Goal: Task Accomplishment & Management: Complete application form

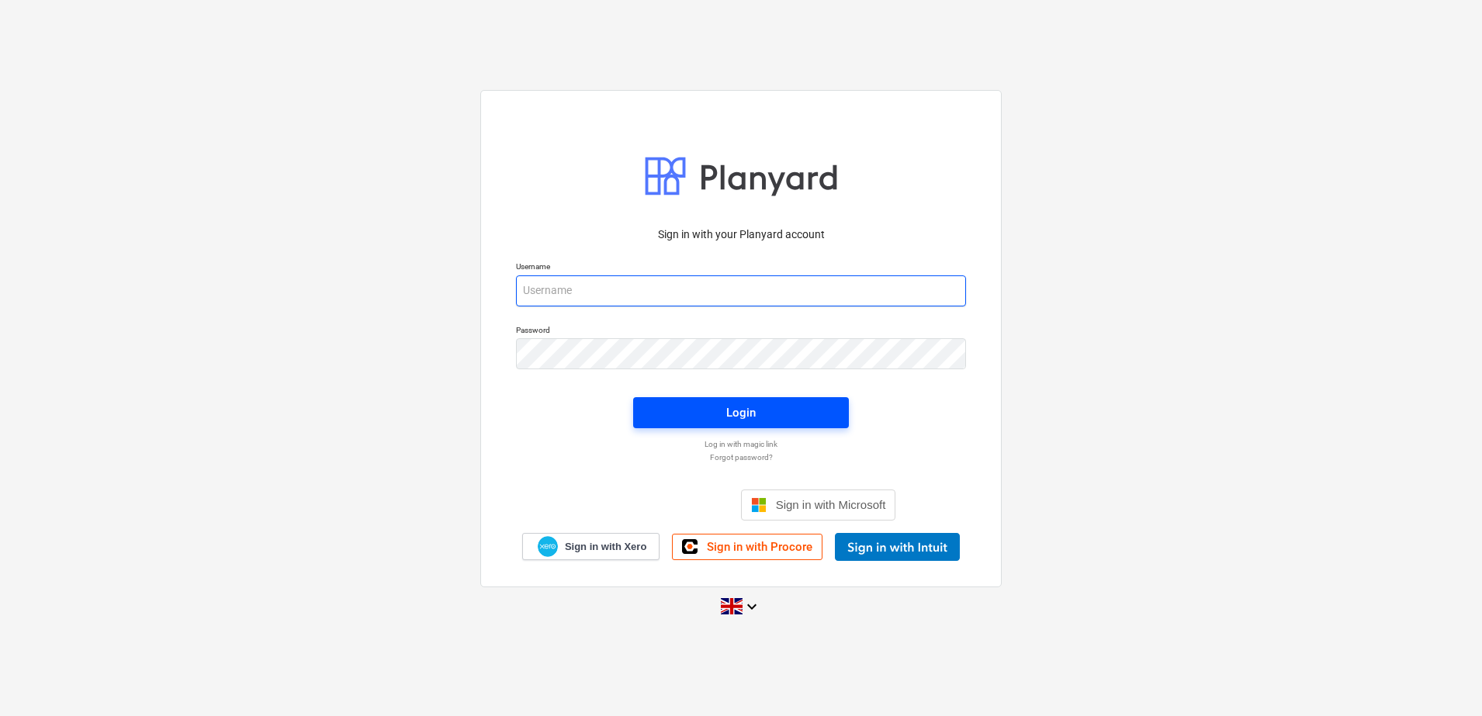
type input "[EMAIL_ADDRESS][DOMAIN_NAME]"
click at [681, 411] on span "Login" at bounding box center [741, 413] width 178 height 20
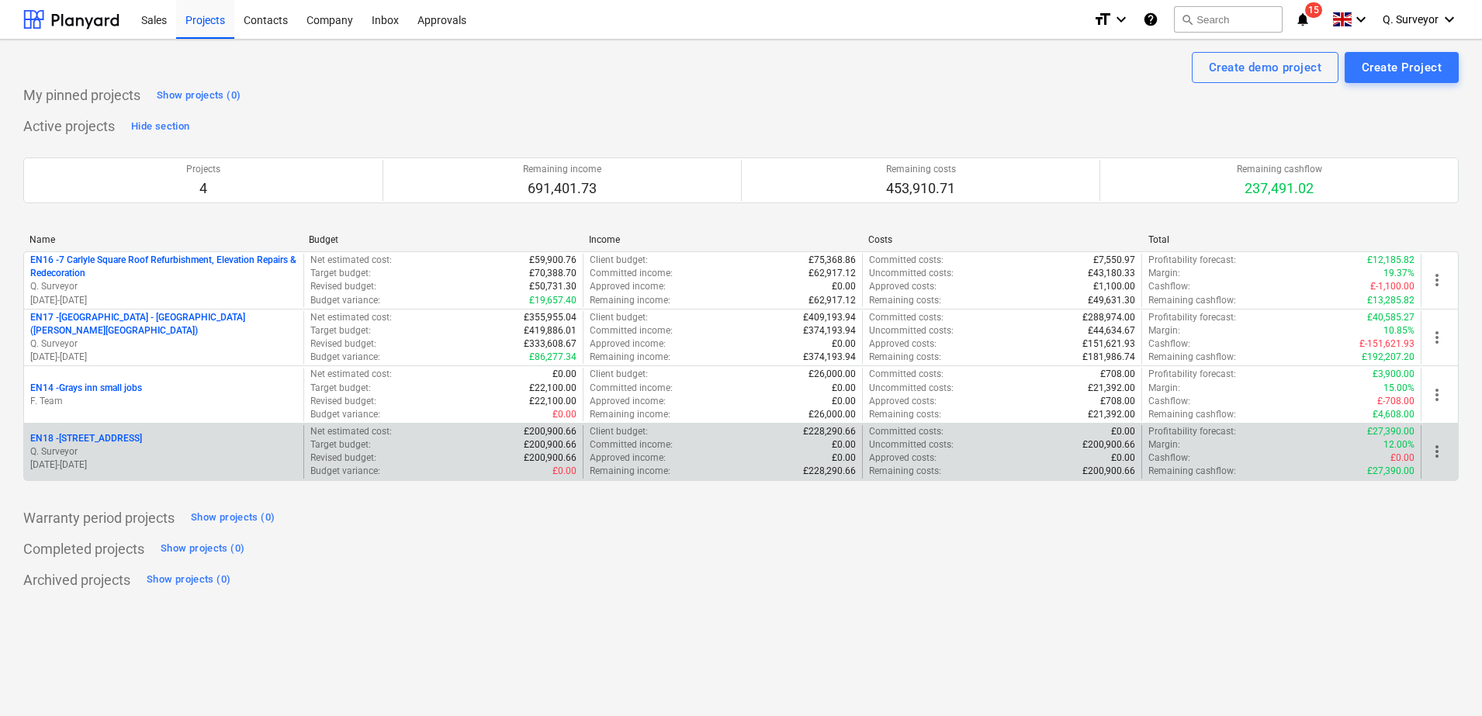
click at [92, 434] on p "EN18 - [STREET_ADDRESS]" at bounding box center [86, 438] width 112 height 13
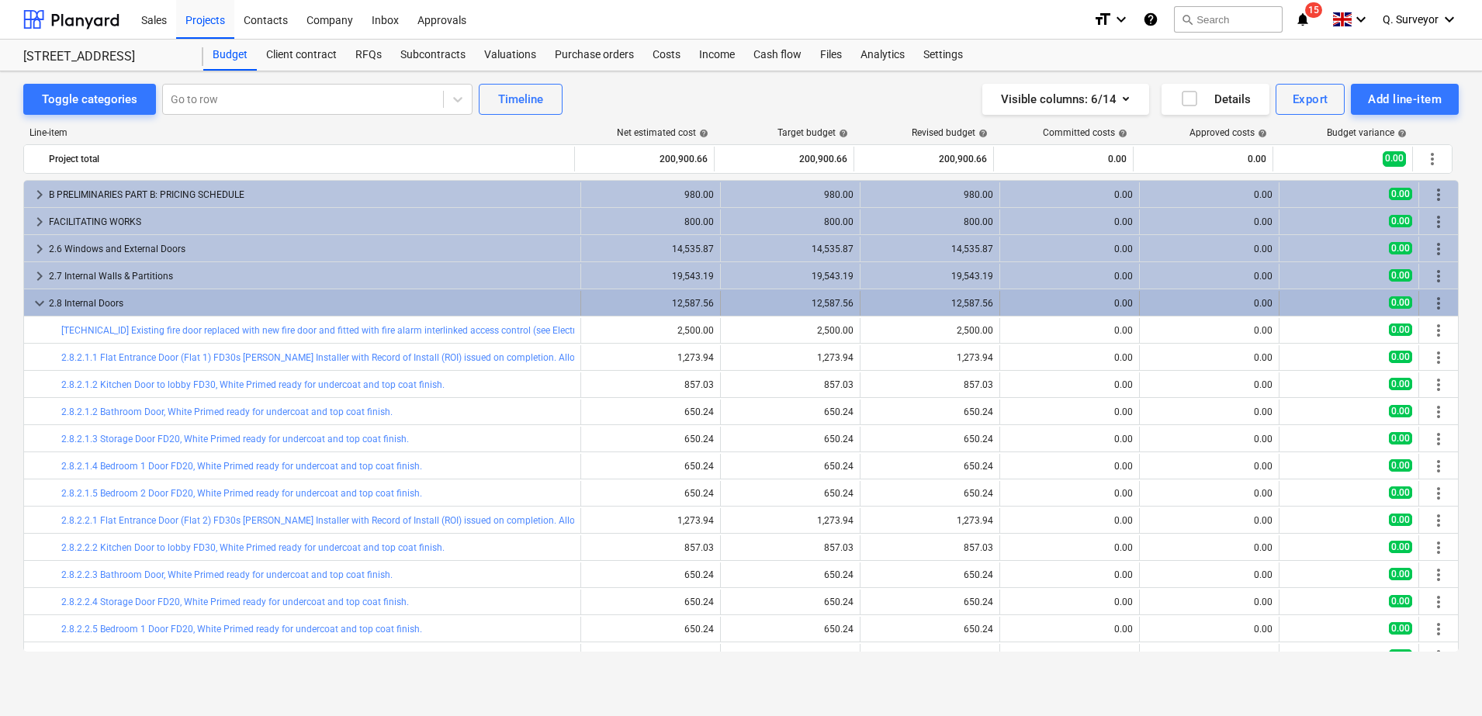
click at [30, 303] on span "keyboard_arrow_down" at bounding box center [39, 303] width 19 height 19
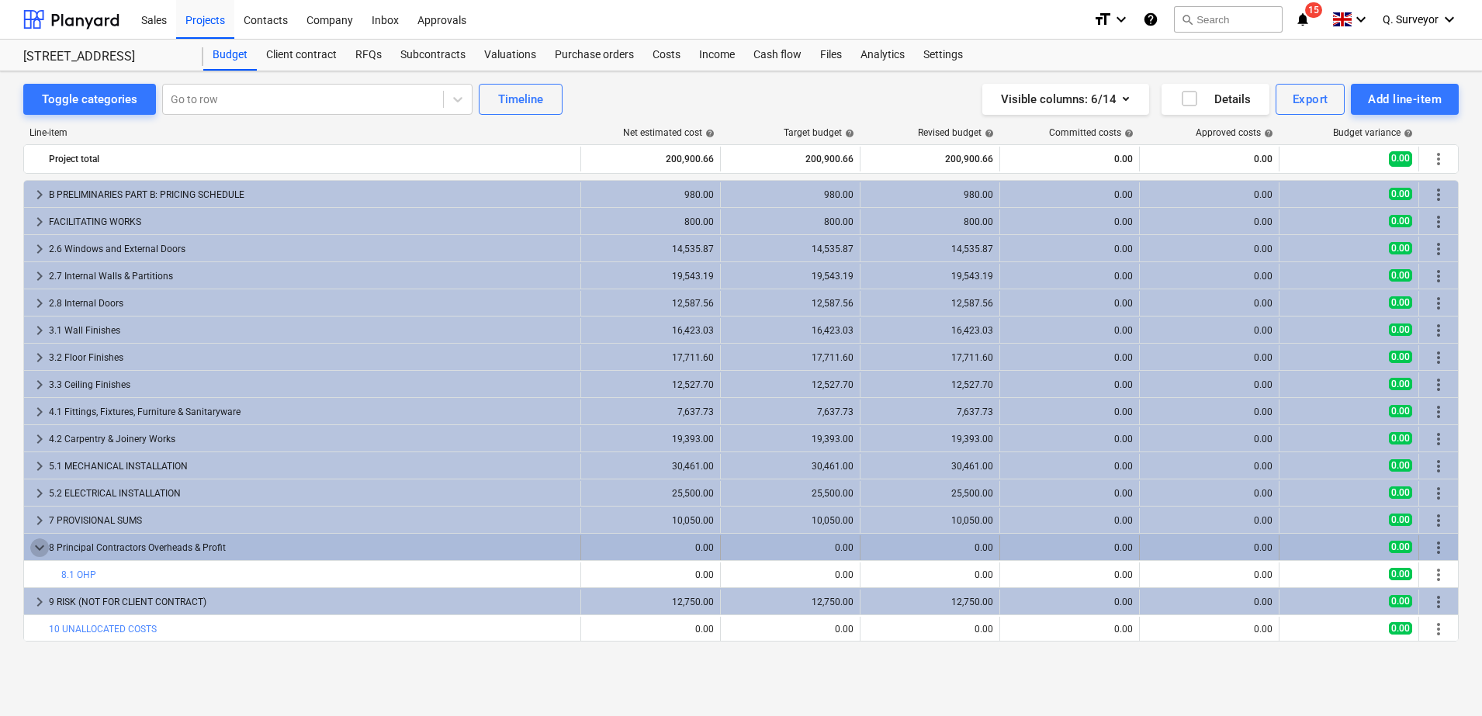
click at [36, 547] on span "keyboard_arrow_down" at bounding box center [39, 547] width 19 height 19
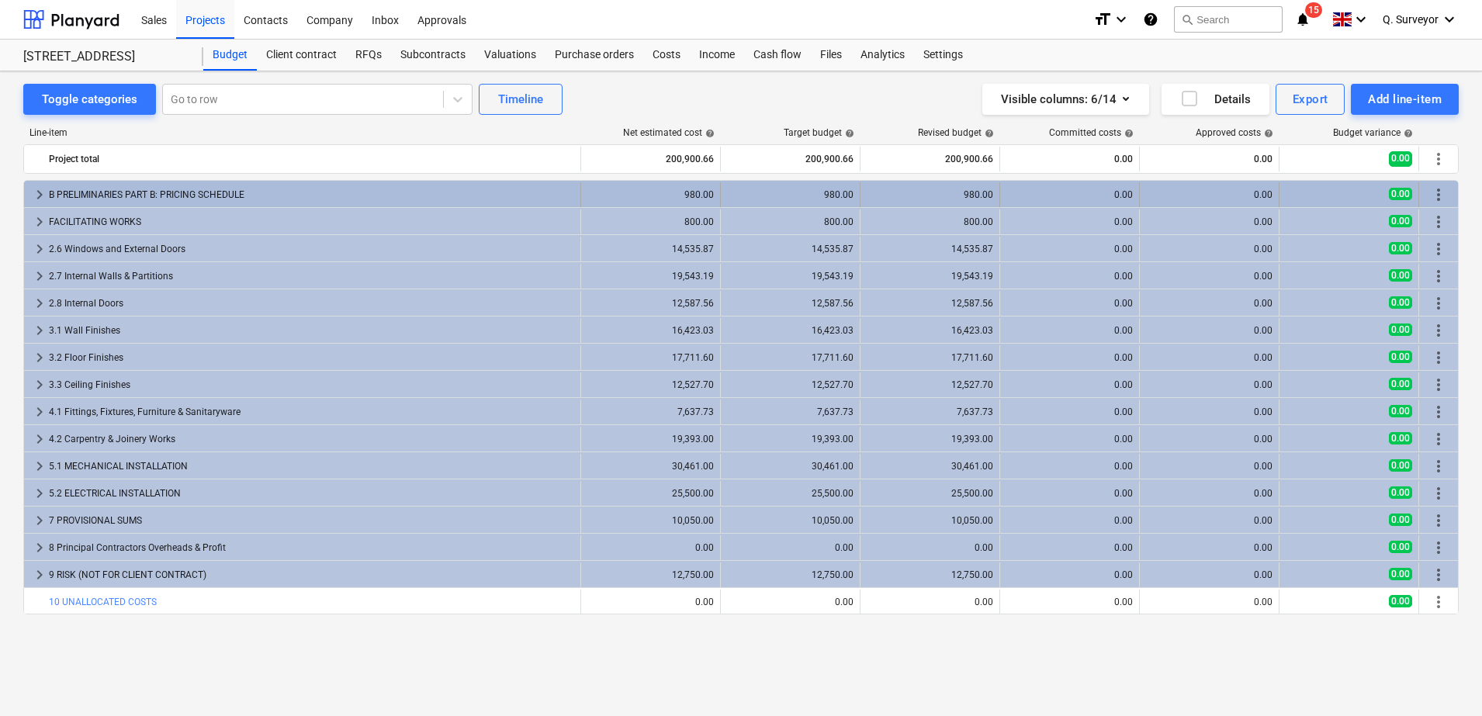
click at [40, 193] on span "keyboard_arrow_right" at bounding box center [39, 194] width 19 height 19
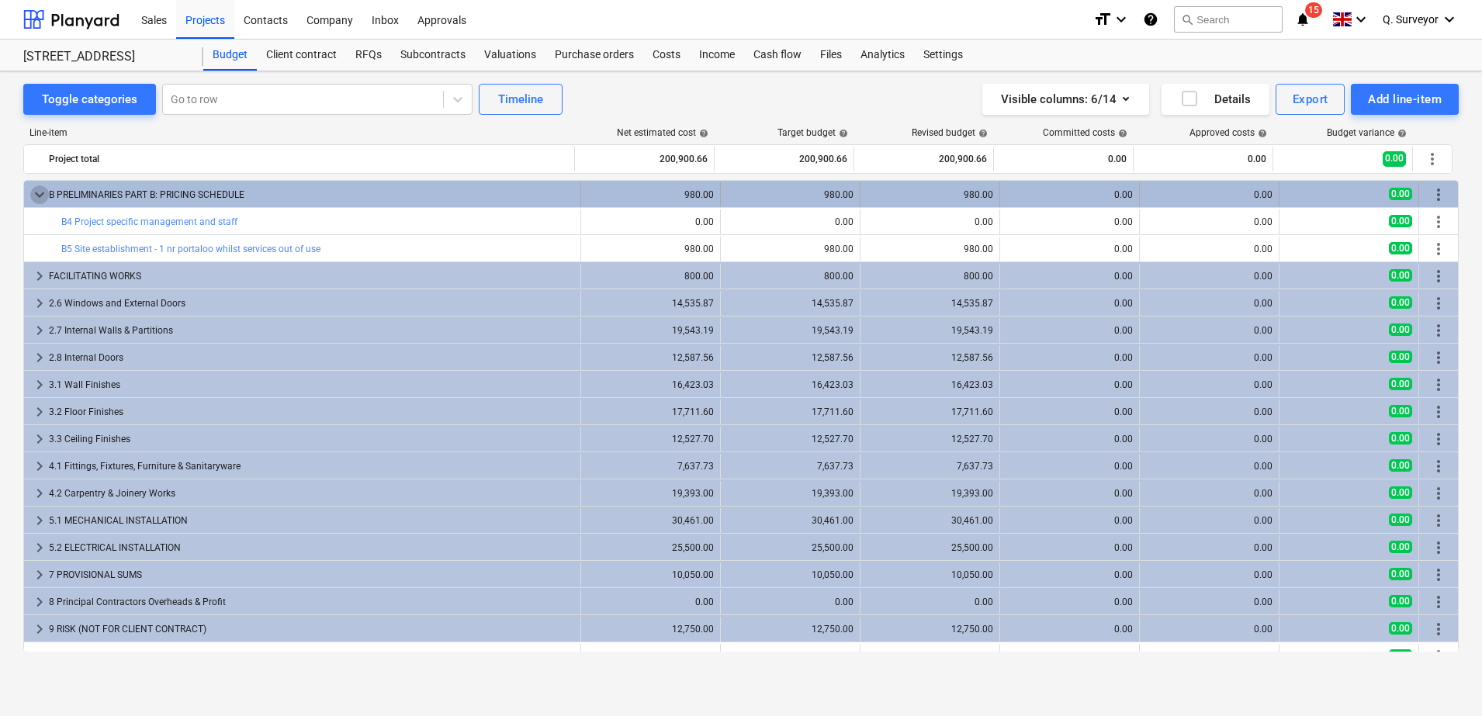
click at [36, 189] on span "keyboard_arrow_down" at bounding box center [39, 194] width 19 height 19
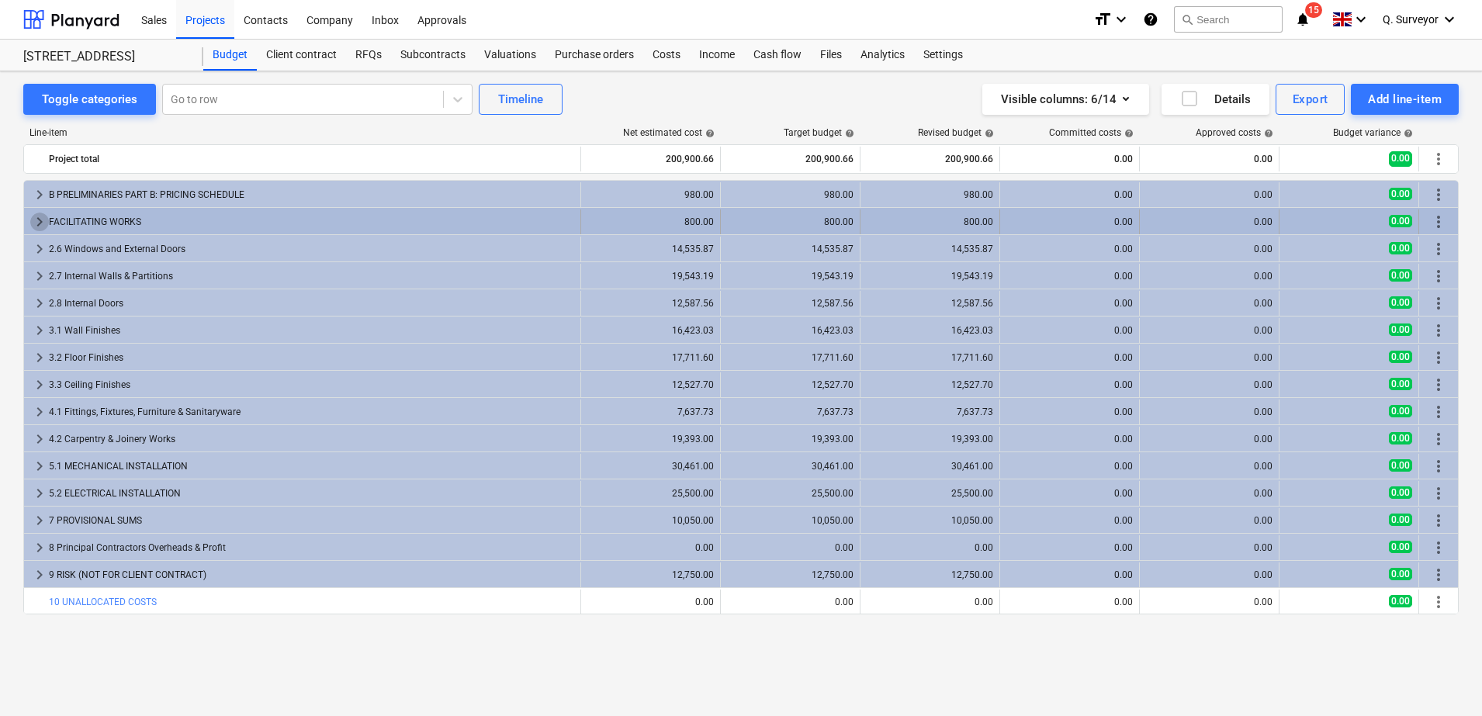
click at [38, 220] on span "keyboard_arrow_right" at bounding box center [39, 222] width 19 height 19
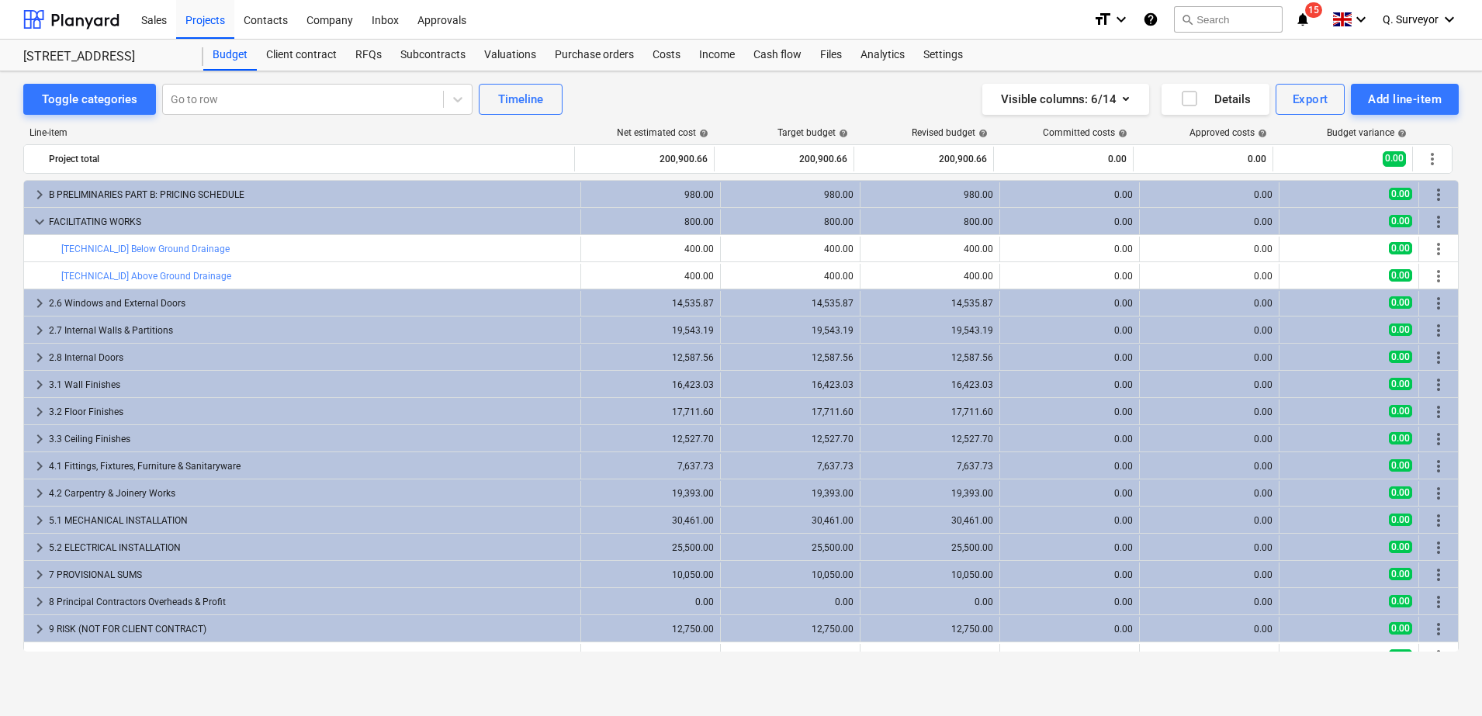
click at [38, 220] on span "keyboard_arrow_down" at bounding box center [39, 222] width 19 height 19
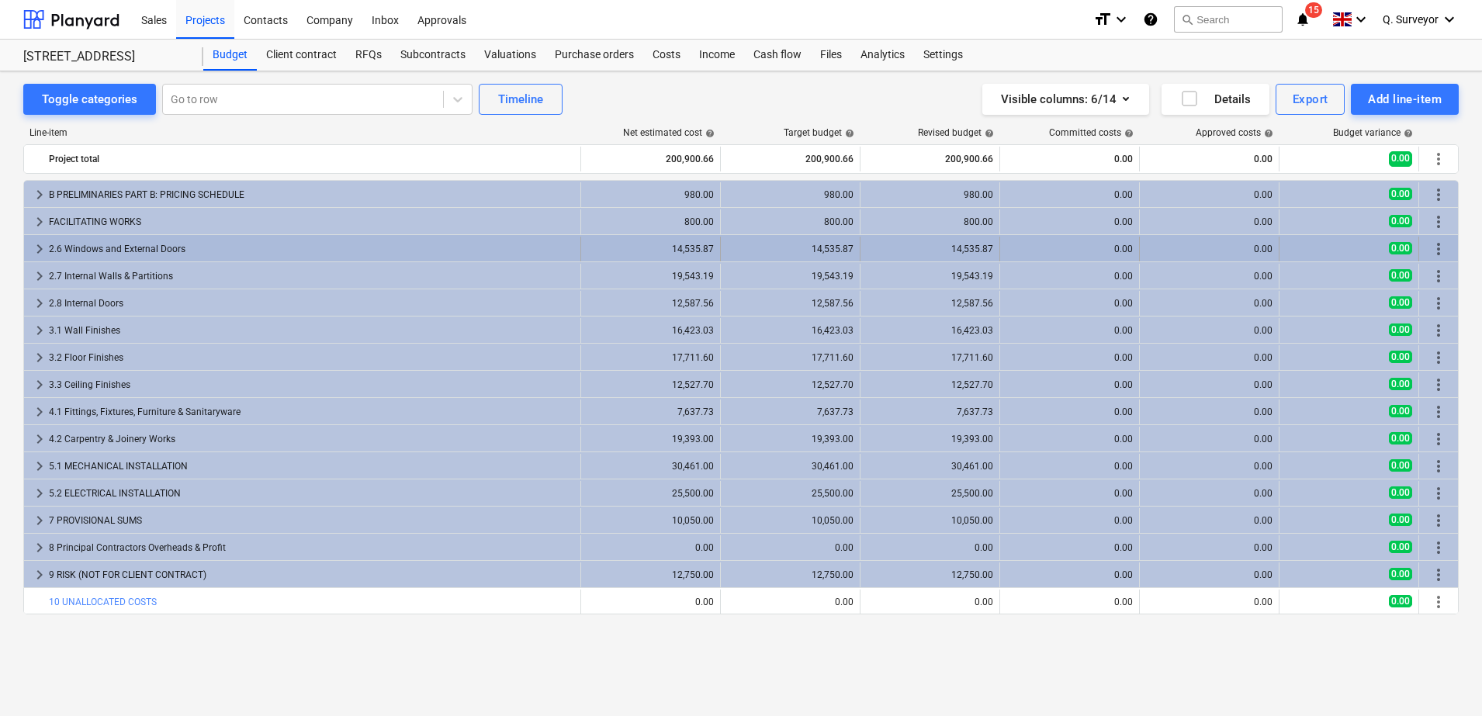
click at [36, 254] on span "keyboard_arrow_right" at bounding box center [39, 249] width 19 height 19
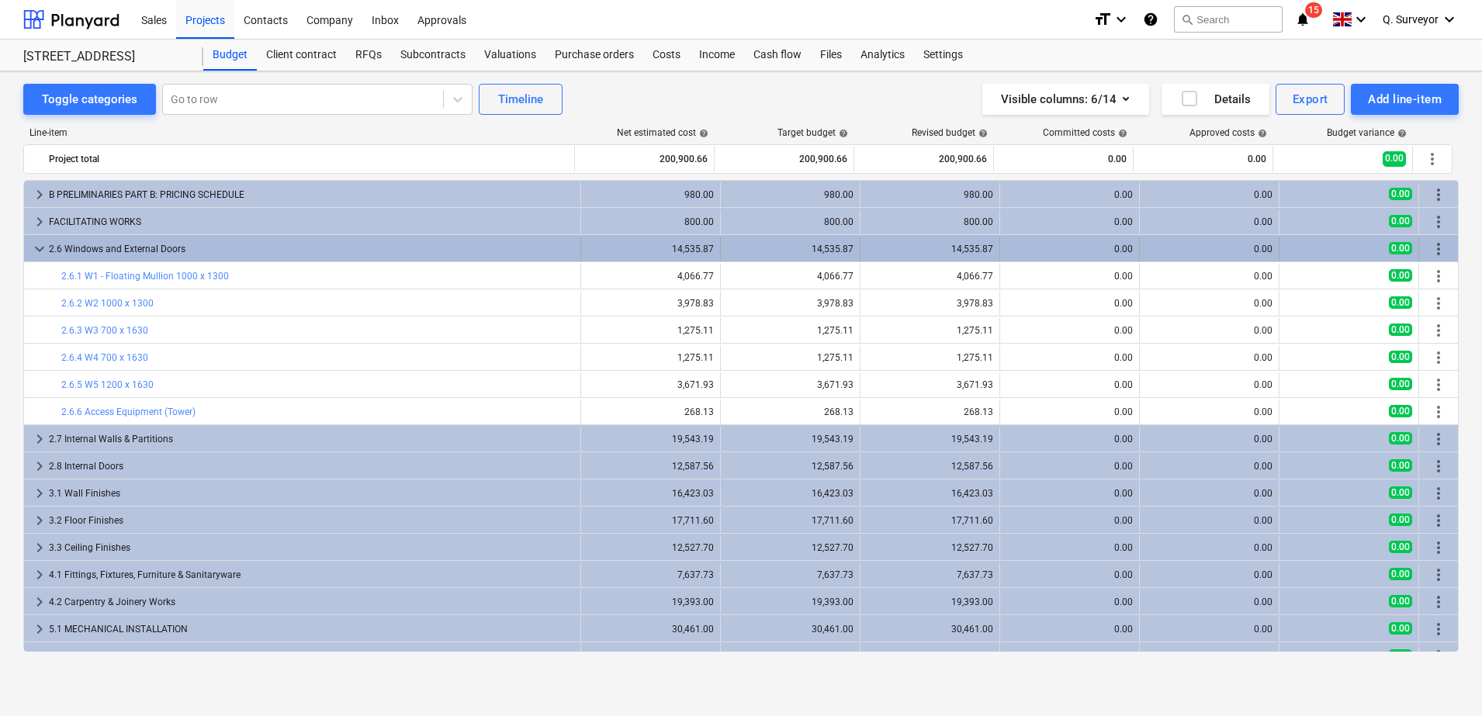
click at [37, 247] on span "keyboard_arrow_down" at bounding box center [39, 249] width 19 height 19
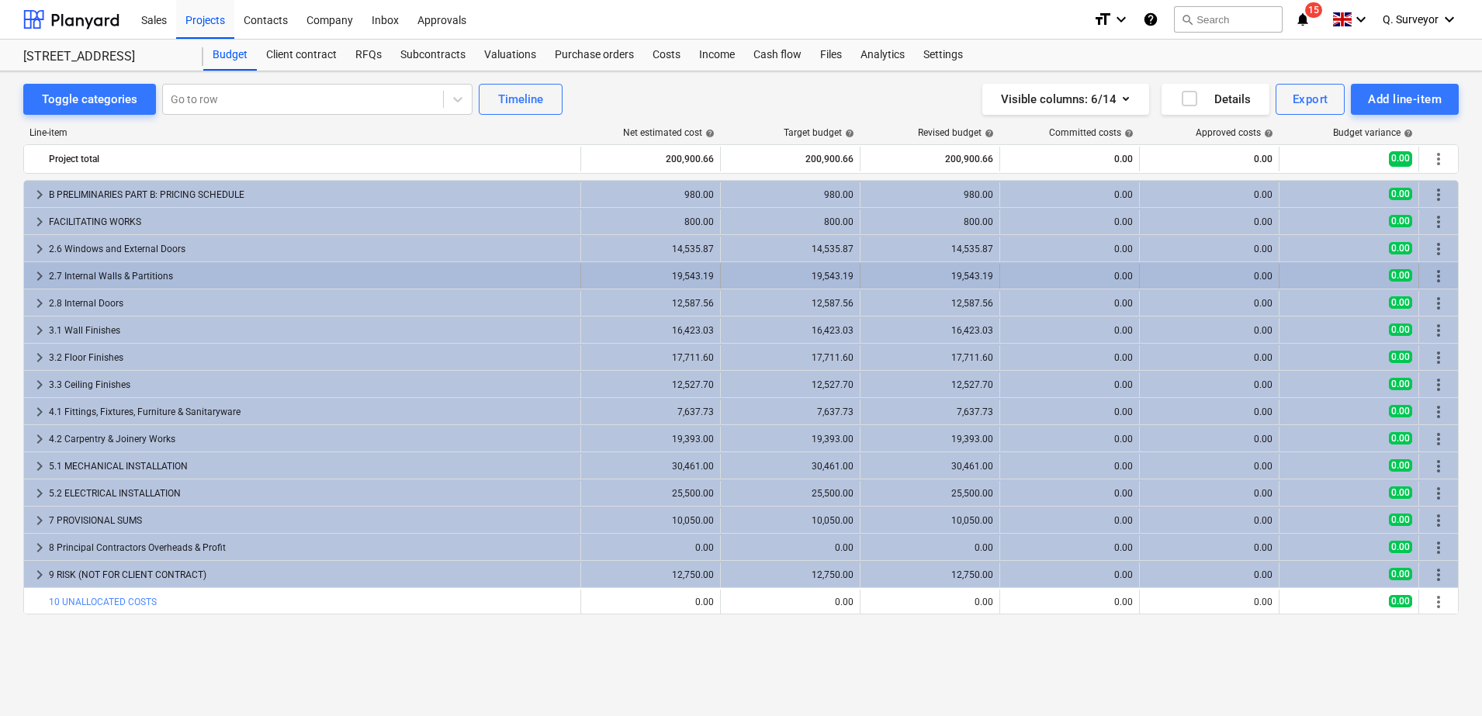
click at [40, 268] on span "keyboard_arrow_right" at bounding box center [39, 276] width 19 height 19
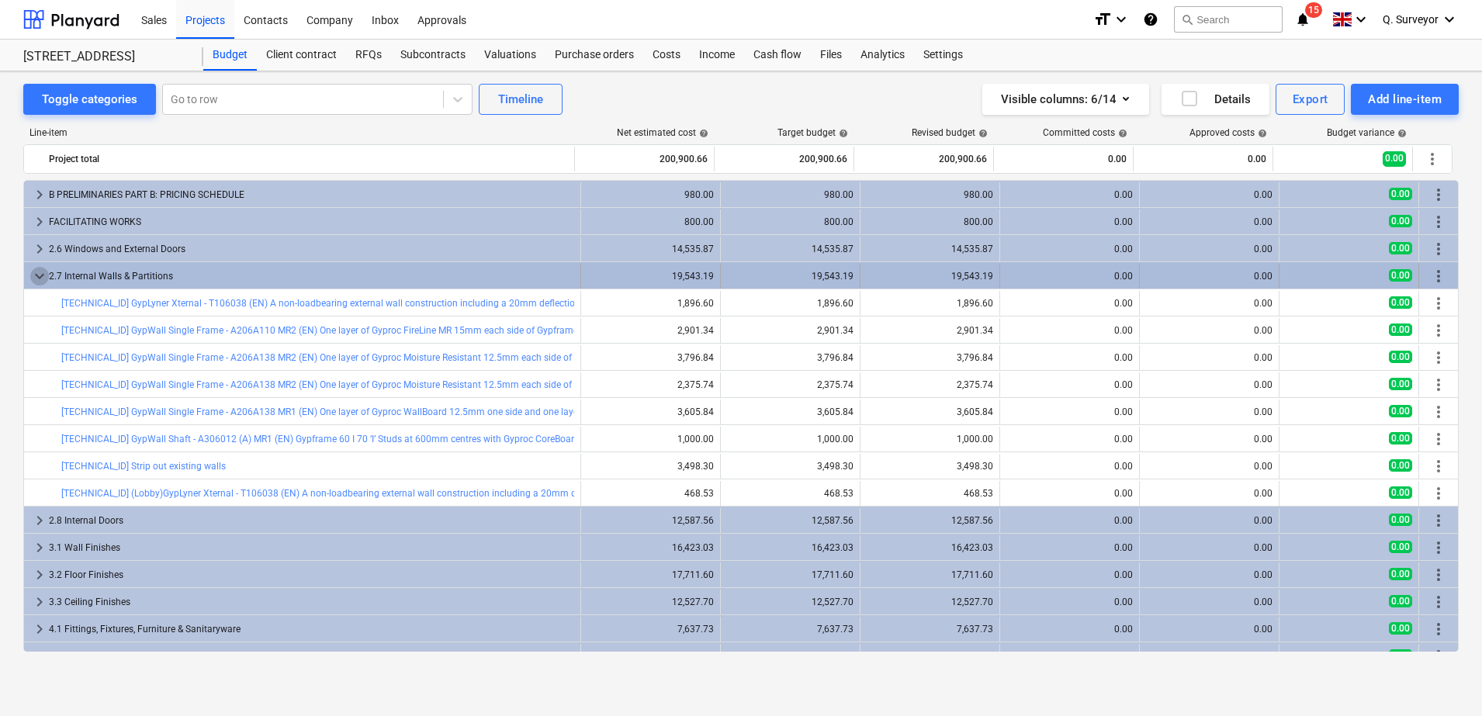
click at [42, 270] on span "keyboard_arrow_down" at bounding box center [39, 276] width 19 height 19
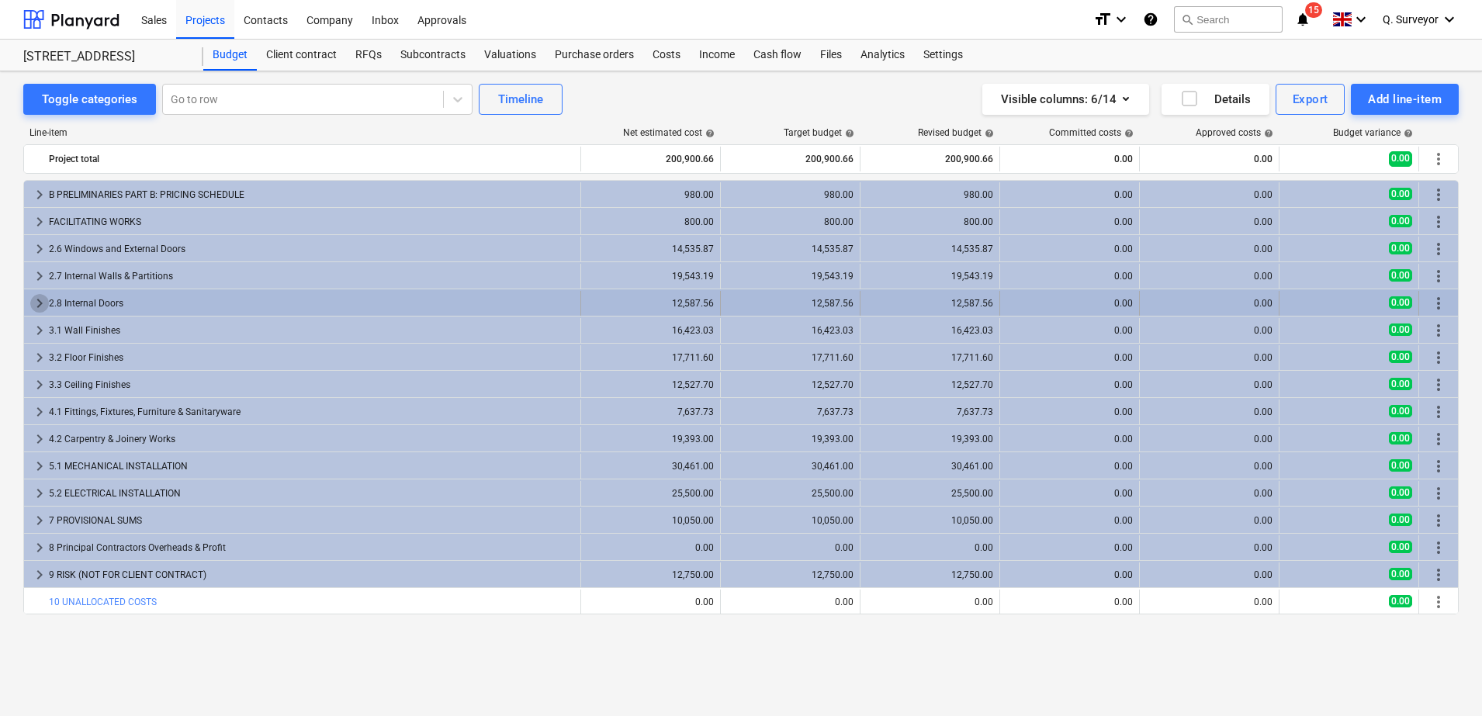
click at [36, 304] on span "keyboard_arrow_right" at bounding box center [39, 303] width 19 height 19
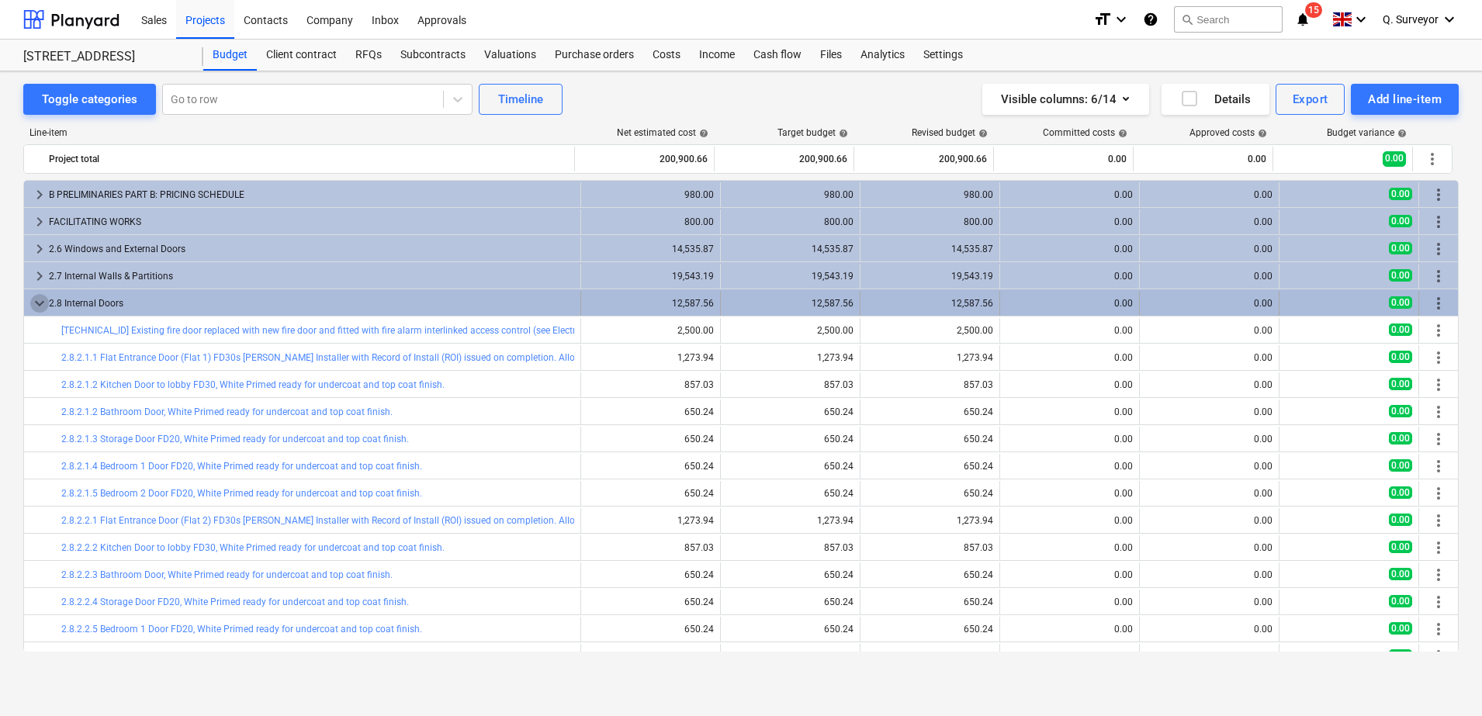
click at [40, 302] on span "keyboard_arrow_down" at bounding box center [39, 303] width 19 height 19
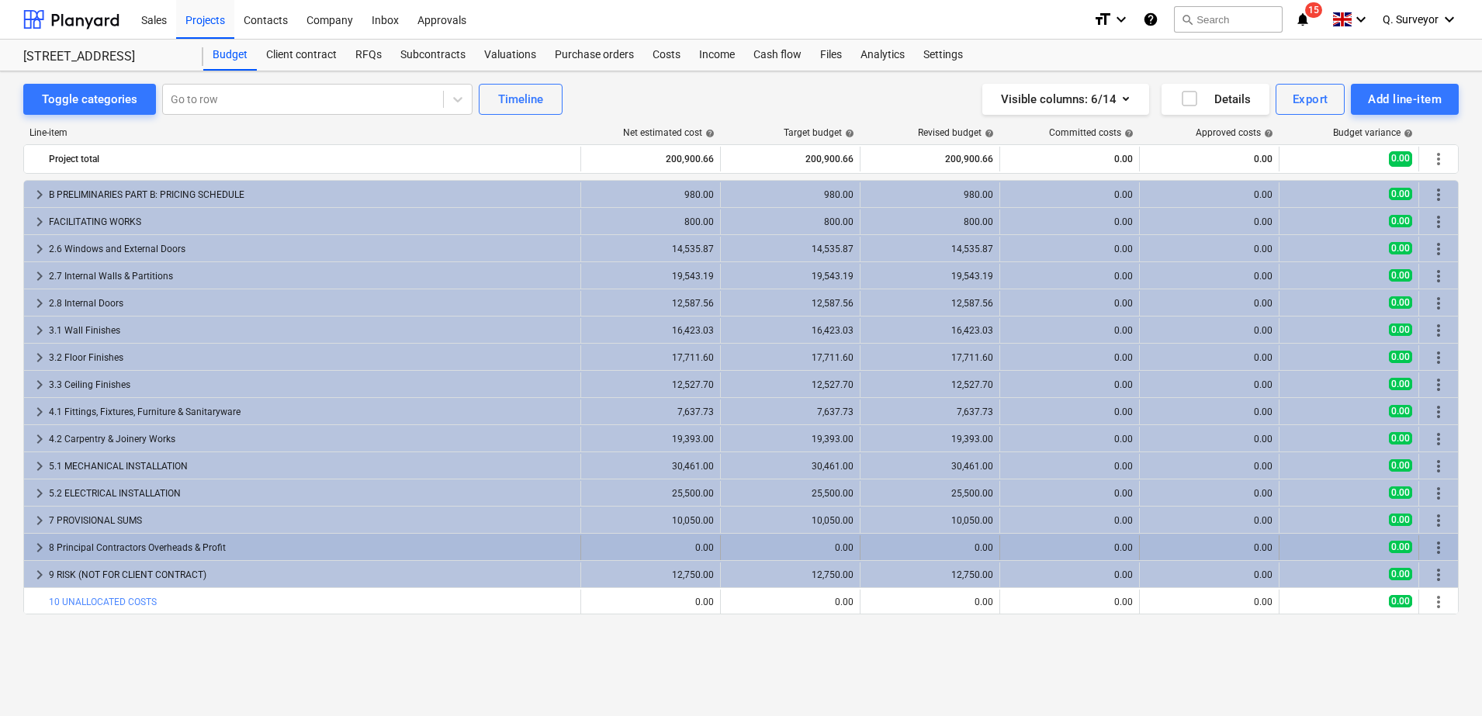
click at [37, 545] on span "keyboard_arrow_right" at bounding box center [39, 547] width 19 height 19
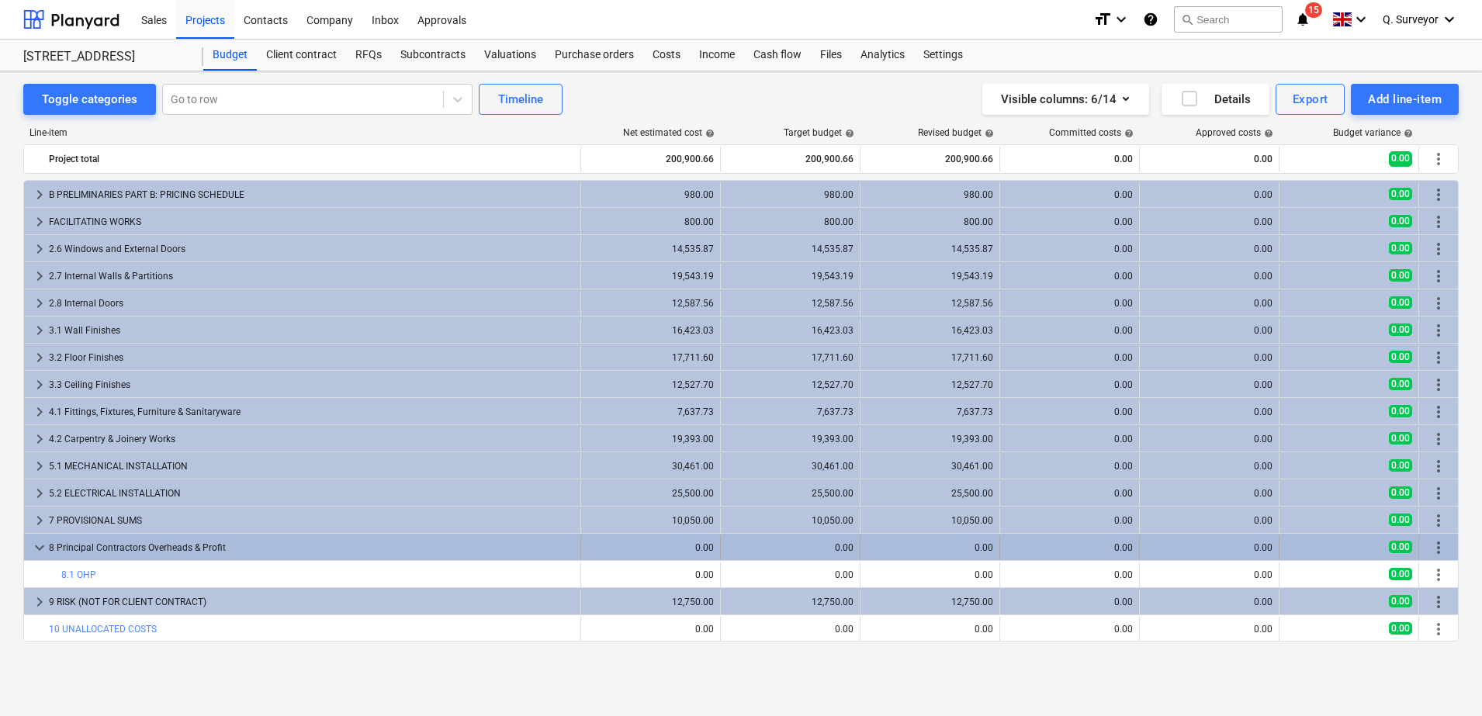
click at [36, 543] on span "keyboard_arrow_down" at bounding box center [39, 547] width 19 height 19
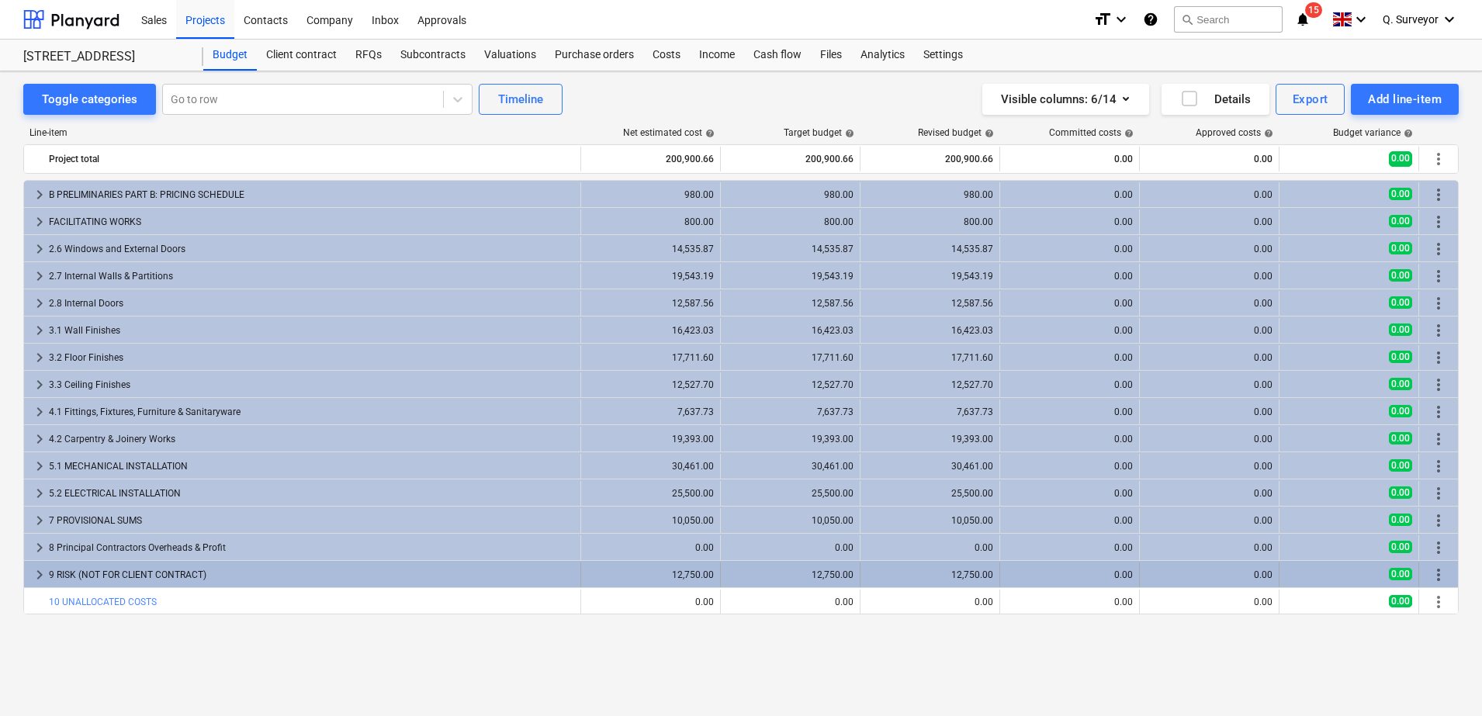
click at [43, 579] on span "keyboard_arrow_right" at bounding box center [39, 575] width 19 height 19
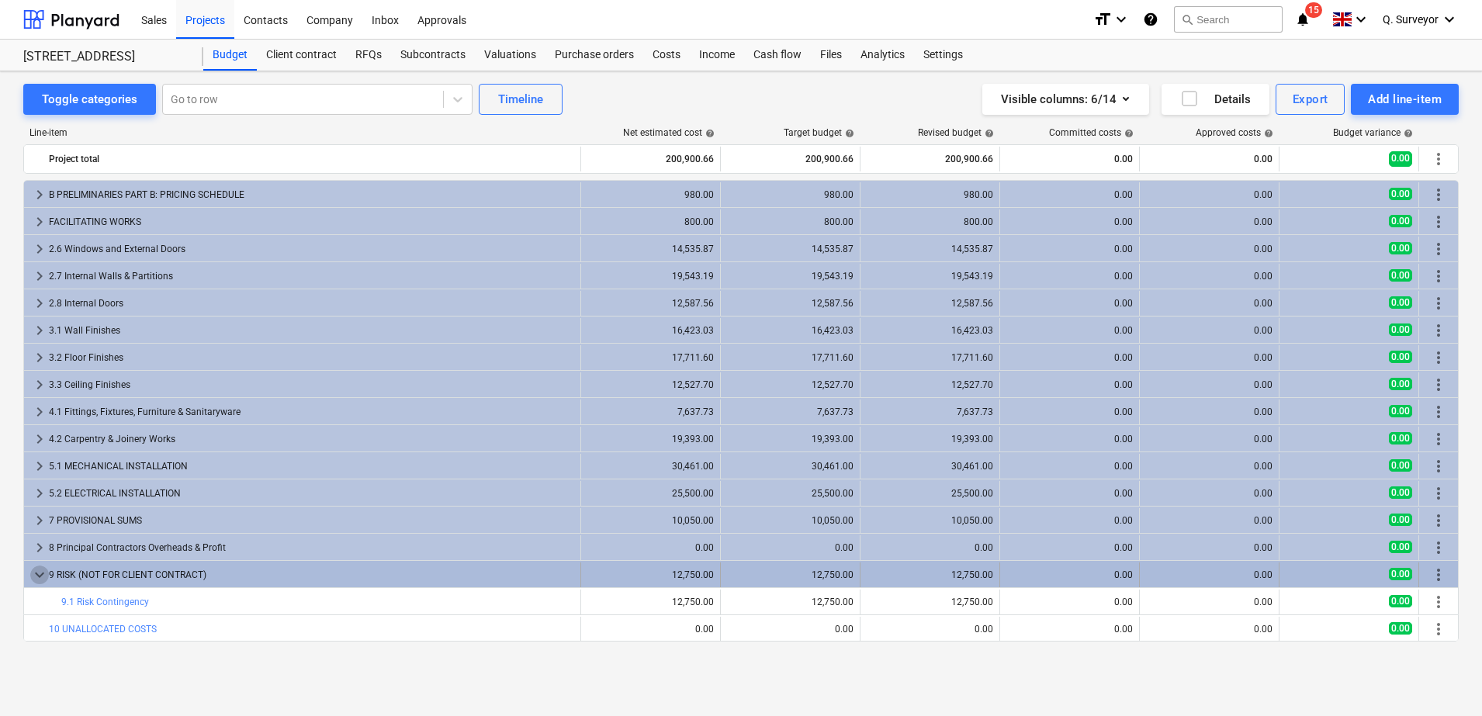
click at [39, 579] on span "keyboard_arrow_down" at bounding box center [39, 575] width 19 height 19
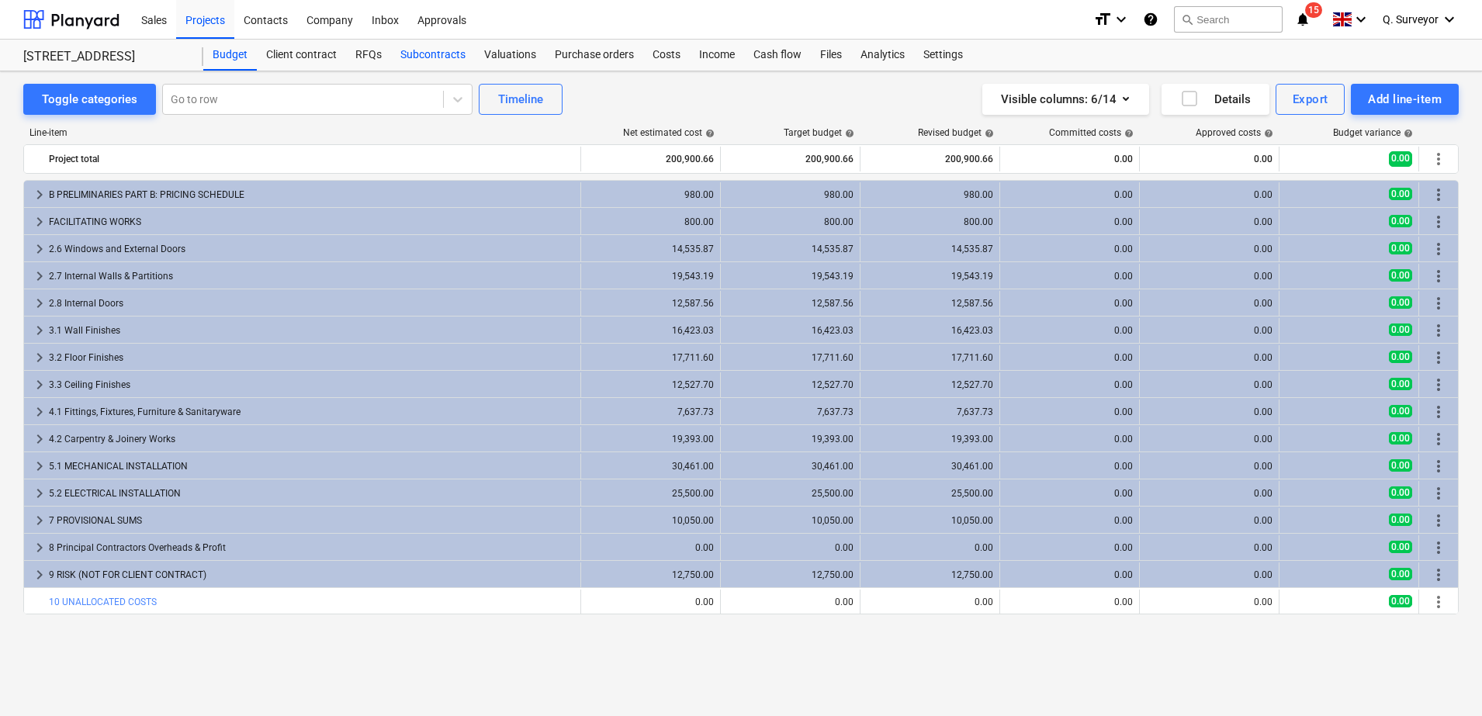
click at [431, 50] on div "Subcontracts" at bounding box center [433, 55] width 84 height 31
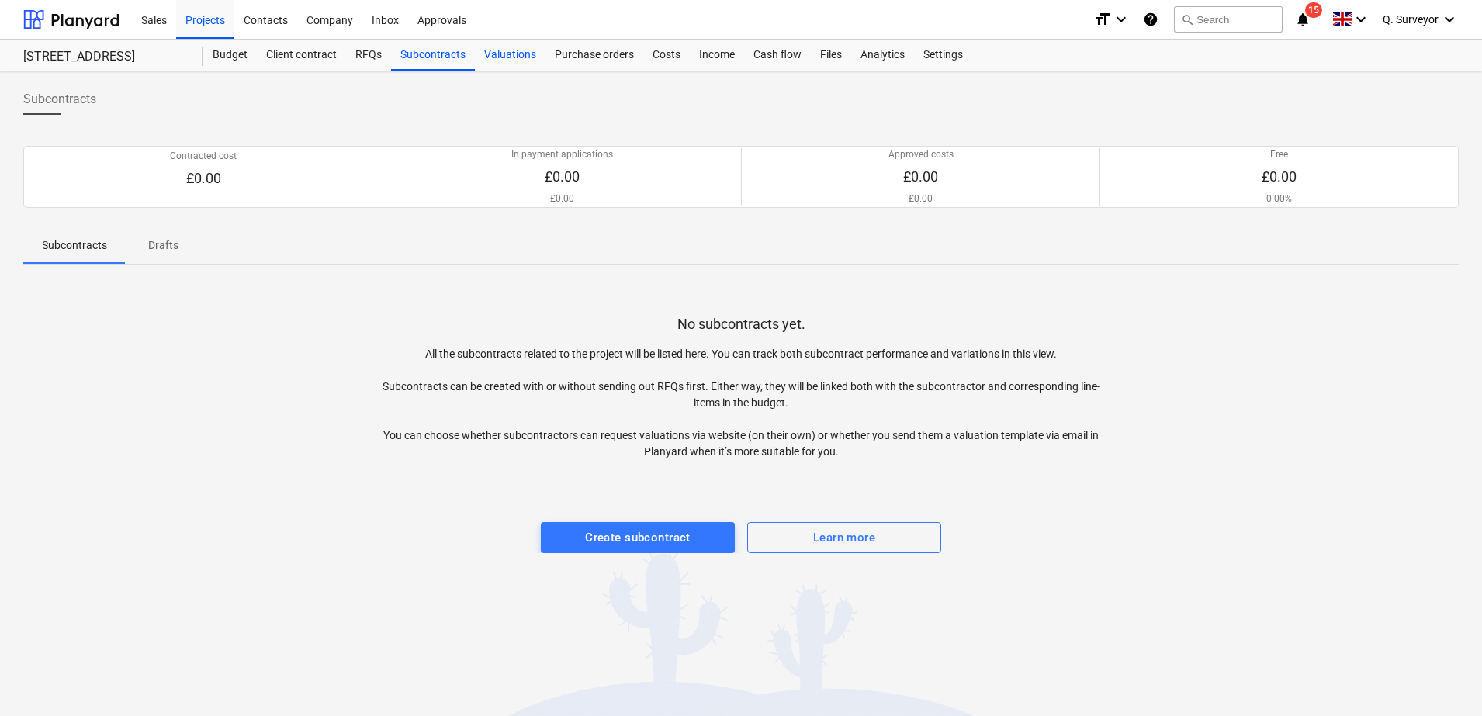
click at [493, 64] on div "Valuations" at bounding box center [510, 55] width 71 height 31
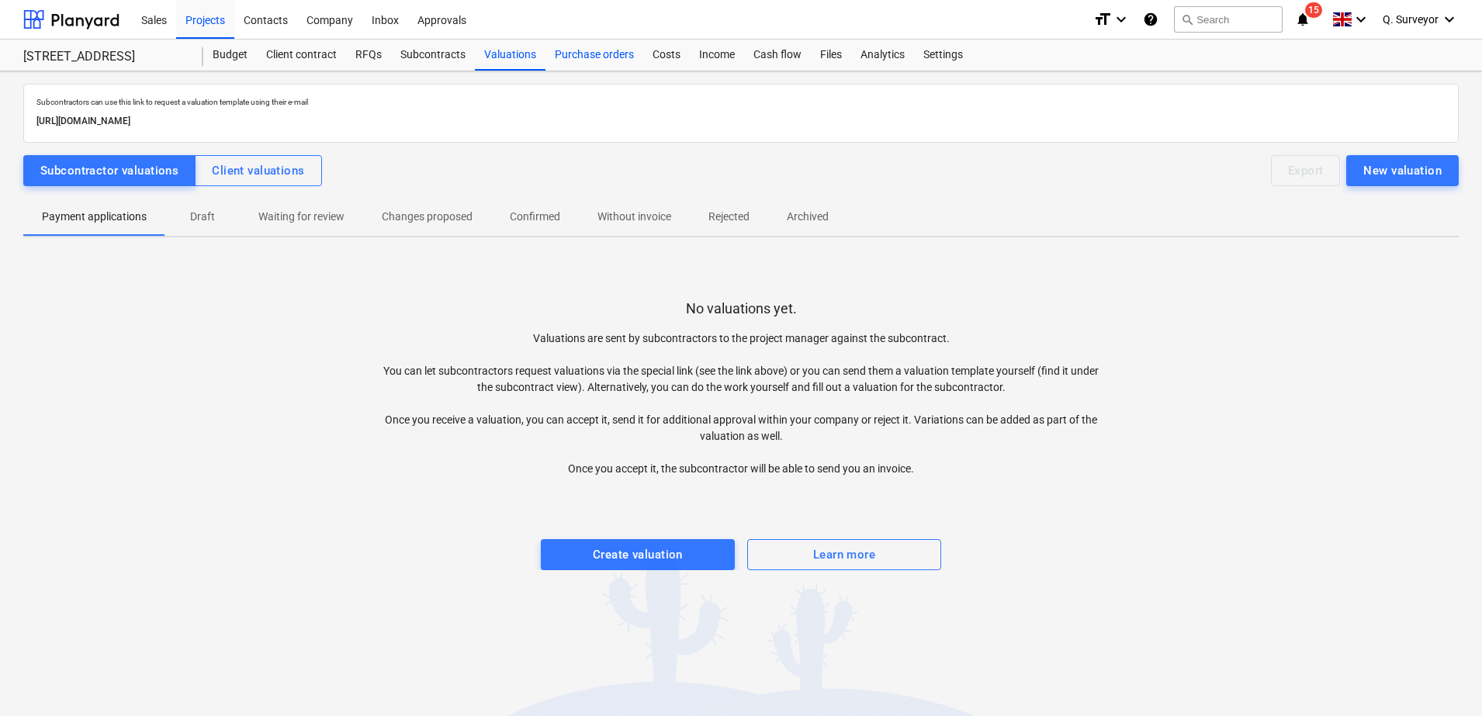
click at [608, 60] on div "Purchase orders" at bounding box center [594, 55] width 98 height 31
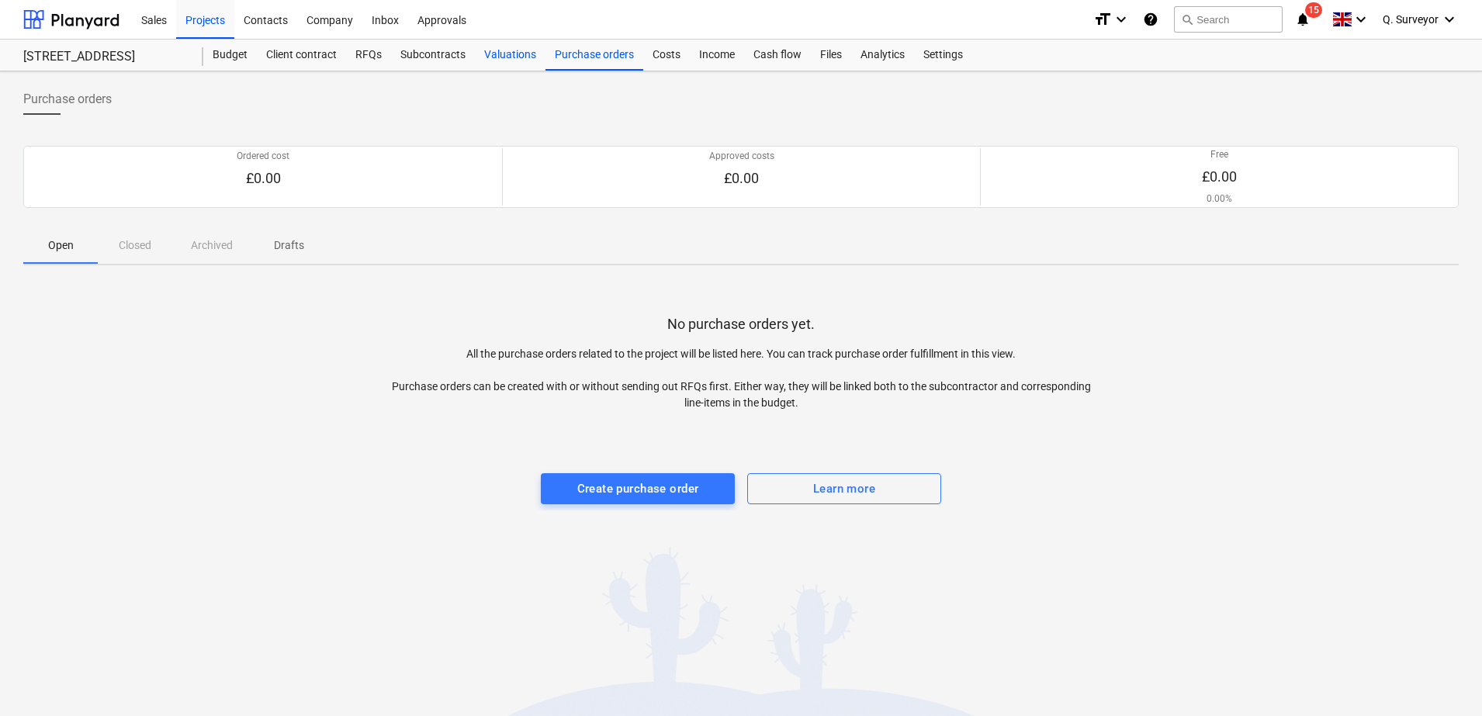
click at [494, 67] on div "Valuations" at bounding box center [510, 55] width 71 height 31
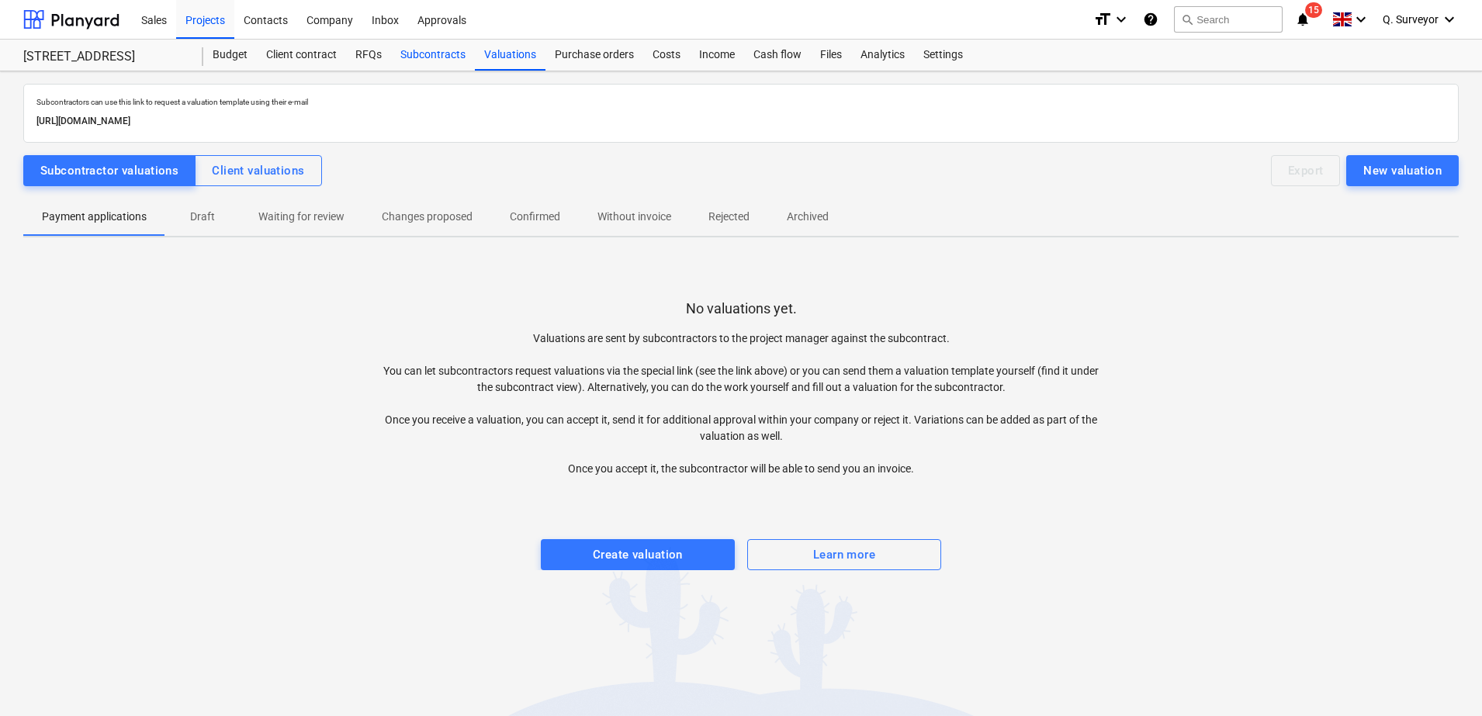
click at [455, 69] on div "Subcontracts" at bounding box center [433, 55] width 84 height 31
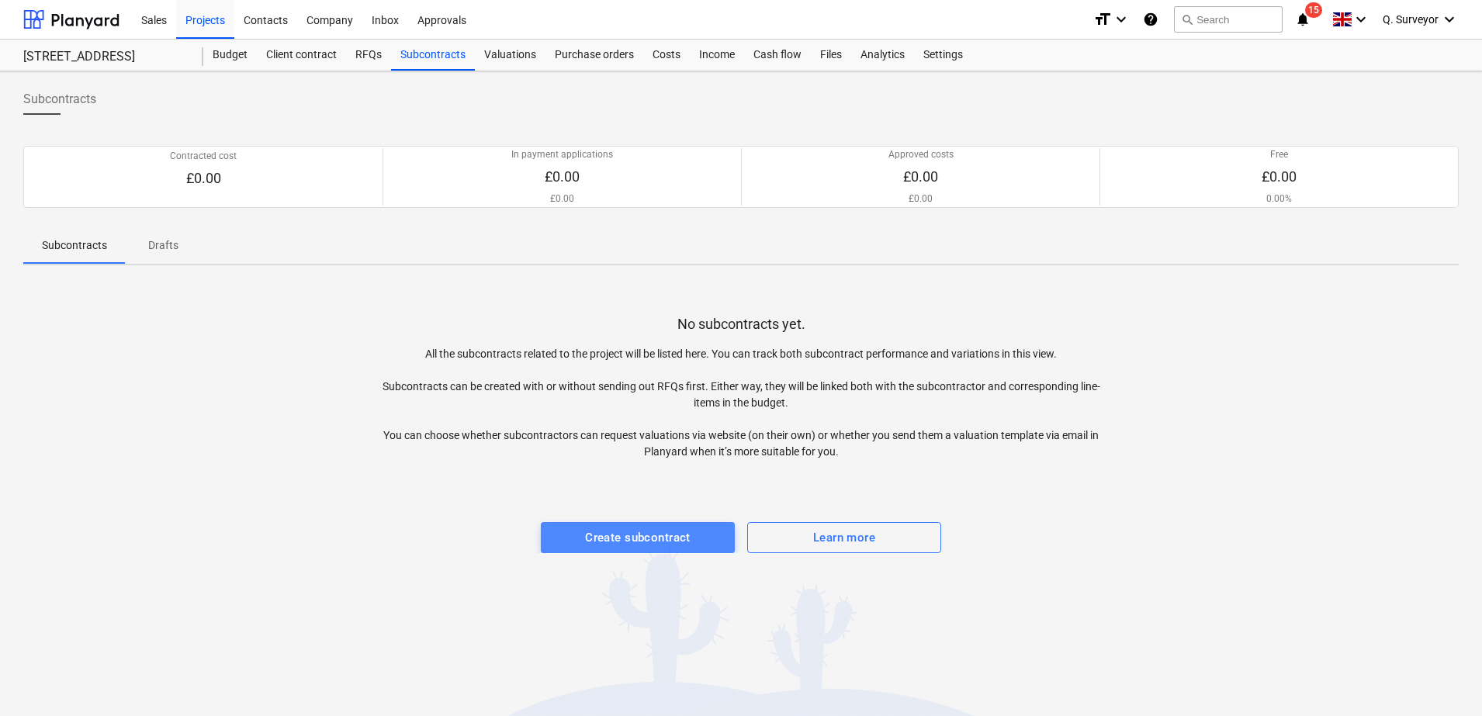
click at [638, 536] on div "Create subcontract" at bounding box center [638, 538] width 106 height 20
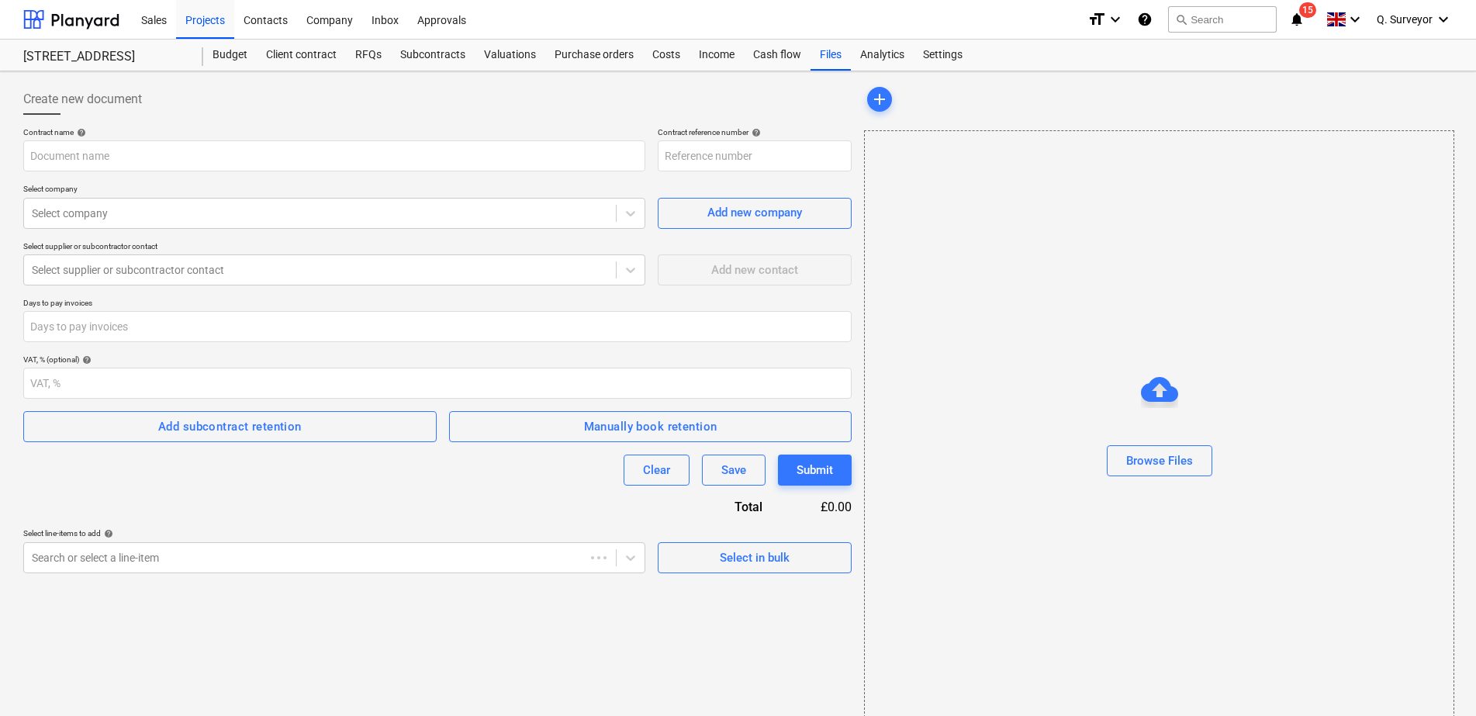
type input "EN18-SO-001"
click at [704, 560] on span "Select in bulk" at bounding box center [754, 558] width 155 height 20
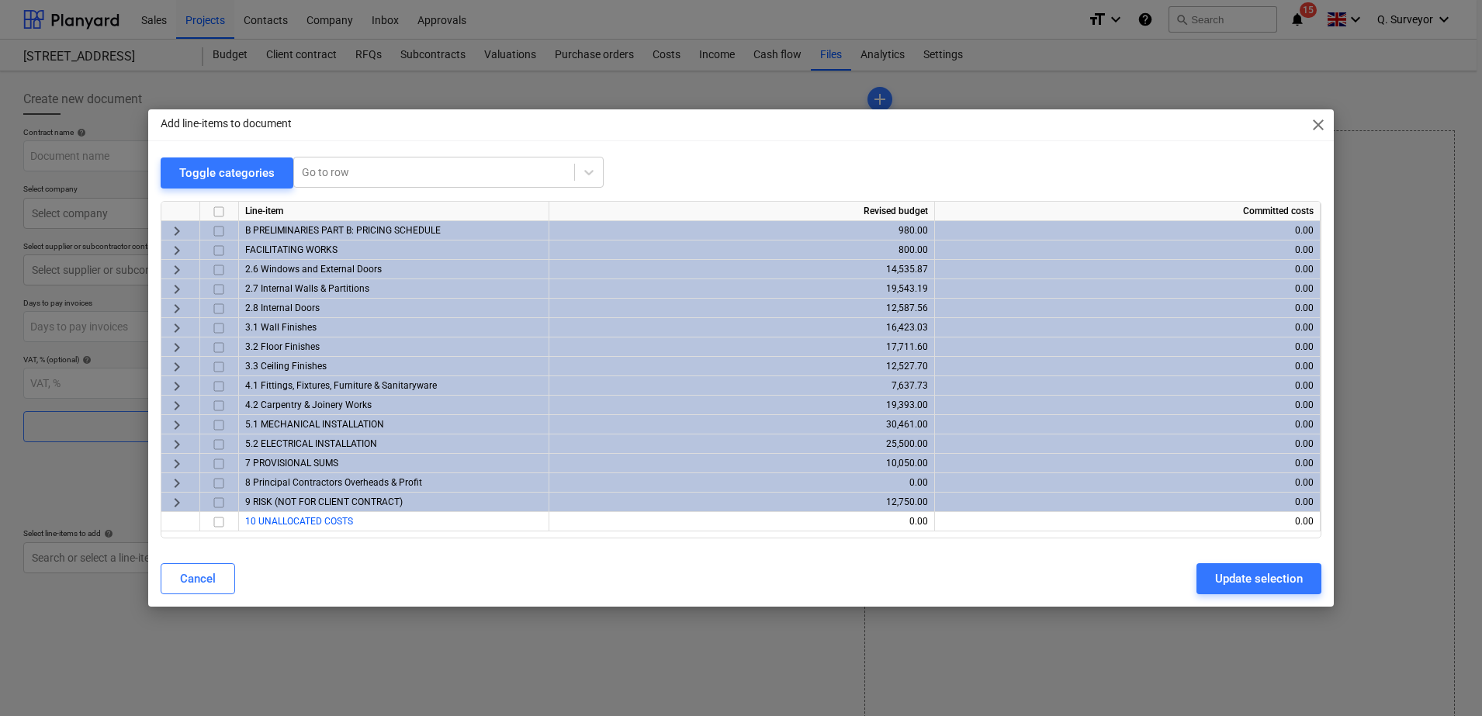
click at [221, 290] on input "checkbox" at bounding box center [218, 289] width 19 height 19
click at [221, 303] on input "checkbox" at bounding box center [218, 308] width 19 height 19
click at [216, 331] on input "checkbox" at bounding box center [218, 328] width 19 height 19
click at [221, 367] on input "checkbox" at bounding box center [218, 367] width 19 height 19
click at [176, 382] on span "keyboard_arrow_right" at bounding box center [177, 386] width 19 height 19
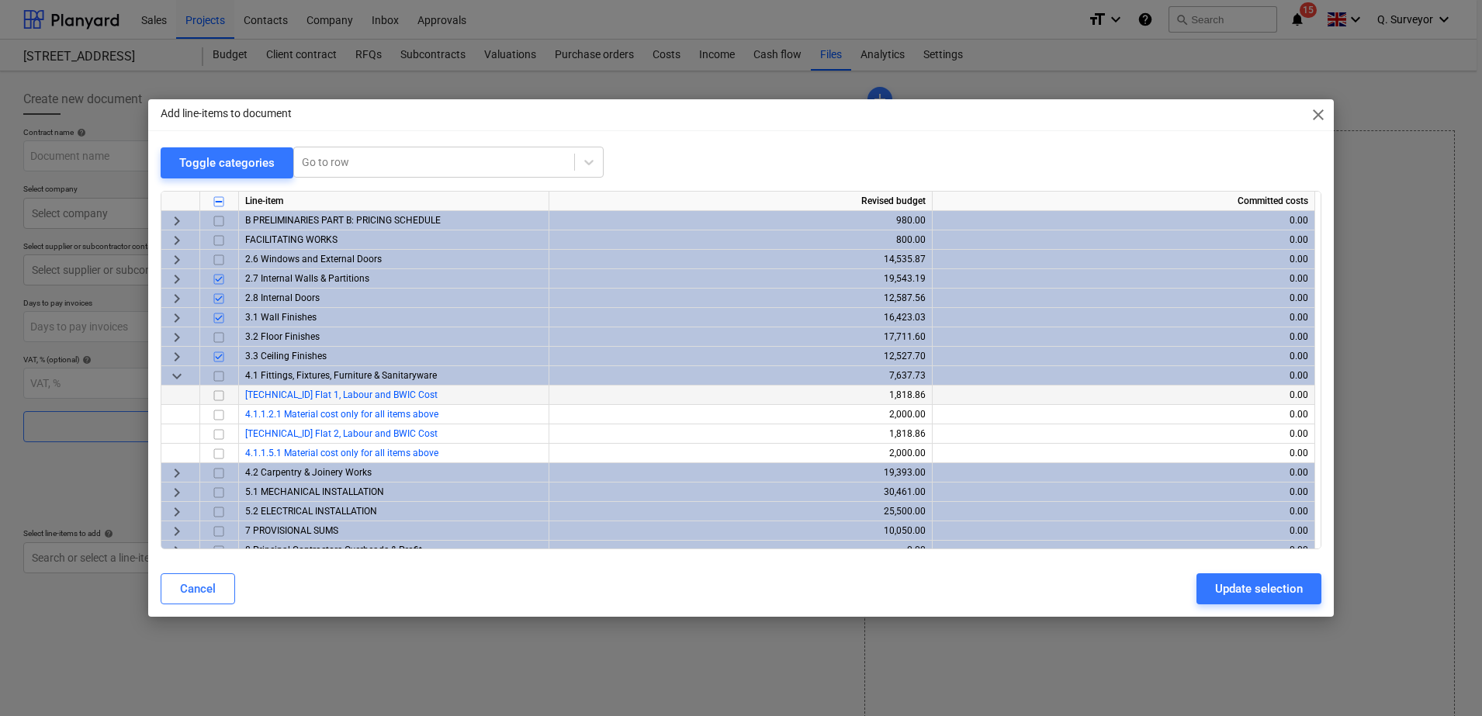
click at [218, 393] on input "checkbox" at bounding box center [218, 395] width 19 height 19
click at [217, 432] on input "checkbox" at bounding box center [218, 433] width 19 height 19
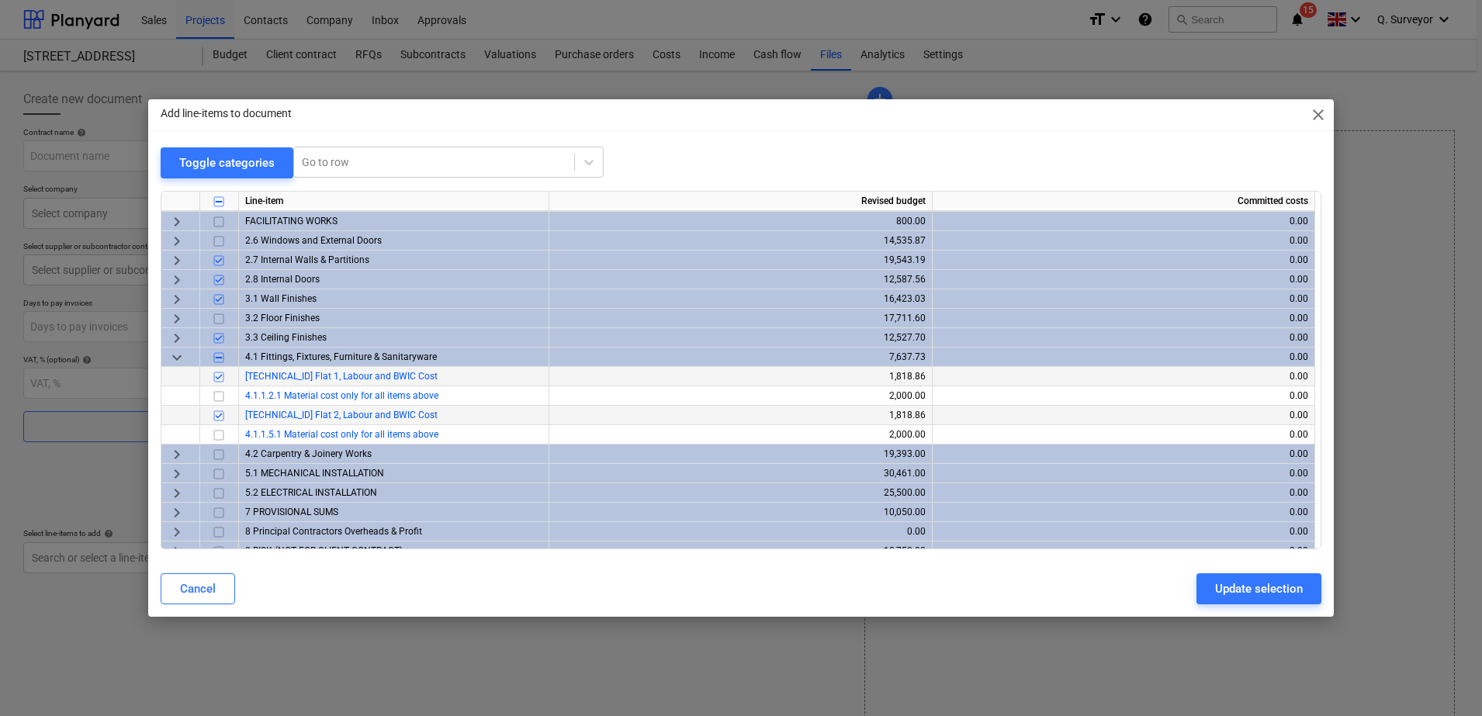
scroll to position [50, 0]
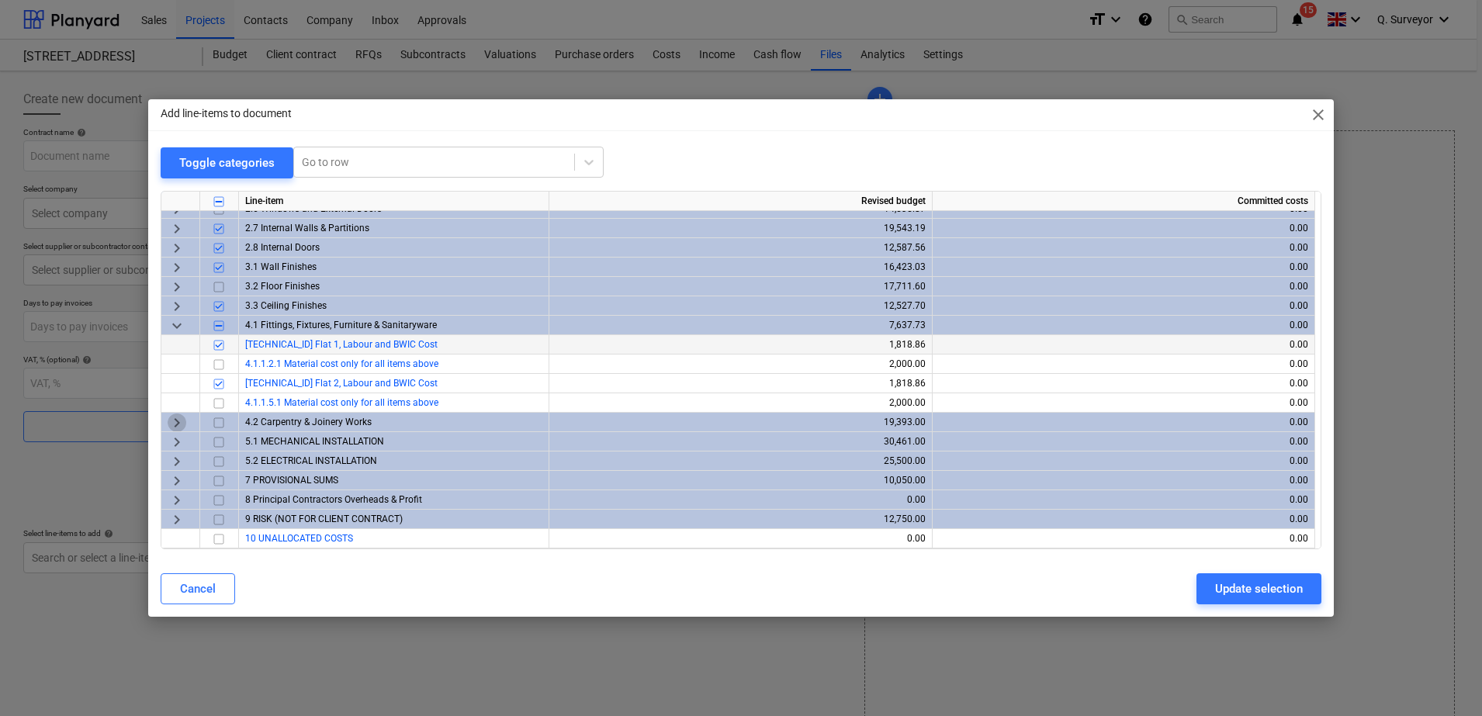
click at [176, 416] on span "keyboard_arrow_right" at bounding box center [177, 422] width 19 height 19
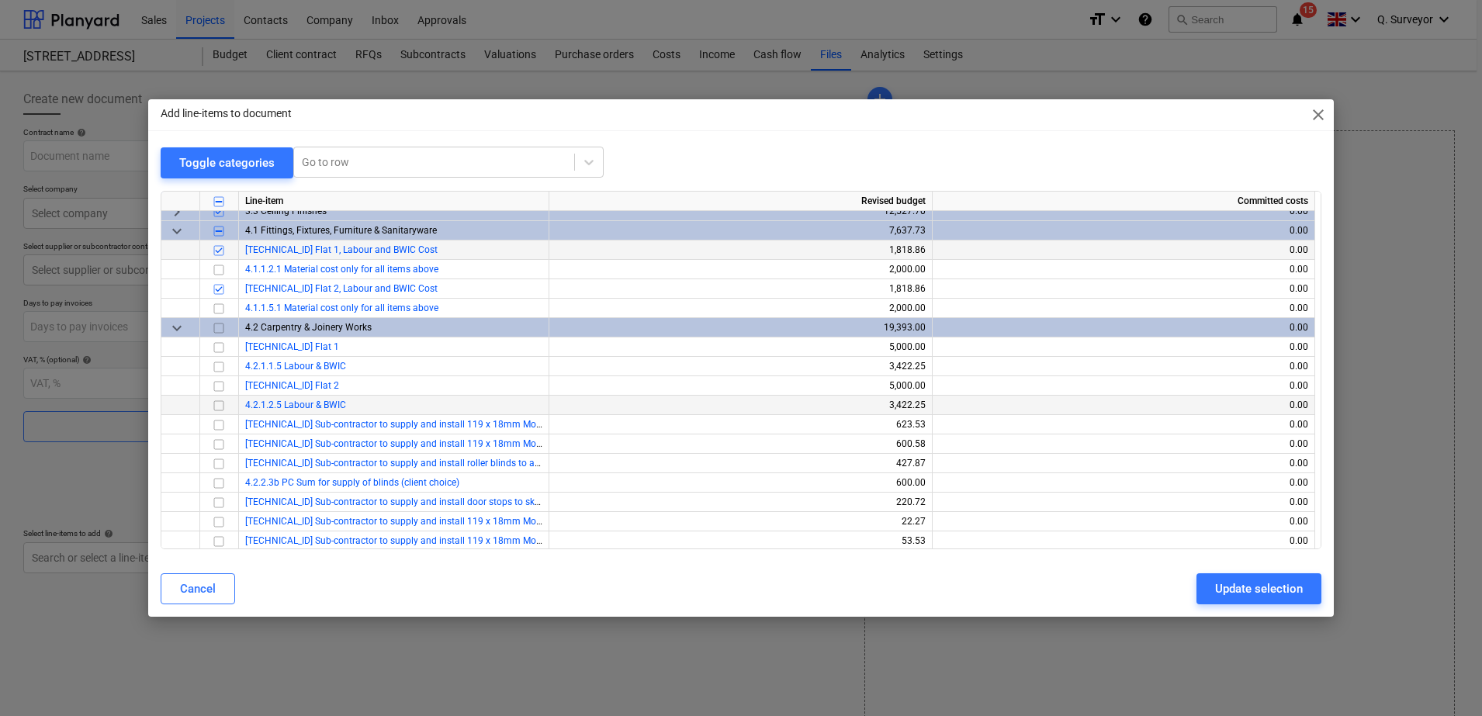
scroll to position [147, 0]
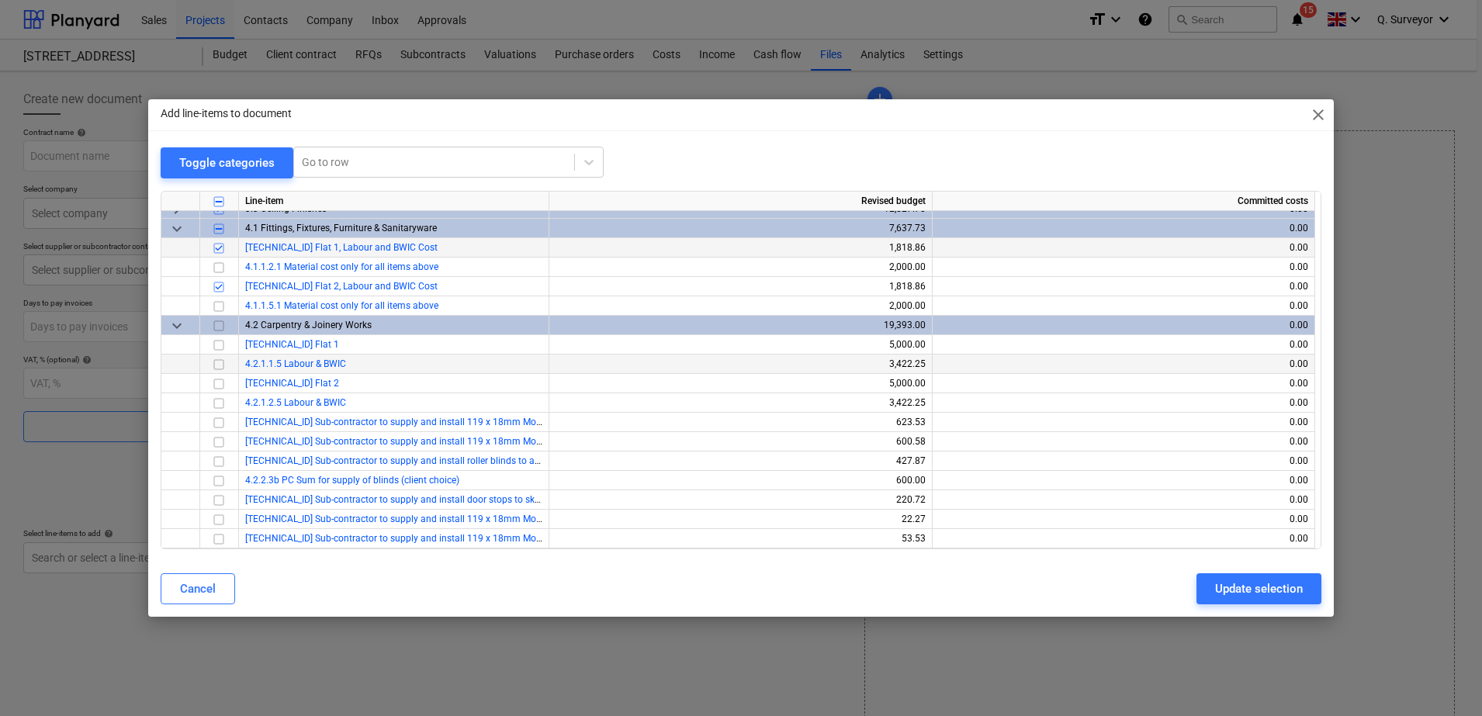
click at [221, 365] on input "checkbox" at bounding box center [218, 364] width 19 height 19
click at [215, 403] on input "checkbox" at bounding box center [218, 402] width 19 height 19
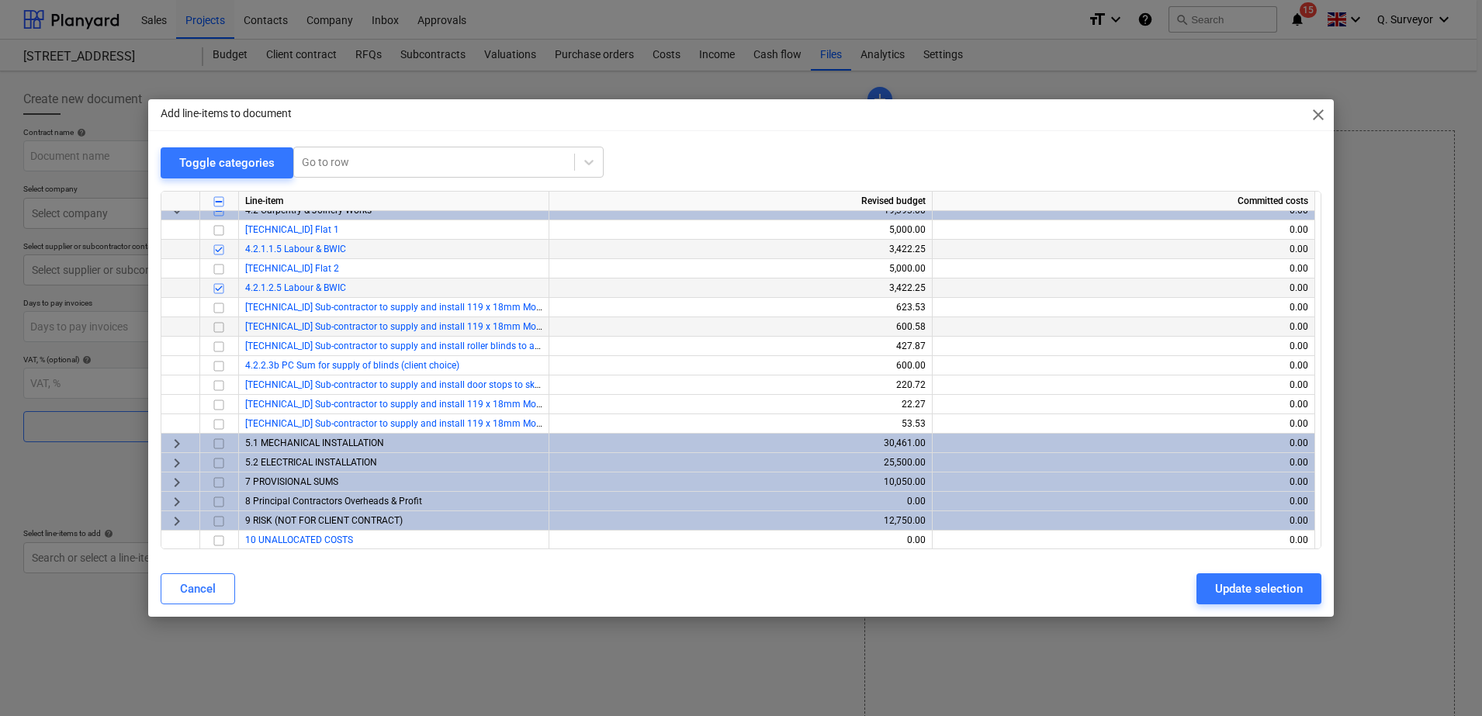
scroll to position [264, 0]
click at [218, 306] on input "checkbox" at bounding box center [218, 305] width 19 height 19
click at [217, 327] on input "checkbox" at bounding box center [218, 325] width 19 height 19
click at [221, 343] on input "checkbox" at bounding box center [218, 344] width 19 height 19
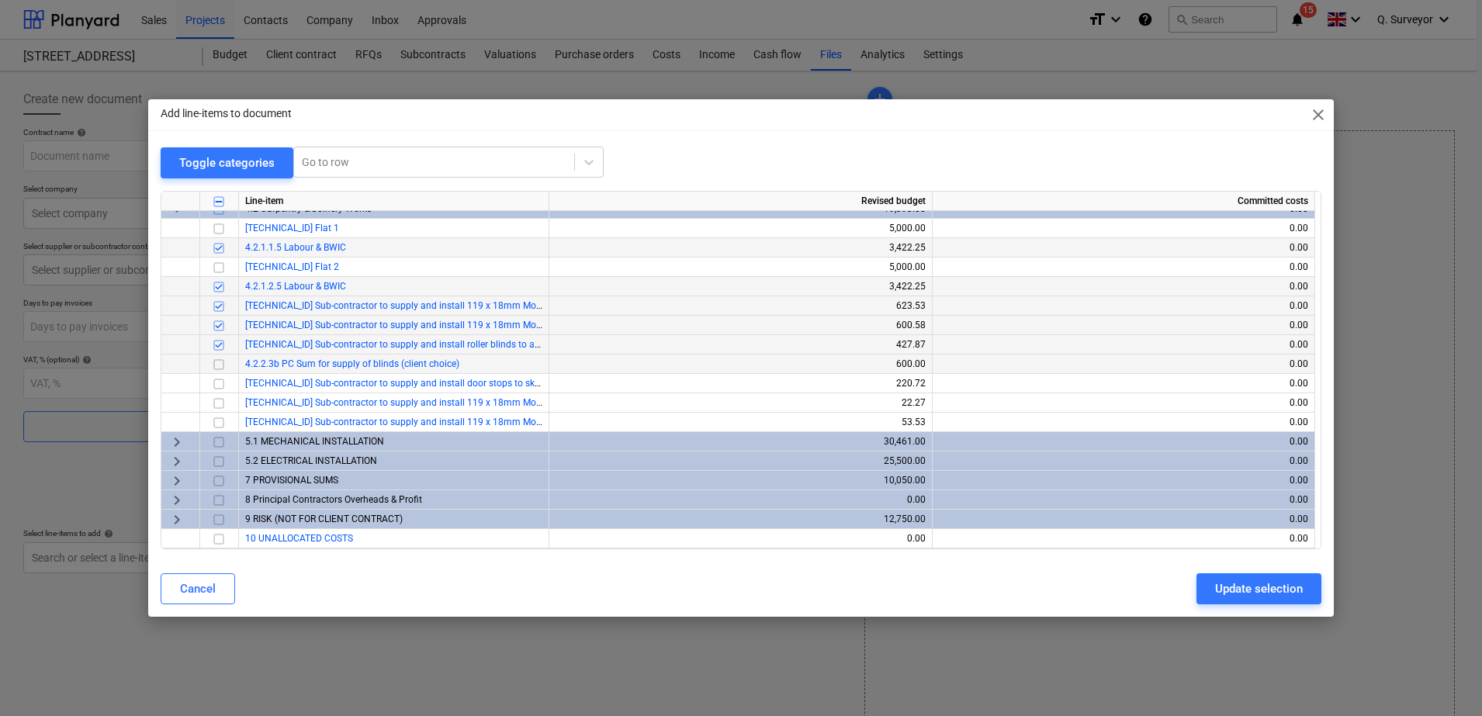
click at [220, 365] on input "checkbox" at bounding box center [218, 364] width 19 height 19
click at [217, 381] on input "checkbox" at bounding box center [218, 383] width 19 height 19
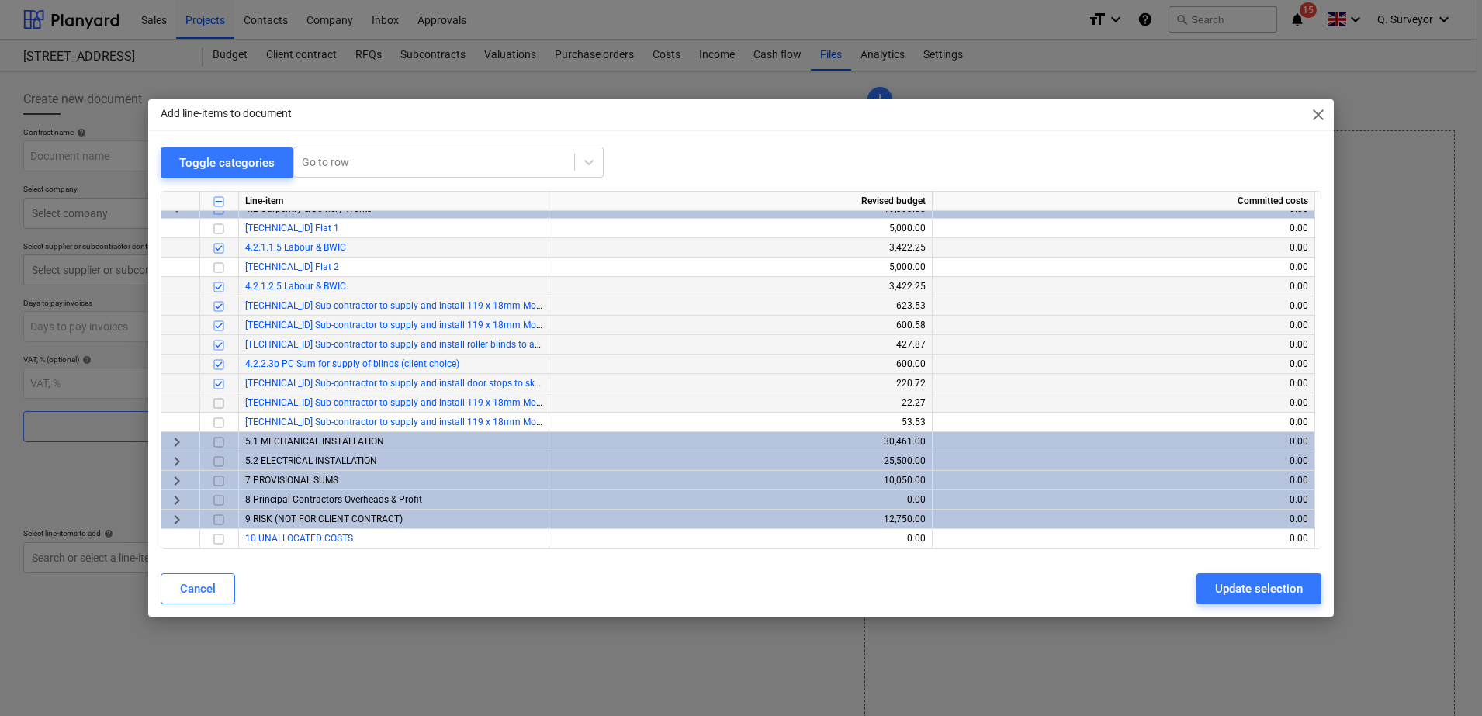
click at [217, 403] on input "checkbox" at bounding box center [218, 402] width 19 height 19
click at [216, 419] on input "checkbox" at bounding box center [218, 422] width 19 height 19
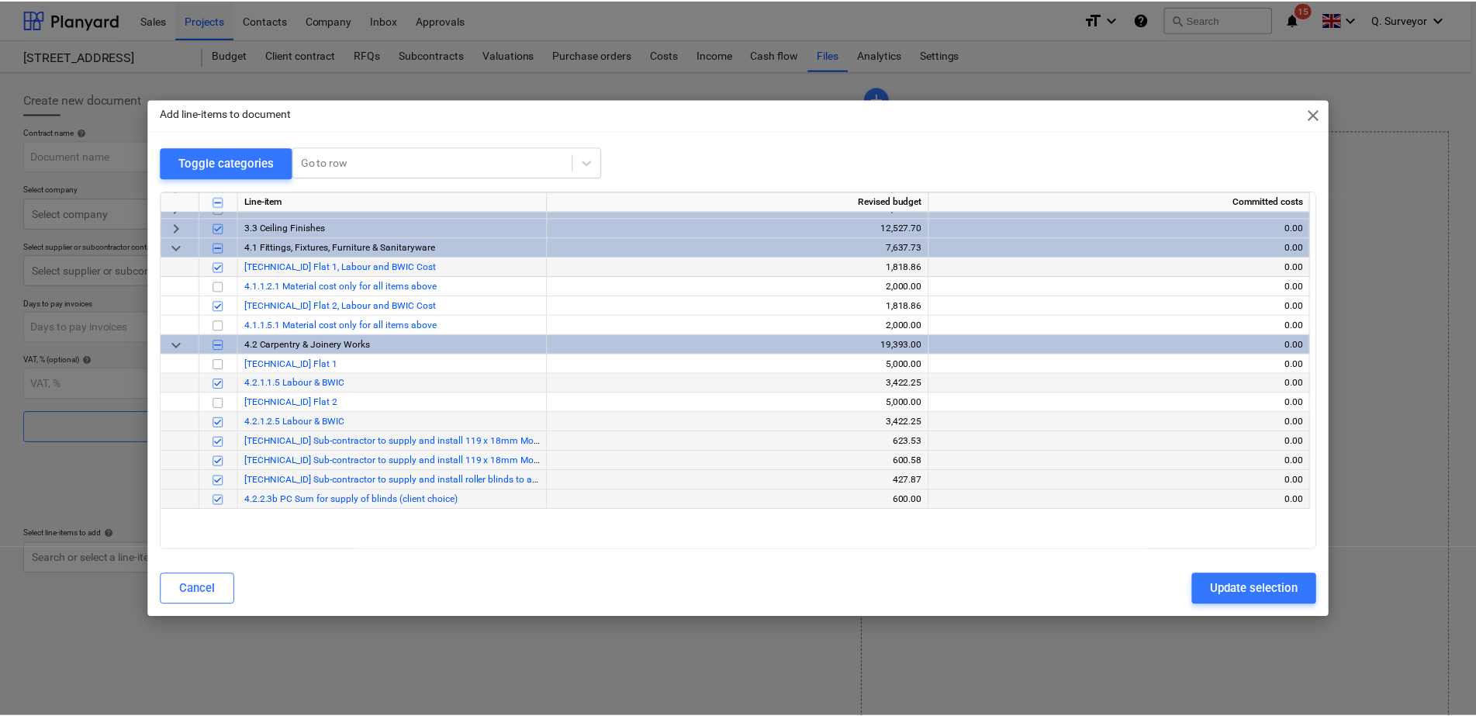
scroll to position [0, 0]
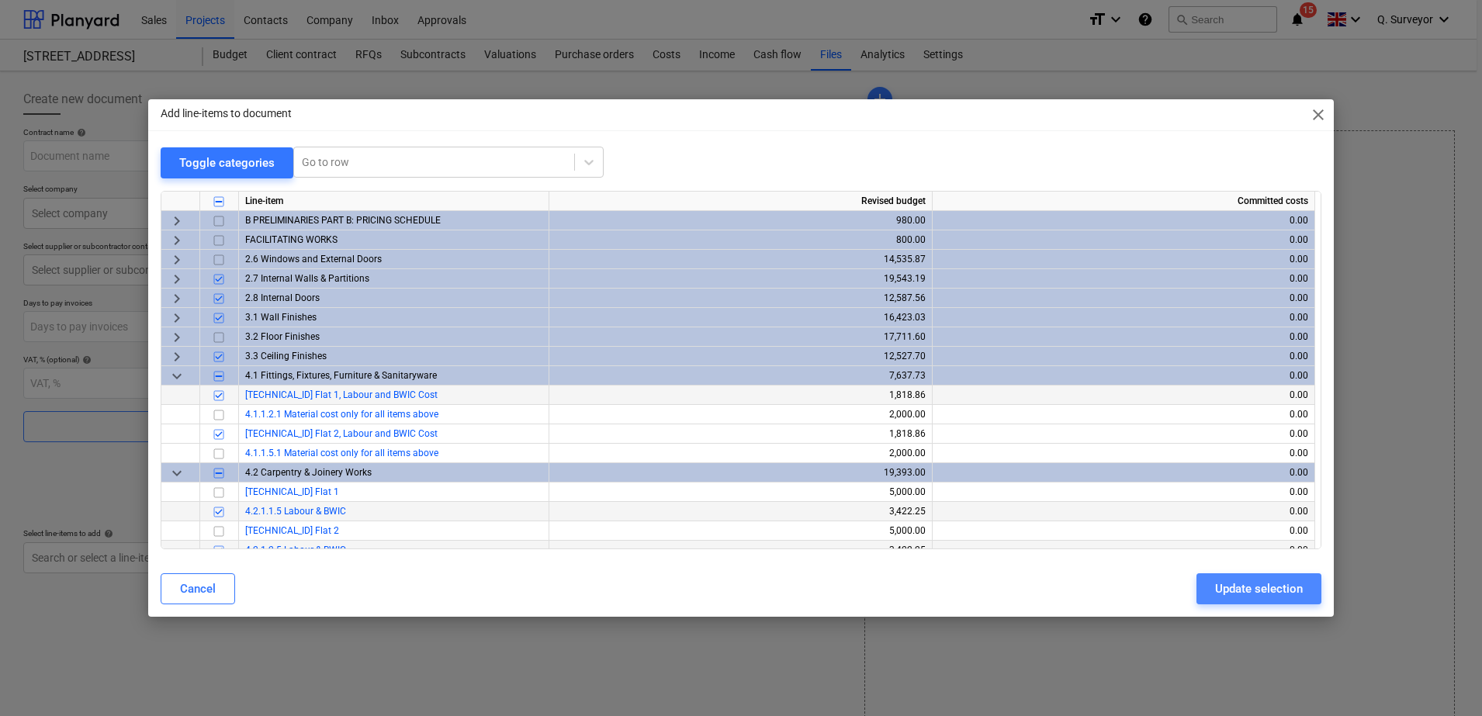
click at [1232, 586] on div "Update selection" at bounding box center [1259, 589] width 88 height 20
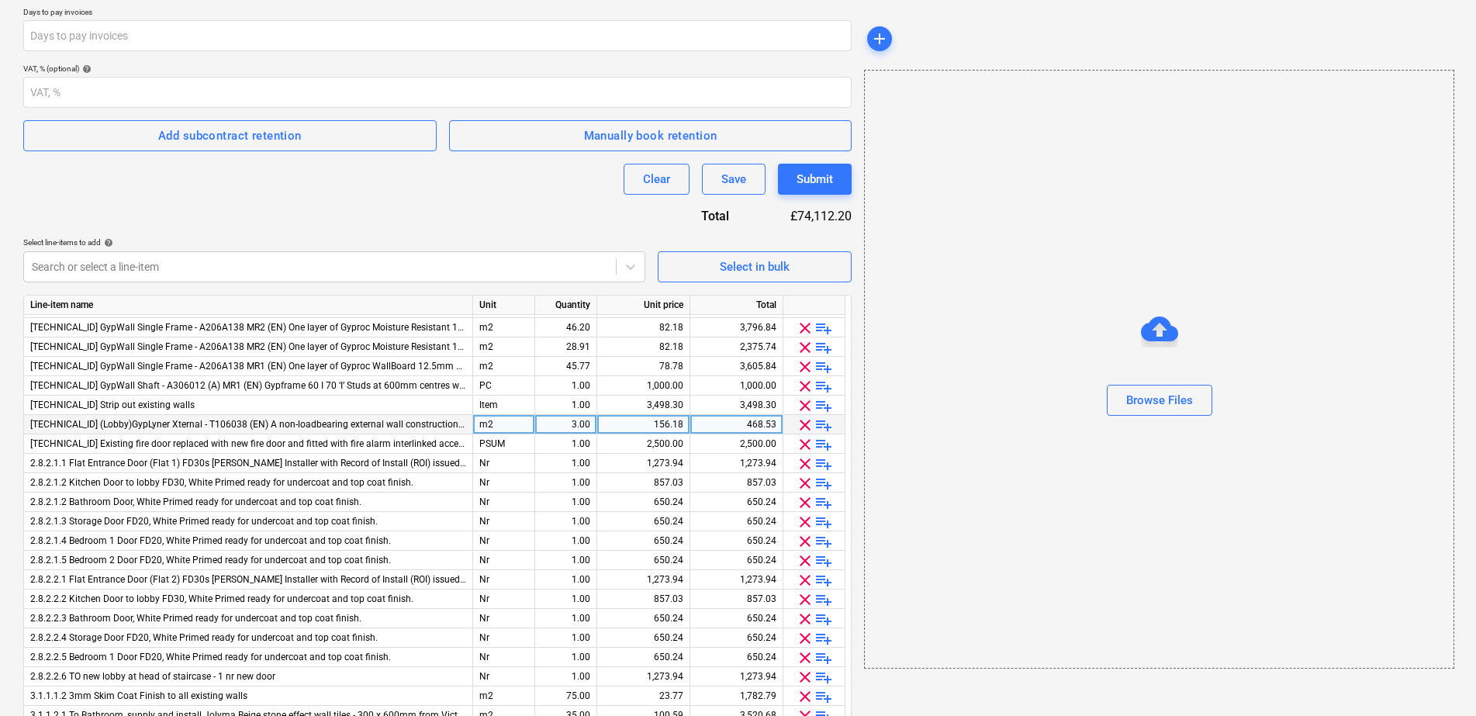
scroll to position [97, 0]
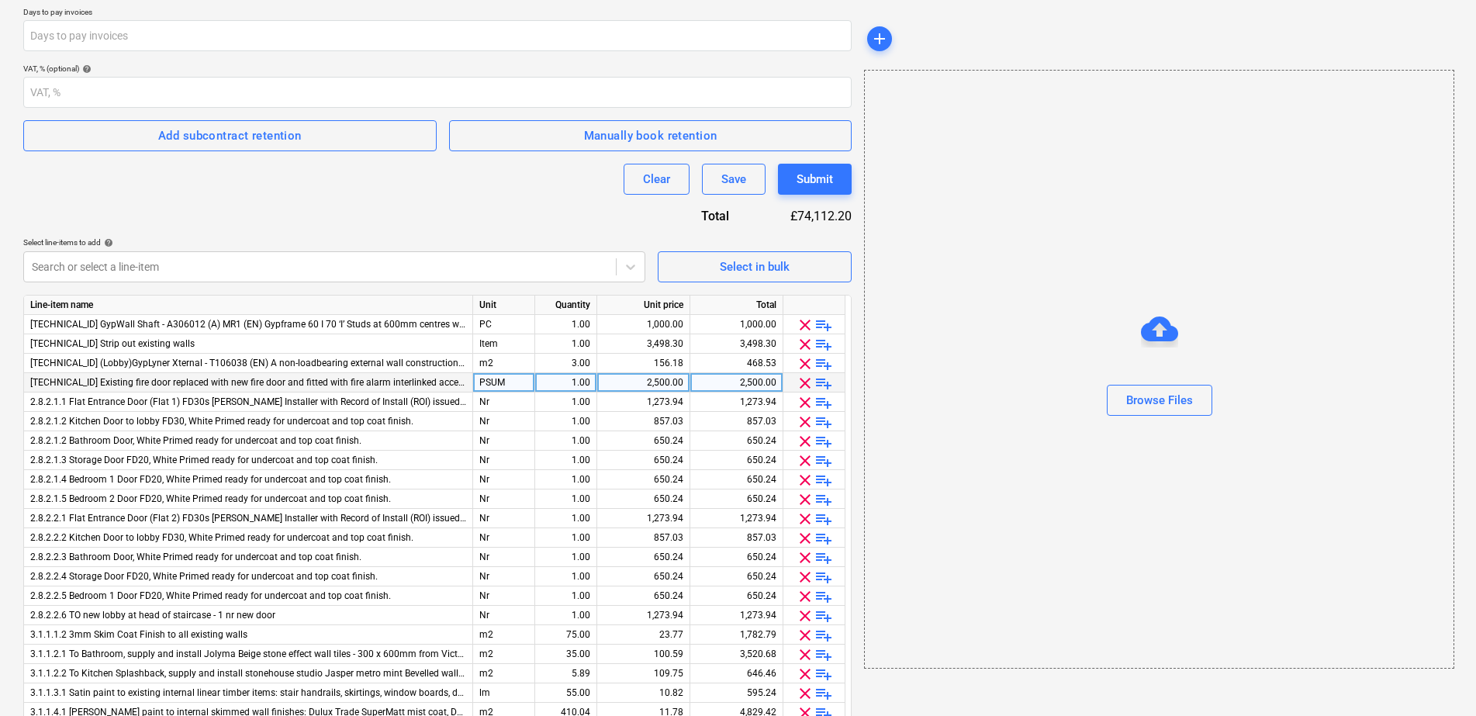
click at [800, 385] on span "clear" at bounding box center [805, 383] width 19 height 19
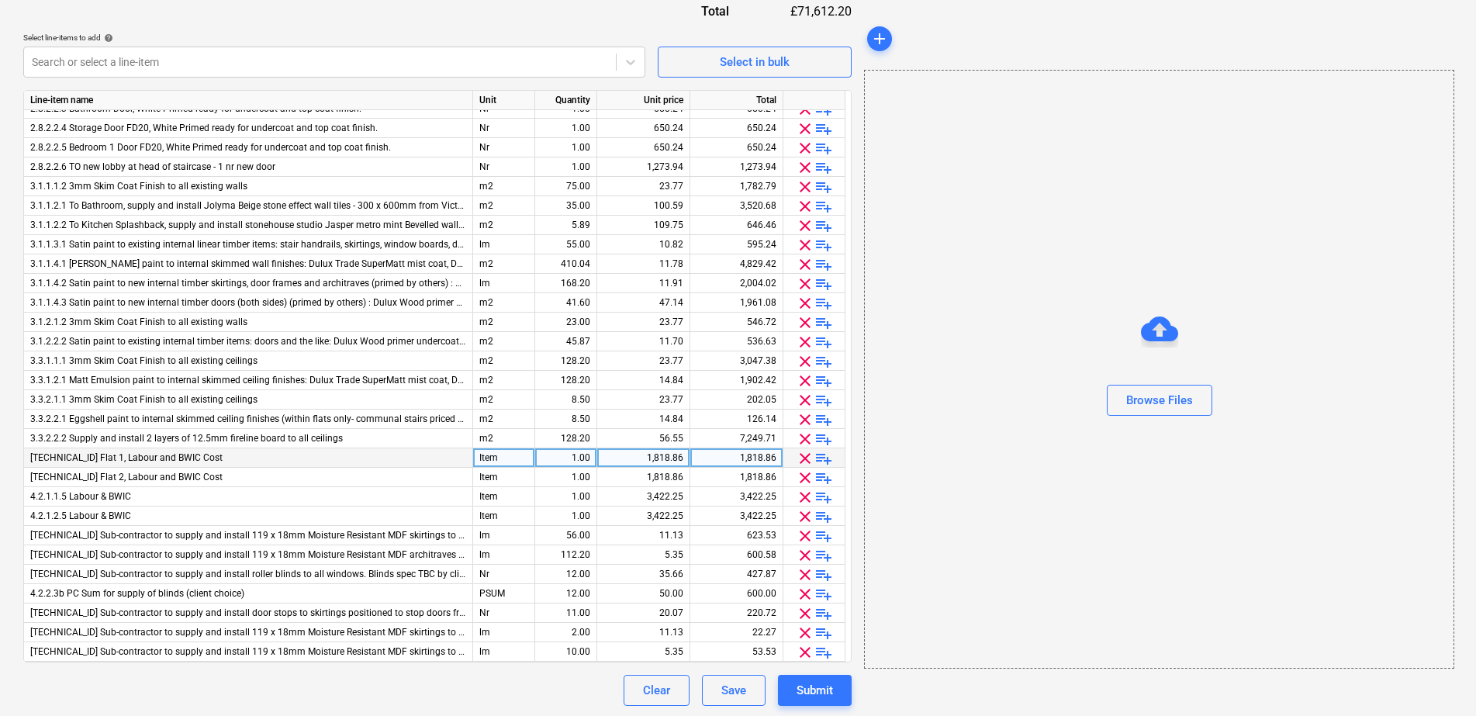
scroll to position [498, 0]
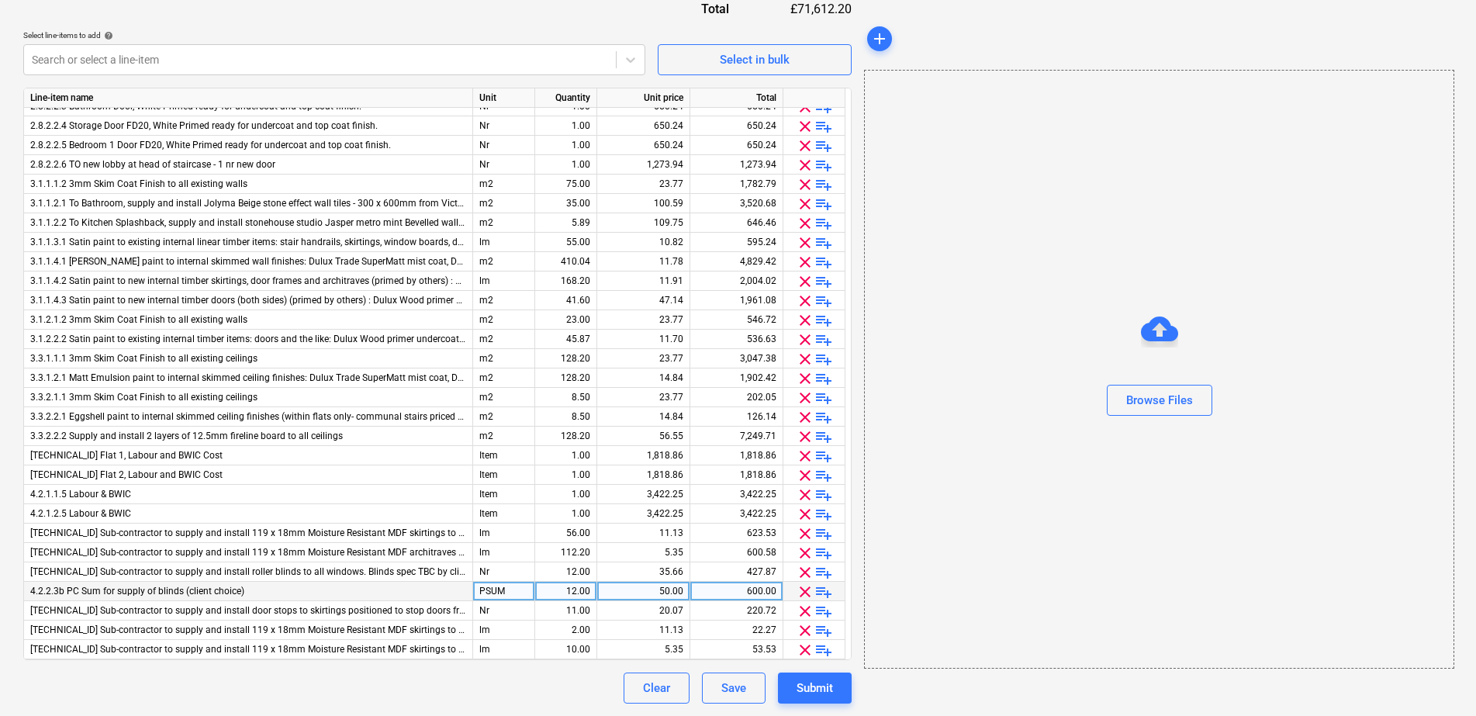
click at [803, 588] on span "clear" at bounding box center [805, 592] width 19 height 19
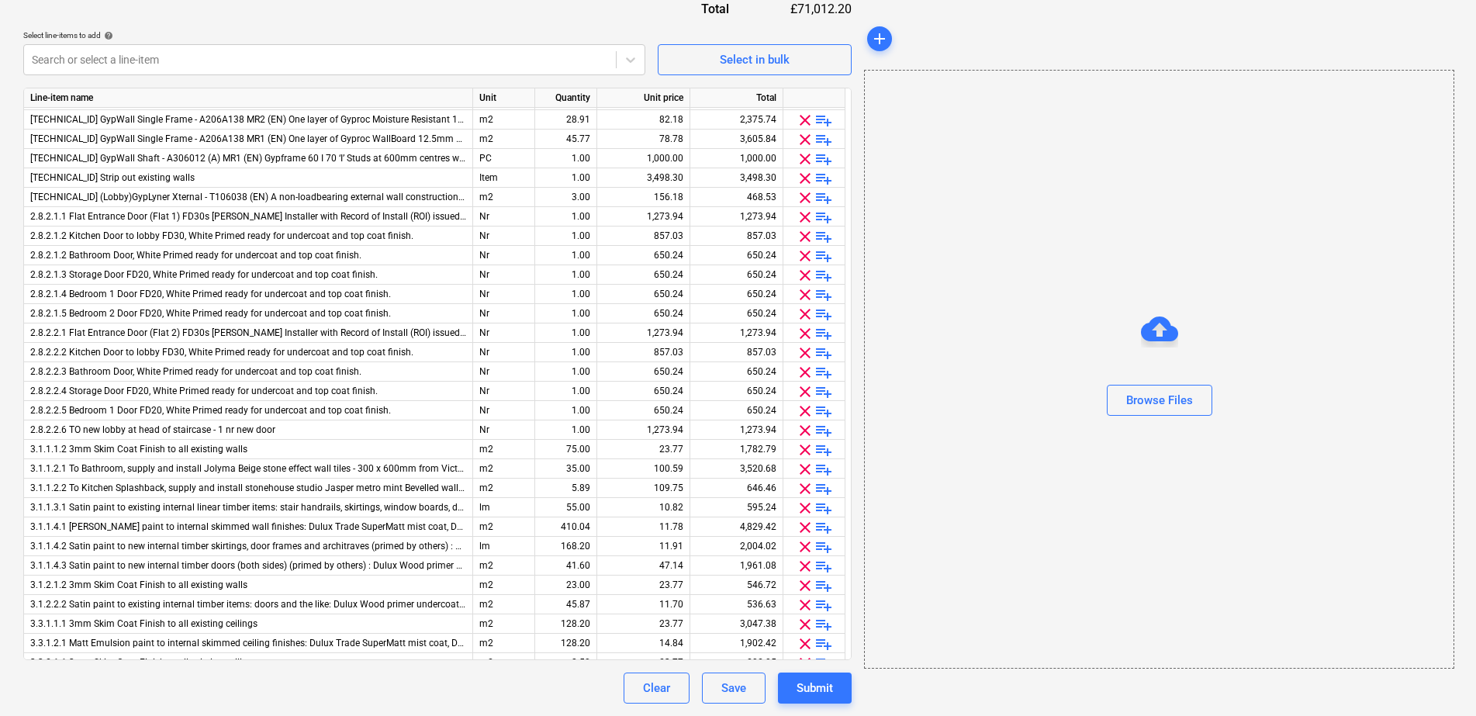
scroll to position [0, 0]
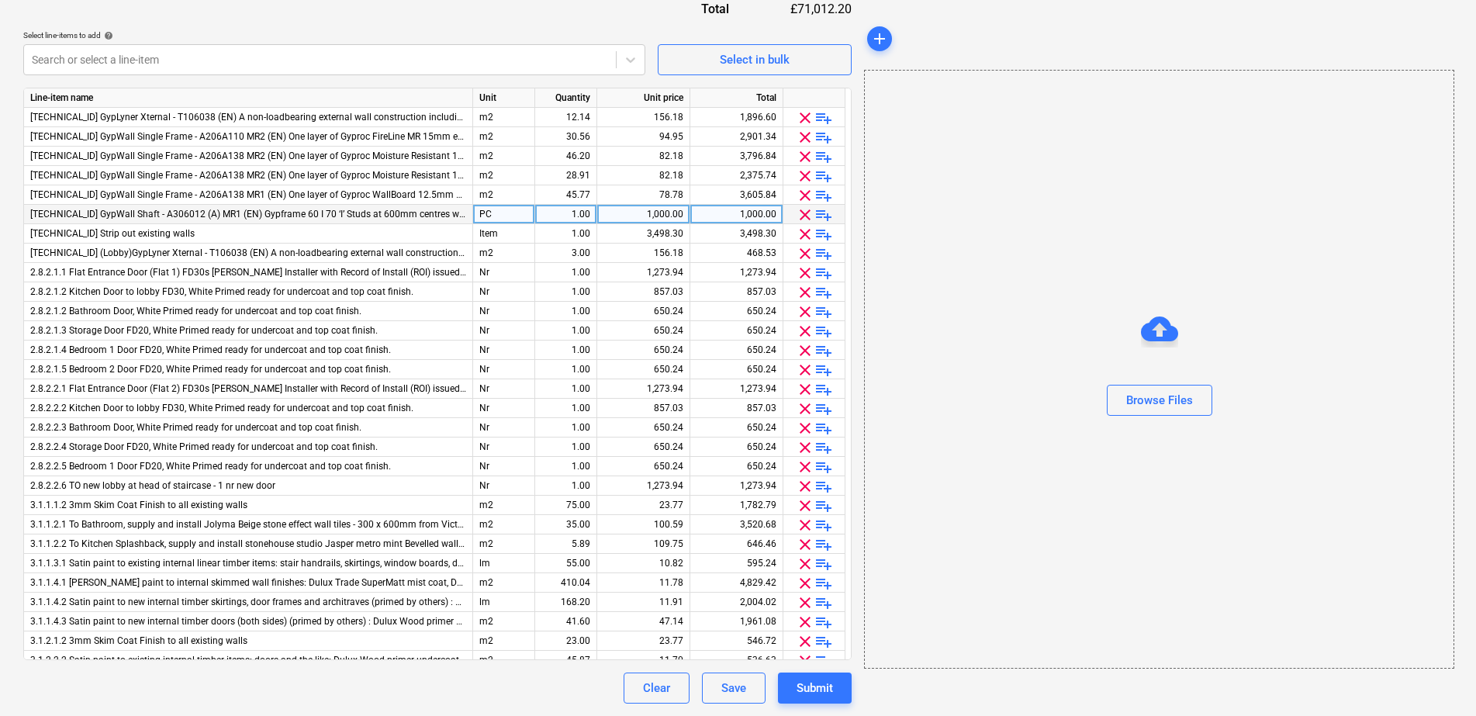
click at [809, 215] on span "clear" at bounding box center [805, 215] width 19 height 19
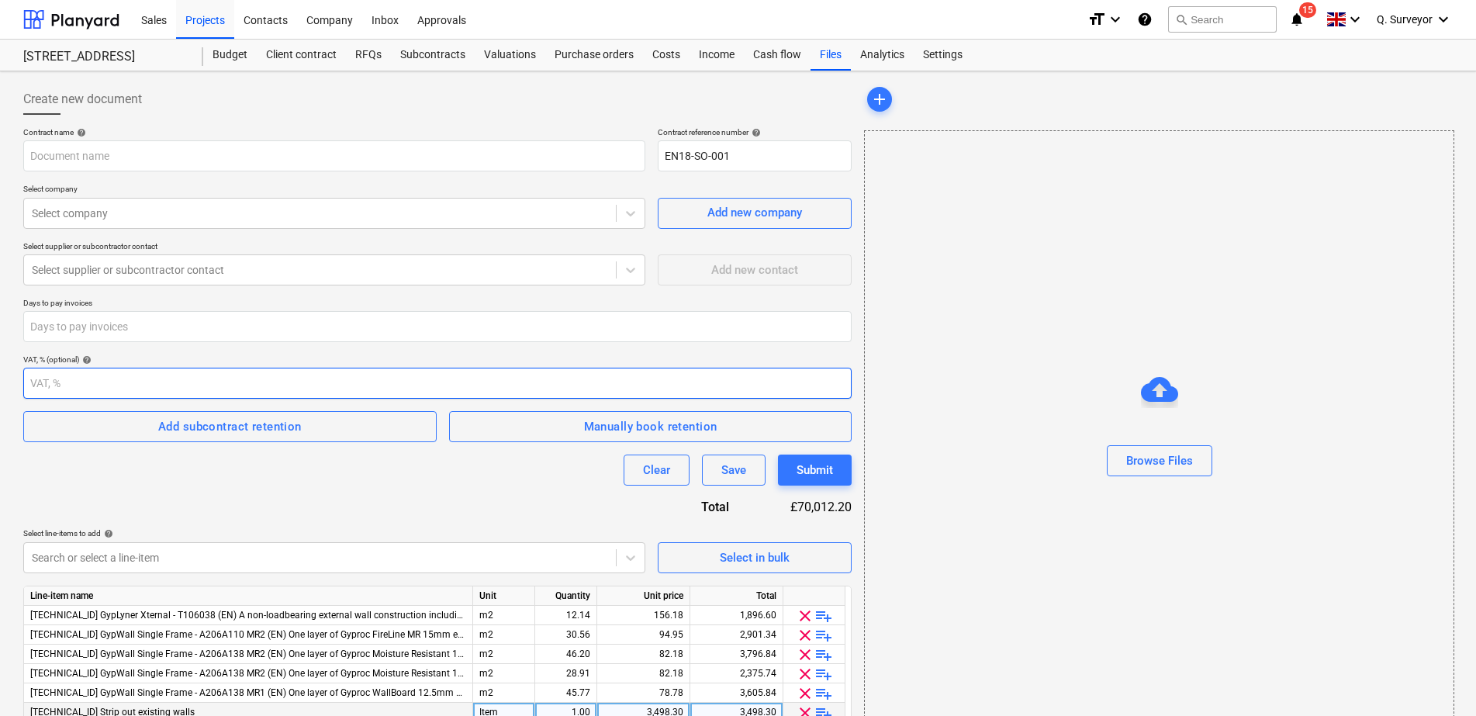
click at [561, 376] on input "number" at bounding box center [437, 383] width 829 height 31
click at [849, 372] on input "number" at bounding box center [437, 383] width 829 height 31
type input "-1"
click at [844, 384] on input "-1" at bounding box center [437, 383] width 829 height 31
click at [106, 382] on input "number" at bounding box center [437, 383] width 829 height 31
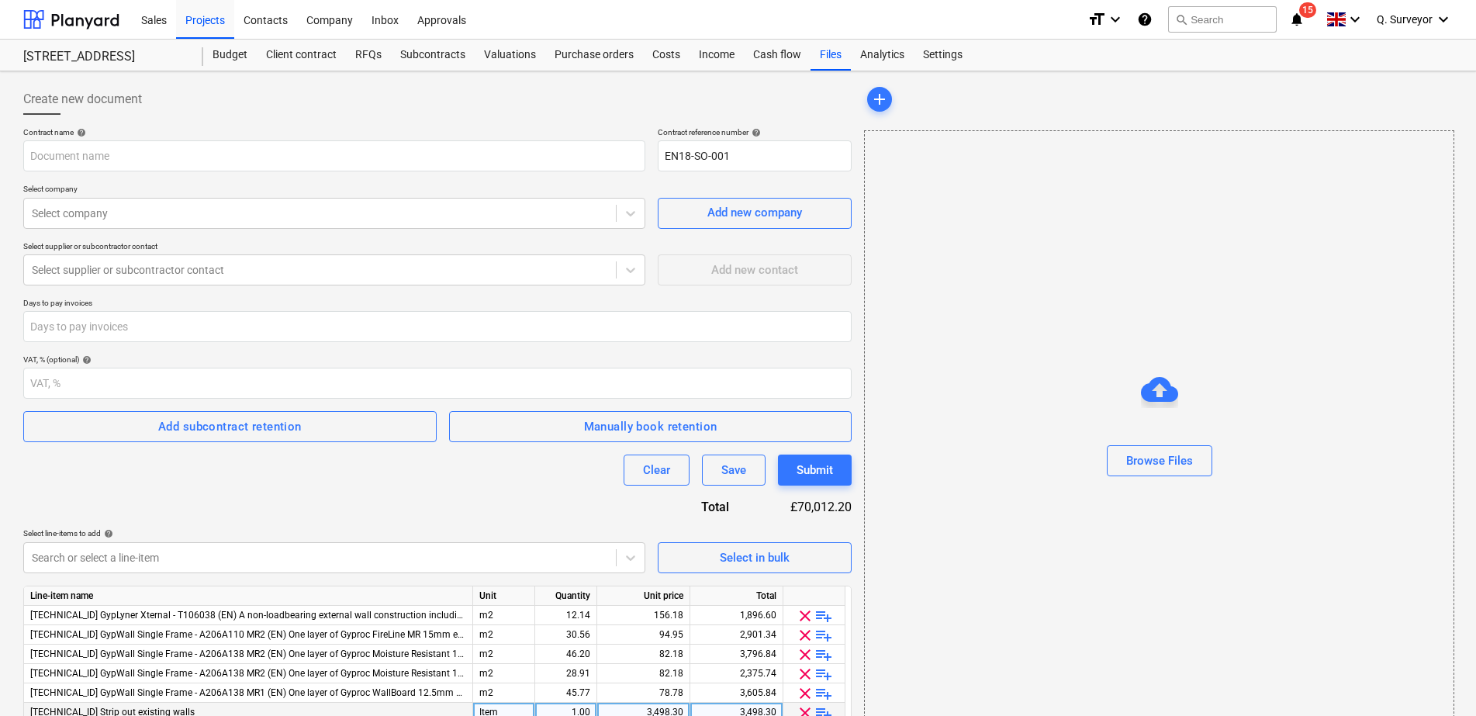
click at [47, 358] on div "VAT, % (optional) help" at bounding box center [437, 360] width 829 height 10
click at [123, 355] on div "VAT, % (optional) help" at bounding box center [437, 360] width 829 height 10
click at [93, 385] on input "number" at bounding box center [437, 383] width 829 height 31
type input "0"
click at [100, 348] on div "Contract name help Contract reference number help EN18-SO-001 Select company Se…" at bounding box center [437, 664] width 829 height 1074
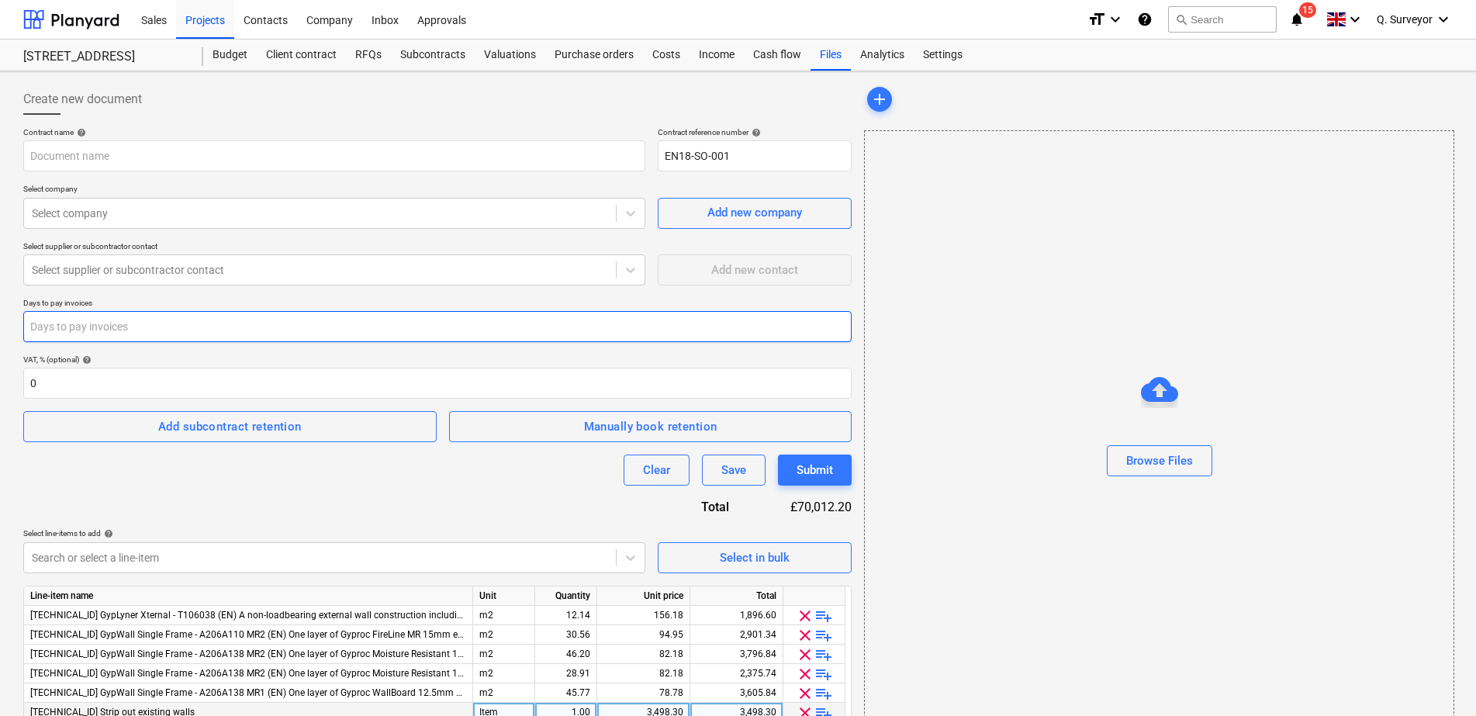
click at [102, 339] on input "number" at bounding box center [437, 326] width 829 height 31
click at [728, 322] on input "number" at bounding box center [437, 326] width 829 height 31
type input "35"
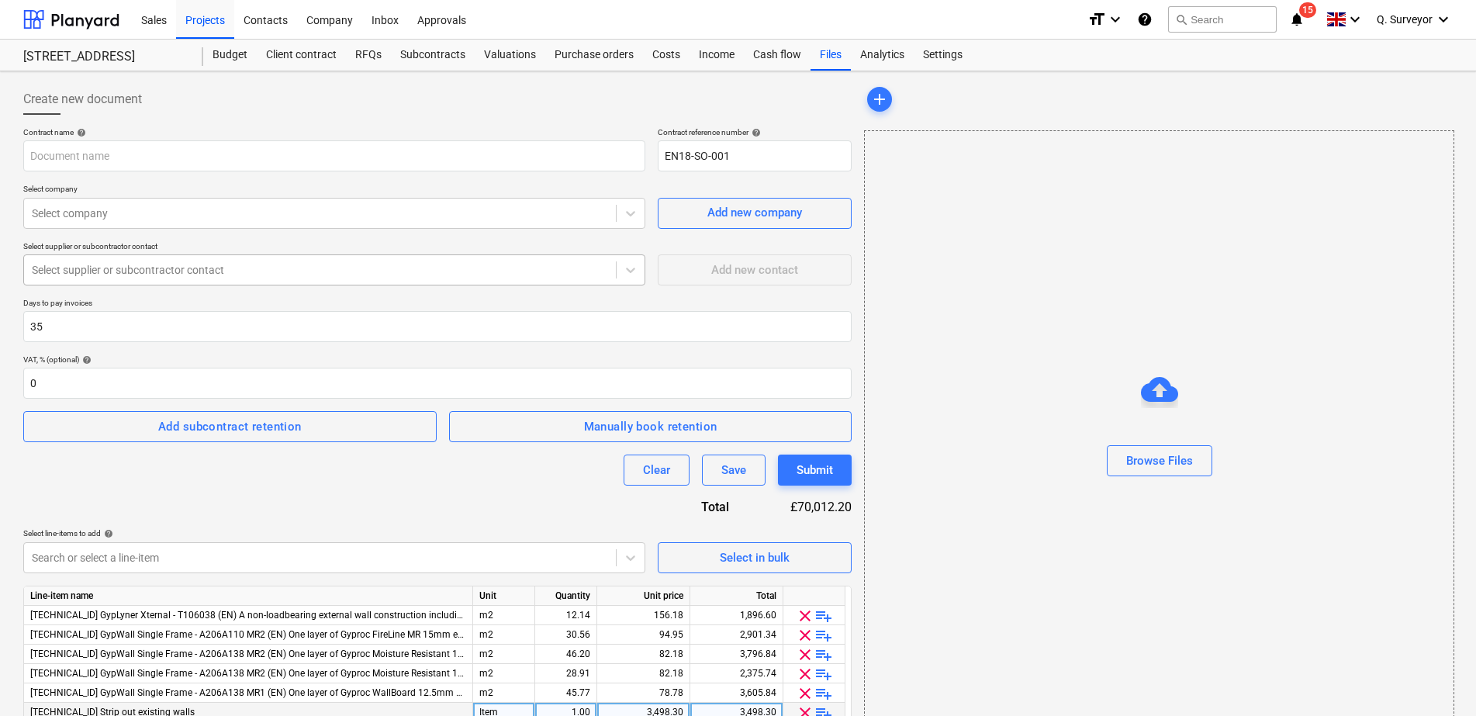
click at [285, 269] on div at bounding box center [320, 270] width 576 height 16
click at [233, 280] on div "Select supplier or subcontractor contact" at bounding box center [320, 270] width 592 height 22
click at [206, 213] on div at bounding box center [320, 214] width 576 height 16
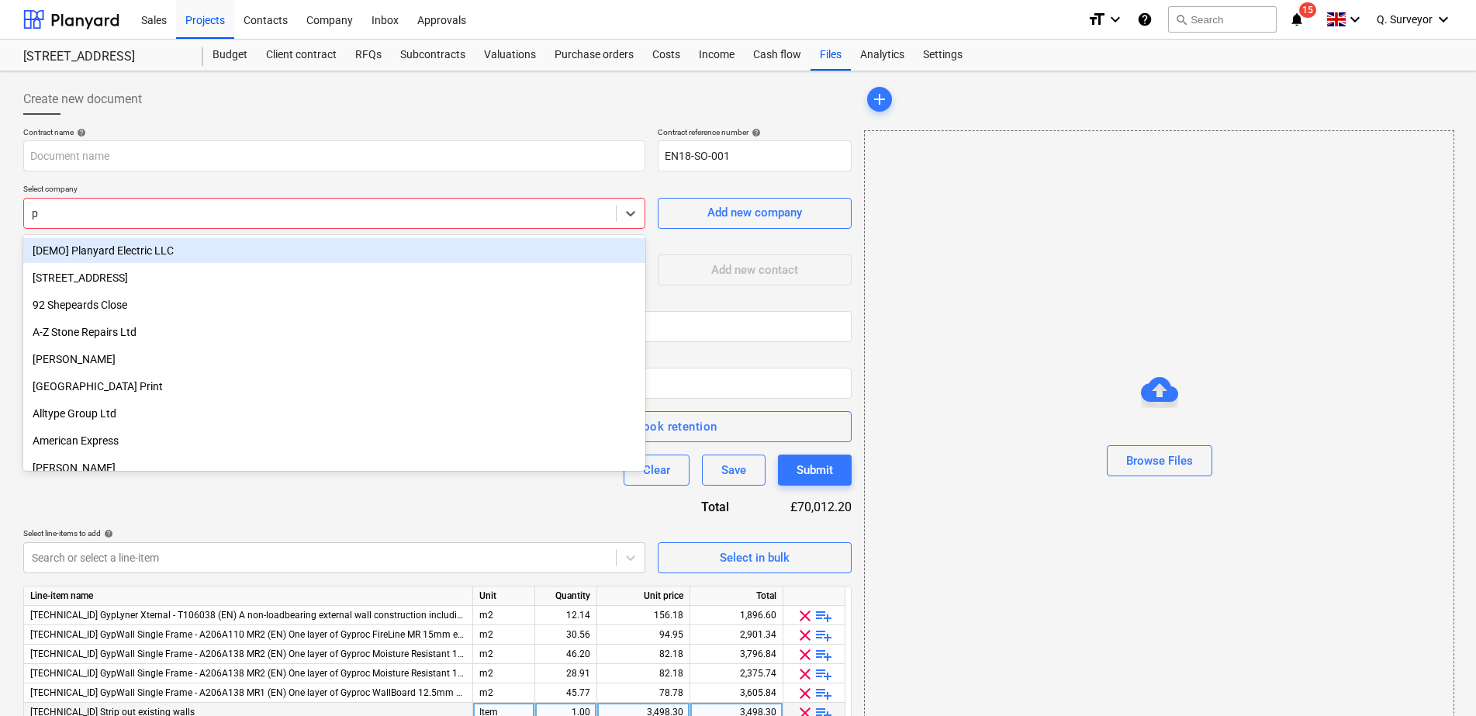
type input "pd"
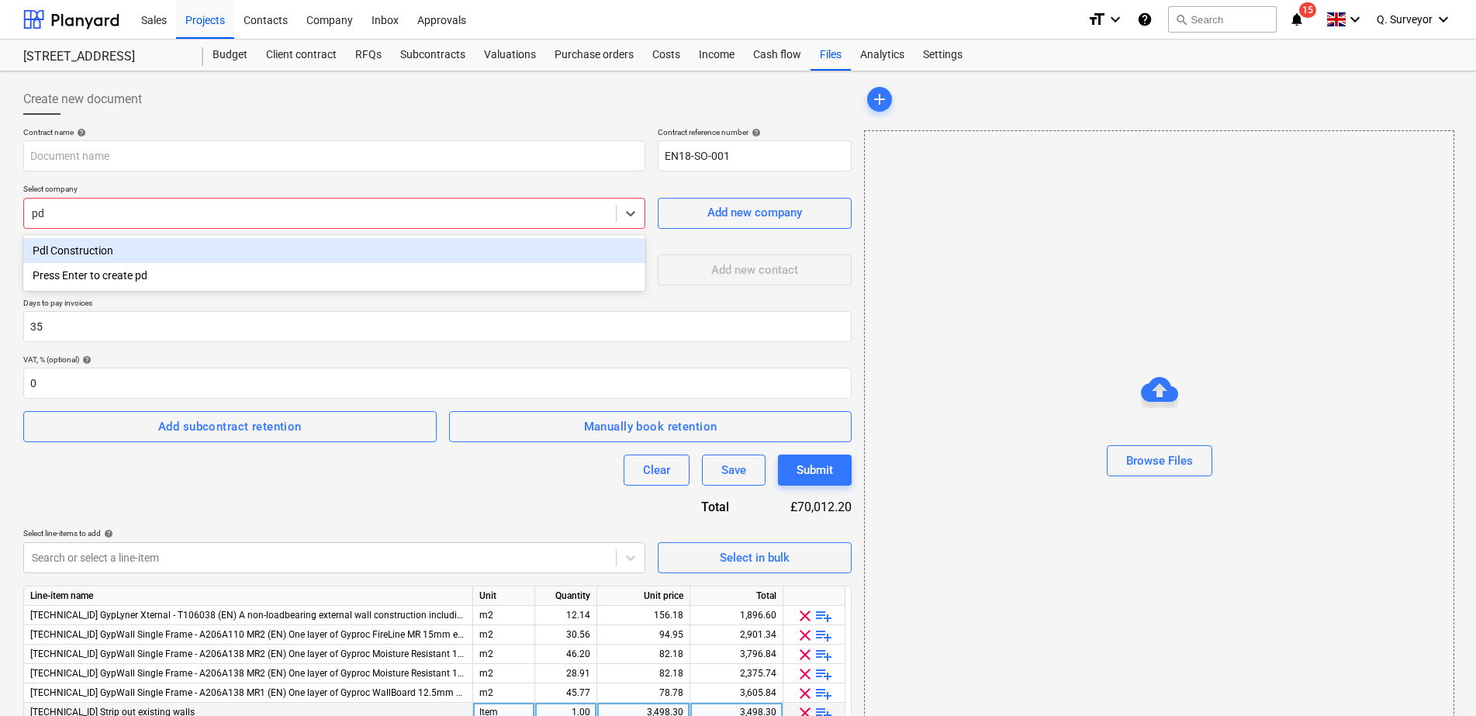
click at [92, 247] on div "Pdl Construction" at bounding box center [334, 250] width 622 height 25
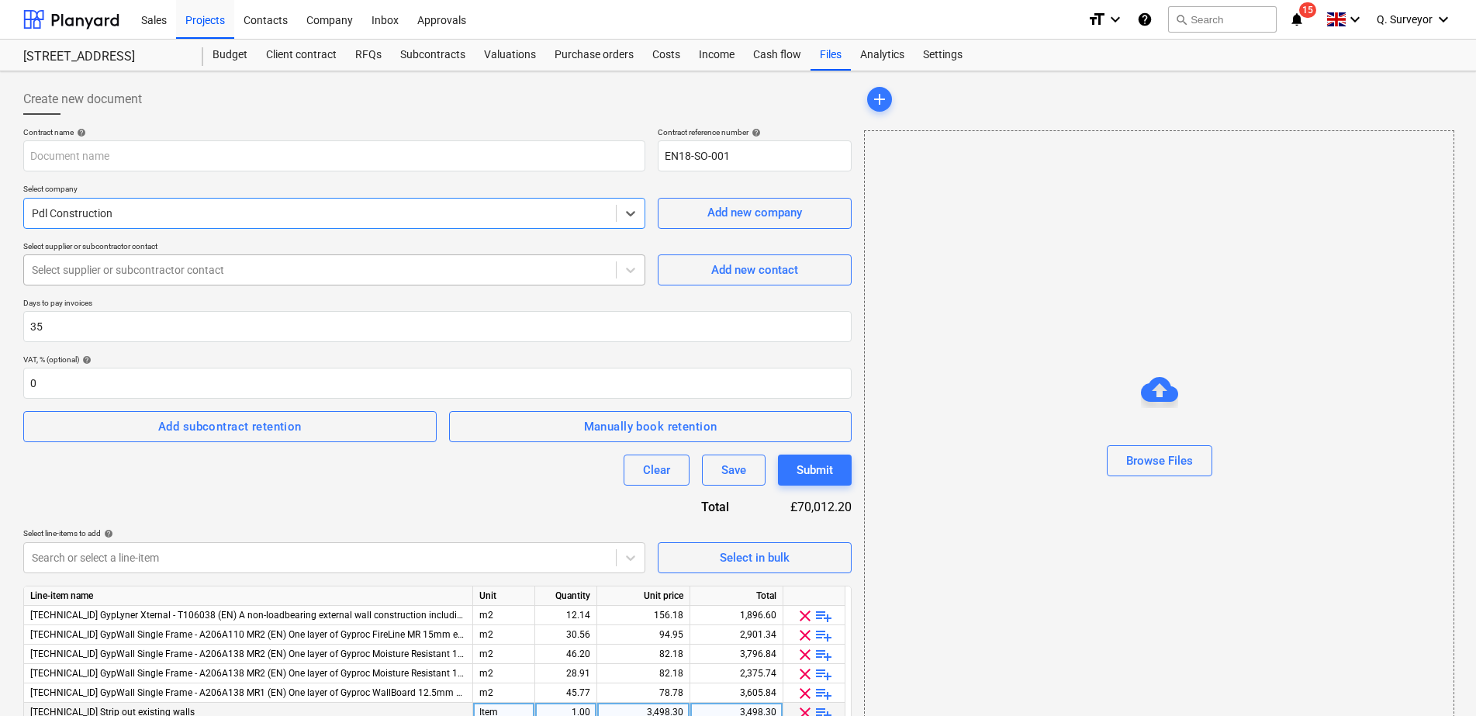
click at [167, 268] on div at bounding box center [320, 270] width 576 height 16
click at [175, 243] on p "Select supplier or subcontractor contact" at bounding box center [334, 247] width 622 height 13
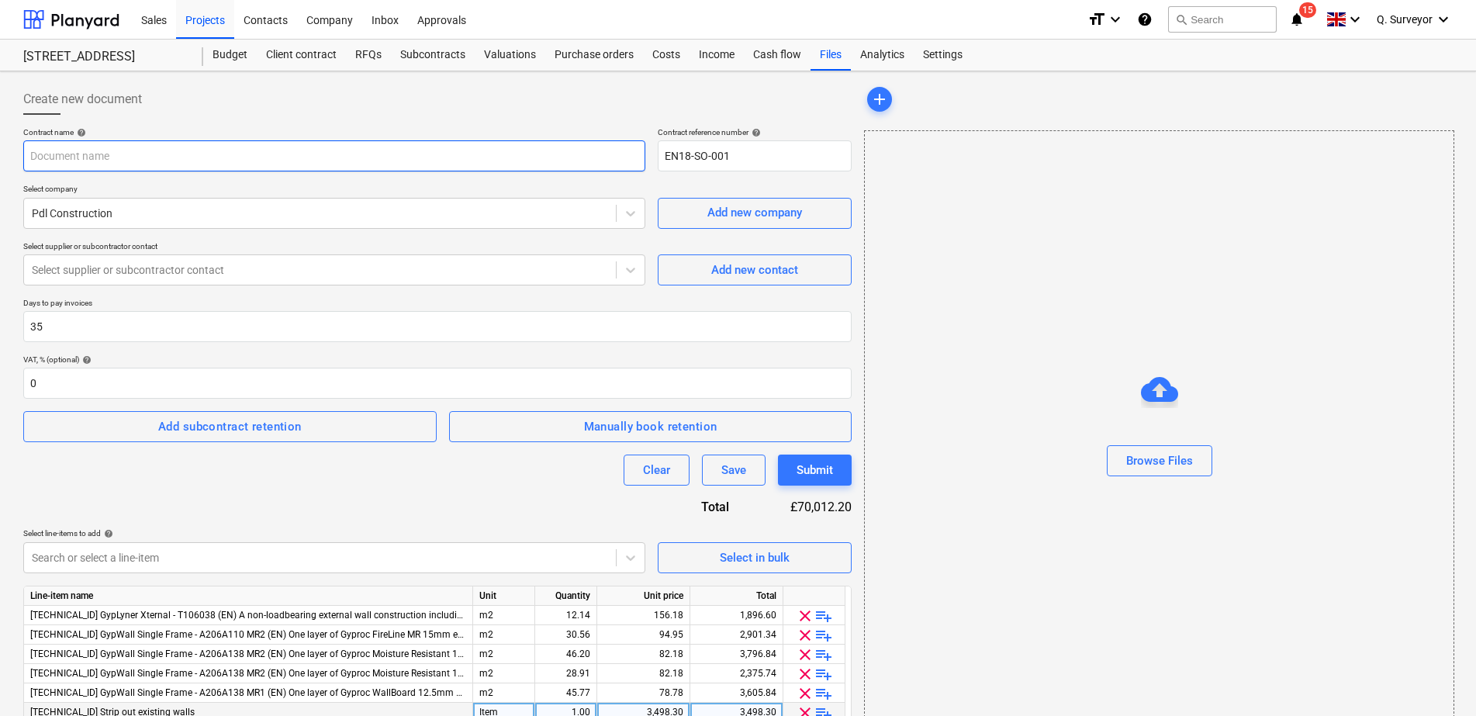
click at [346, 163] on input "text" at bounding box center [334, 155] width 622 height 31
type input "168A Fleet Builders Package"
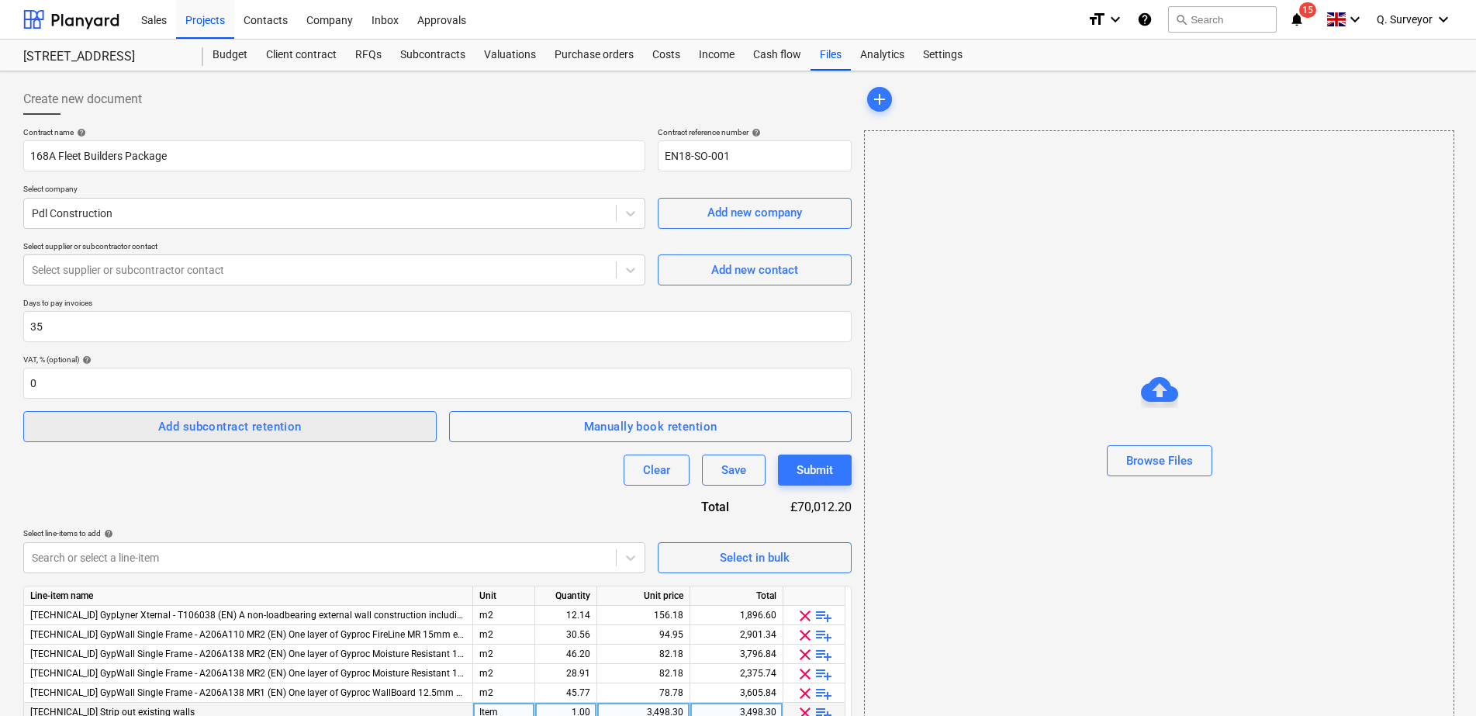
click at [379, 429] on span "Add subcontract retention" at bounding box center [229, 427] width 379 height 20
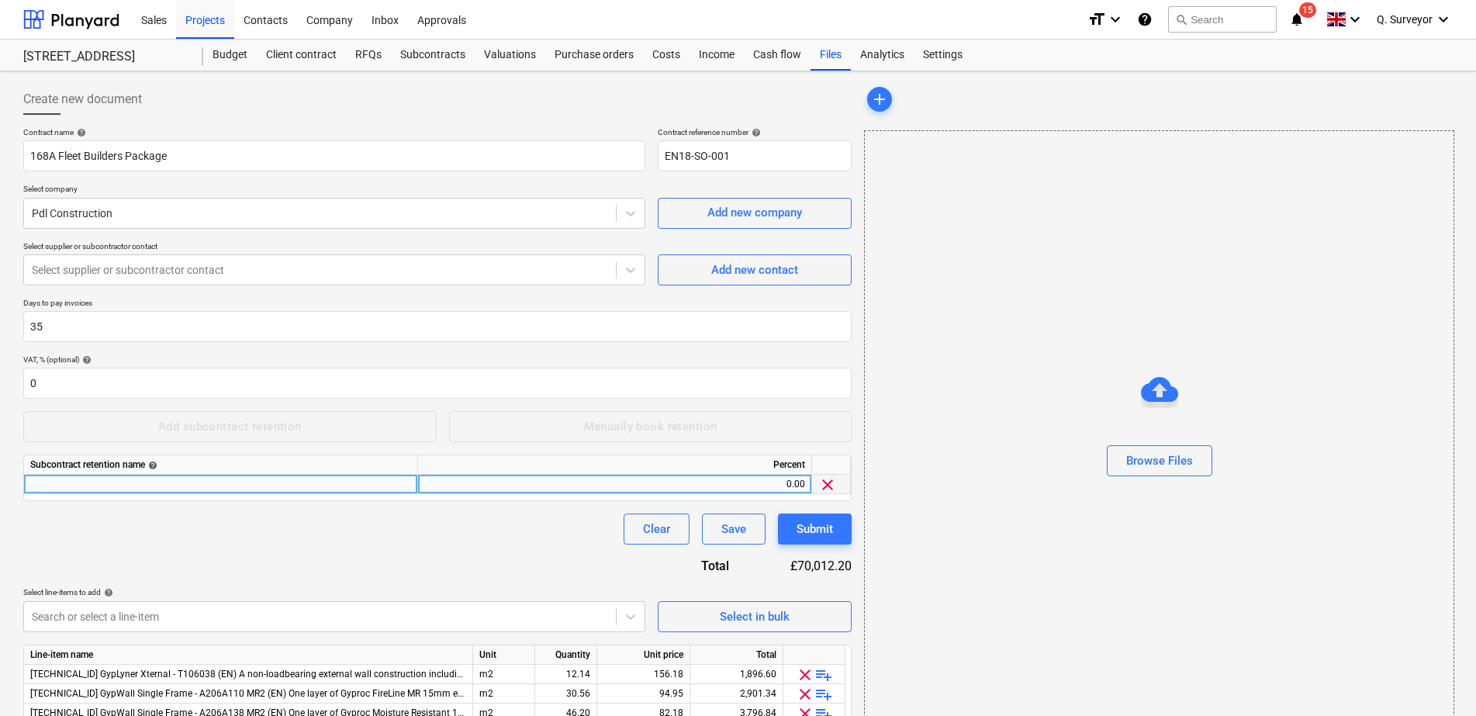
click at [214, 479] on div at bounding box center [221, 484] width 394 height 19
type input "2.5%"
click at [466, 484] on div "0.00" at bounding box center [614, 484] width 381 height 19
type input "Retention to PC"
click at [750, 532] on button "Save" at bounding box center [734, 529] width 64 height 31
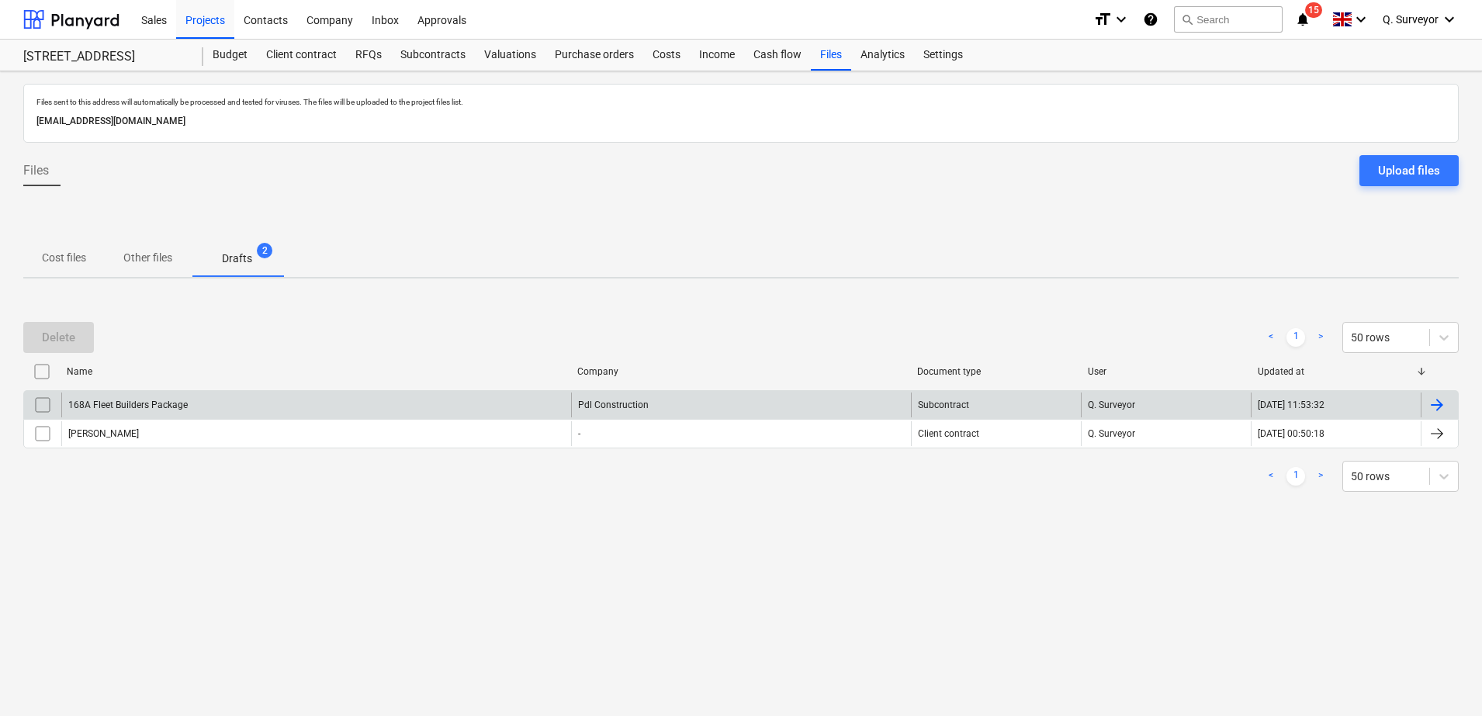
click at [191, 402] on div "168A Fleet Builders Package" at bounding box center [316, 405] width 510 height 25
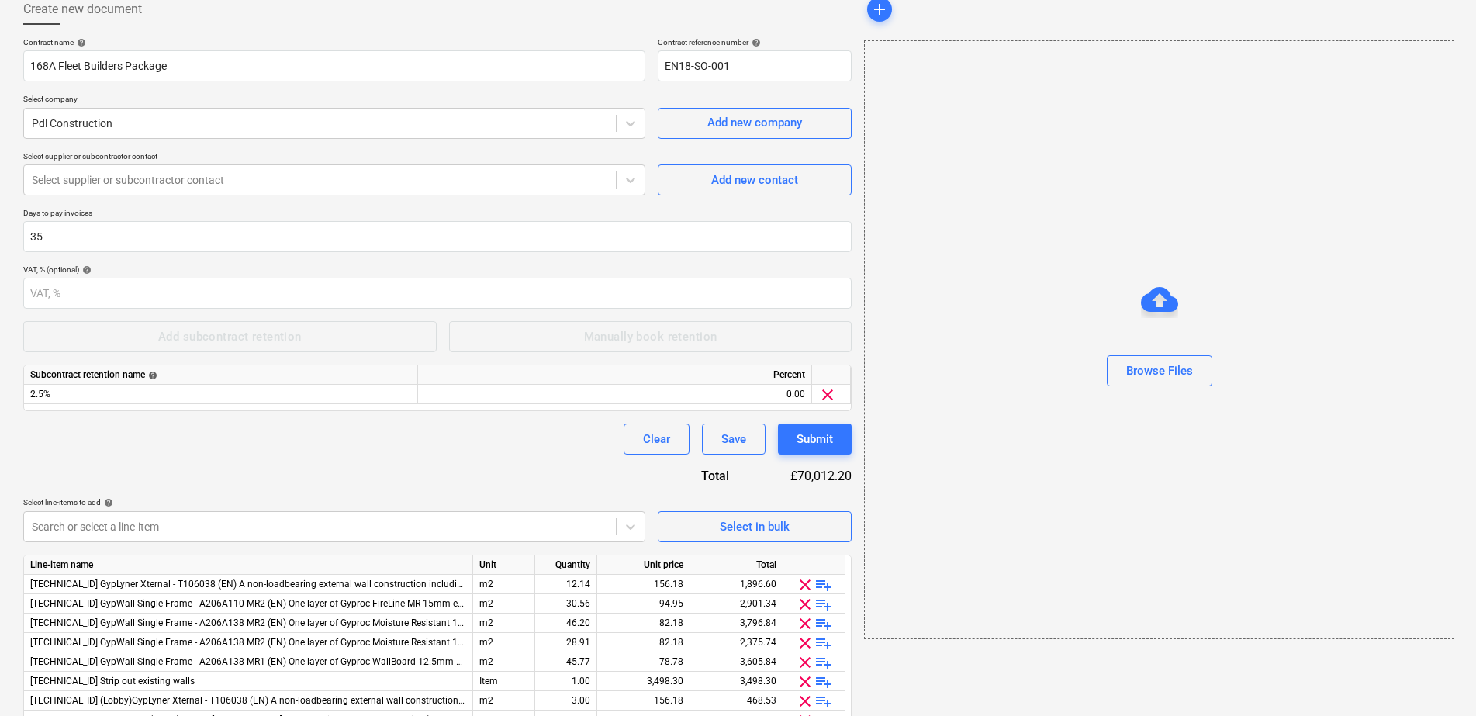
scroll to position [97, 0]
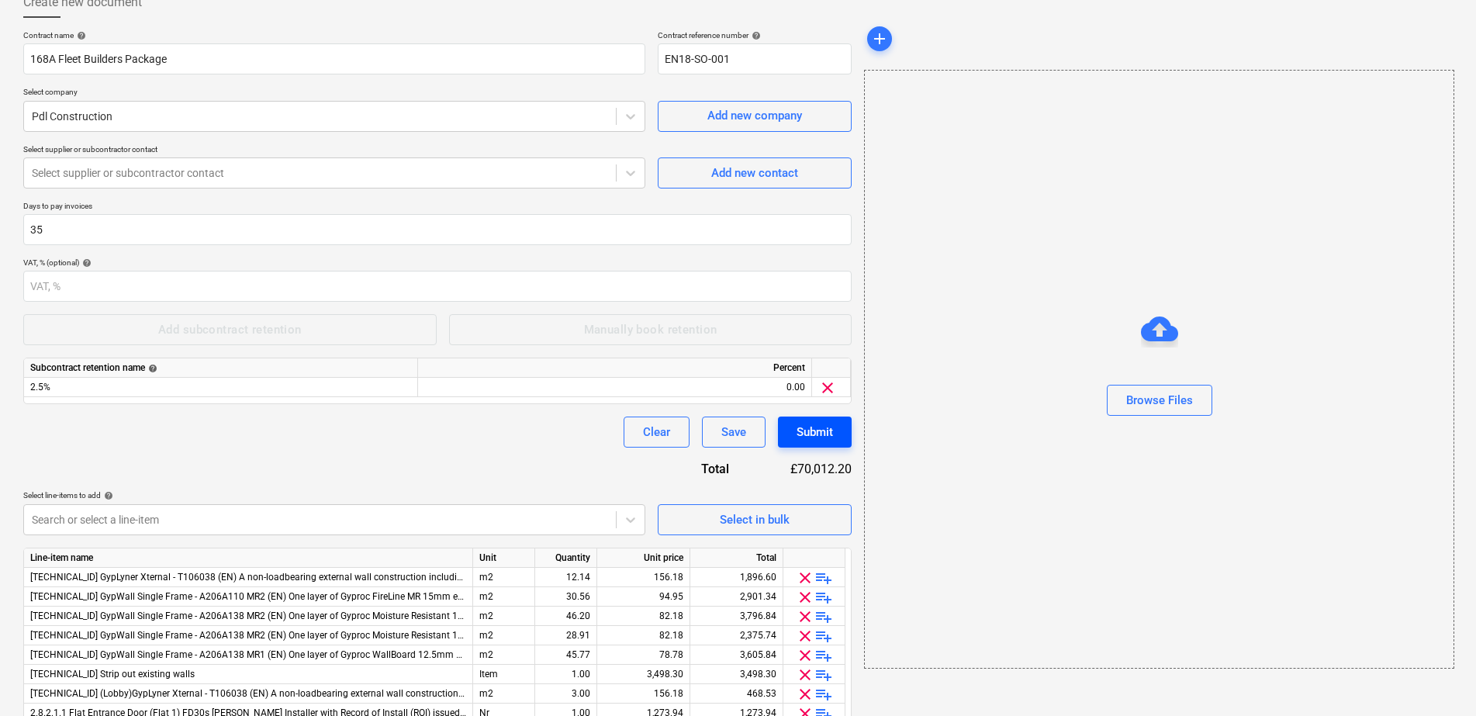
click at [804, 431] on div "Submit" at bounding box center [815, 432] width 36 height 20
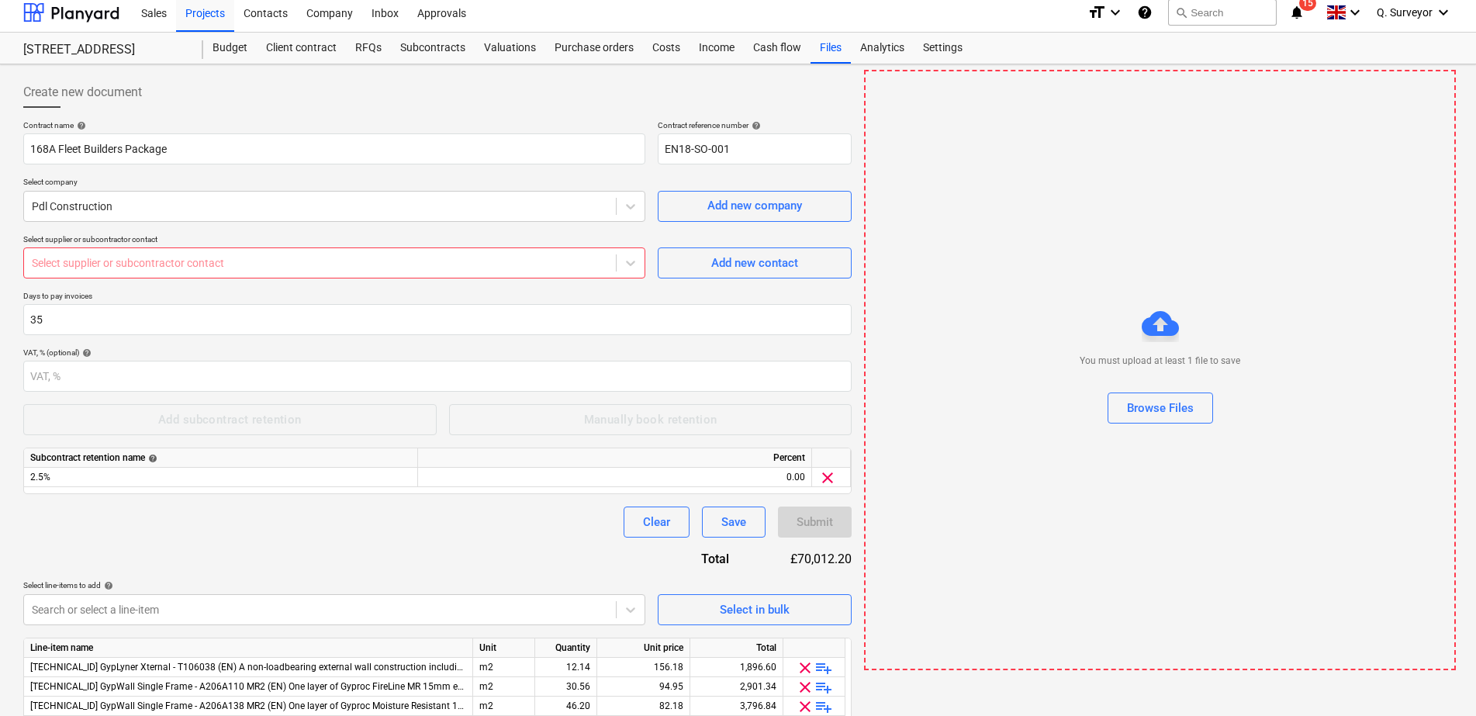
scroll to position [0, 0]
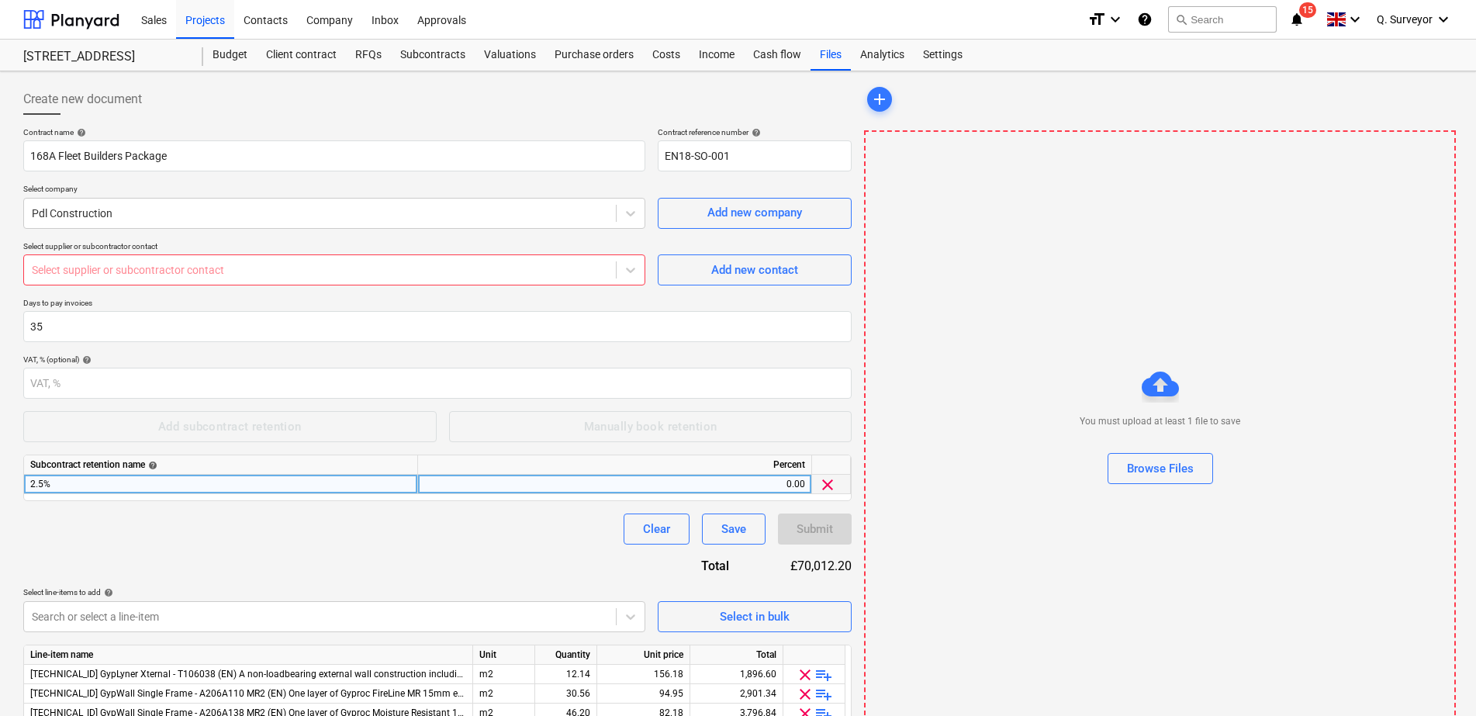
click at [199, 483] on div "2.5%" at bounding box center [221, 484] width 394 height 19
click at [570, 482] on div "0.00" at bounding box center [614, 484] width 381 height 19
click at [112, 484] on div "2.5%" at bounding box center [221, 484] width 394 height 19
type input "Retention to PC"
click at [791, 477] on div "0.00" at bounding box center [614, 484] width 381 height 19
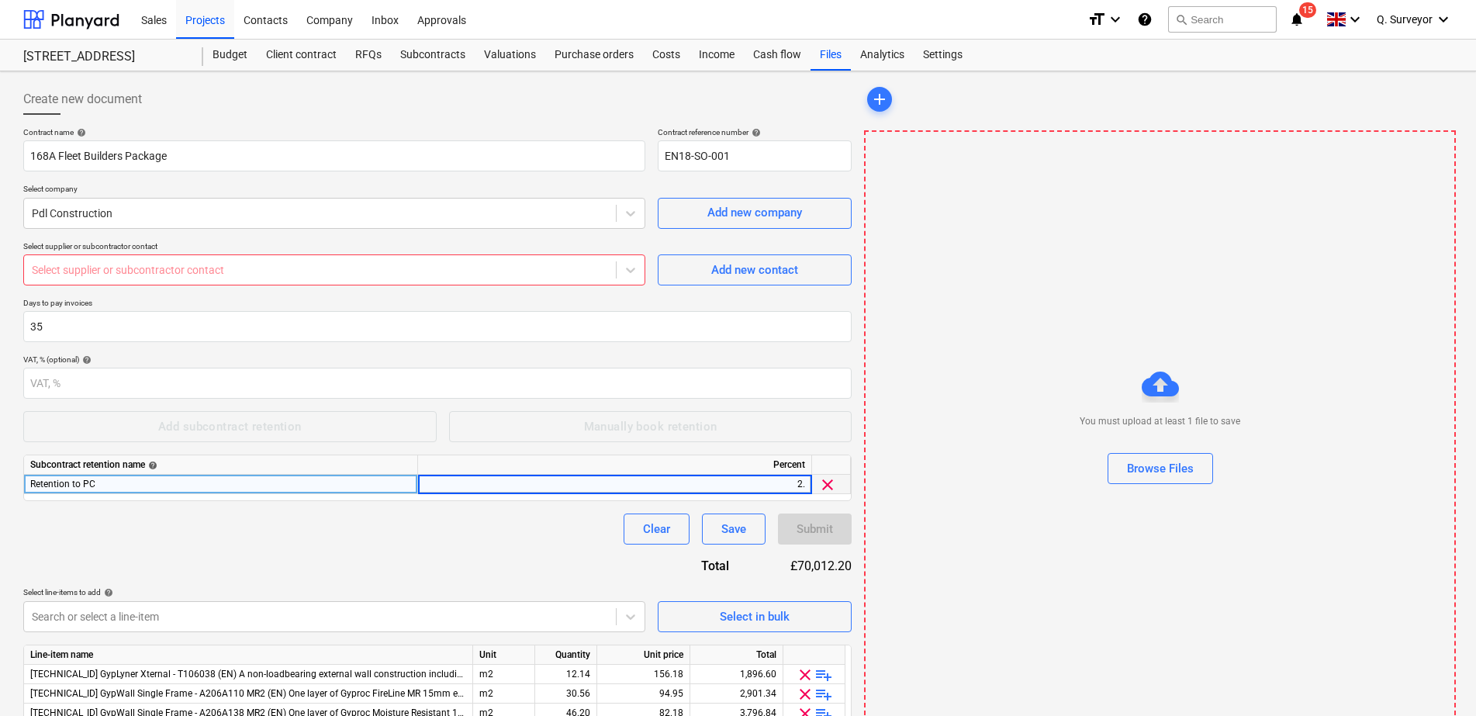
type input "2.5"
click at [735, 532] on div "Save" at bounding box center [733, 529] width 25 height 20
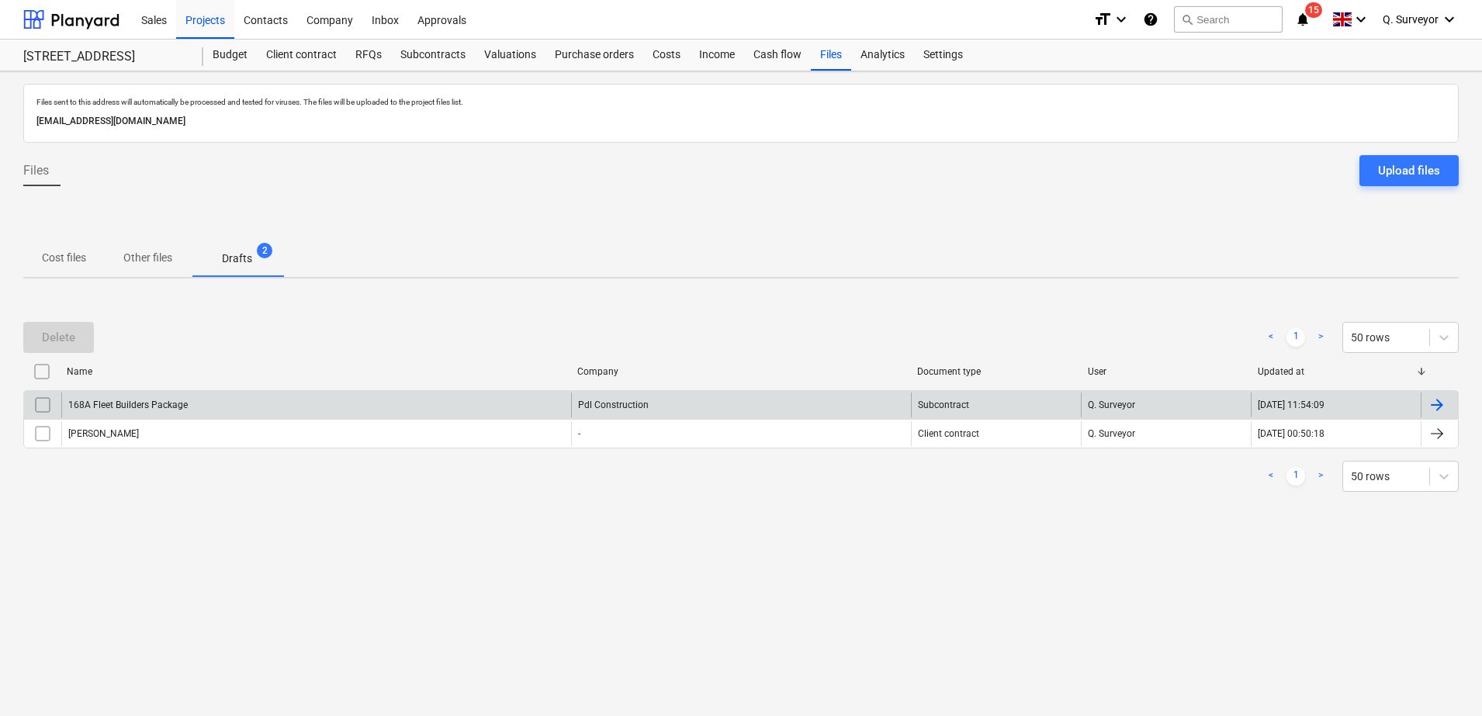
click at [109, 407] on div "168A Fleet Builders Package" at bounding box center [127, 405] width 119 height 11
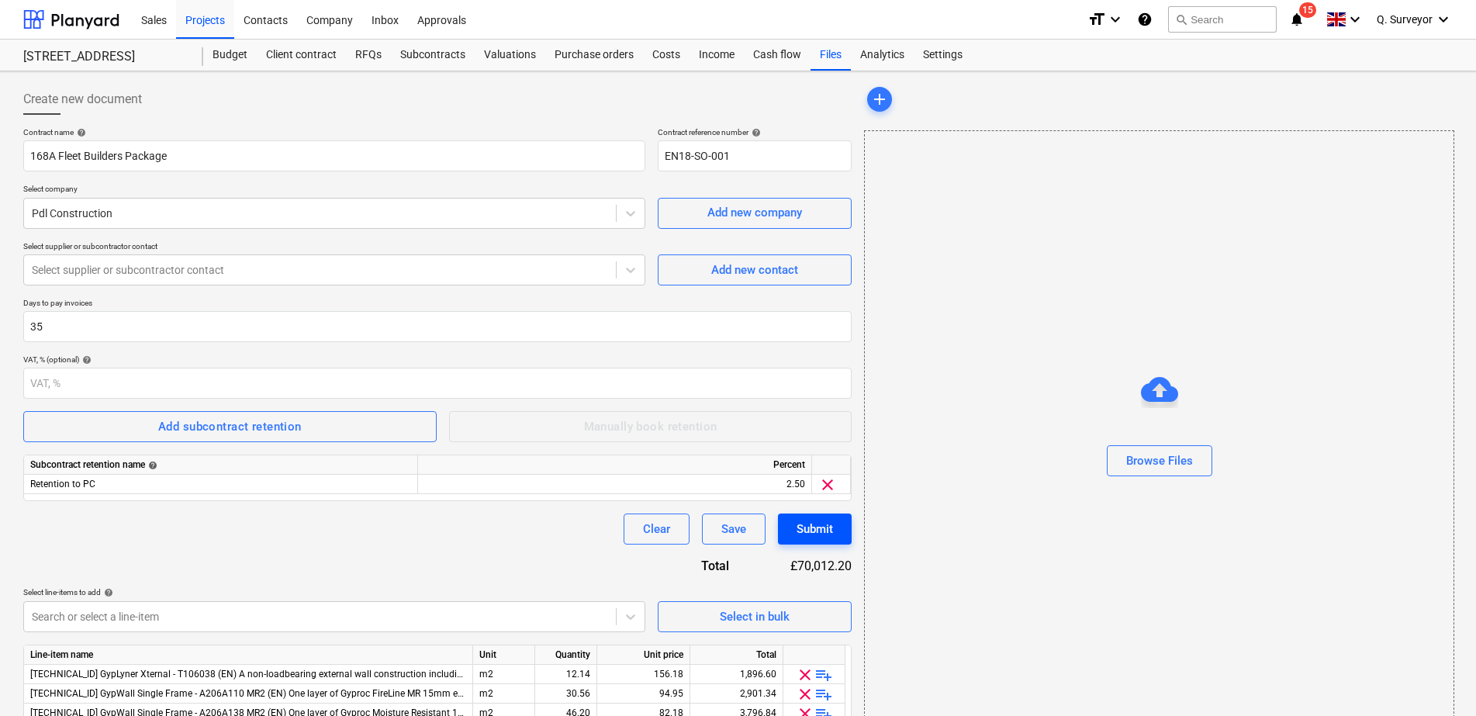
click at [828, 535] on div "Submit" at bounding box center [815, 529] width 36 height 20
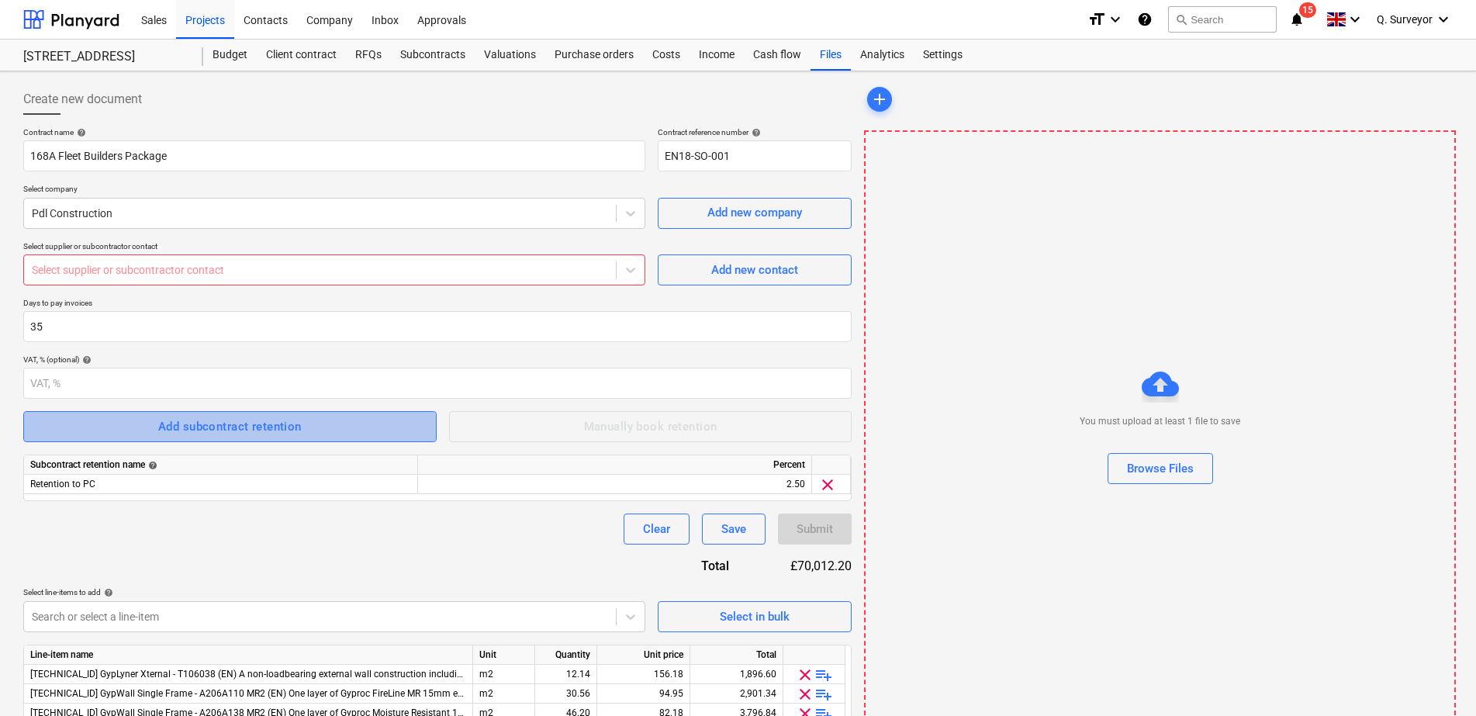
click at [294, 430] on div "Add subcontract retention" at bounding box center [230, 427] width 144 height 20
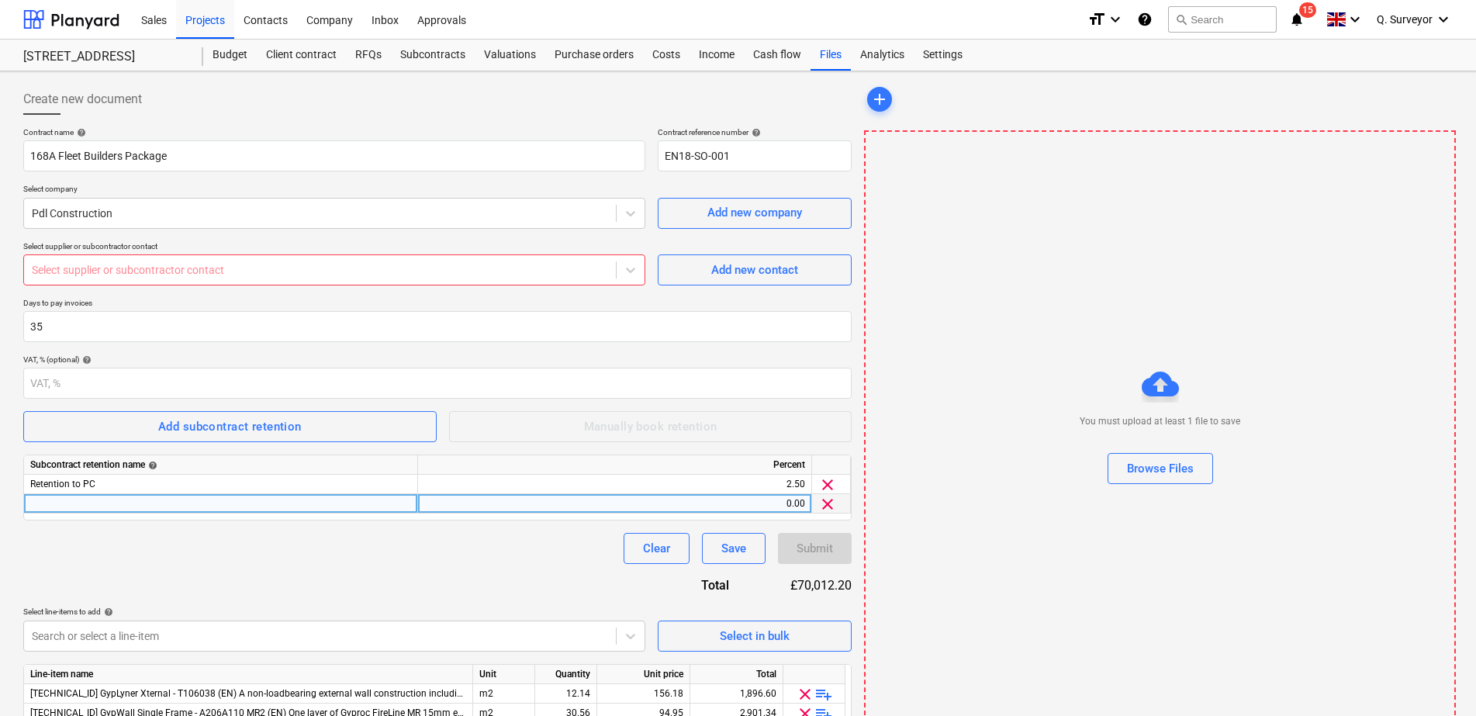
click at [195, 493] on div "Subcontract retention name help Percent Retention to PC 2.50 clear 0.00 clear" at bounding box center [437, 488] width 829 height 66
click at [193, 503] on div at bounding box center [221, 503] width 394 height 19
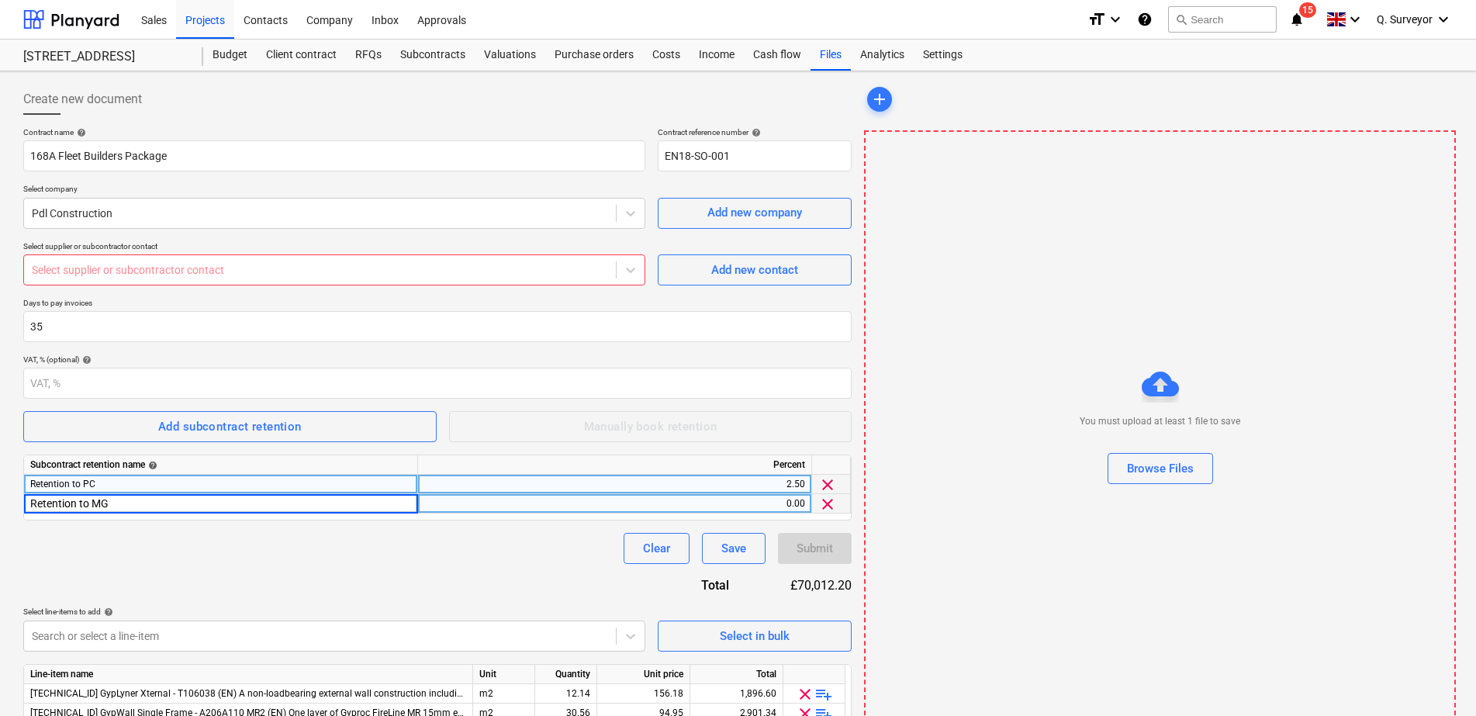
type input "Retention to MGD"
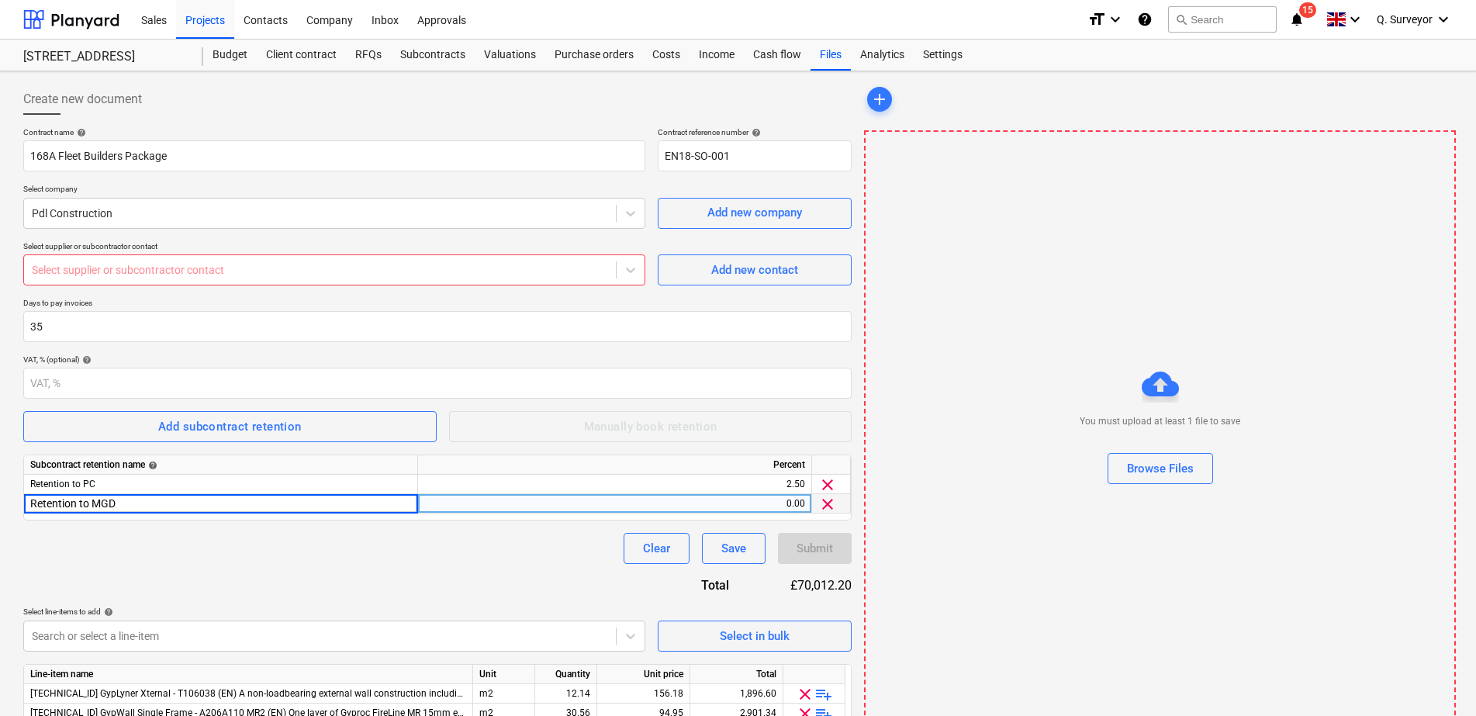
click at [794, 504] on div "0.00" at bounding box center [614, 503] width 381 height 19
type input "2.5"
click at [470, 569] on div "Contract name help 168A Fleet Builders Package Contract reference number help E…" at bounding box center [437, 703] width 829 height 1153
click at [147, 260] on div "Select supplier or subcontractor contact" at bounding box center [320, 270] width 592 height 22
click at [536, 268] on div at bounding box center [320, 270] width 576 height 16
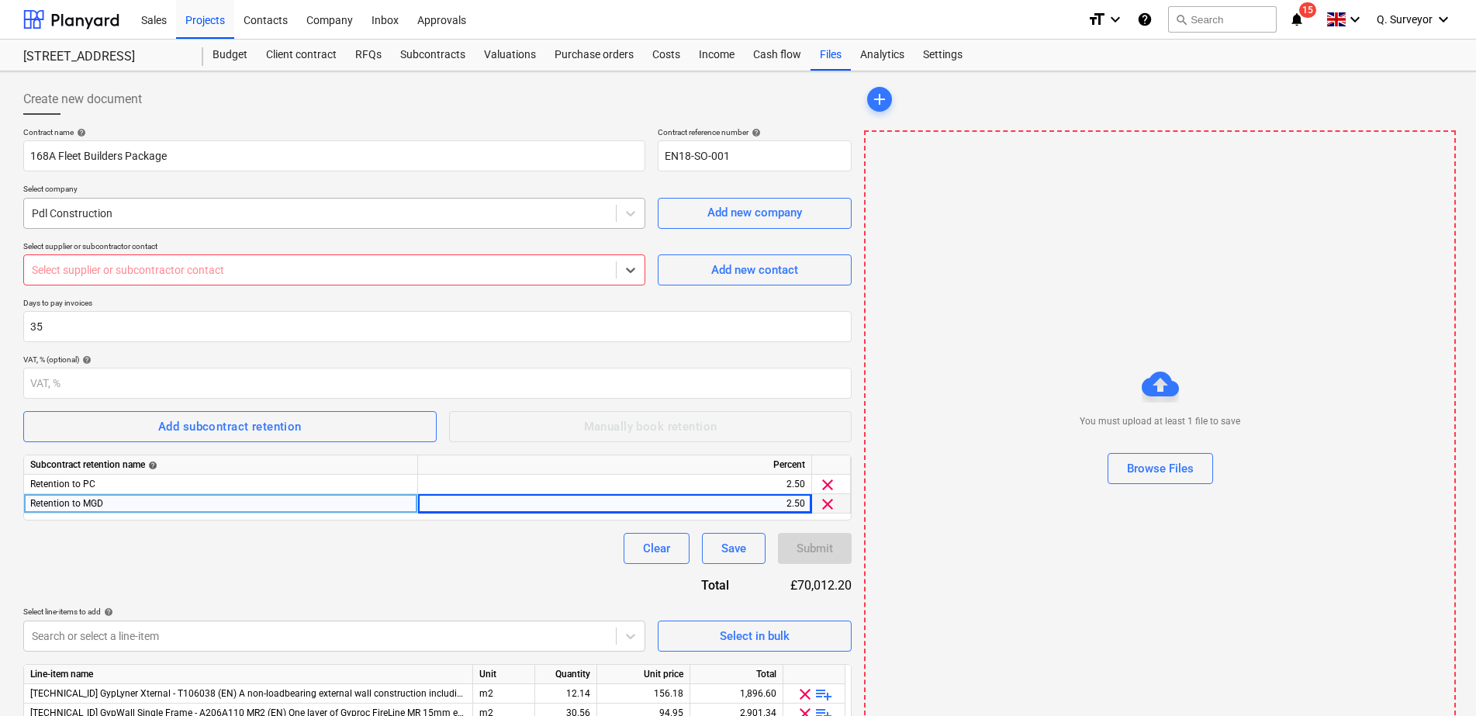
click at [137, 218] on div at bounding box center [320, 214] width 576 height 16
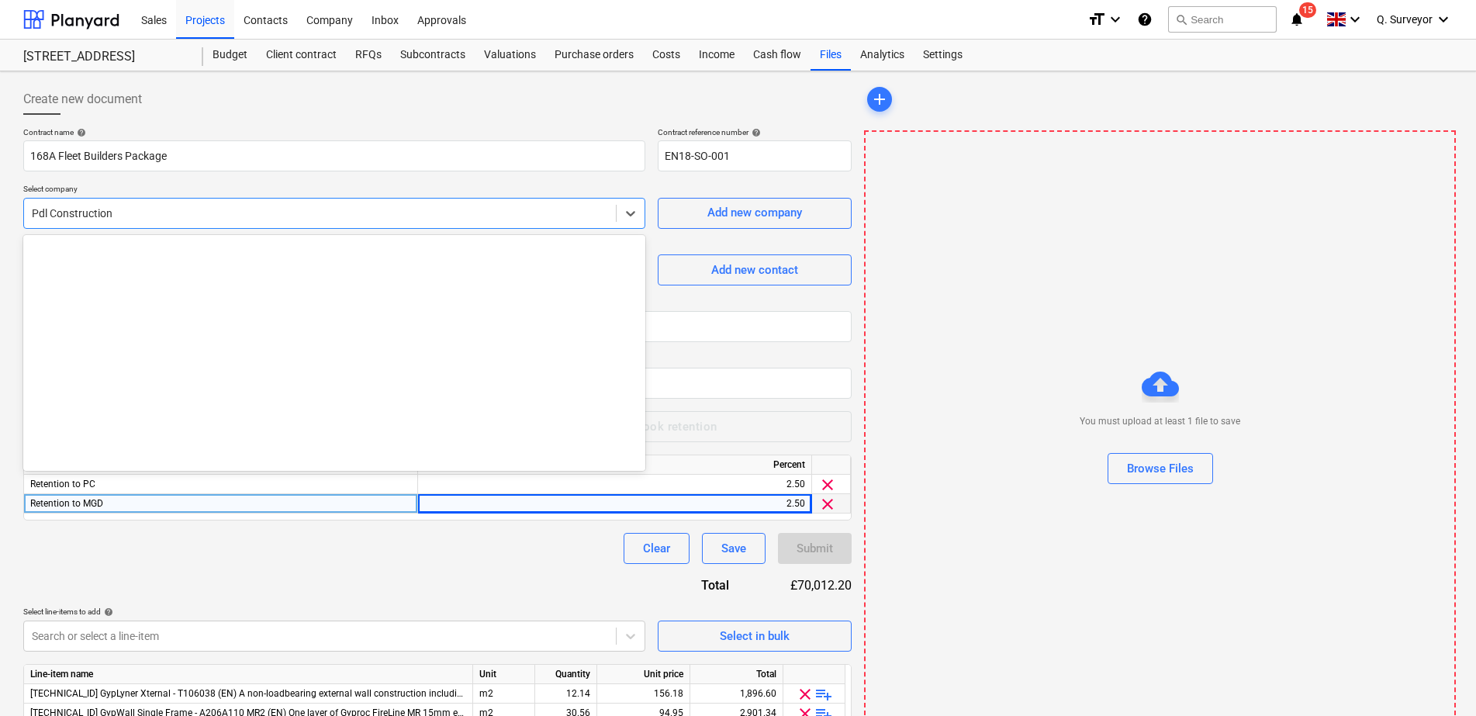
scroll to position [6951, 0]
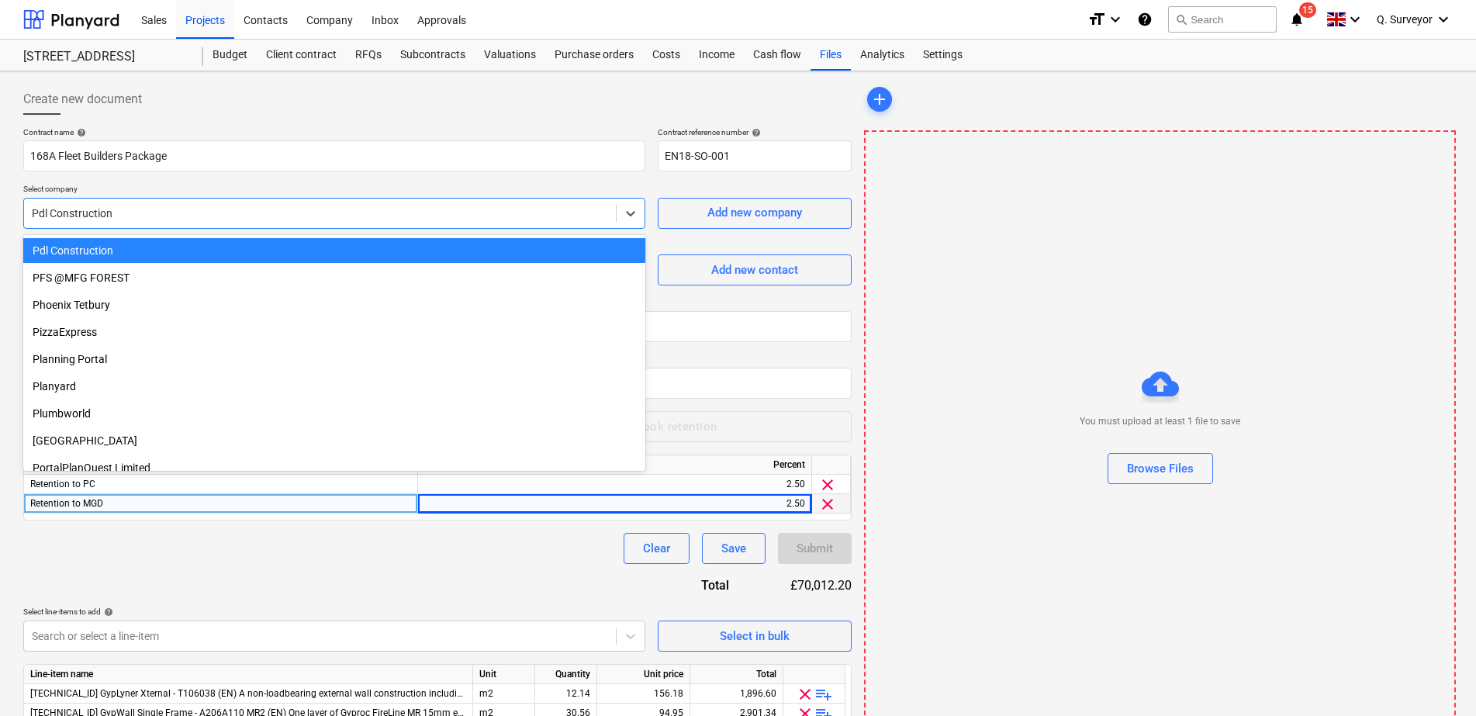
click at [137, 218] on div at bounding box center [320, 214] width 576 height 16
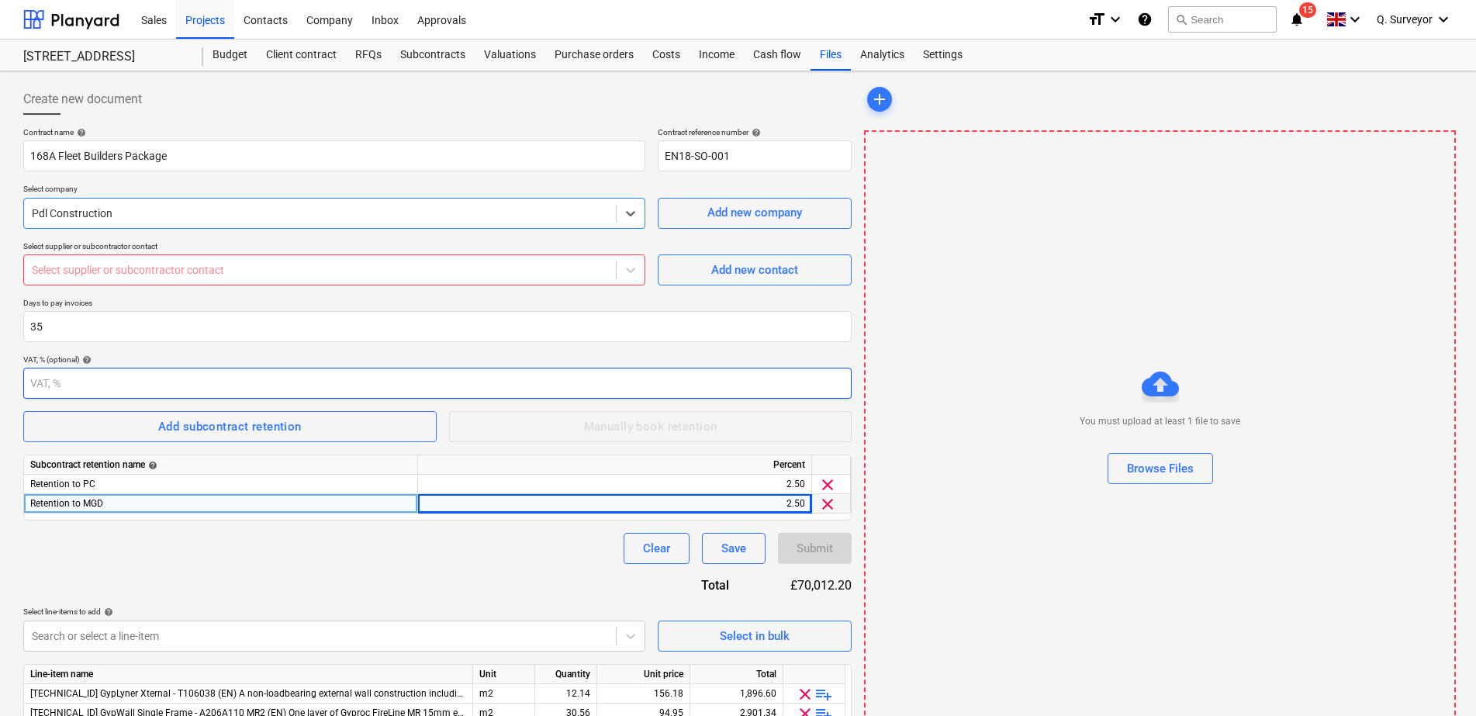
click at [122, 387] on input "number" at bounding box center [437, 383] width 829 height 31
type input "0"
click at [123, 292] on div "Contract name help 168A Fleet Builders Package Contract reference number help E…" at bounding box center [437, 703] width 829 height 1153
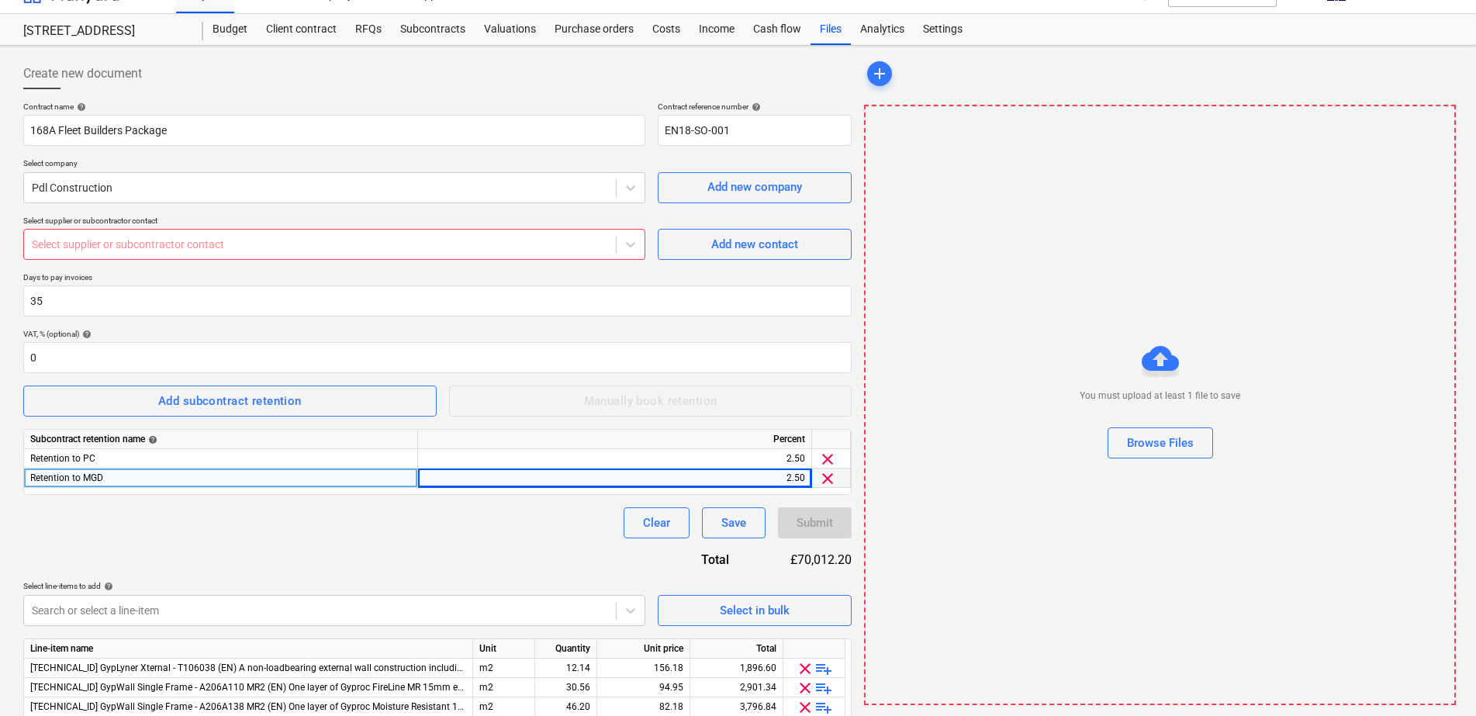
scroll to position [0, 0]
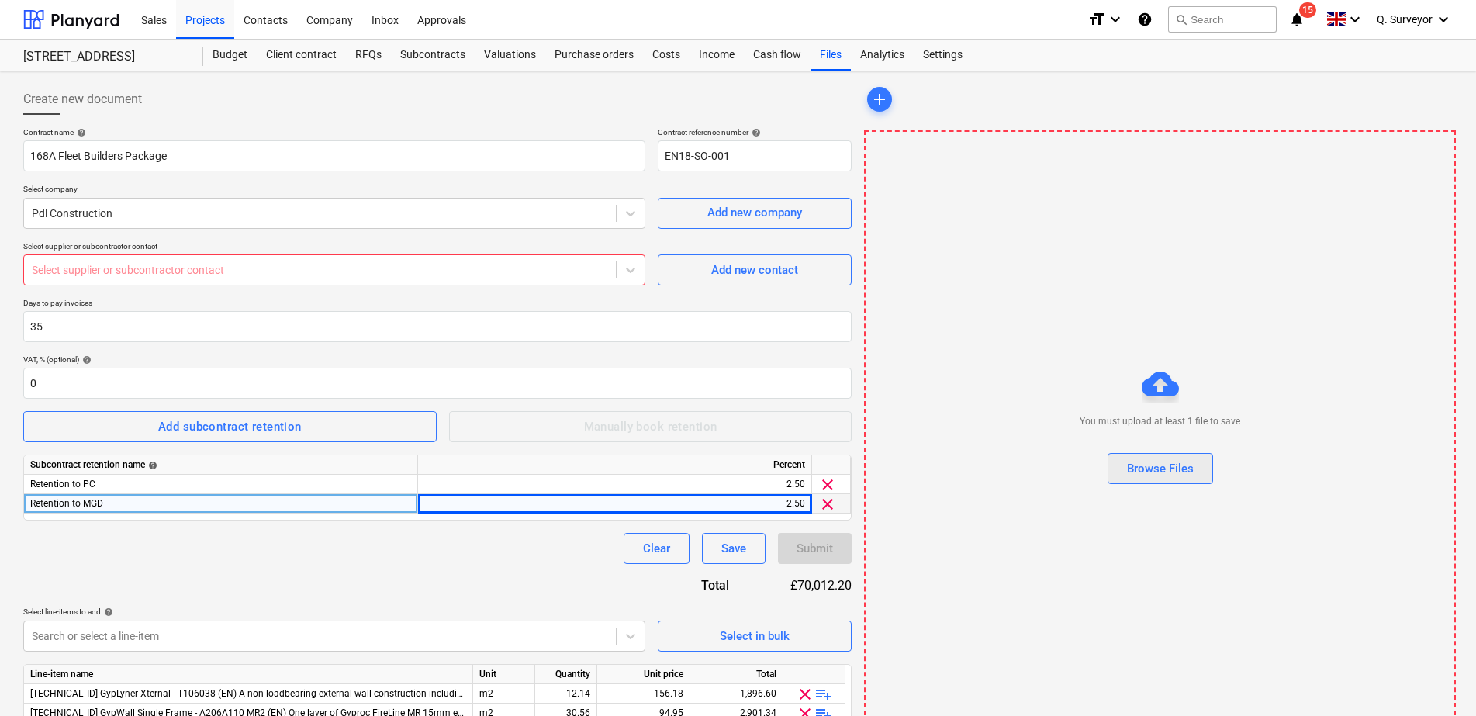
click at [1123, 459] on button "Browse Files" at bounding box center [1161, 468] width 106 height 31
click at [1140, 463] on div "Browse Files" at bounding box center [1160, 468] width 67 height 20
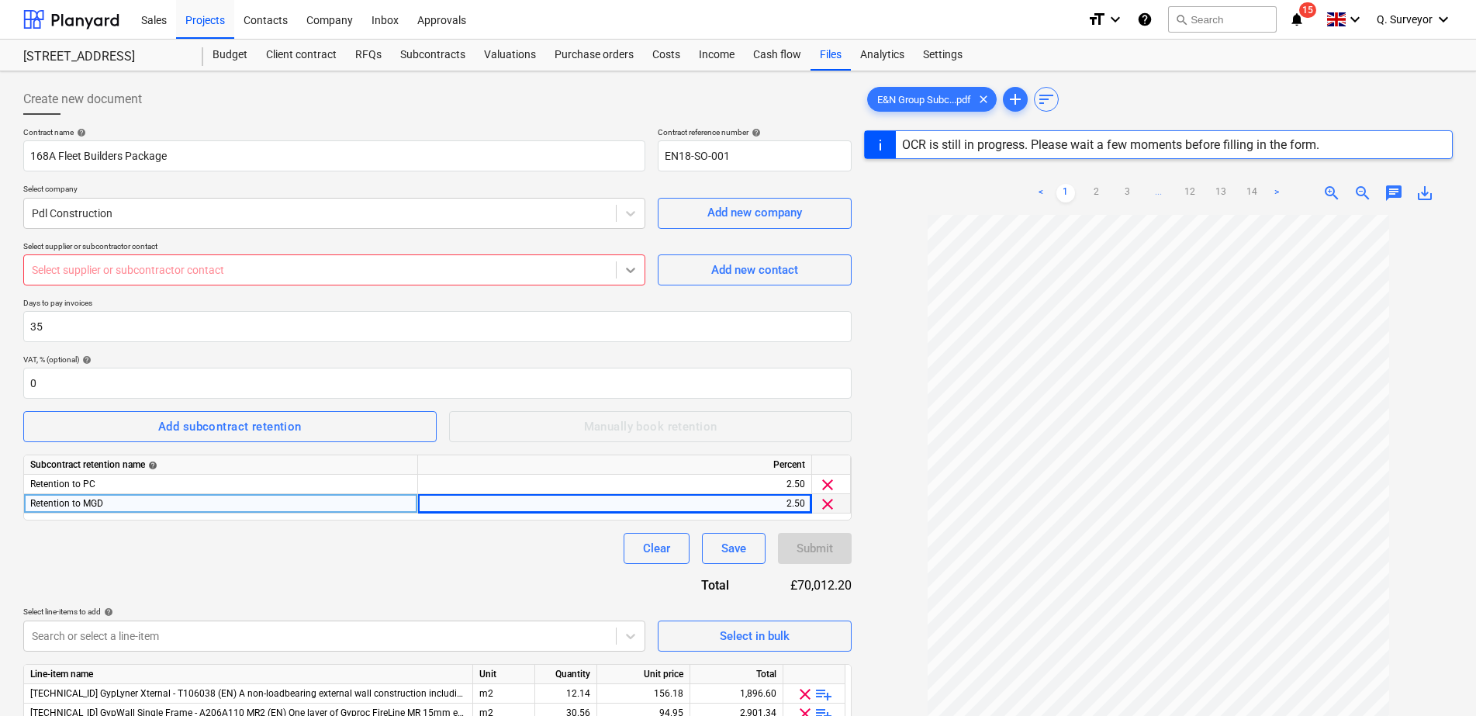
click at [626, 268] on icon at bounding box center [631, 270] width 16 height 16
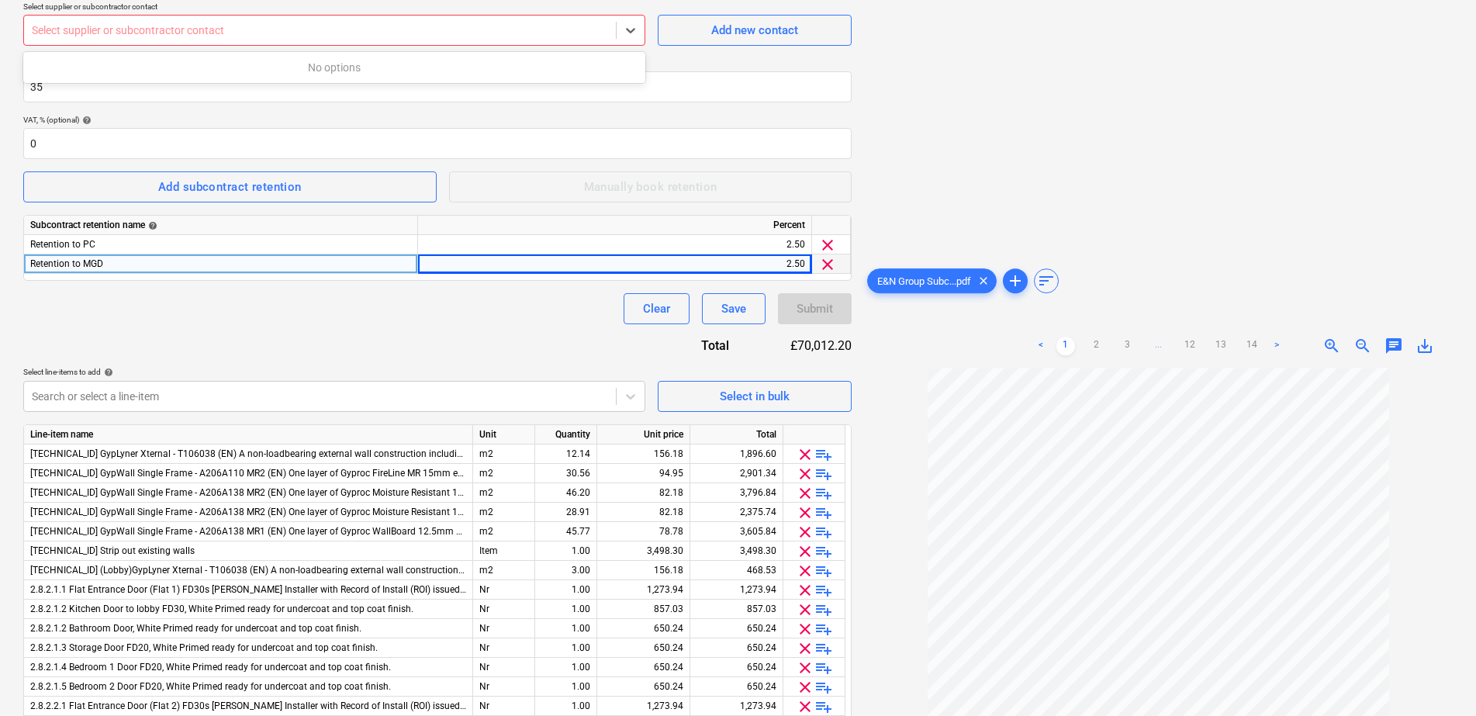
scroll to position [189, 0]
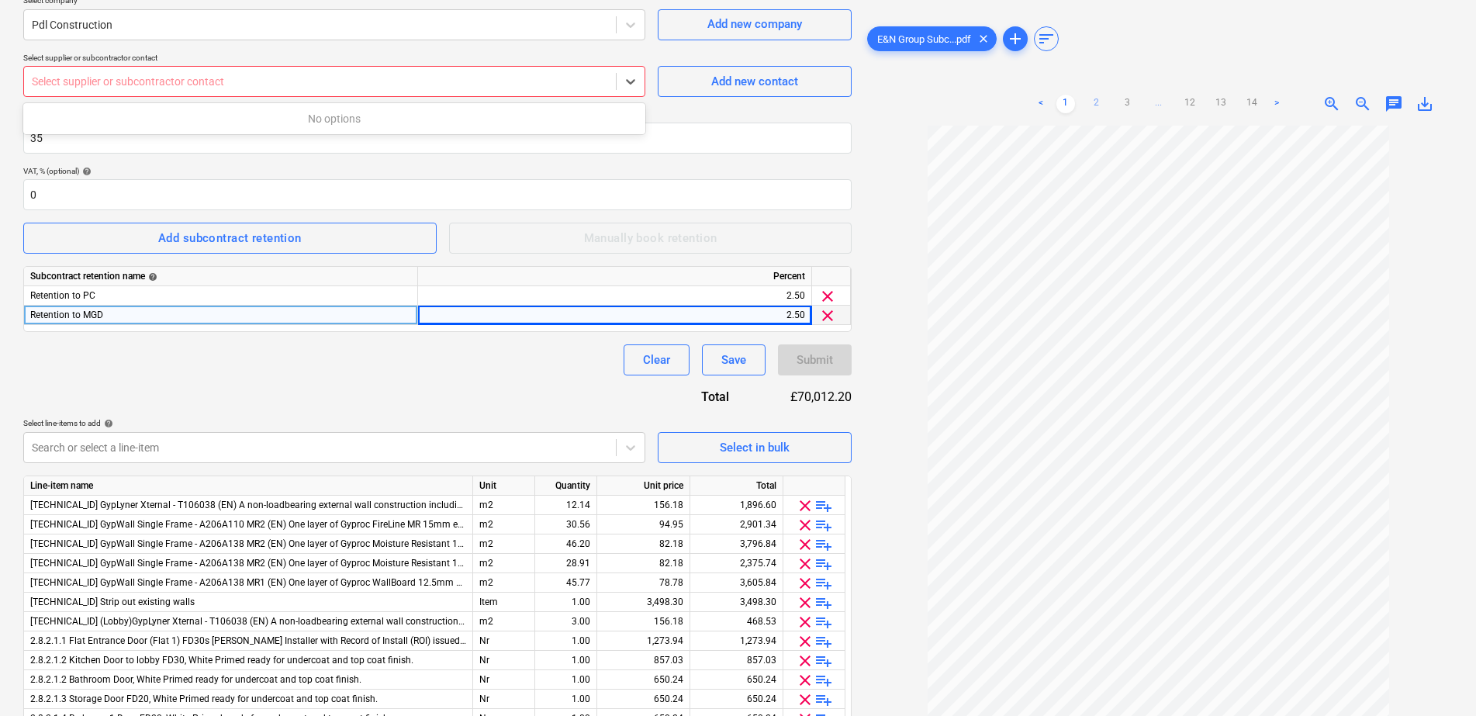
click at [1093, 106] on link "2" at bounding box center [1097, 104] width 19 height 19
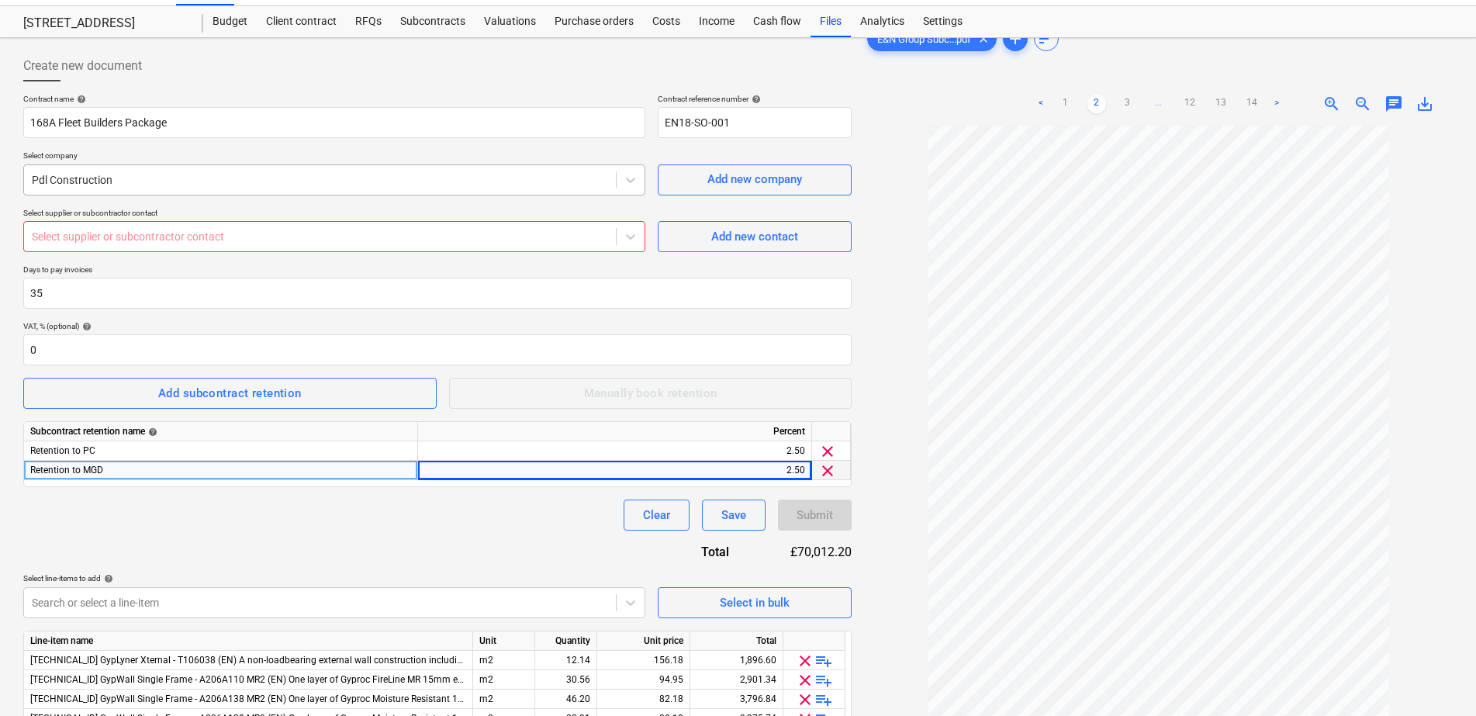
scroll to position [0, 0]
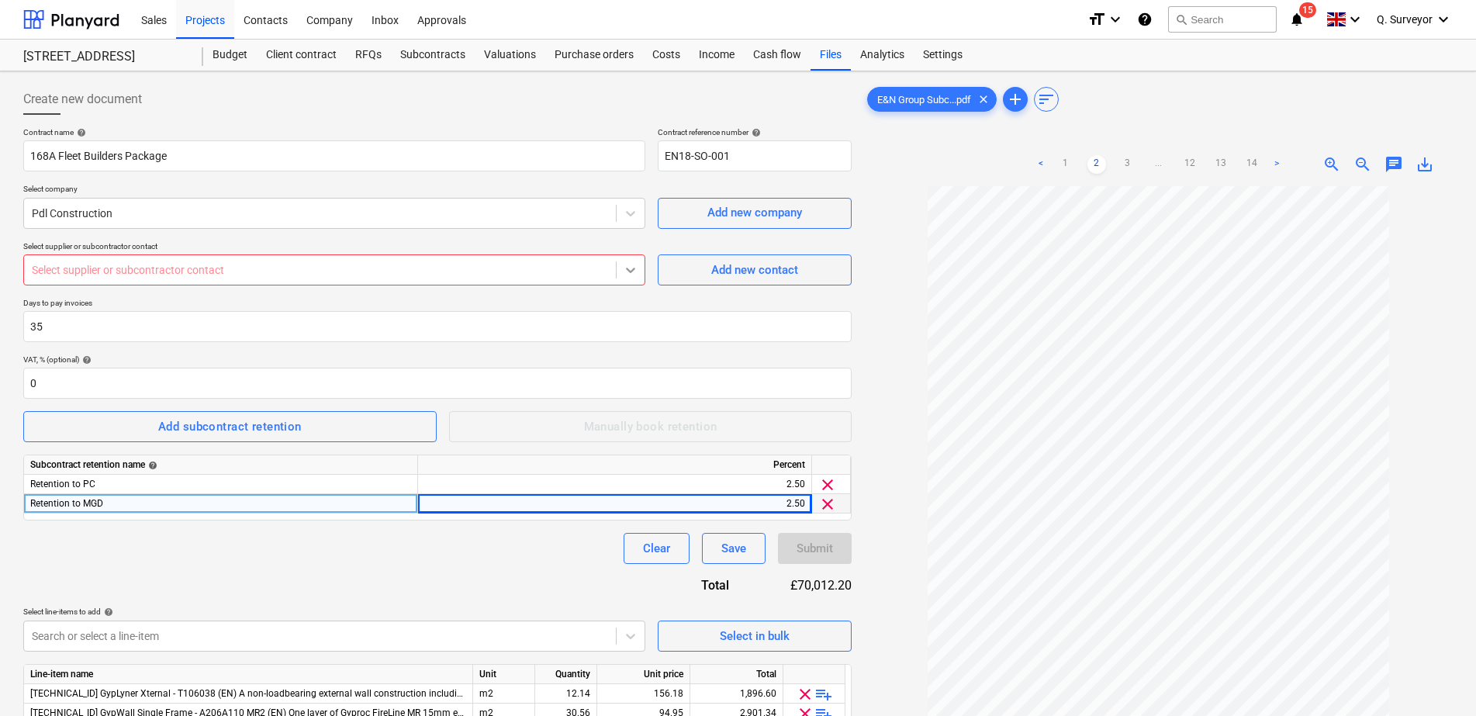
click at [622, 276] on div at bounding box center [631, 270] width 28 height 28
click at [672, 263] on button "Add new contact" at bounding box center [755, 269] width 194 height 31
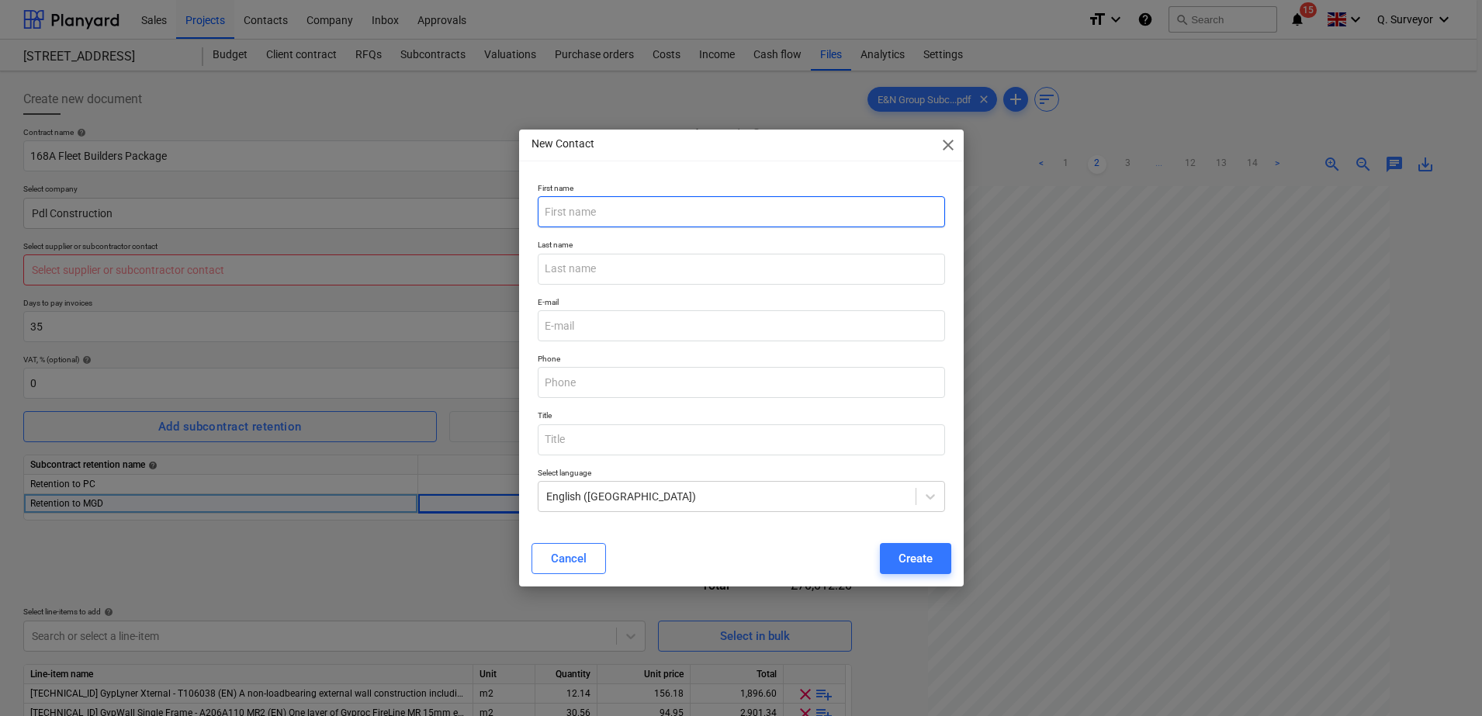
click at [611, 220] on input "text" at bounding box center [741, 211] width 407 height 31
type input "[PERSON_NAME]"
click at [912, 558] on div "Create" at bounding box center [915, 558] width 34 height 20
click at [584, 334] on input "email" at bounding box center [741, 325] width 407 height 31
type input "[PERSON_NAME]@"
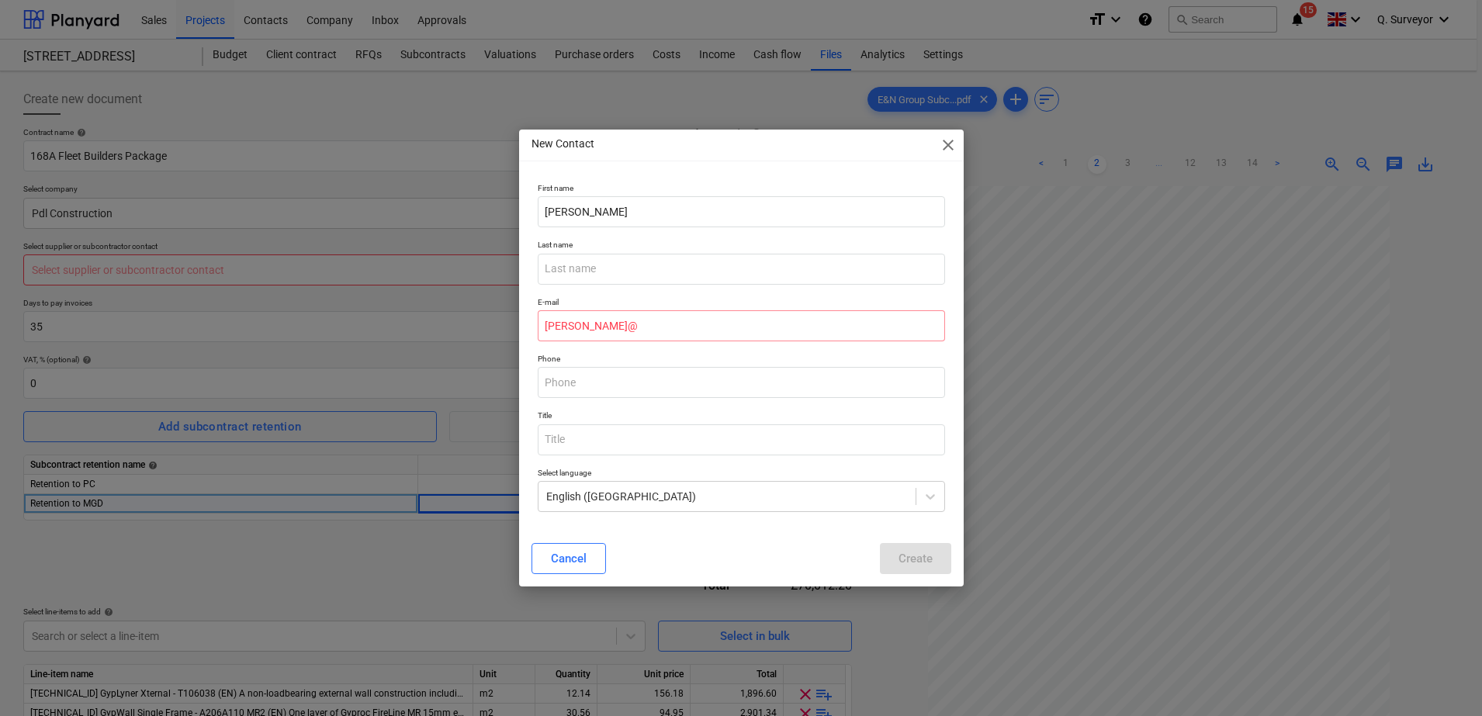
click at [937, 145] on div "New Contact close" at bounding box center [741, 145] width 445 height 31
click at [949, 142] on span "close" at bounding box center [948, 145] width 19 height 19
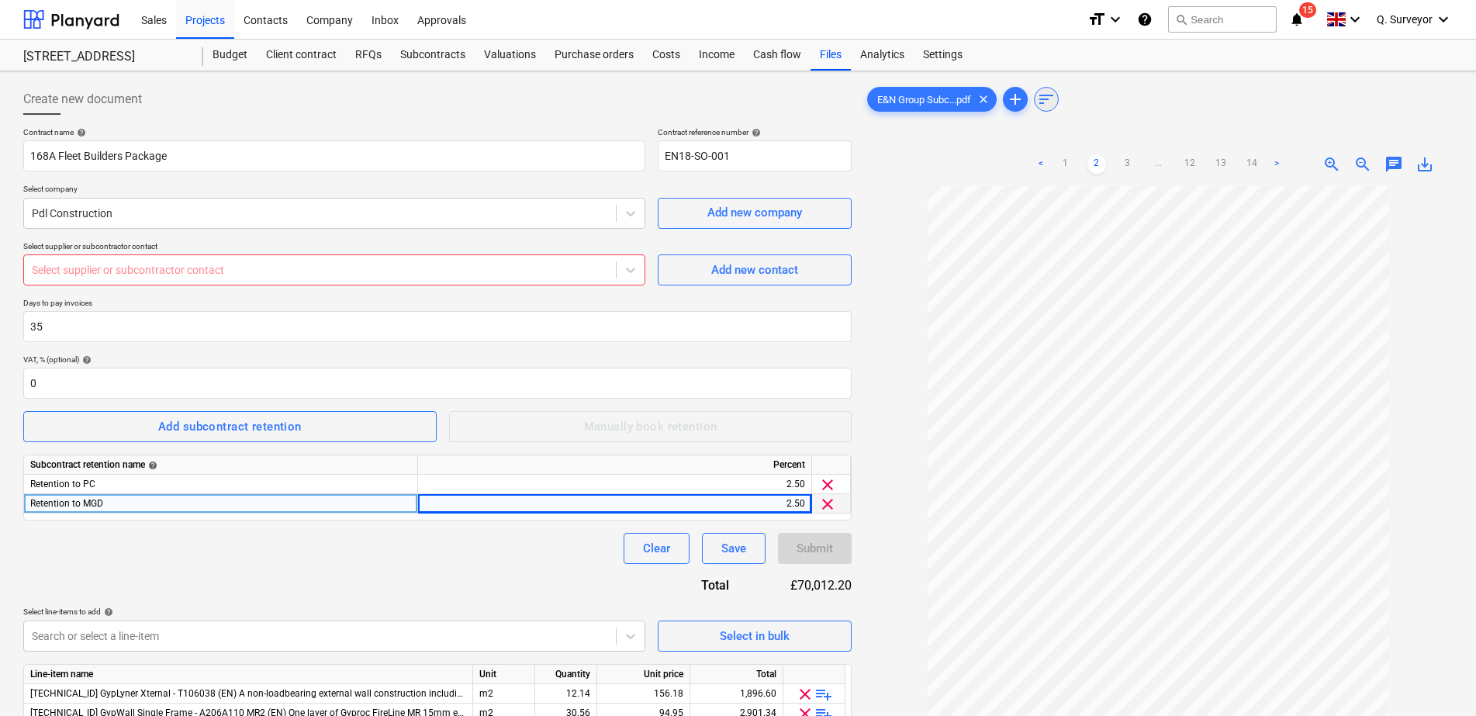
click at [1058, 101] on span "sort" at bounding box center [1046, 99] width 23 height 19
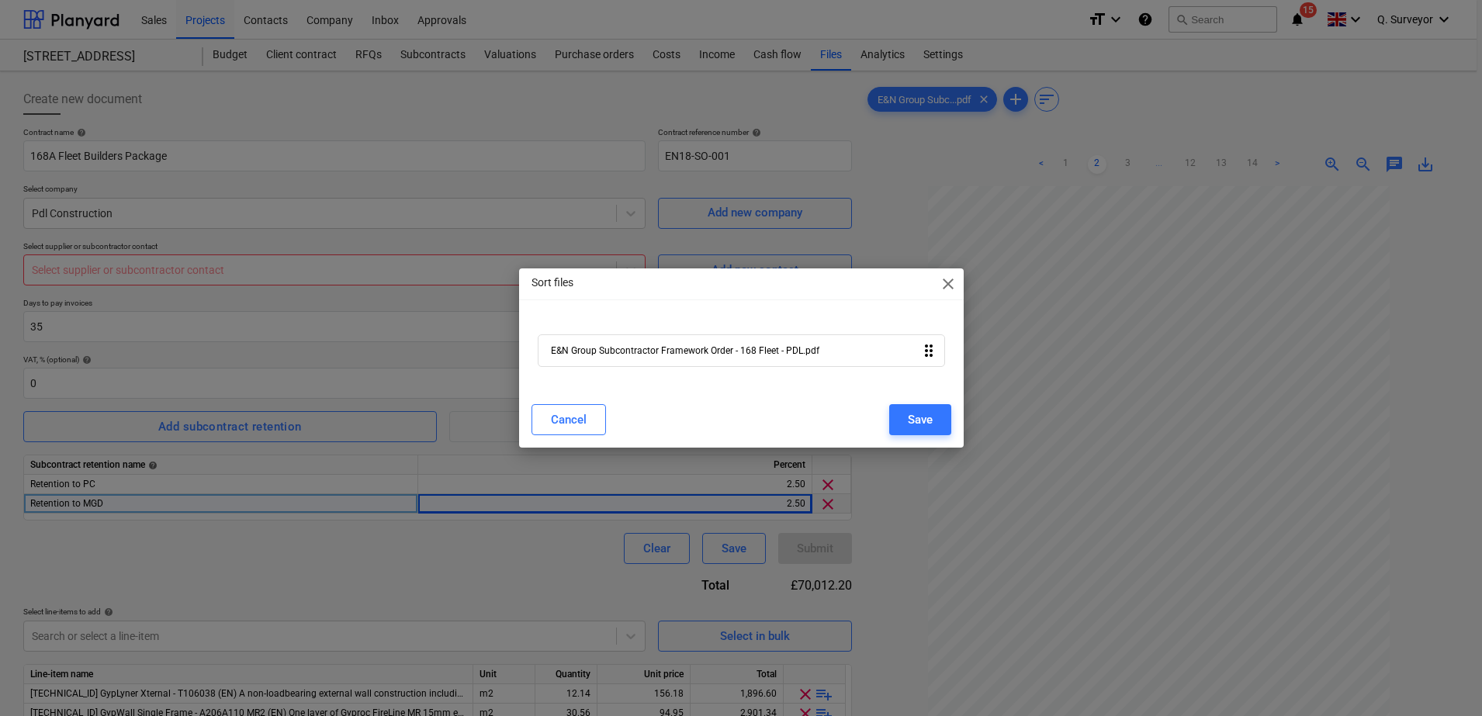
click at [949, 283] on span "close" at bounding box center [948, 284] width 19 height 19
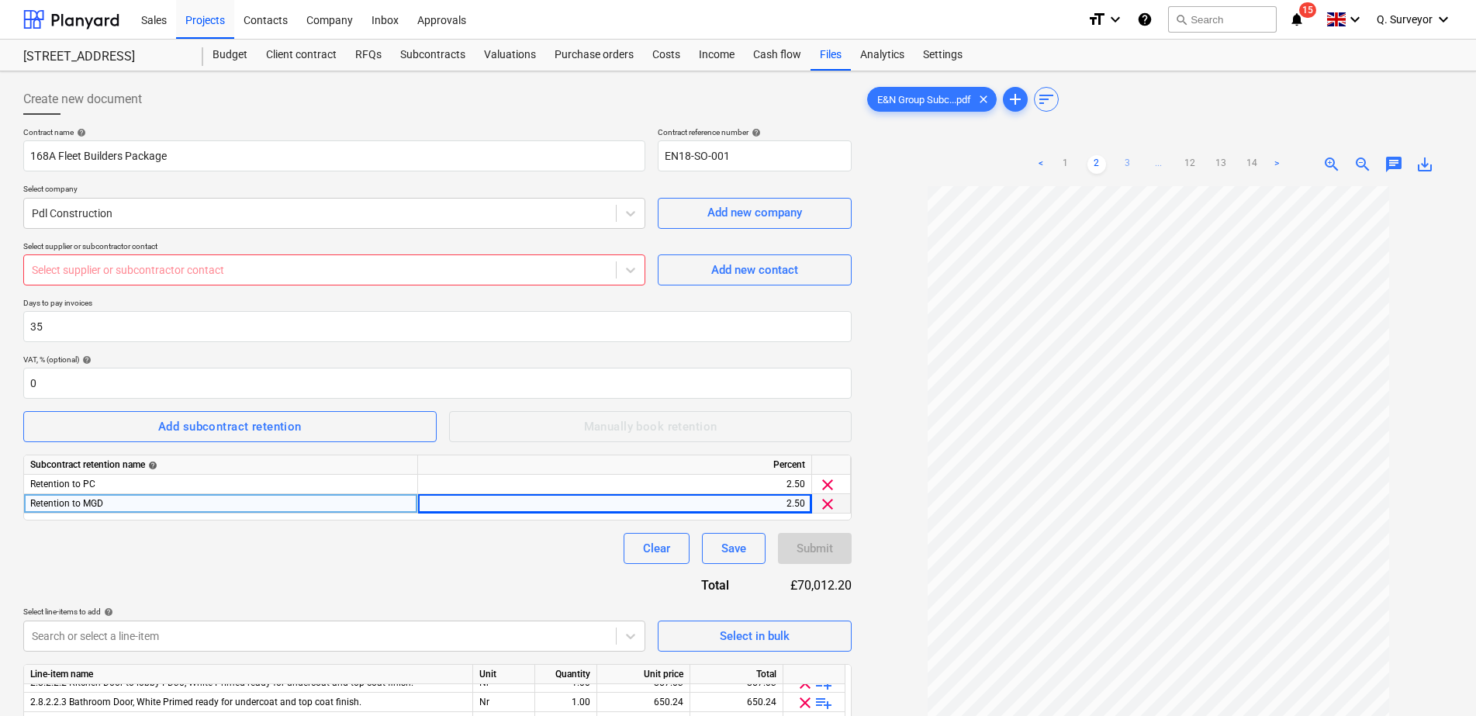
click at [1131, 162] on link "3" at bounding box center [1128, 164] width 19 height 19
click at [1142, 155] on link "4" at bounding box center [1143, 164] width 19 height 19
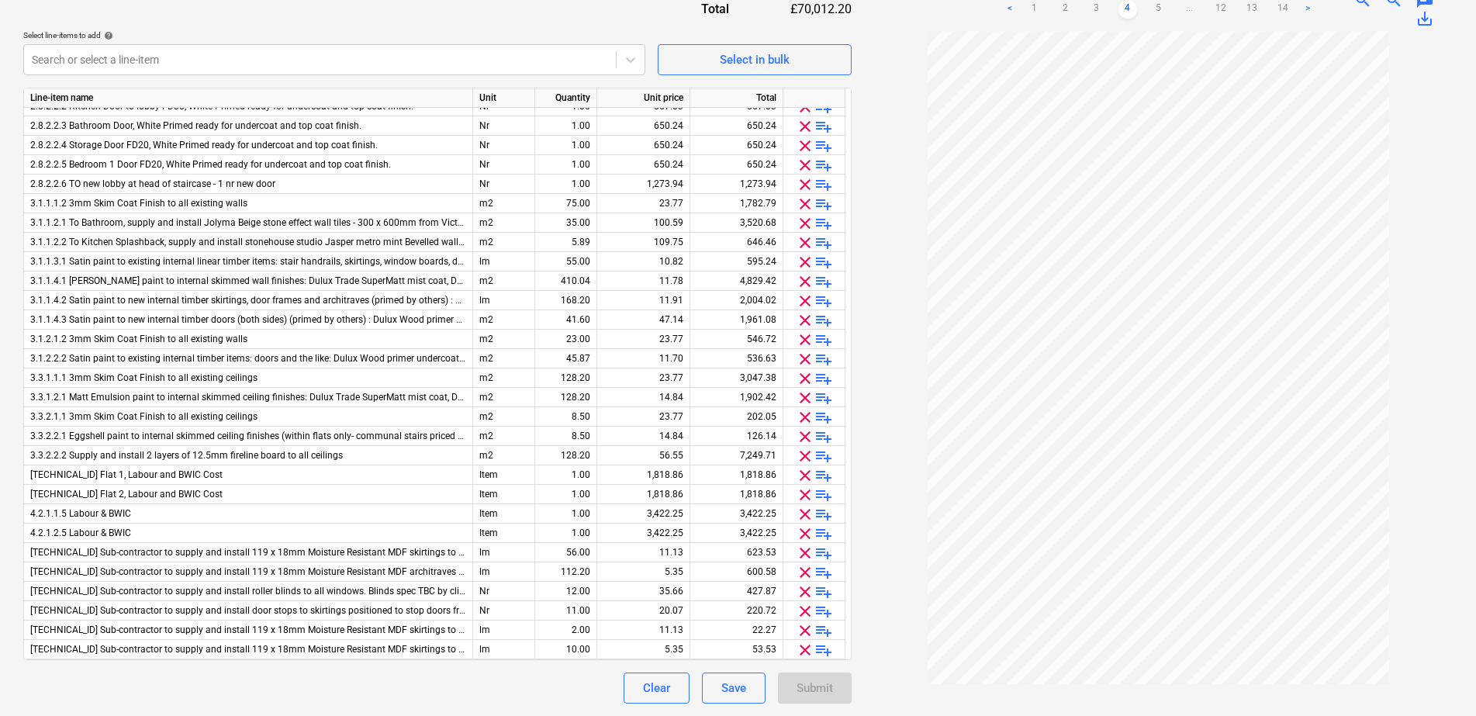
scroll to position [92, 0]
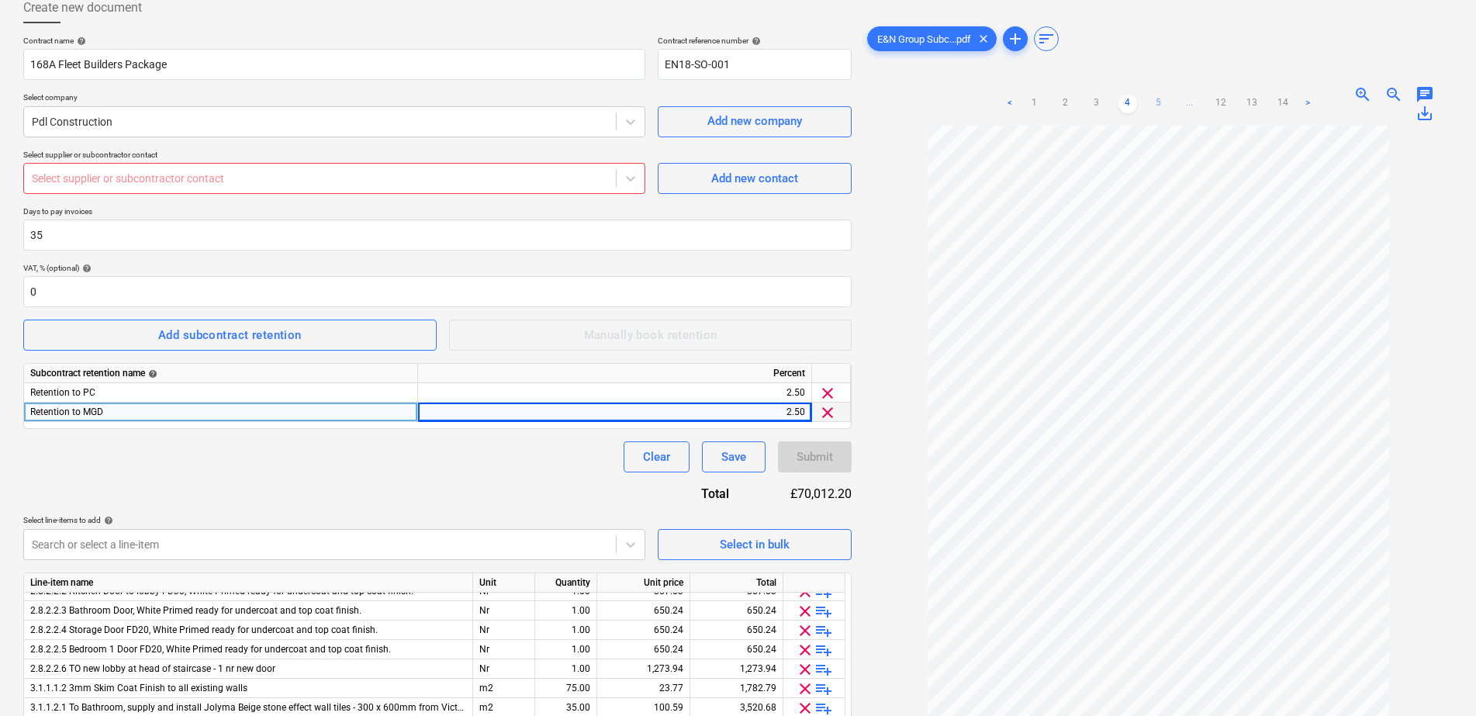
click at [1153, 110] on link "5" at bounding box center [1159, 104] width 19 height 19
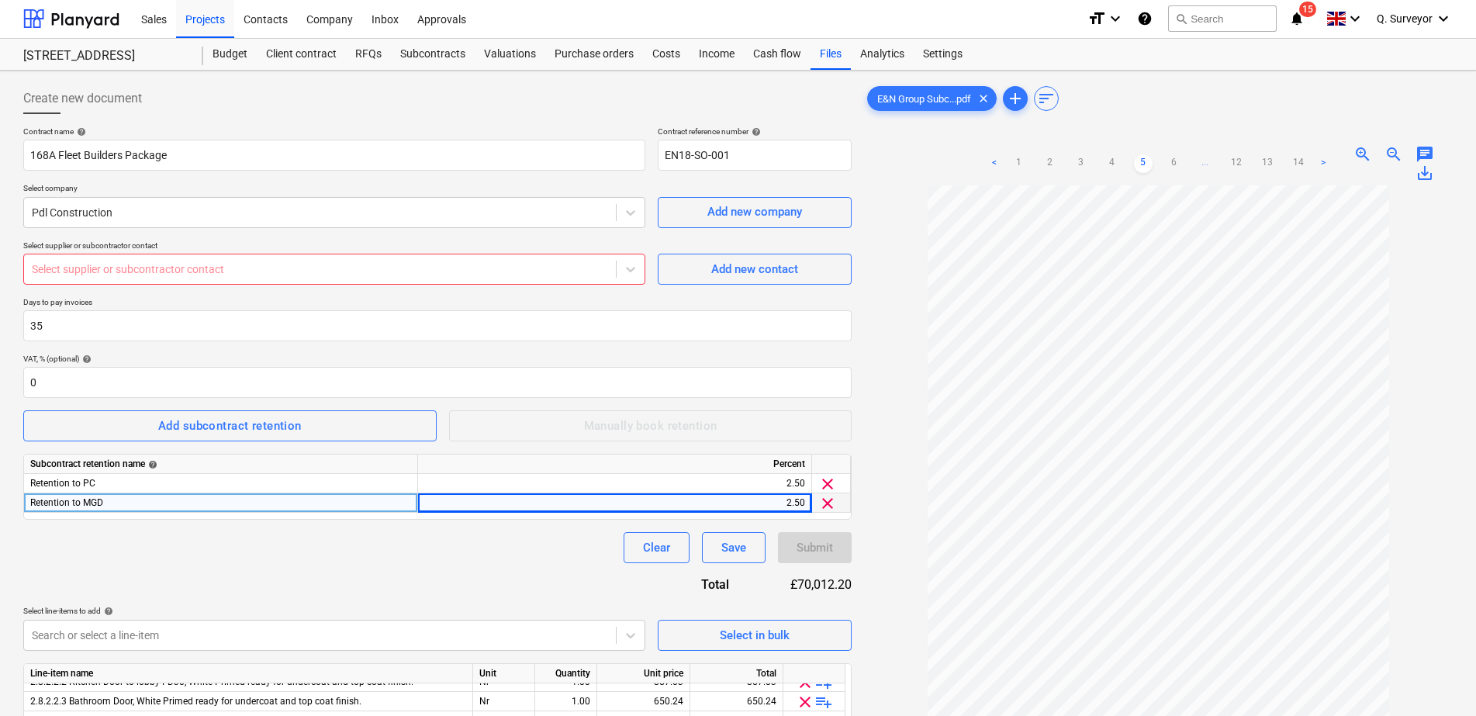
scroll to position [0, 0]
drag, startPoint x: 268, startPoint y: 21, endPoint x: 265, endPoint y: 31, distance: 10.6
click at [268, 21] on div "Contacts" at bounding box center [265, 19] width 63 height 40
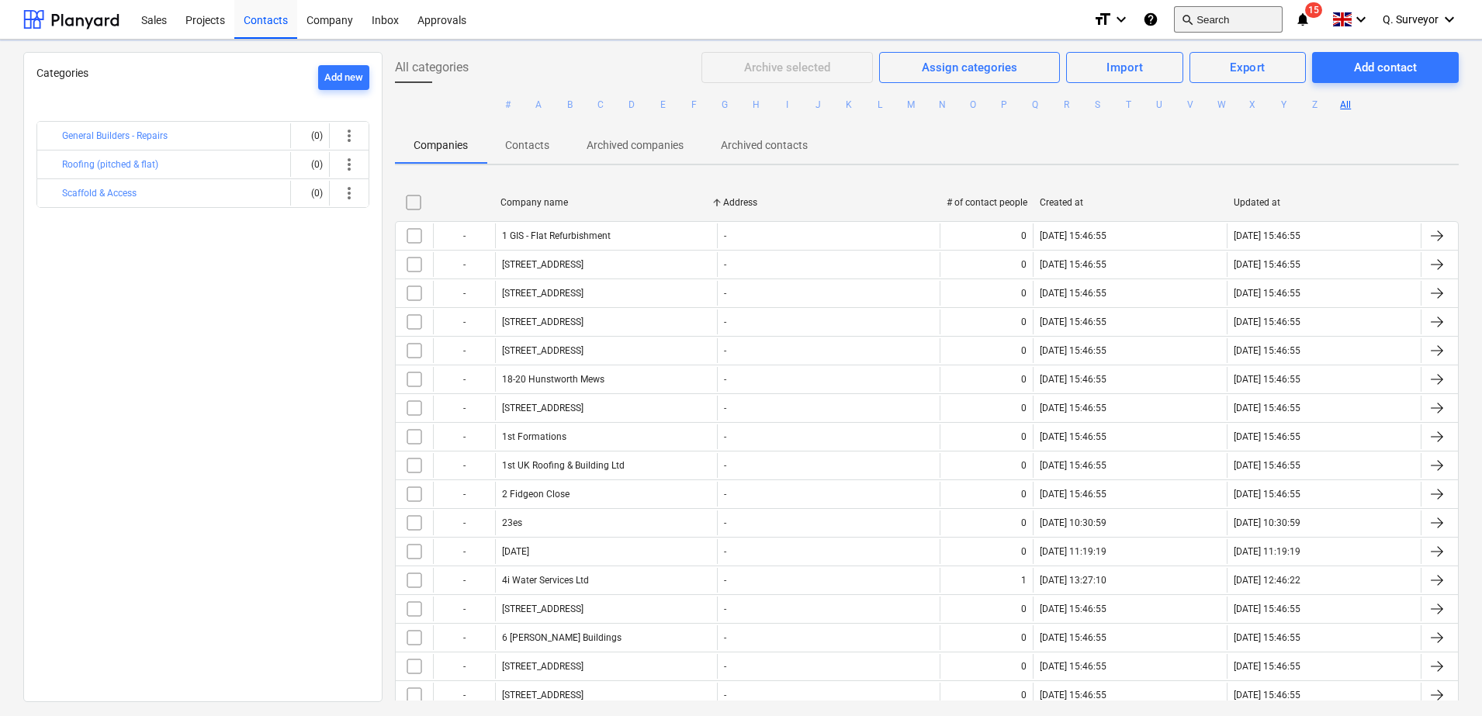
click at [1212, 18] on button "search Search" at bounding box center [1228, 19] width 109 height 26
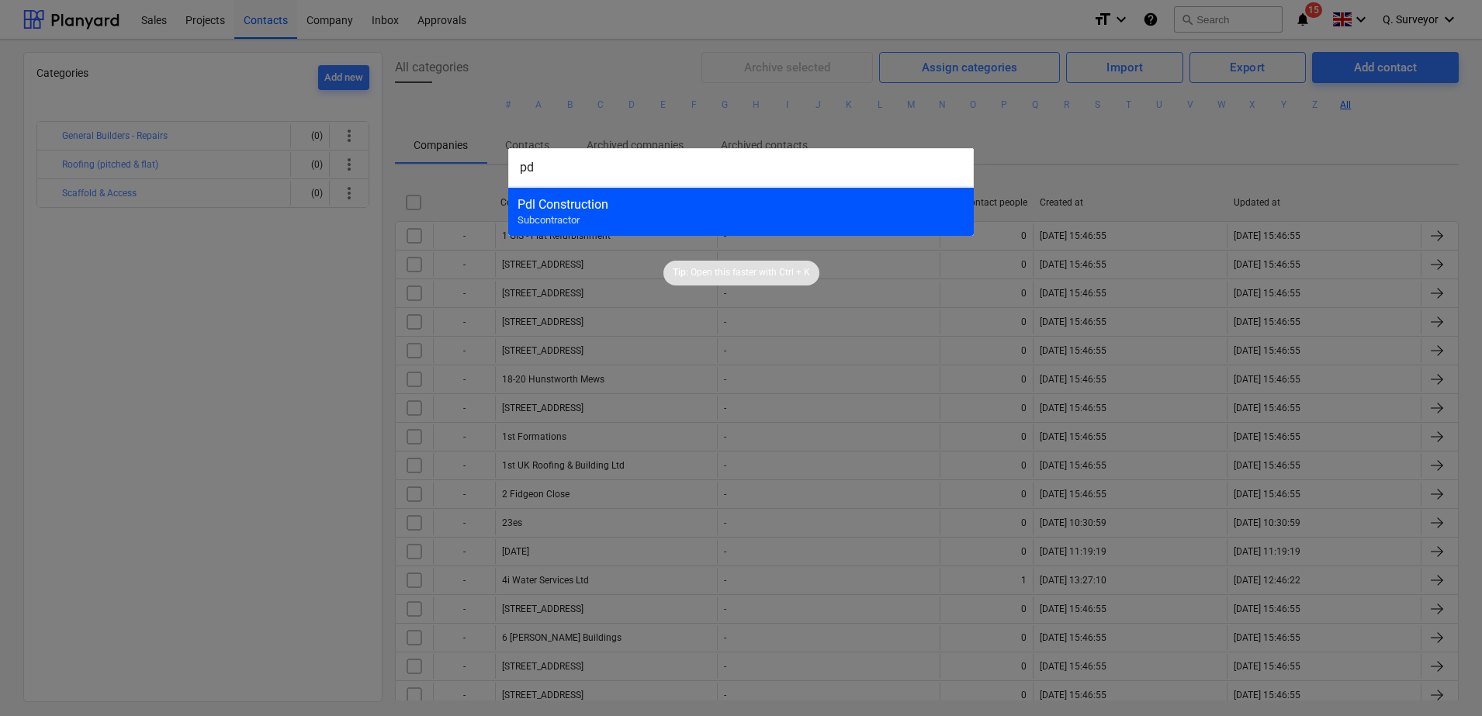
type input "pd"
click at [638, 200] on div "Pdl Construction" at bounding box center [740, 204] width 447 height 15
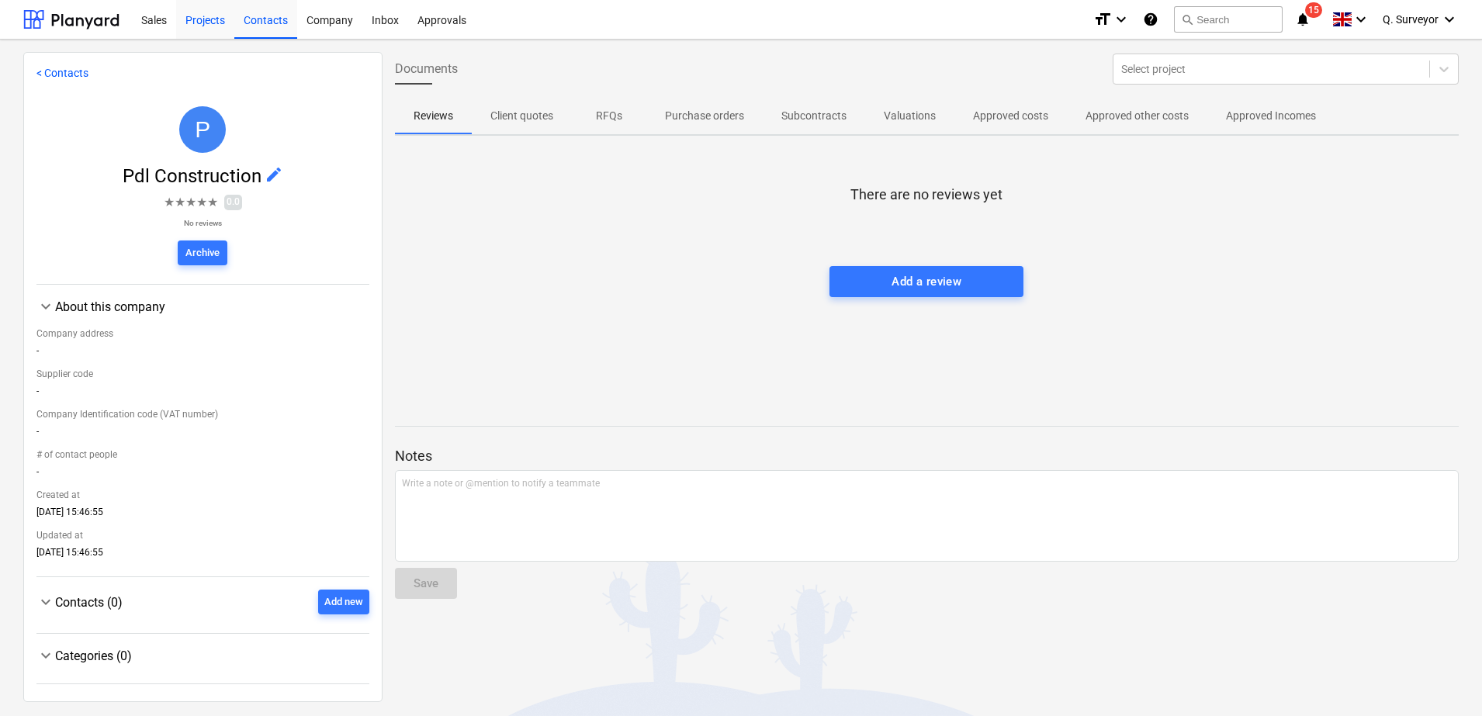
drag, startPoint x: 273, startPoint y: 29, endPoint x: 189, endPoint y: 27, distance: 83.8
click at [273, 29] on div "Contacts" at bounding box center [265, 19] width 63 height 40
click at [334, 16] on div "Company" at bounding box center [329, 19] width 65 height 40
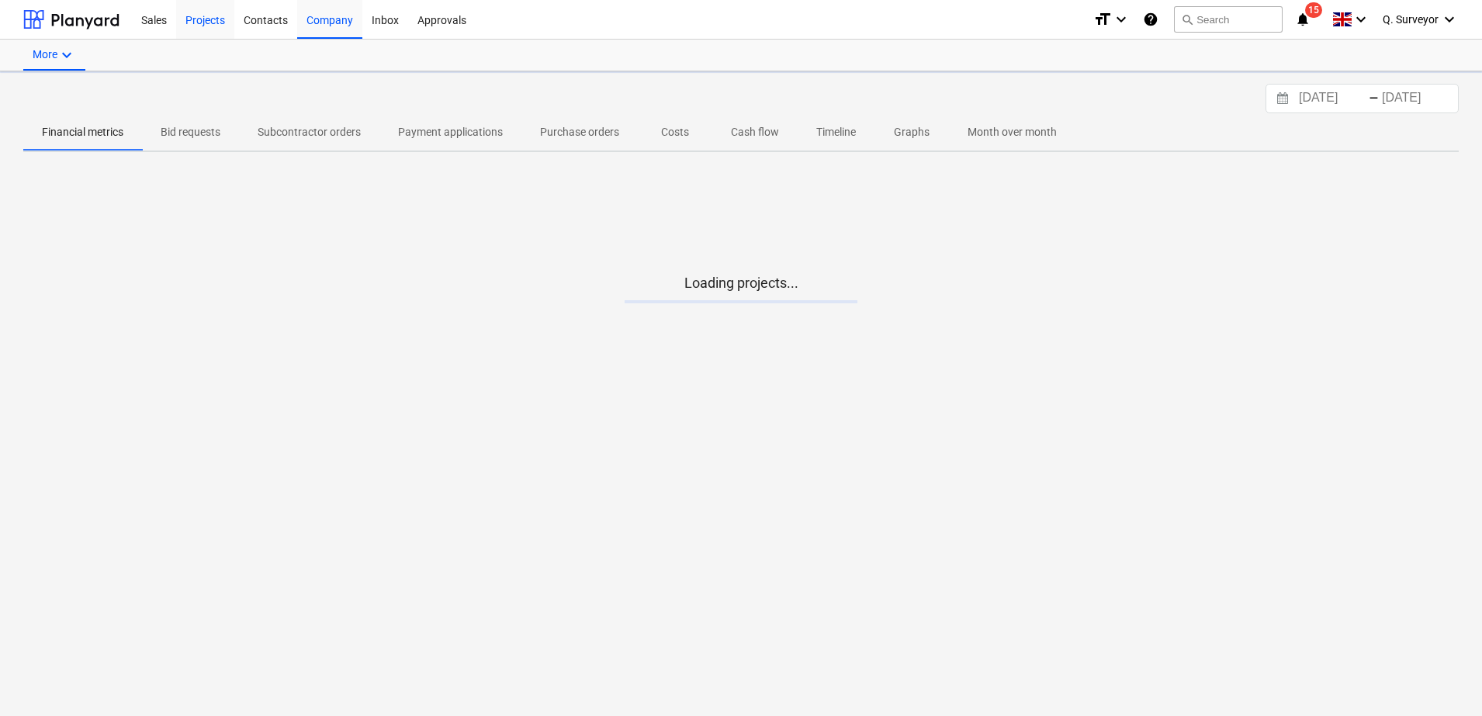
click at [189, 27] on div "Projects" at bounding box center [205, 19] width 58 height 40
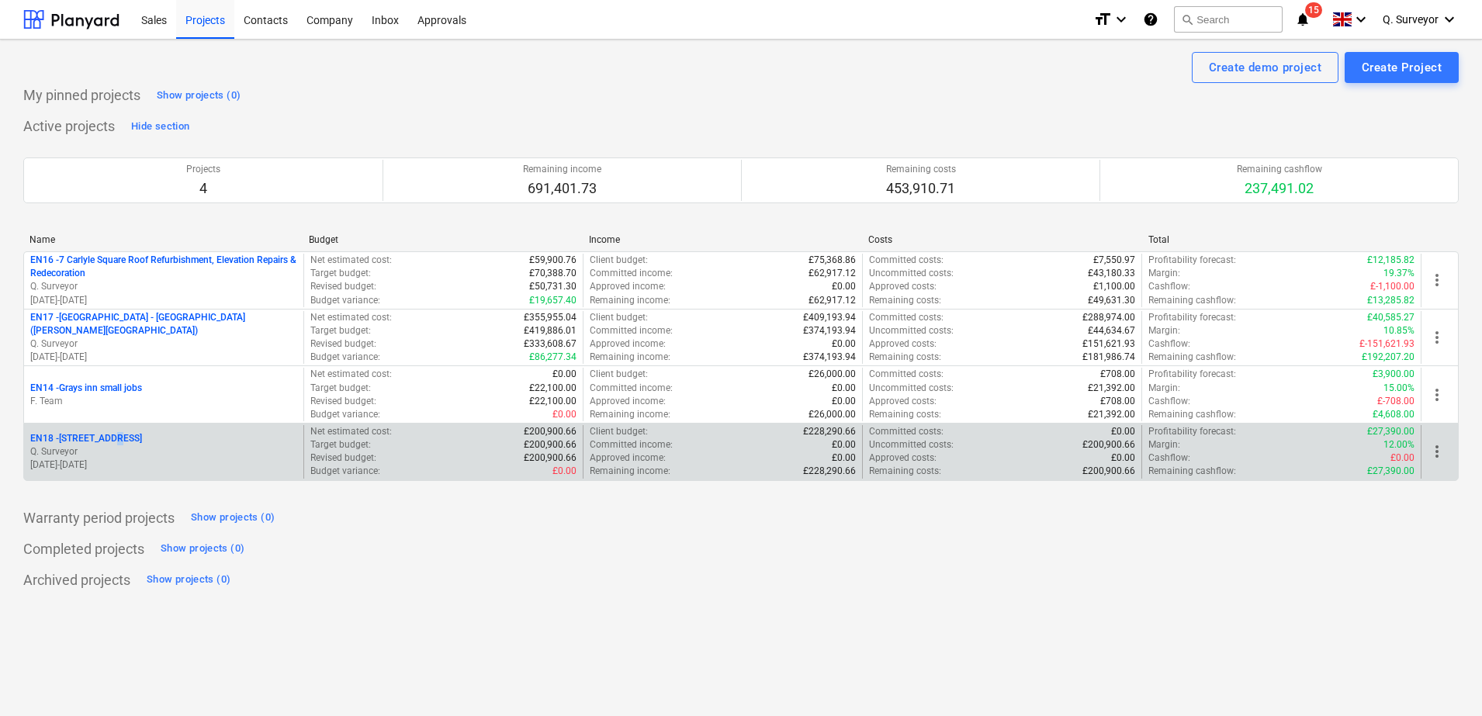
click at [111, 434] on p "EN18 - [STREET_ADDRESS]" at bounding box center [86, 438] width 112 height 13
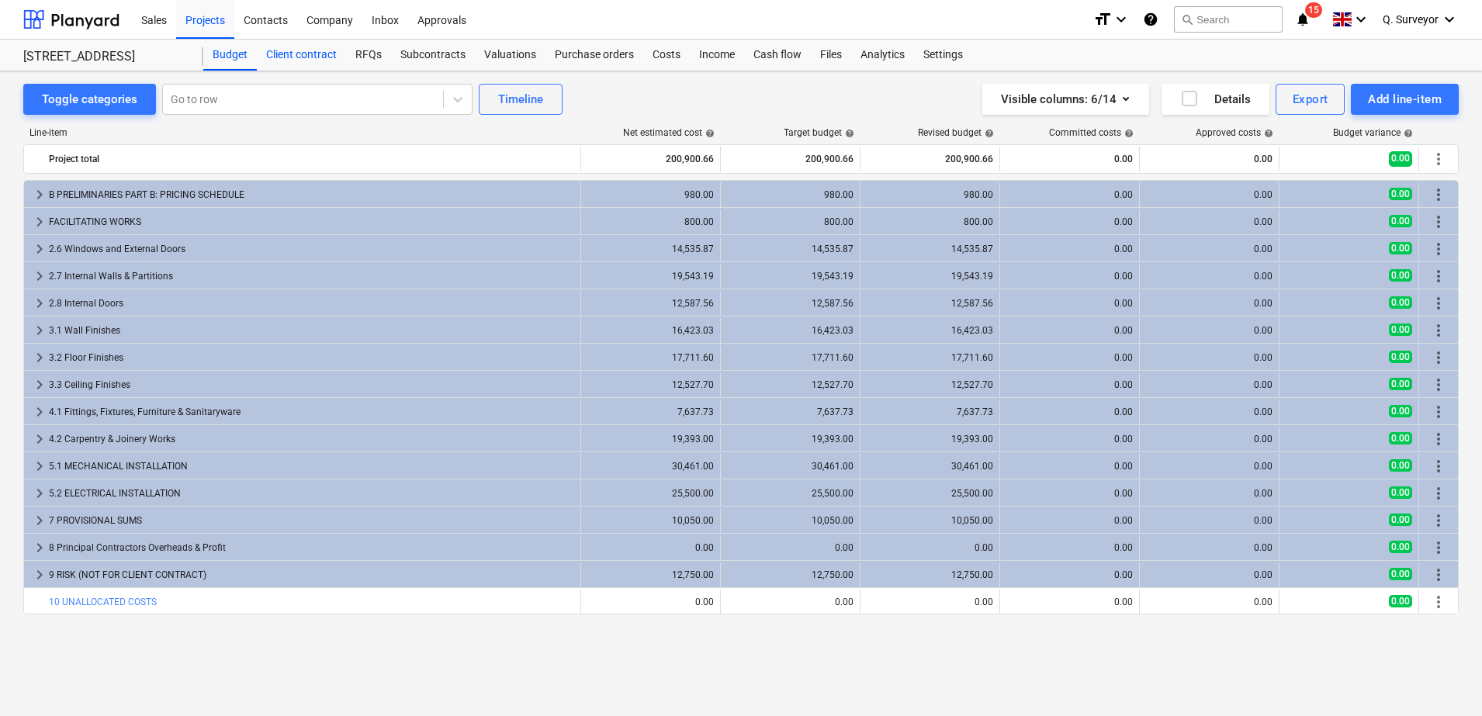
click at [330, 59] on div "Client contract" at bounding box center [301, 55] width 89 height 31
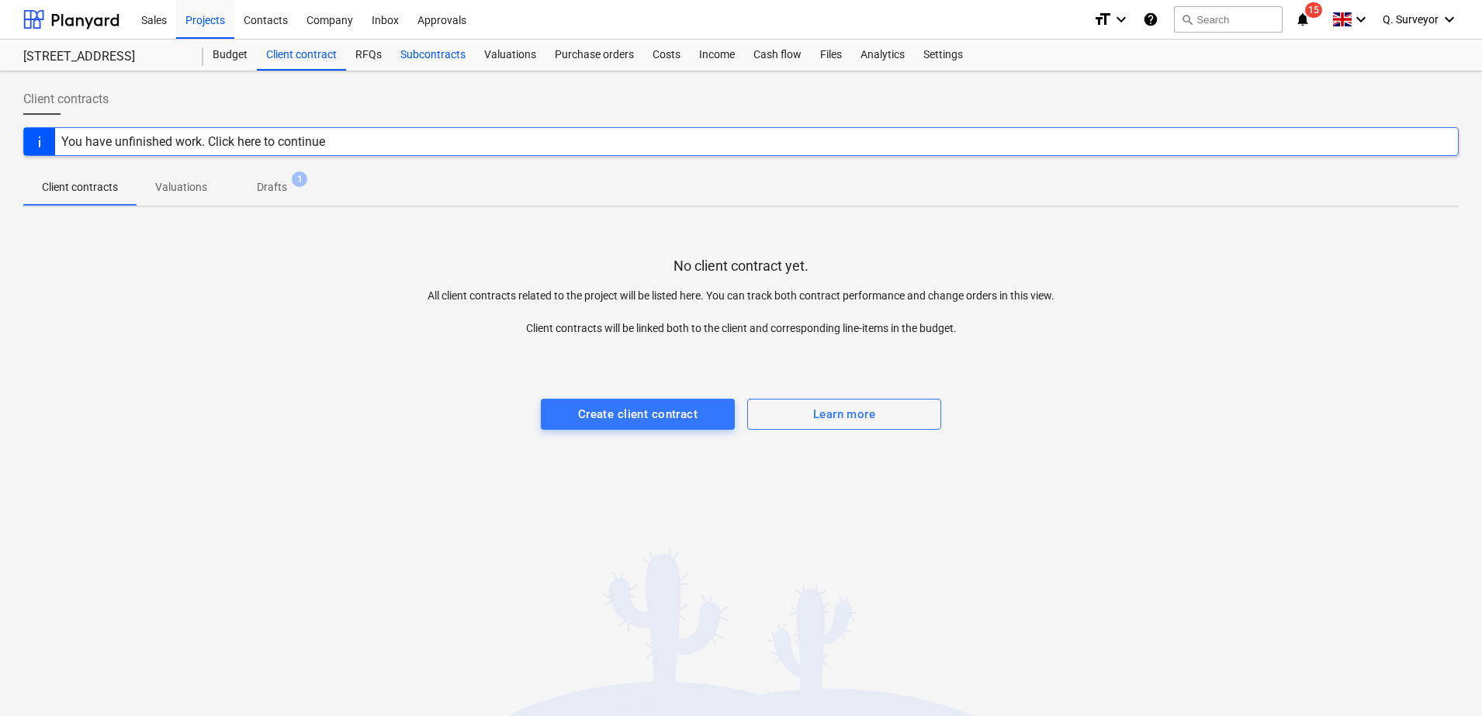
click at [434, 57] on div "Subcontracts" at bounding box center [433, 55] width 84 height 31
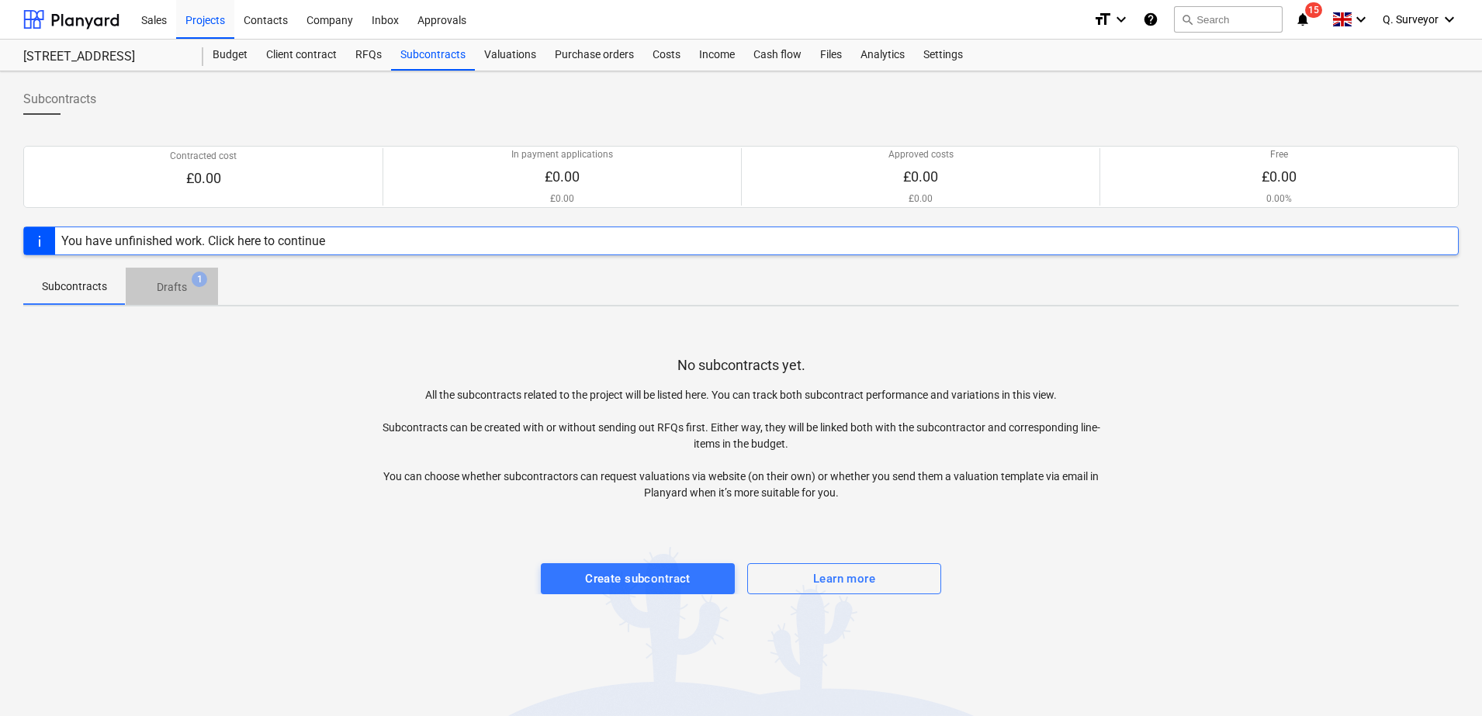
click at [156, 302] on button "Drafts 1" at bounding box center [172, 286] width 92 height 37
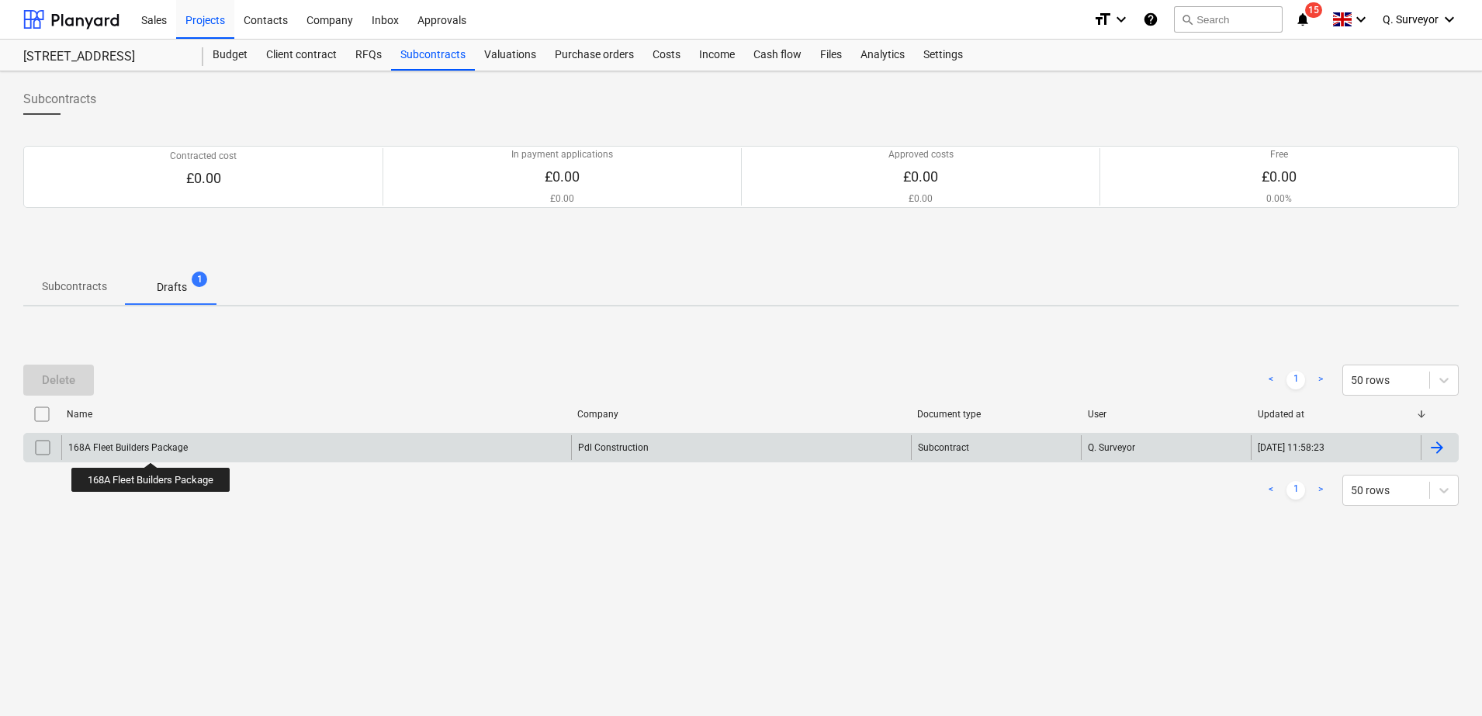
click at [152, 448] on div "168A Fleet Builders Package" at bounding box center [127, 447] width 119 height 11
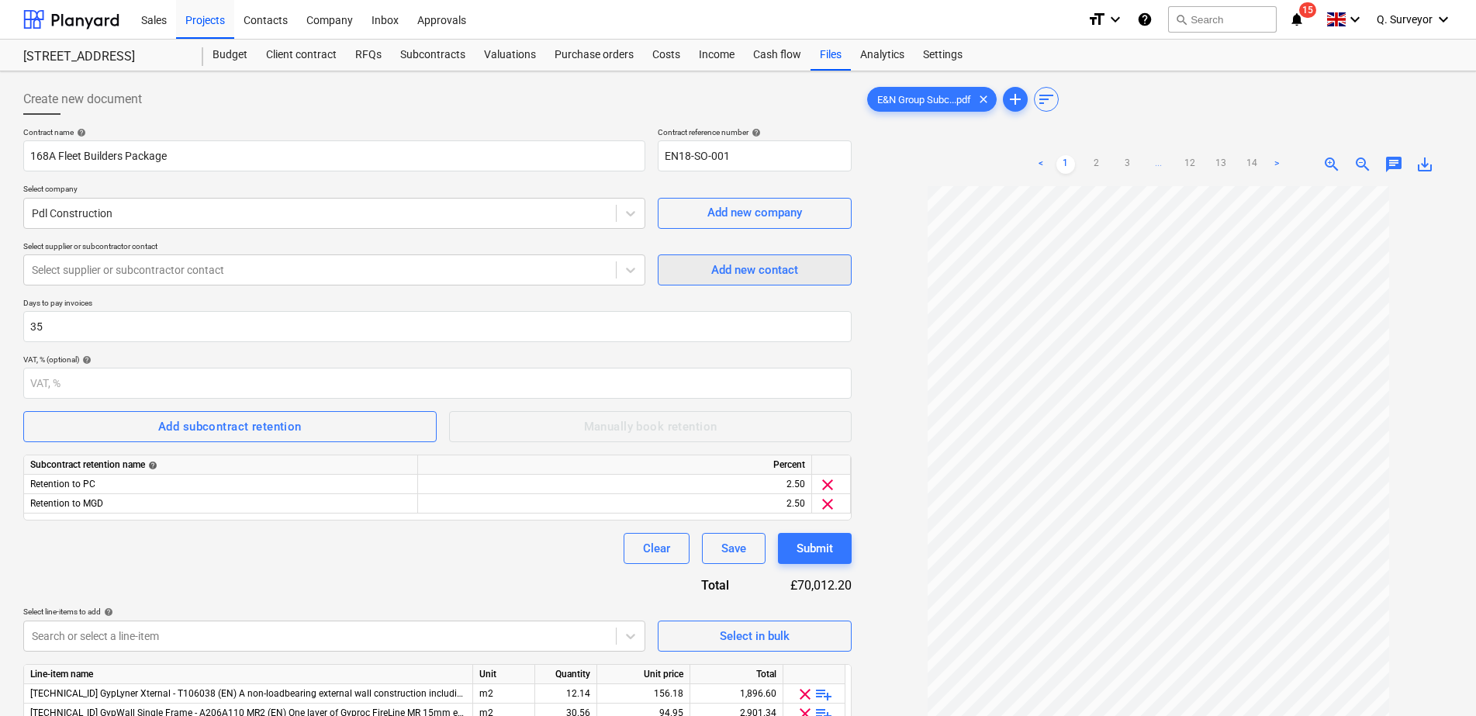
click at [694, 270] on span "Add new contact" at bounding box center [754, 270] width 155 height 20
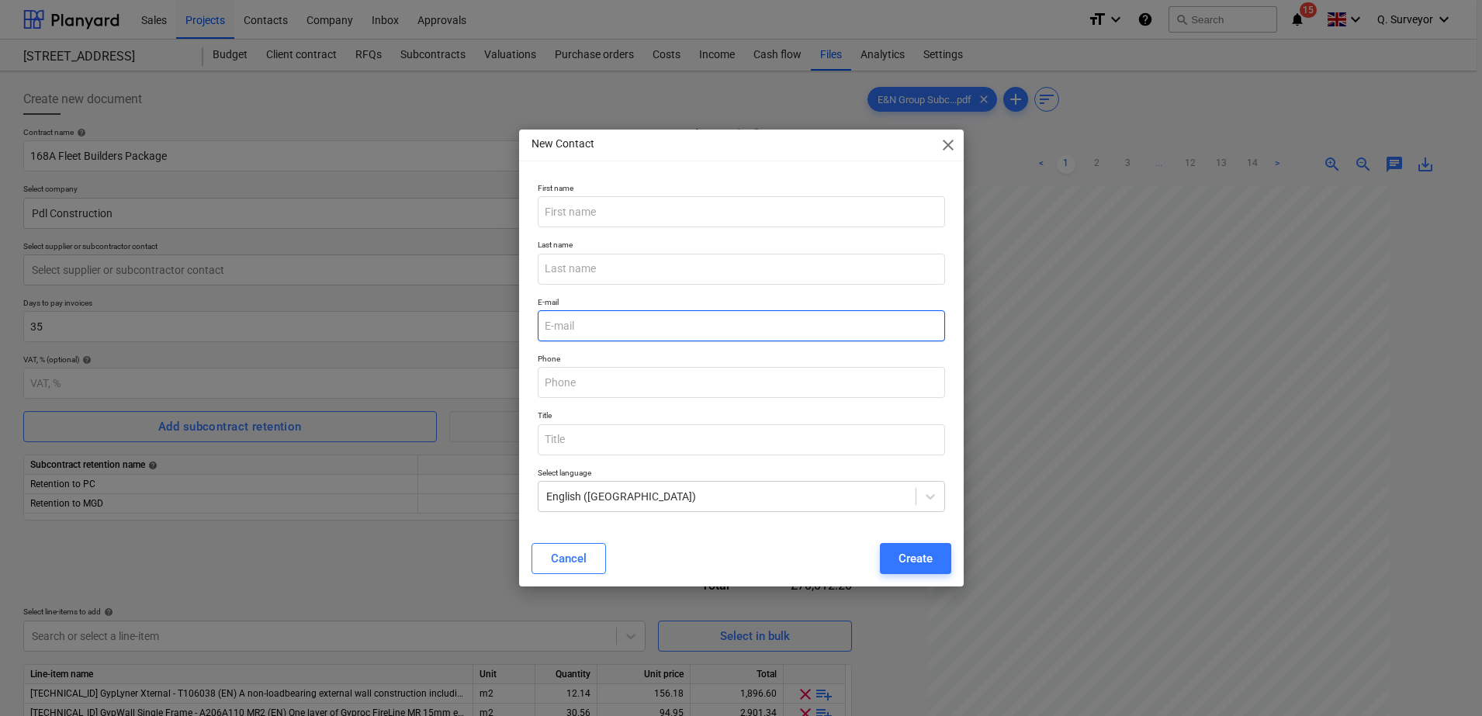
click at [590, 332] on input "email" at bounding box center [741, 325] width 407 height 31
paste input "[PERSON_NAME][EMAIL_ADDRESS][DOMAIN_NAME]"
type input "[PERSON_NAME][EMAIL_ADDRESS][DOMAIN_NAME]"
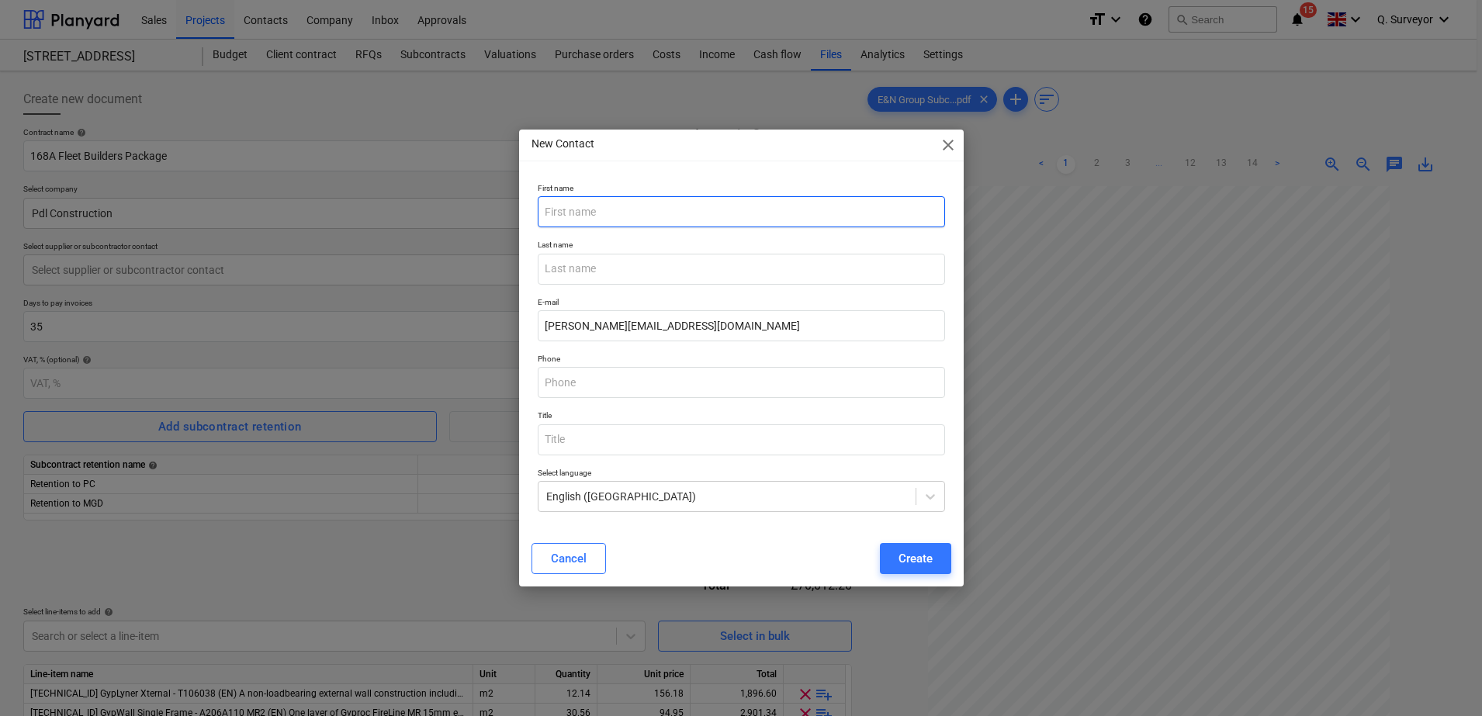
click at [580, 195] on p "First name" at bounding box center [741, 189] width 407 height 13
click at [576, 212] on input "text" at bounding box center [741, 211] width 407 height 31
type input "[PERSON_NAME]"
click at [894, 558] on button "Create" at bounding box center [915, 558] width 71 height 31
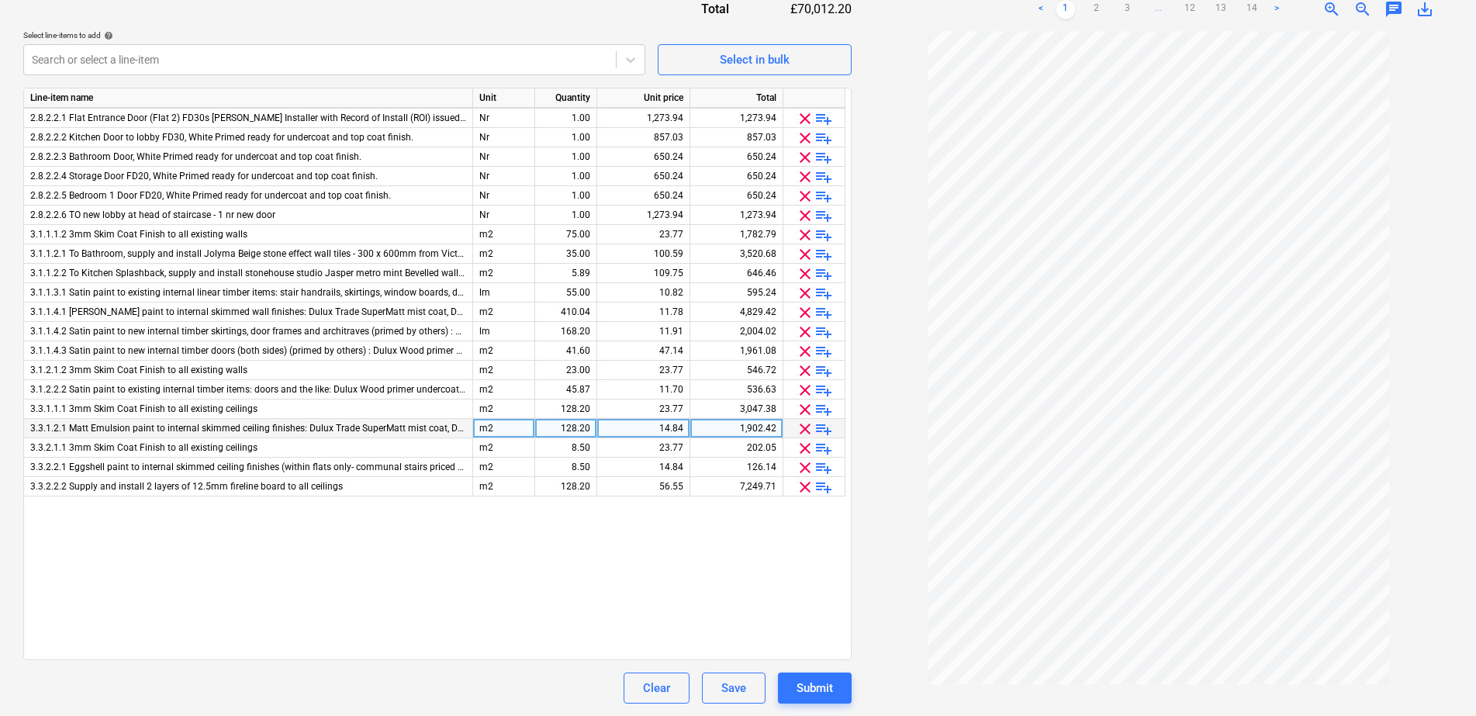
scroll to position [282, 0]
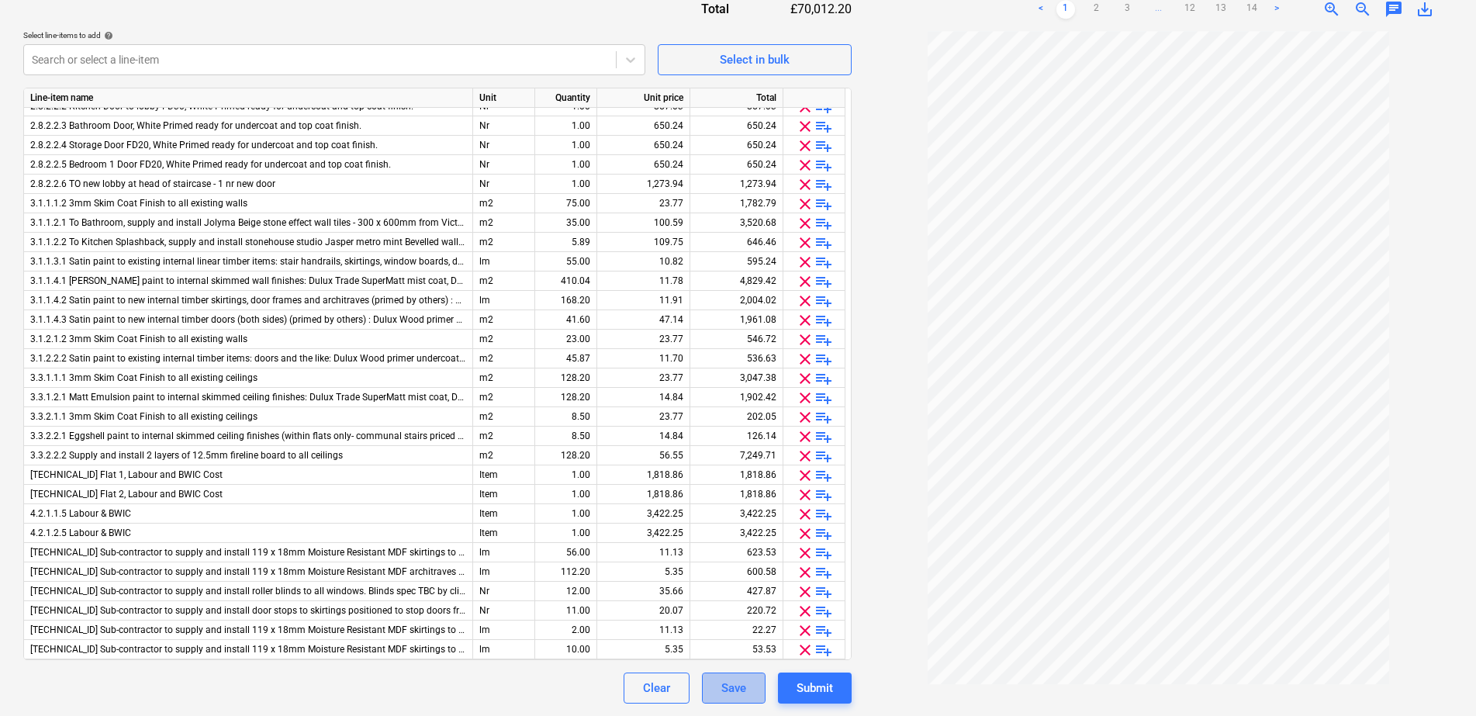
click at [728, 696] on div "Save" at bounding box center [733, 688] width 25 height 20
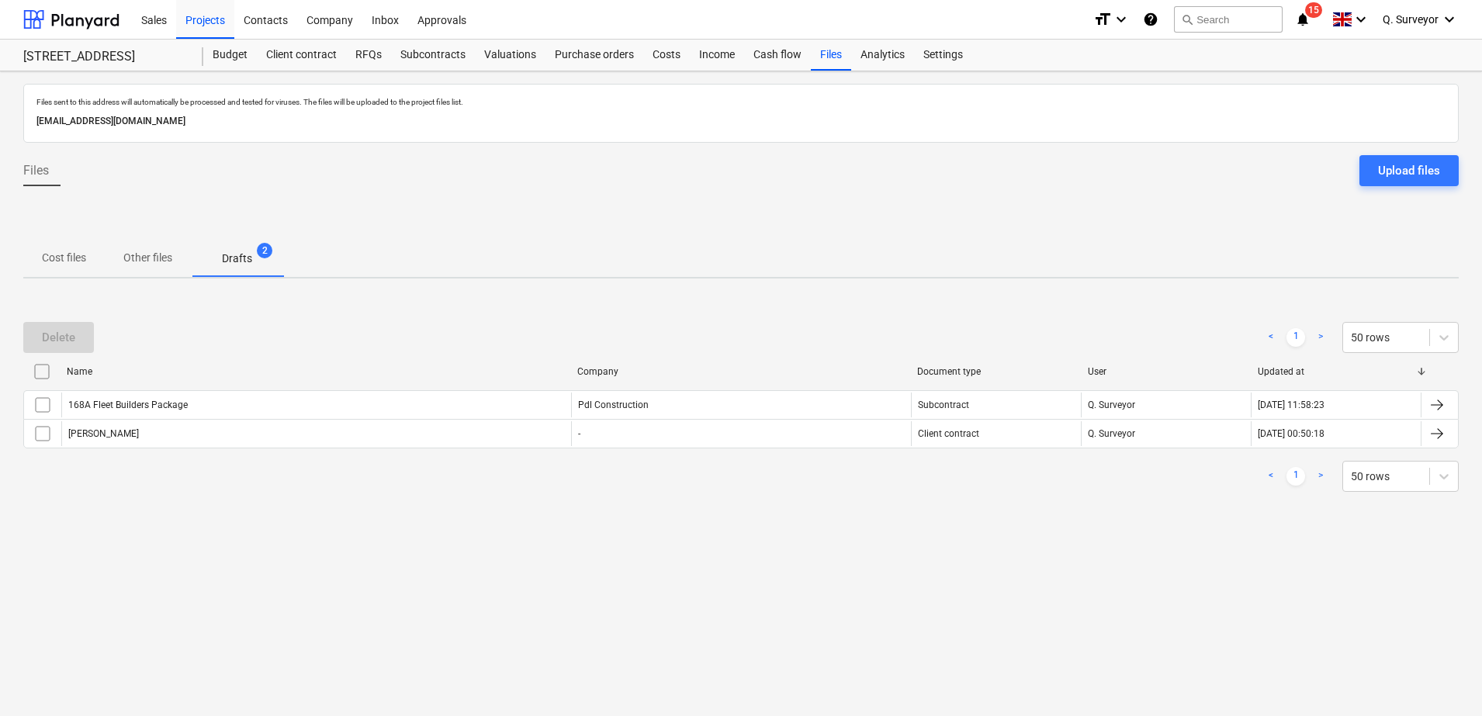
click at [192, 560] on div "Files sent to this address will automatically be processed and tested for virus…" at bounding box center [741, 393] width 1482 height 645
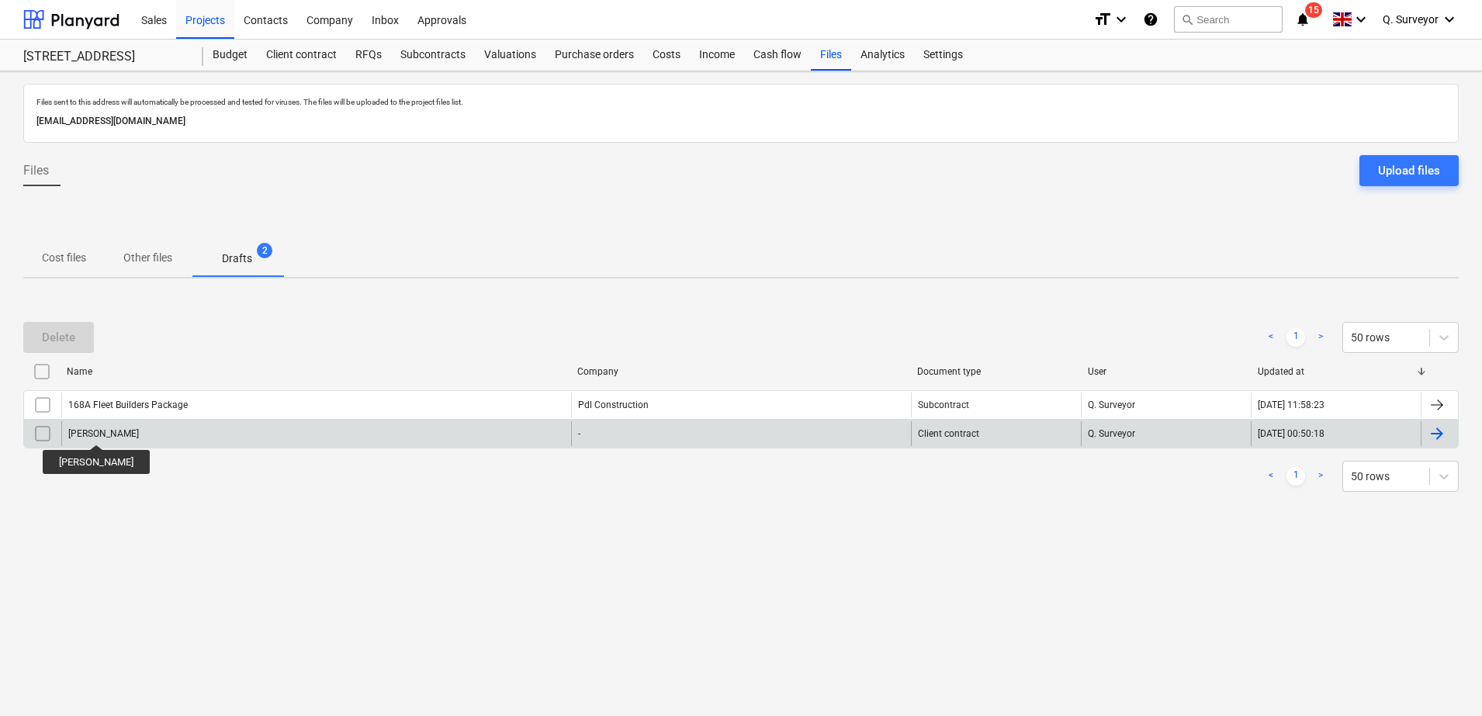
click at [80, 431] on div "[PERSON_NAME]" at bounding box center [103, 433] width 71 height 11
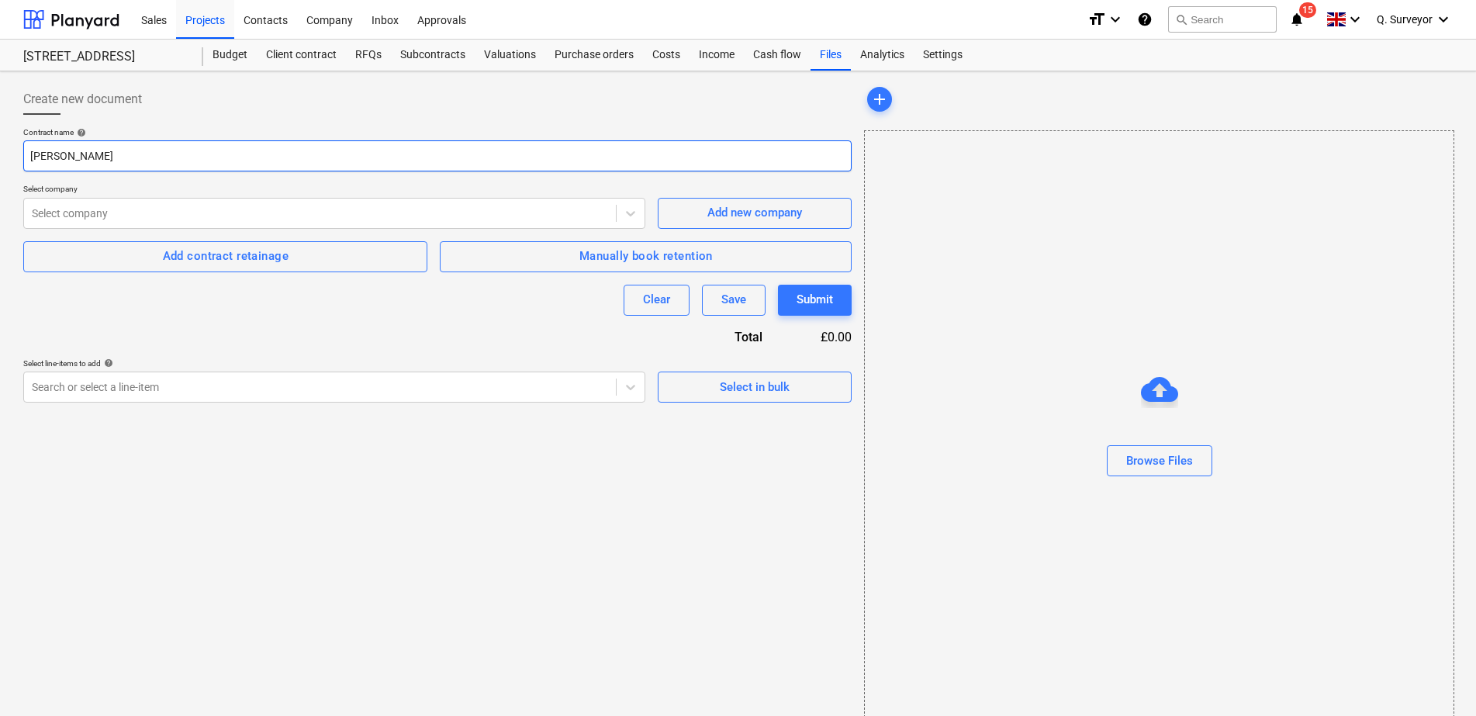
click at [113, 165] on input "[PERSON_NAME]" at bounding box center [437, 155] width 829 height 31
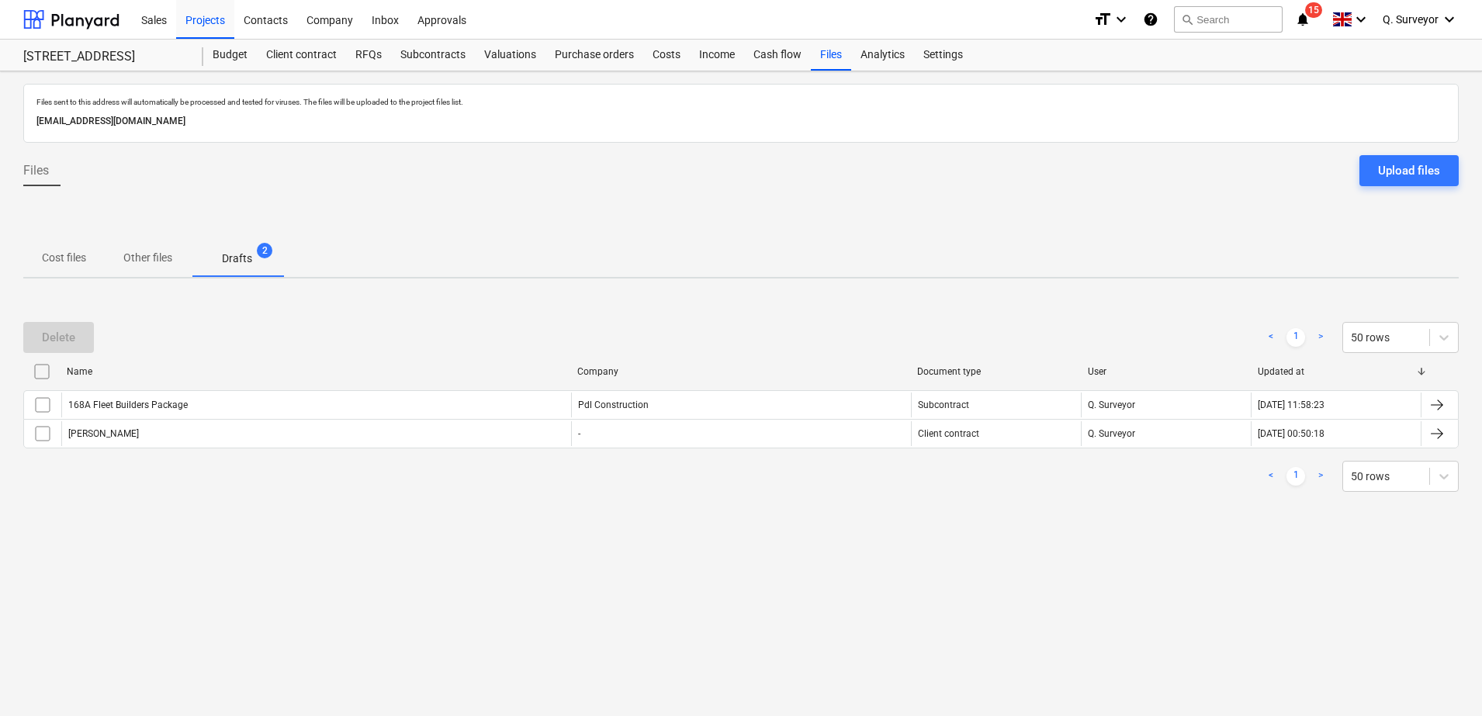
click at [289, 519] on div "Delete < 1 > 50 rows Name Company Document type User Updated at 168A Fleet Buil…" at bounding box center [740, 407] width 1435 height 233
click at [220, 29] on div "Projects" at bounding box center [205, 19] width 58 height 40
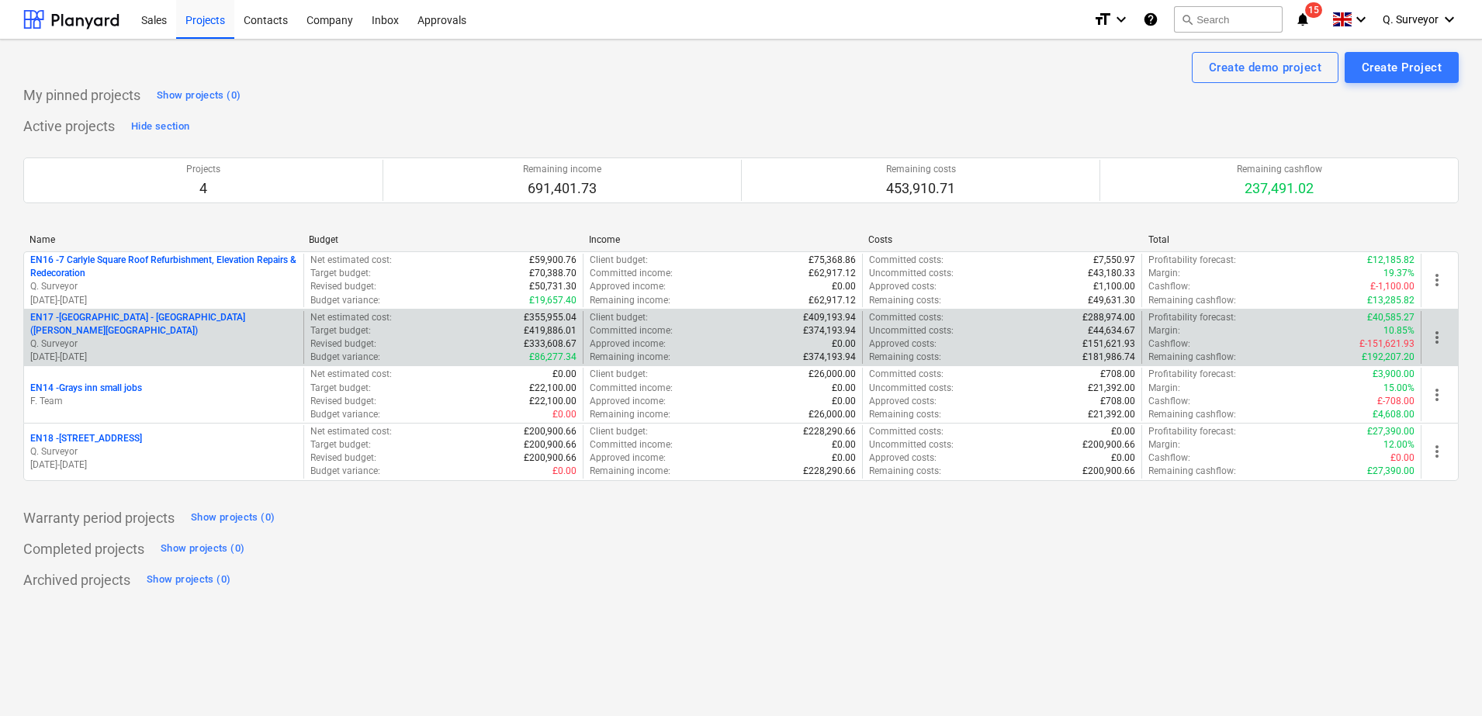
click at [79, 325] on p "EN17 - [GEOGRAPHIC_DATA] - [GEOGRAPHIC_DATA] ([PERSON_NAME][GEOGRAPHIC_DATA] an…" at bounding box center [163, 324] width 267 height 26
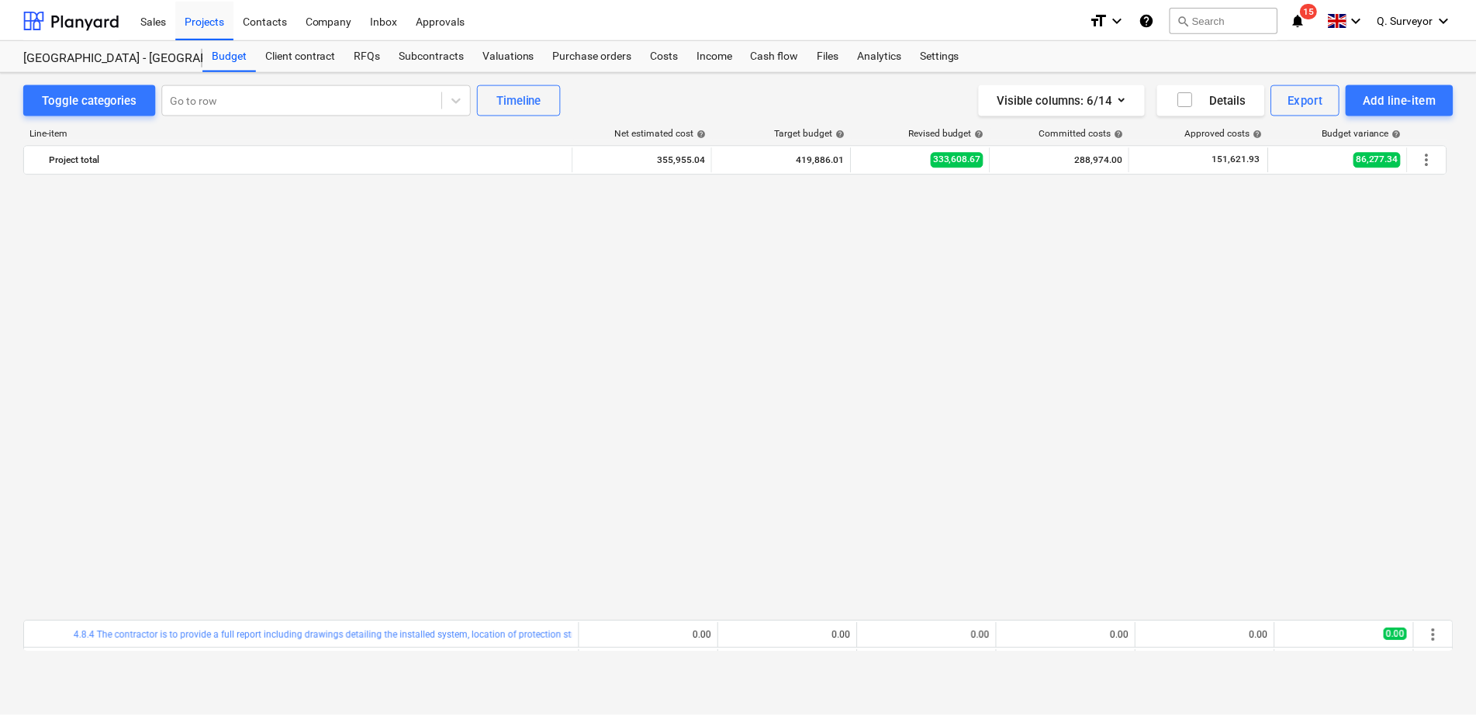
scroll to position [696, 0]
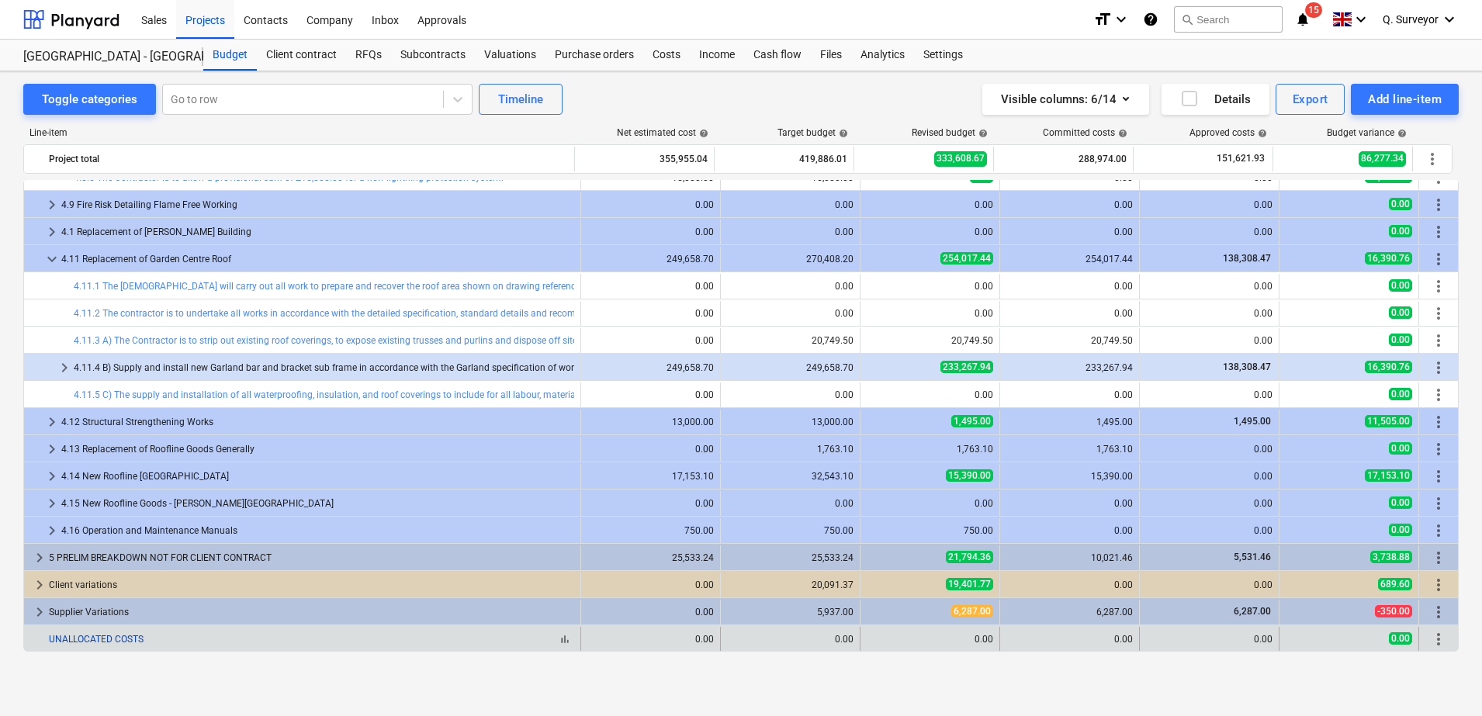
click at [97, 634] on link "UNALLOCATED COSTS" at bounding box center [96, 639] width 95 height 11
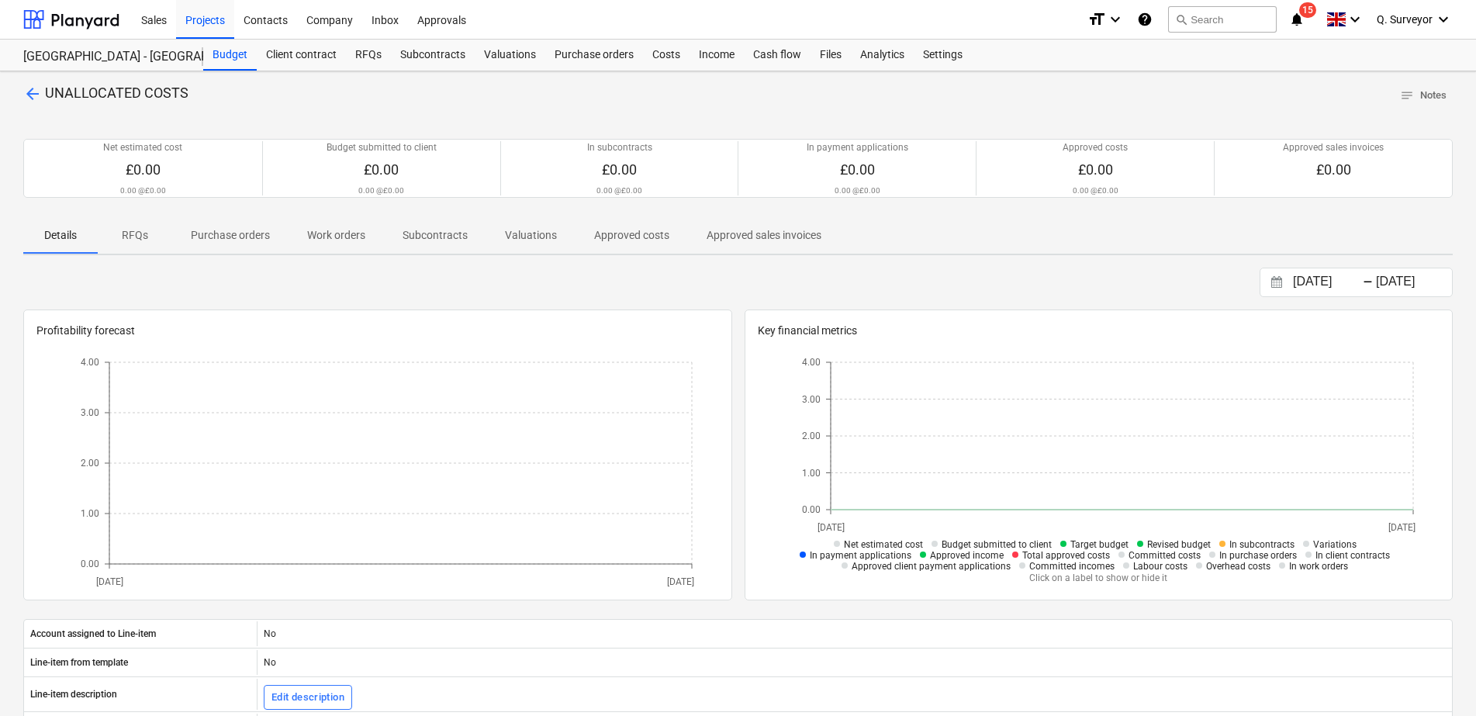
click at [26, 92] on span "arrow_back" at bounding box center [32, 94] width 19 height 19
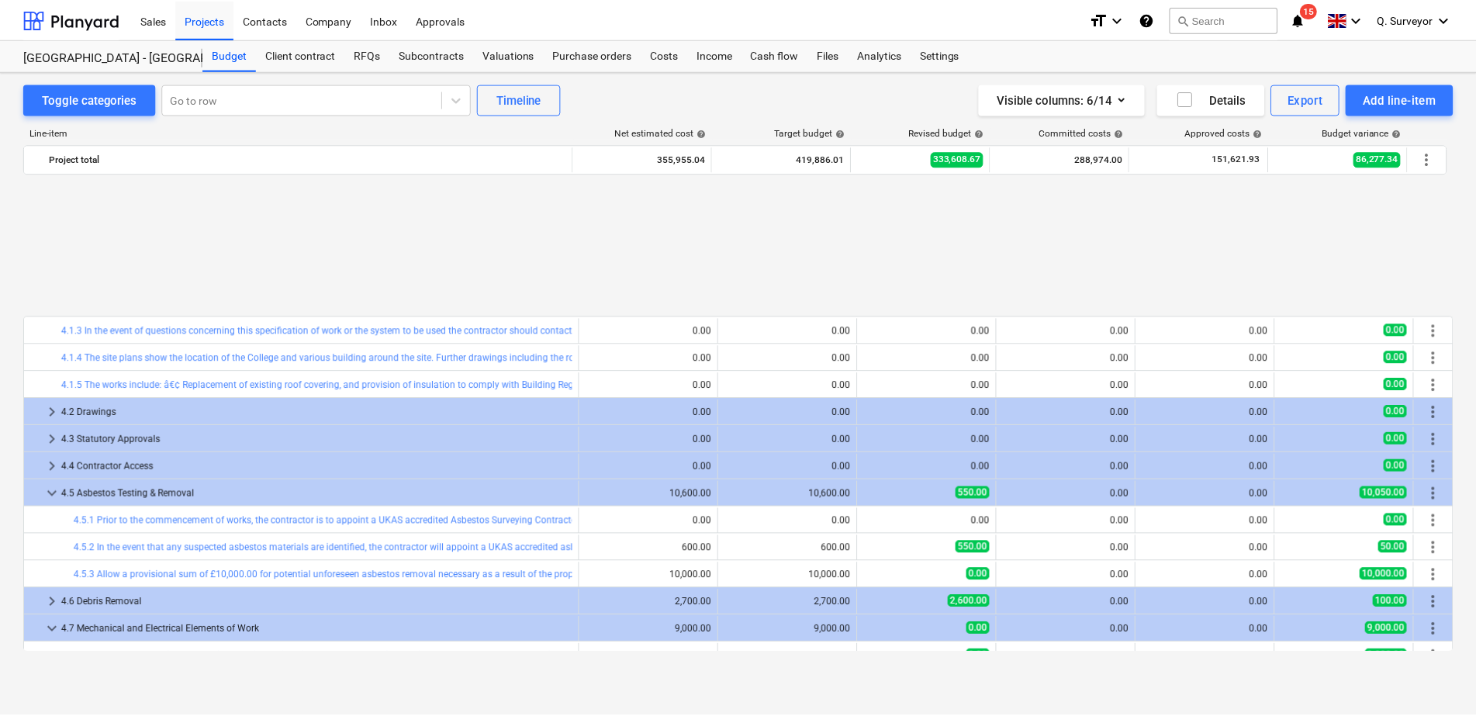
scroll to position [696, 0]
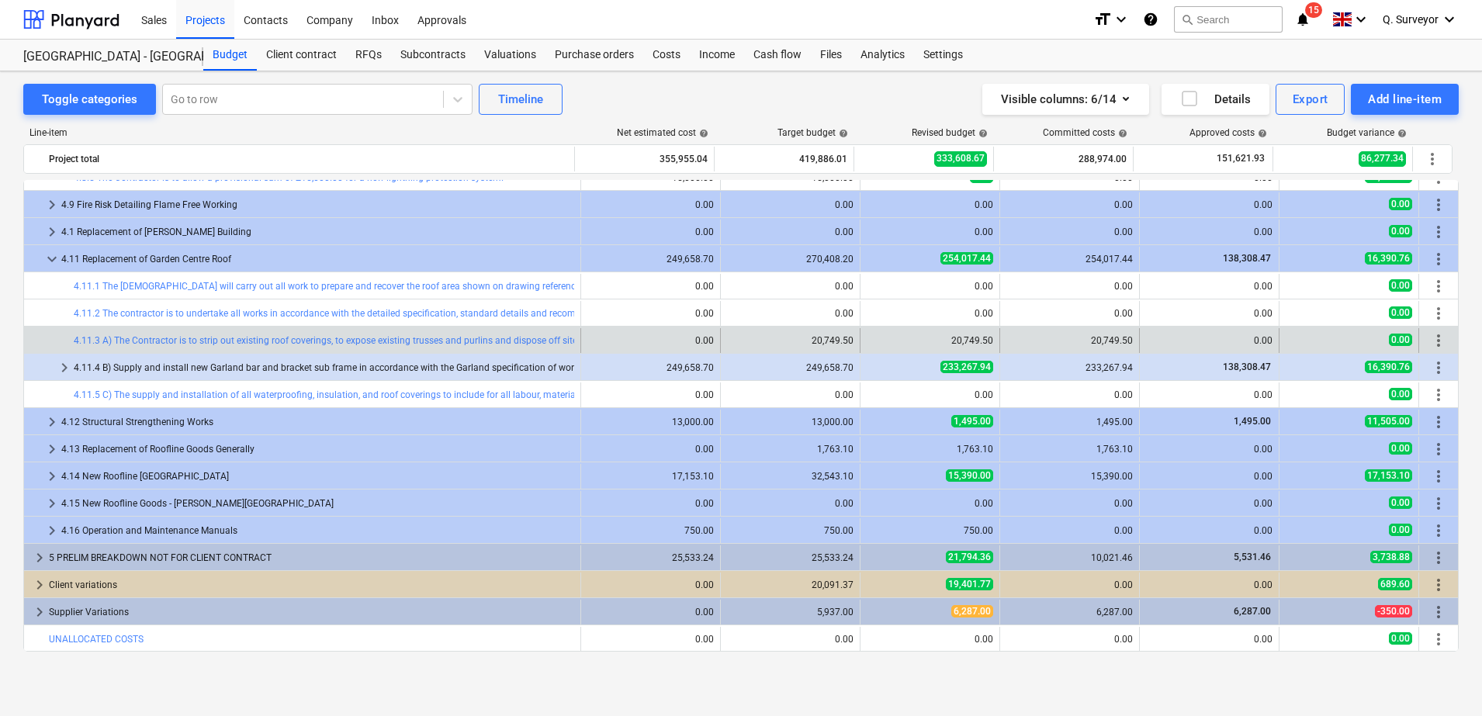
click at [265, 348] on div "bar_chart 4.11.3 A) The Contractor is to strip out existing roof coverings, to …" at bounding box center [324, 340] width 500 height 25
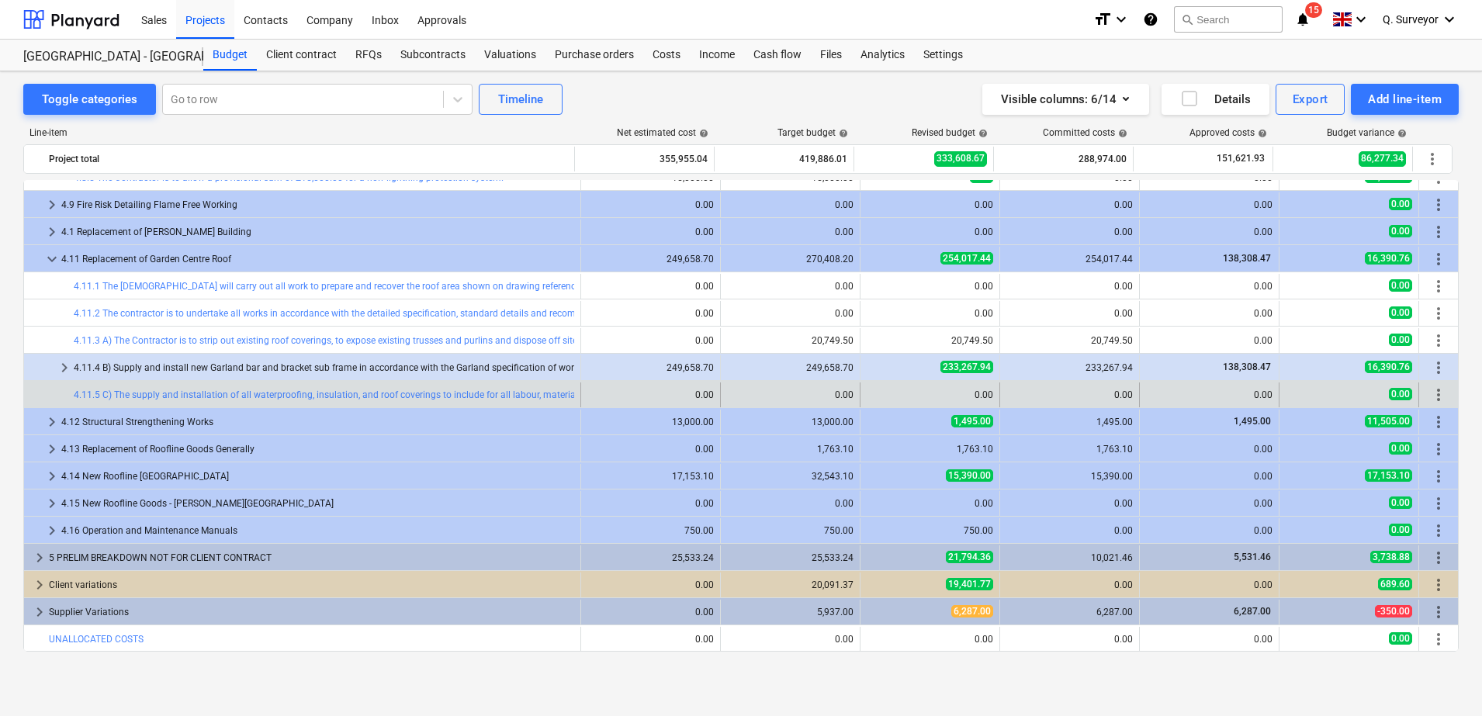
click at [202, 385] on div "bar_chart 4.11.5 C) The supply and installation of all waterproofing, insulatio…" at bounding box center [324, 394] width 500 height 25
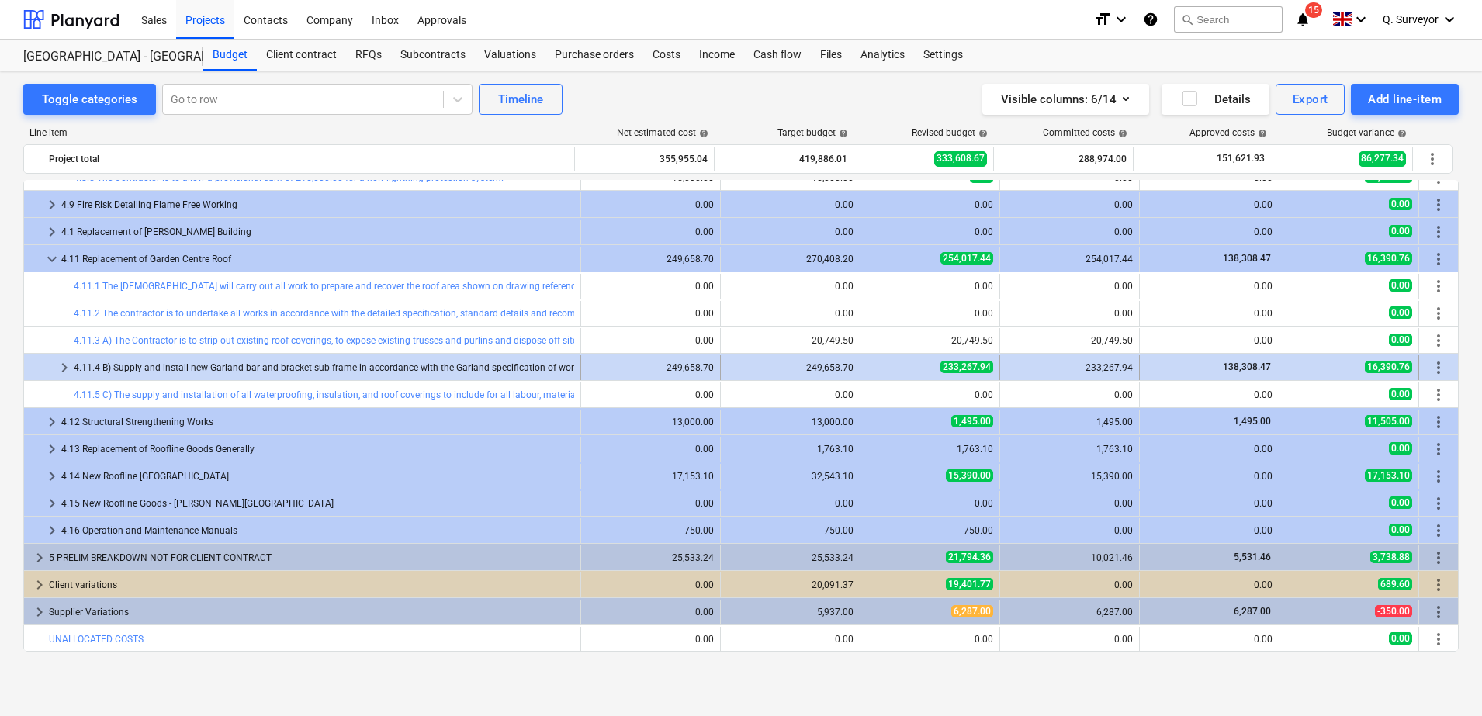
click at [209, 364] on div "4.11.4 B) Supply and install new Garland bar and bracket sub frame in accordanc…" at bounding box center [324, 367] width 500 height 25
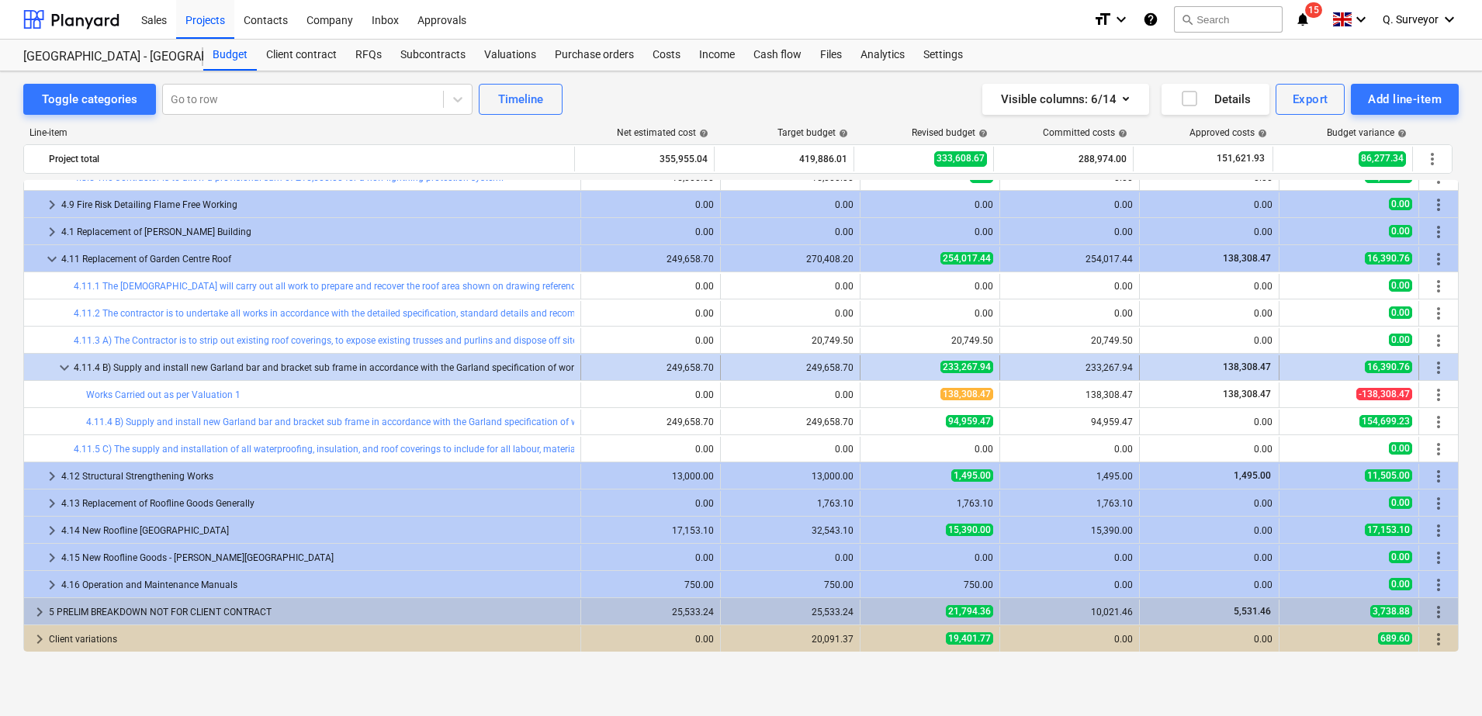
click at [126, 367] on div "4.11.4 B) Supply and install new Garland bar and bracket sub frame in accordanc…" at bounding box center [324, 367] width 500 height 25
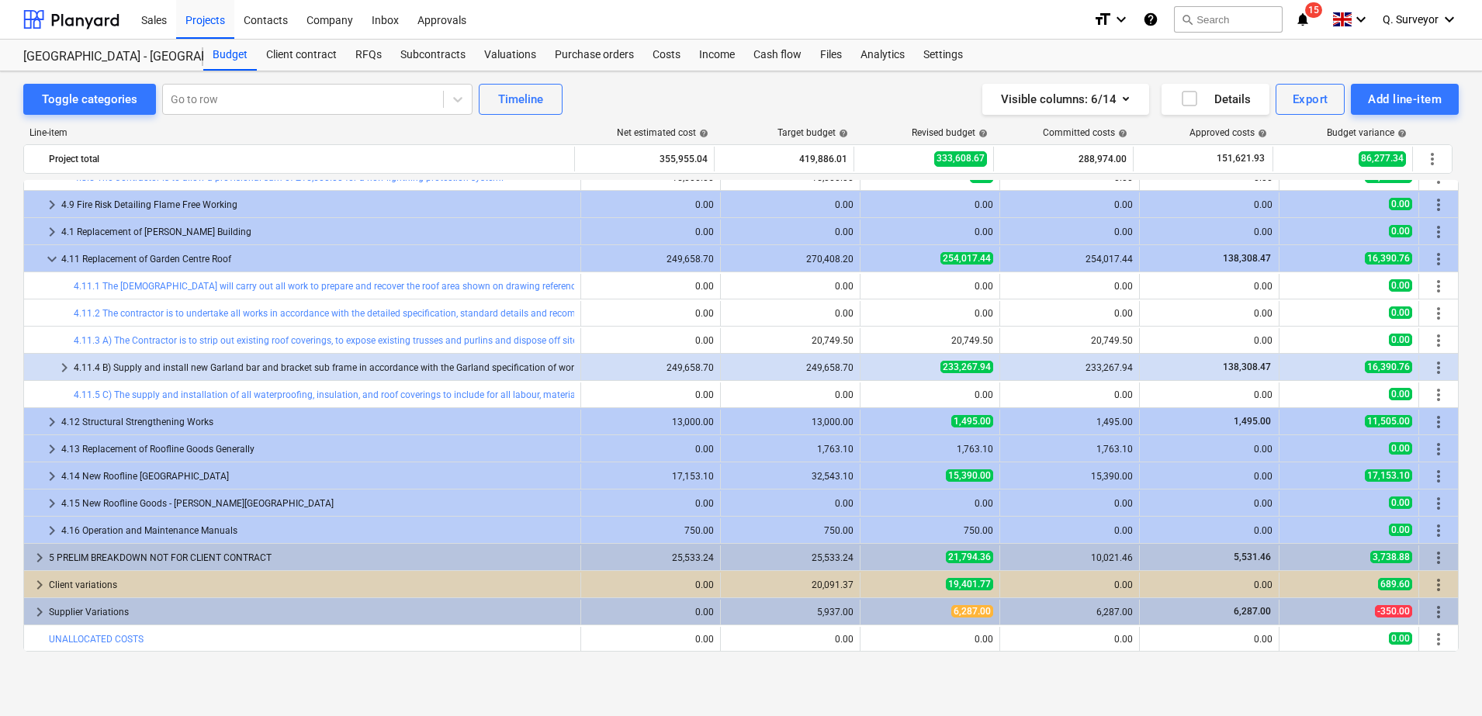
click at [126, 367] on div "4.11.4 B) Supply and install new Garland bar and bracket sub frame in accordanc…" at bounding box center [324, 367] width 500 height 25
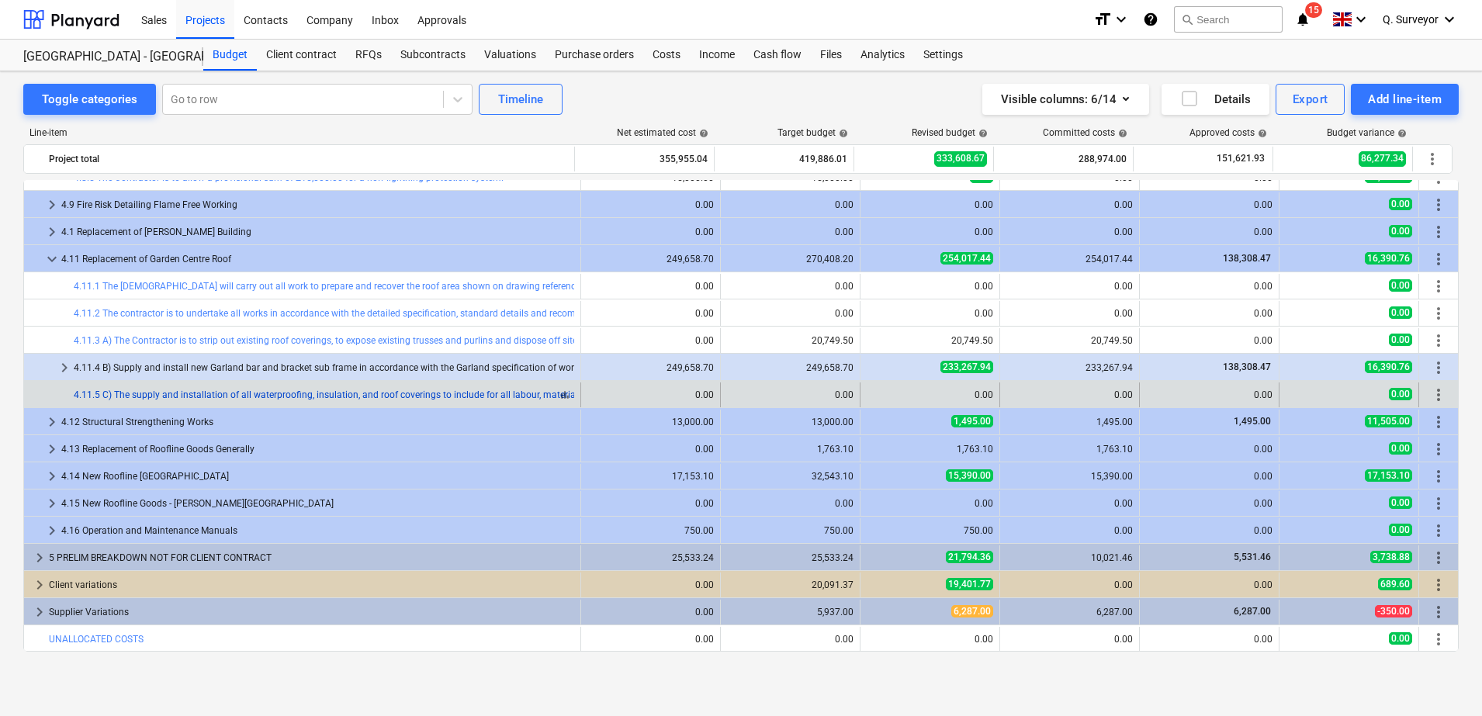
click at [137, 394] on link "4.11.5 C) The supply and installation of all waterproofing, insulation, and roo…" at bounding box center [902, 394] width 1657 height 11
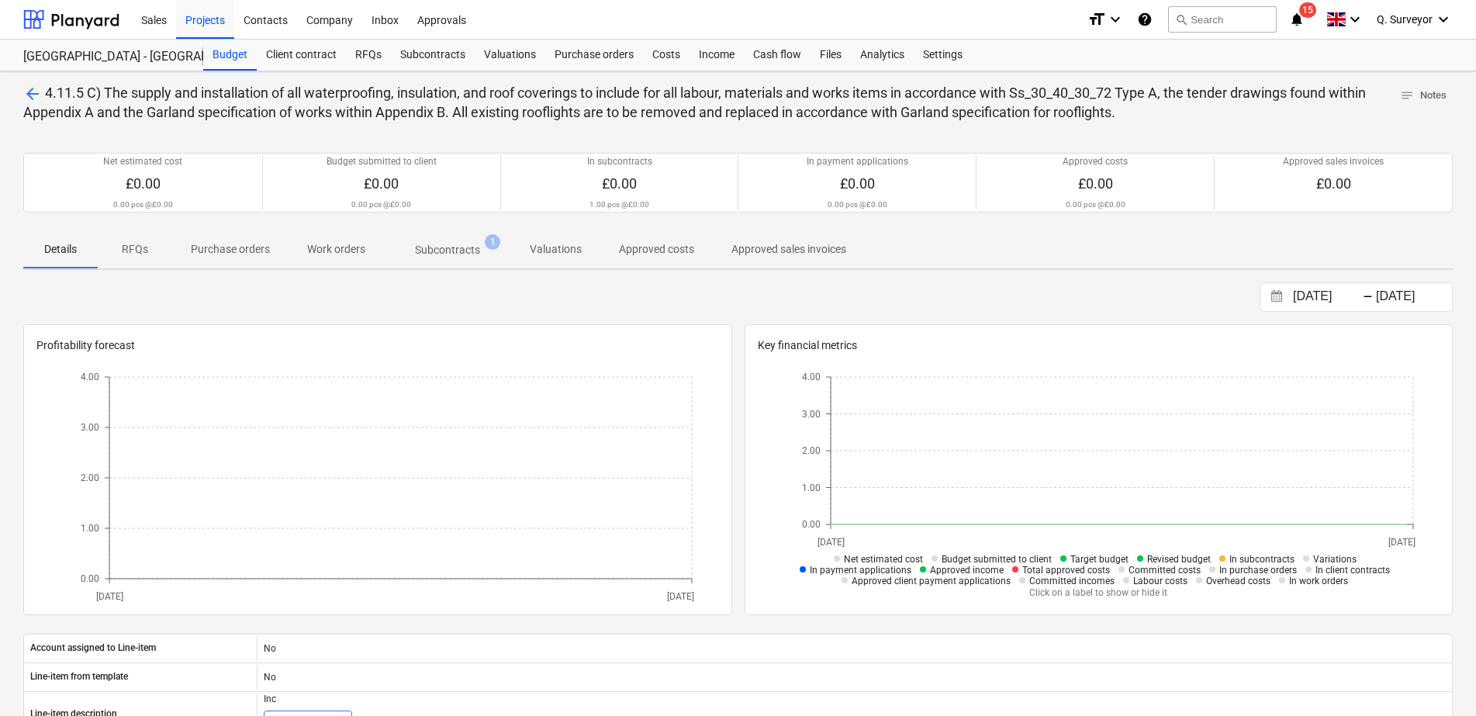
click at [462, 236] on span "Subcontracts 1" at bounding box center [447, 250] width 127 height 28
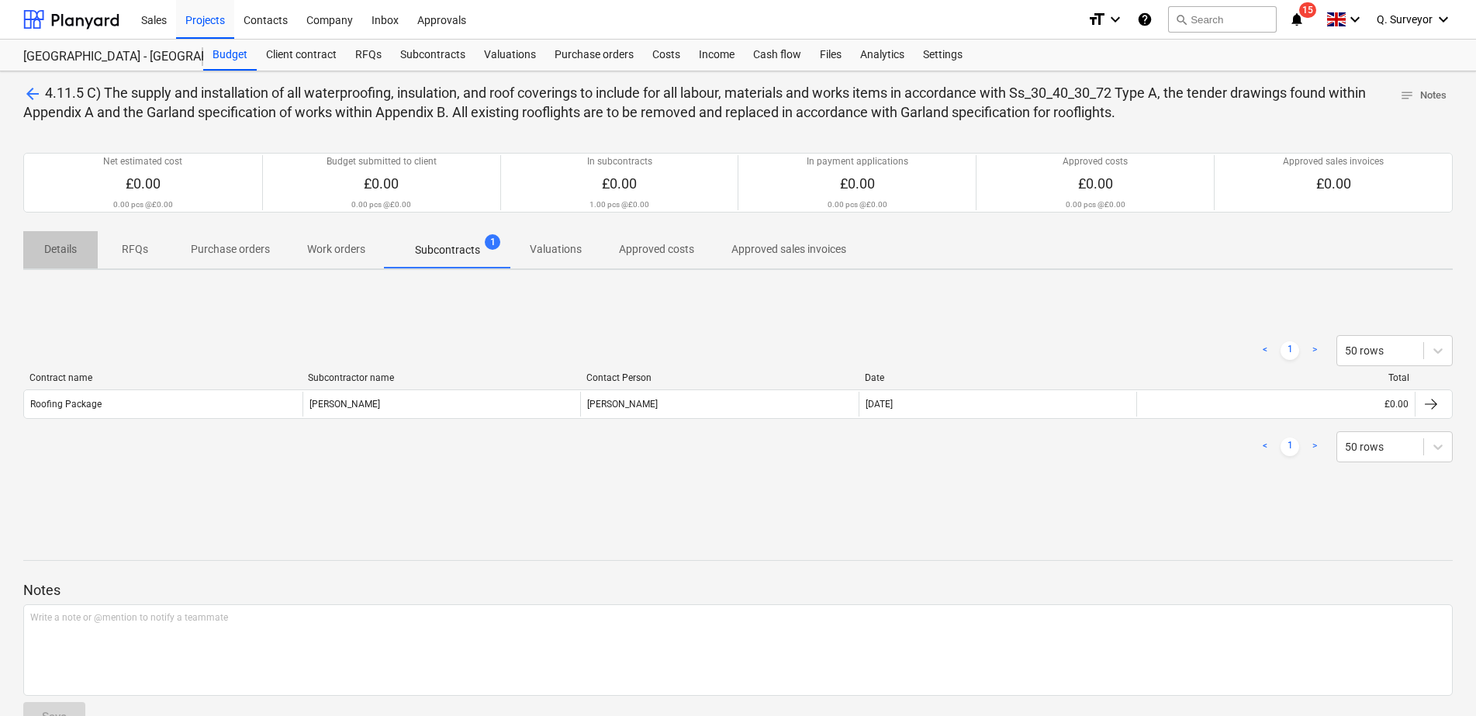
click at [81, 254] on span "Details" at bounding box center [60, 250] width 74 height 26
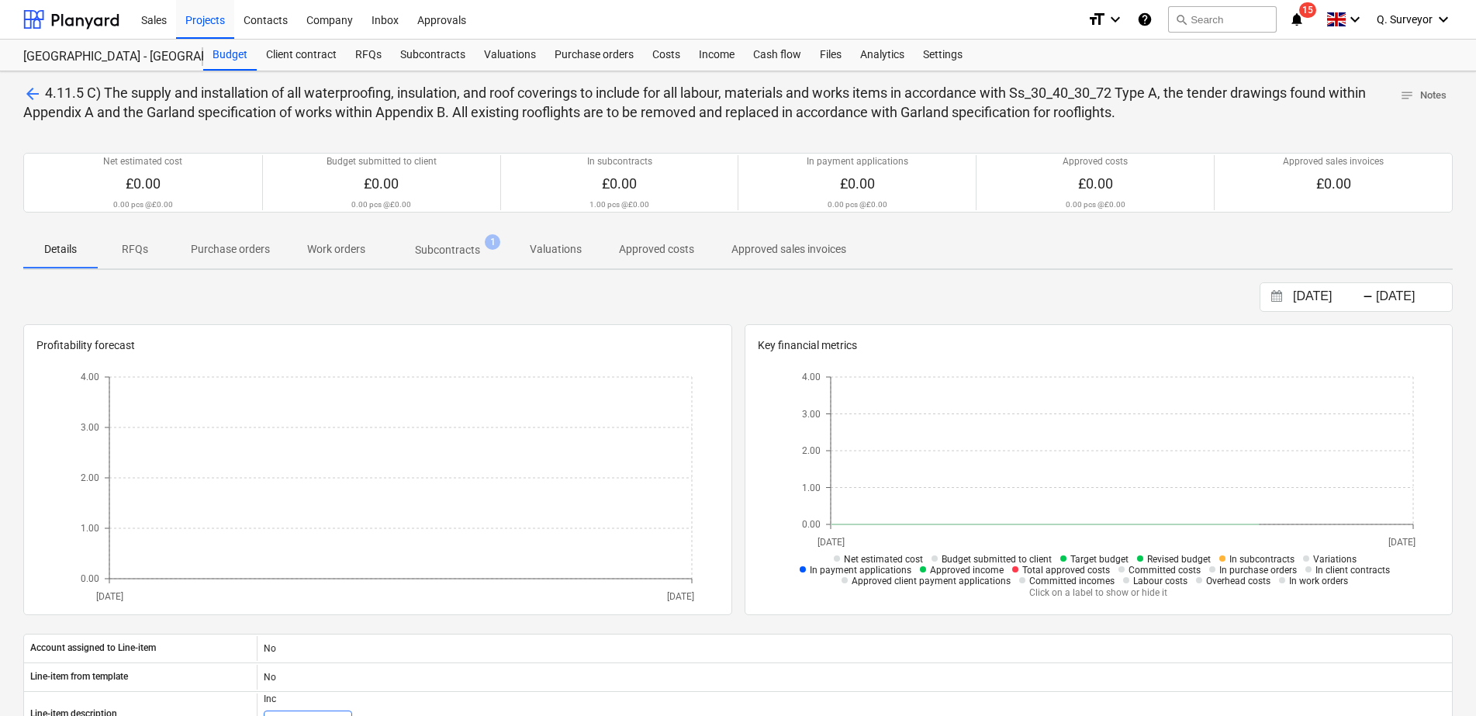
click at [265, 254] on p "Purchase orders" at bounding box center [230, 249] width 79 height 16
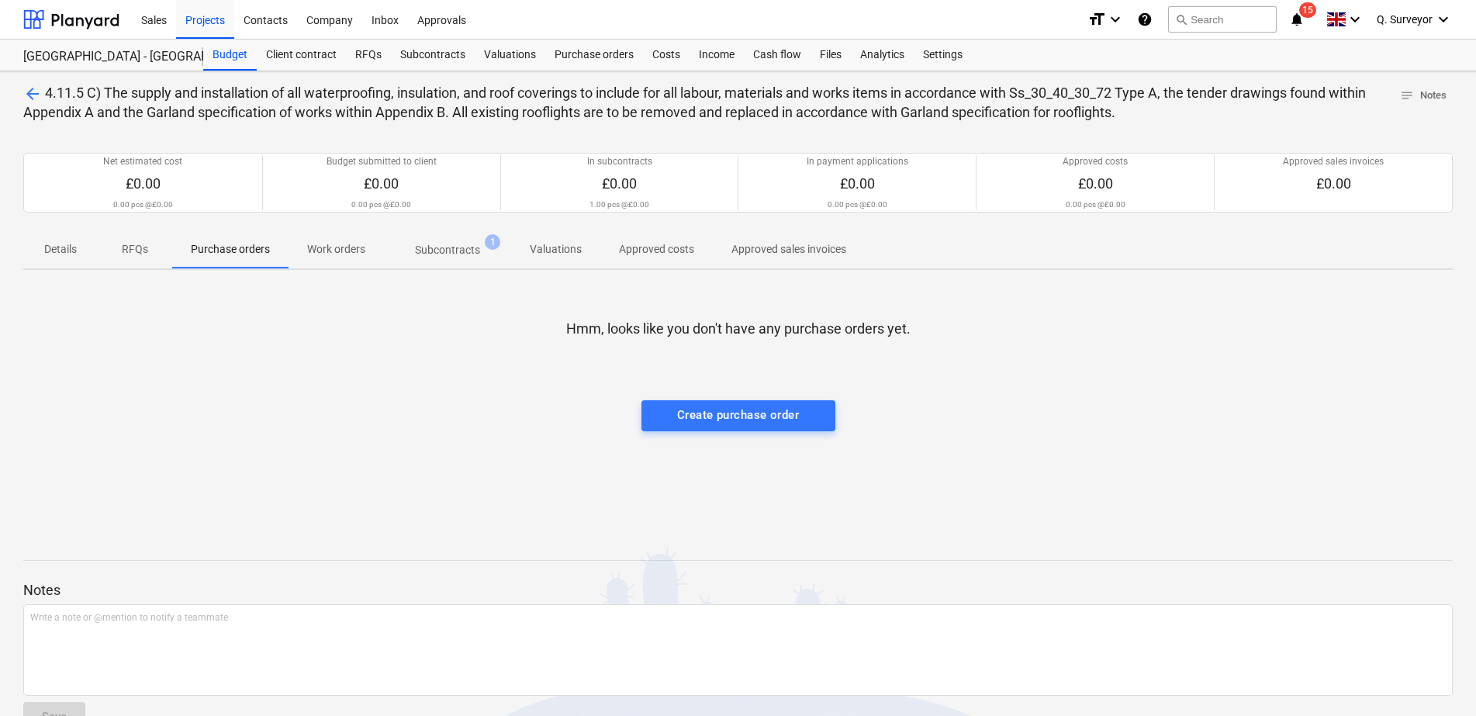
click at [70, 248] on p "Details" at bounding box center [60, 249] width 37 height 16
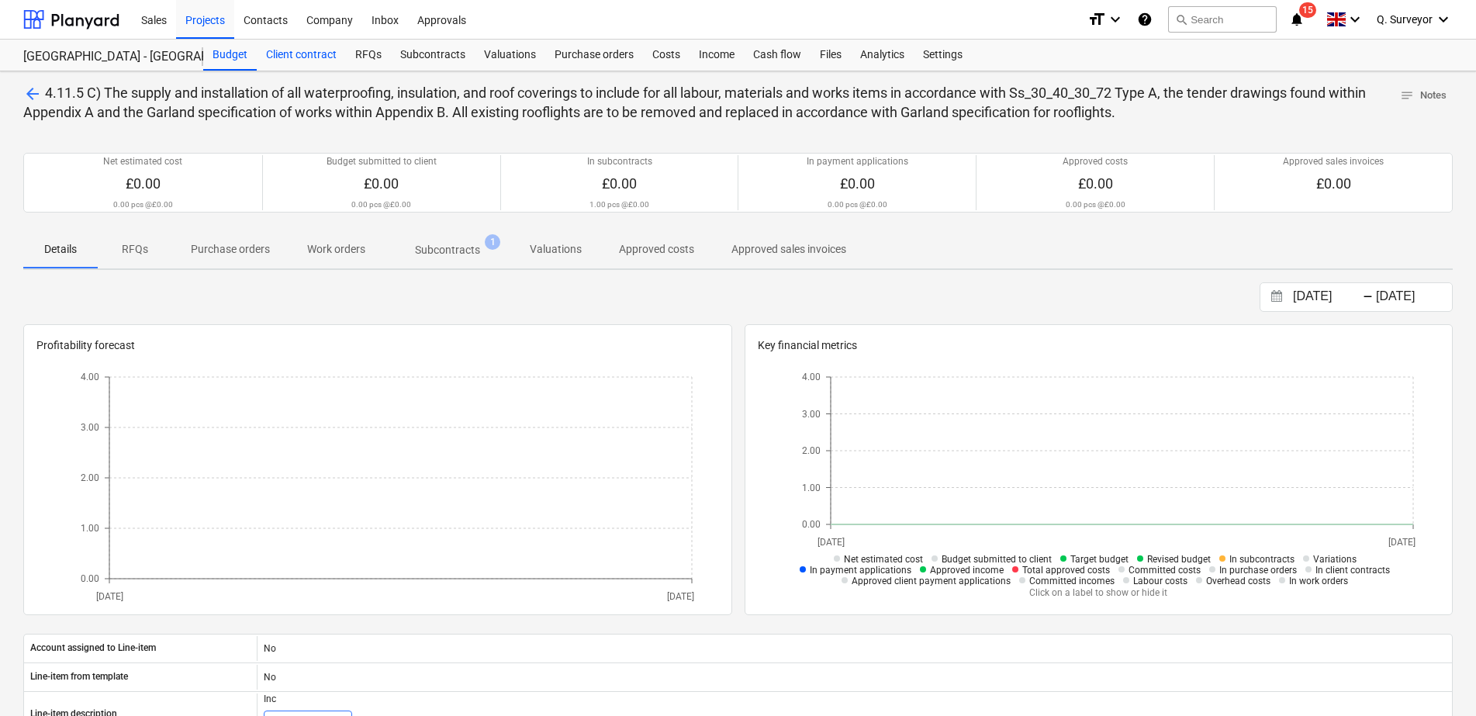
click at [292, 52] on div "Client contract" at bounding box center [301, 55] width 89 height 31
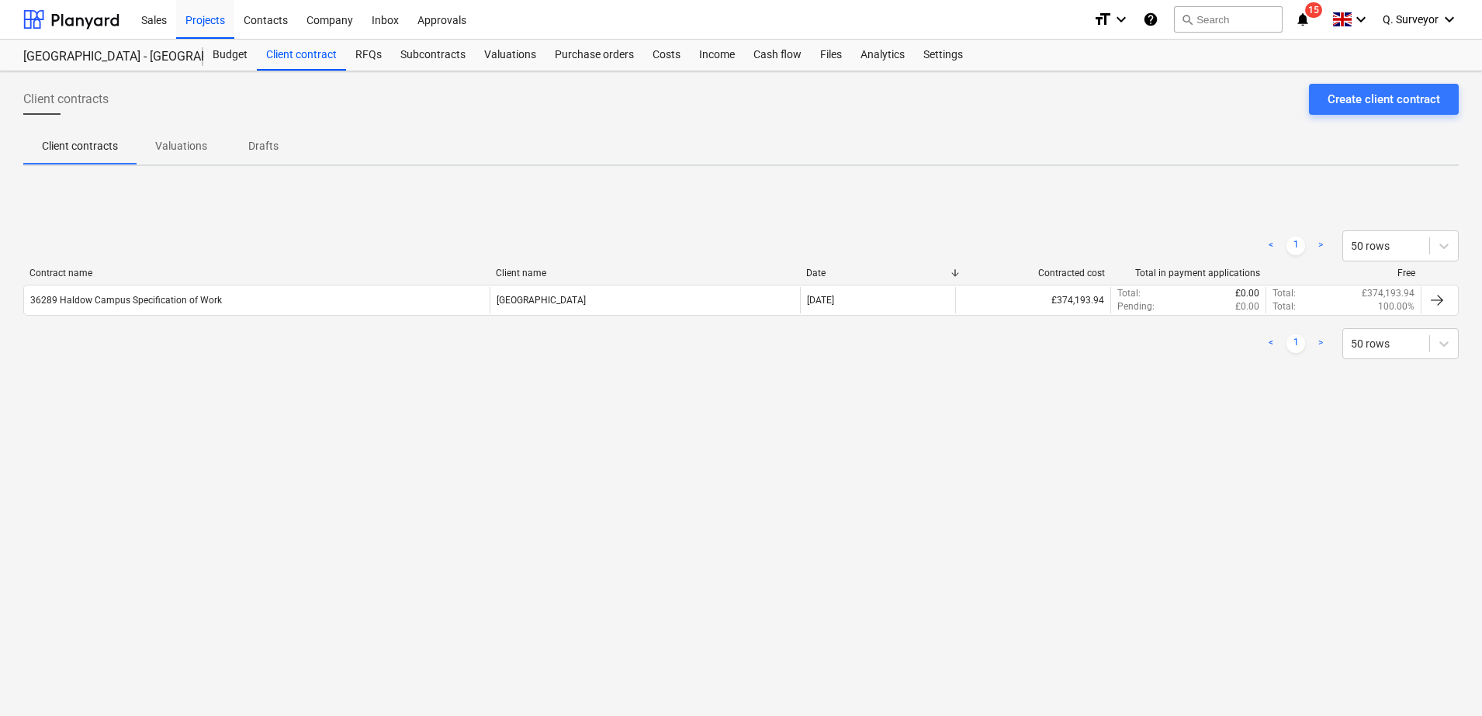
click at [186, 140] on p "Valuations" at bounding box center [181, 146] width 52 height 16
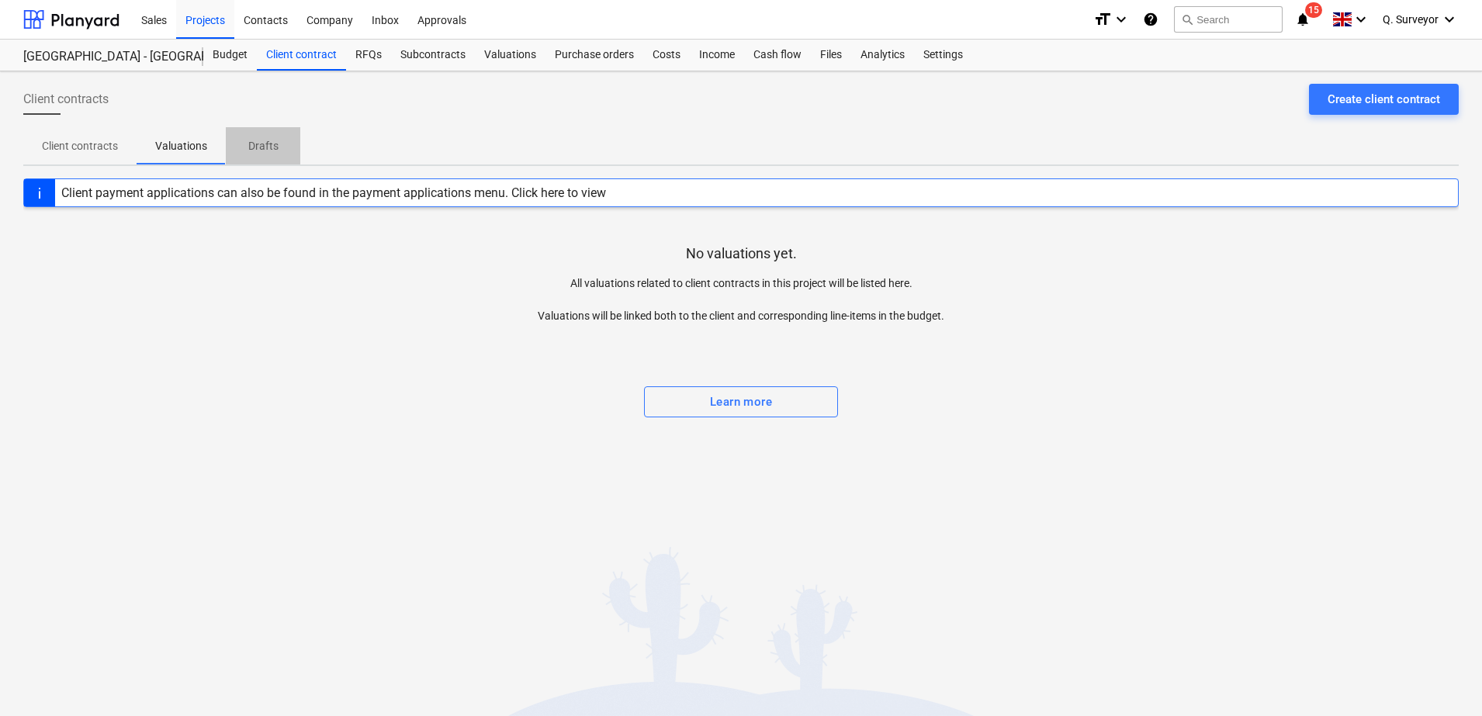
click at [268, 148] on p "Drafts" at bounding box center [262, 146] width 37 height 16
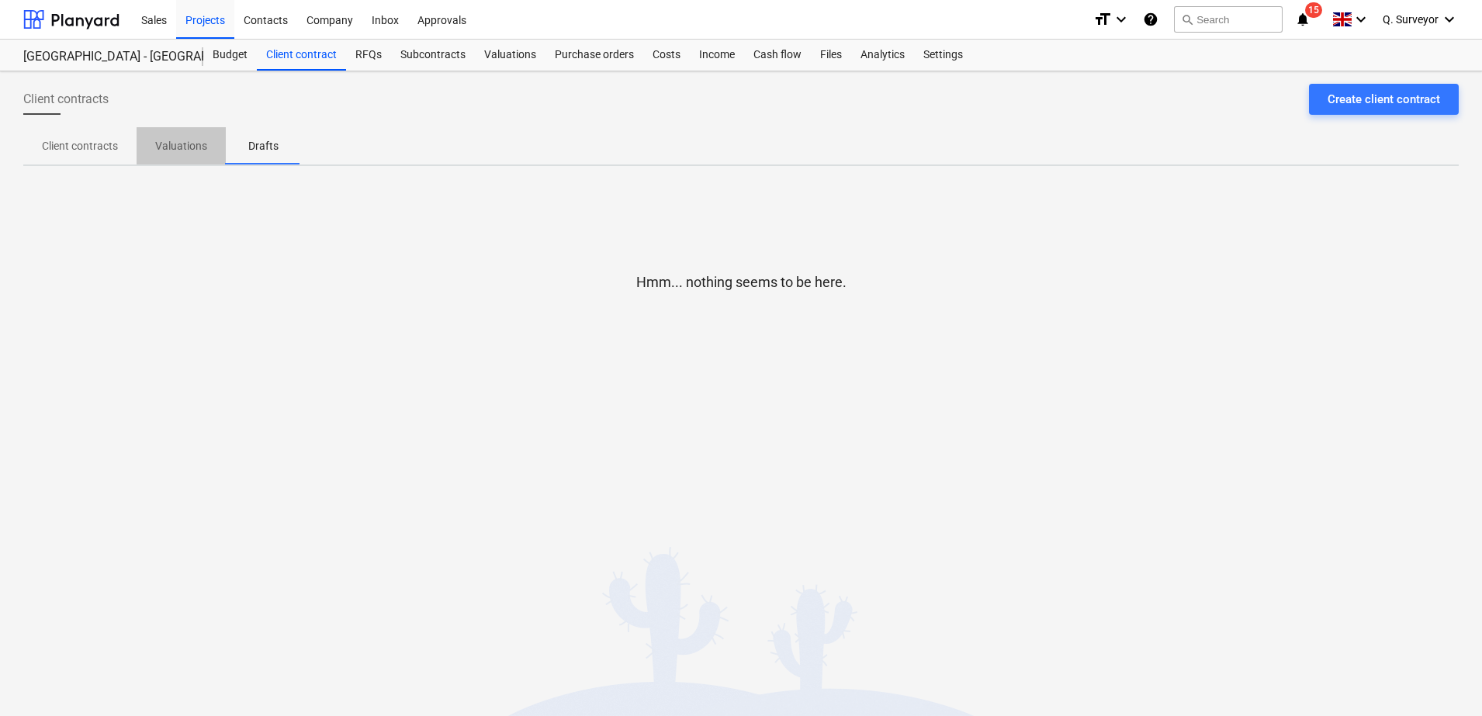
click at [195, 152] on p "Valuations" at bounding box center [181, 146] width 52 height 16
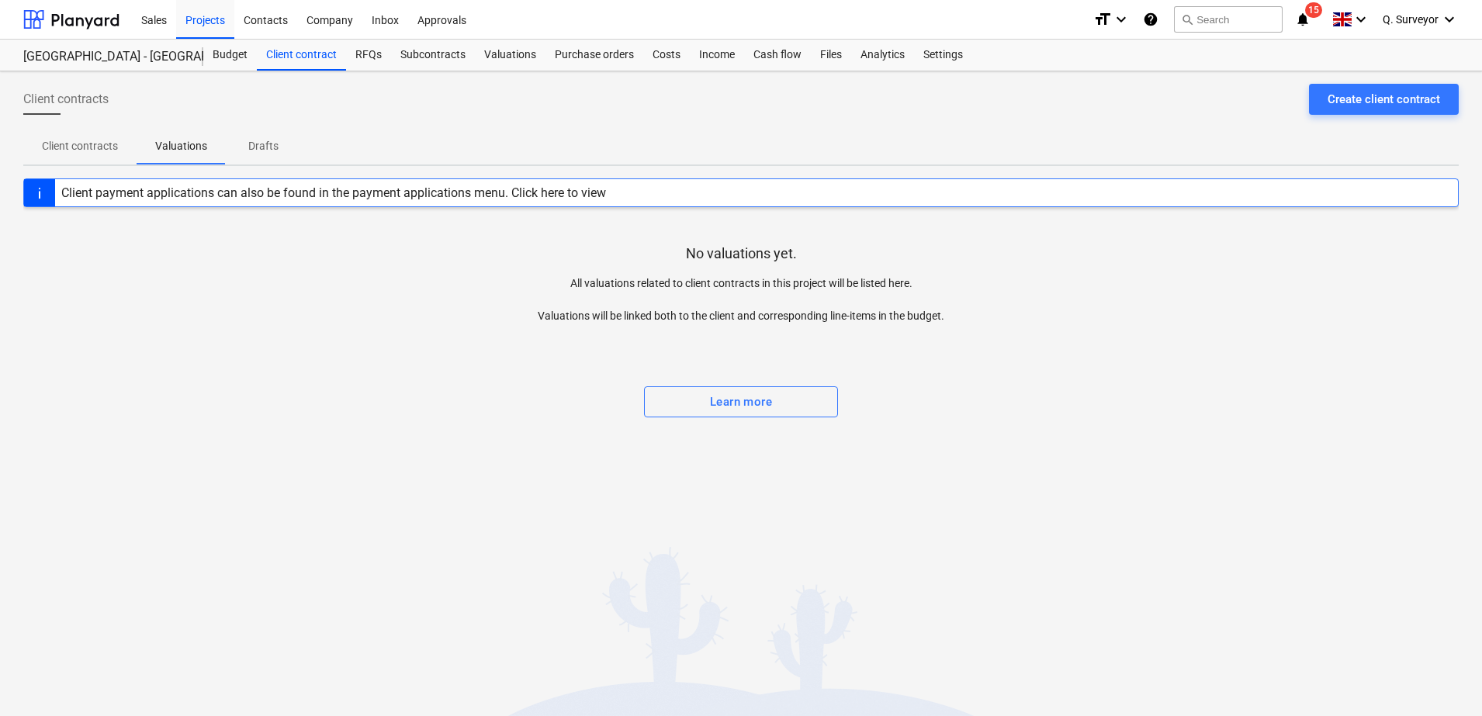
click at [272, 144] on p "Drafts" at bounding box center [262, 146] width 37 height 16
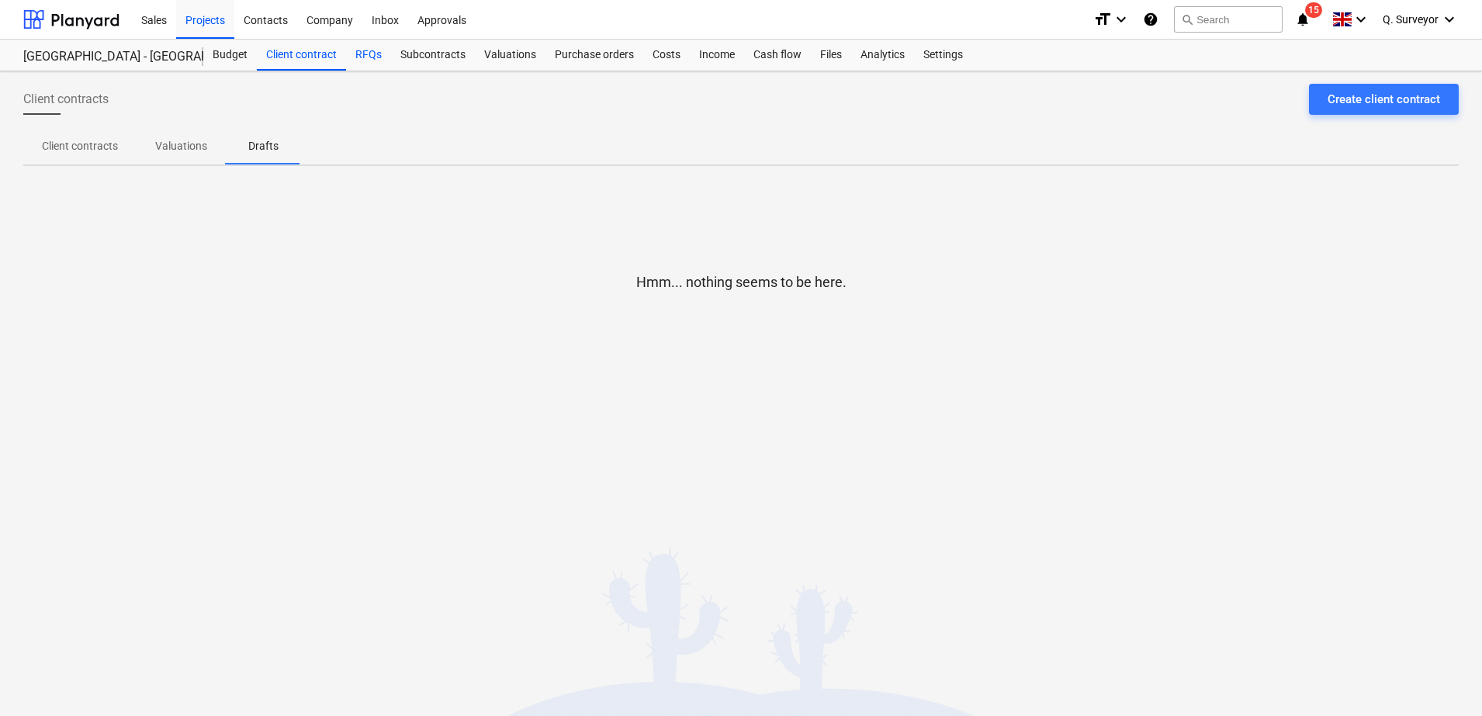
click at [379, 55] on div "RFQs" at bounding box center [368, 55] width 45 height 31
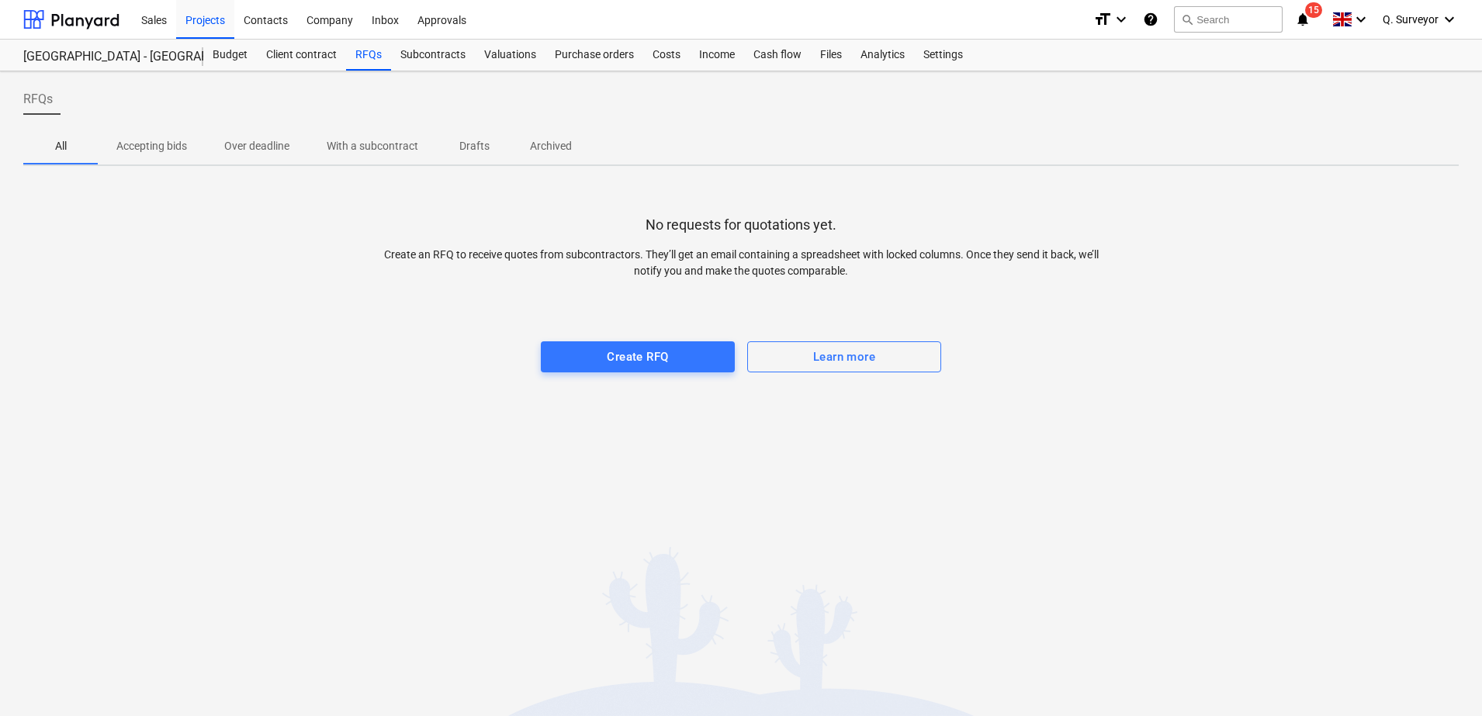
click at [157, 149] on p "Accepting bids" at bounding box center [151, 146] width 71 height 16
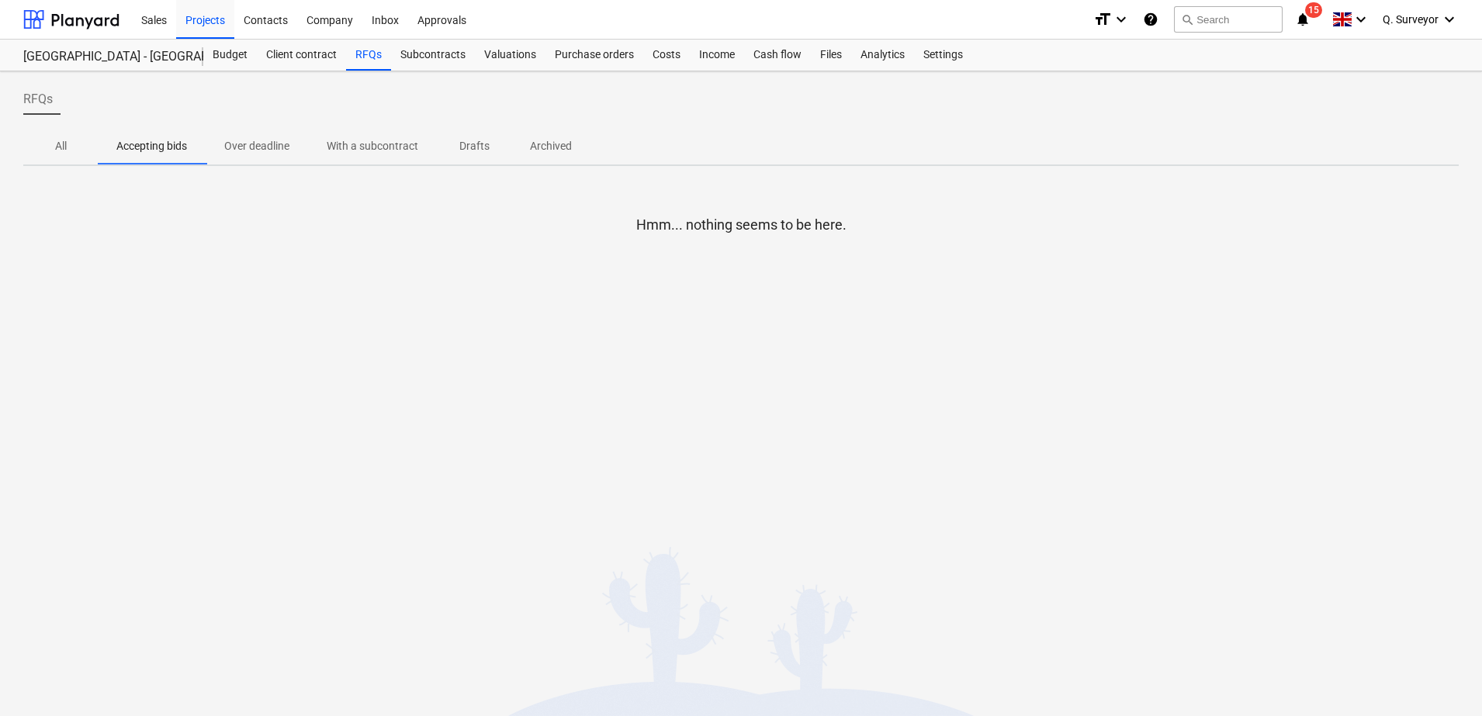
click at [289, 141] on p "Over deadline" at bounding box center [256, 146] width 65 height 16
click at [353, 147] on p "With a subcontract" at bounding box center [373, 146] width 92 height 16
click at [445, 65] on div "Subcontracts" at bounding box center [433, 55] width 84 height 31
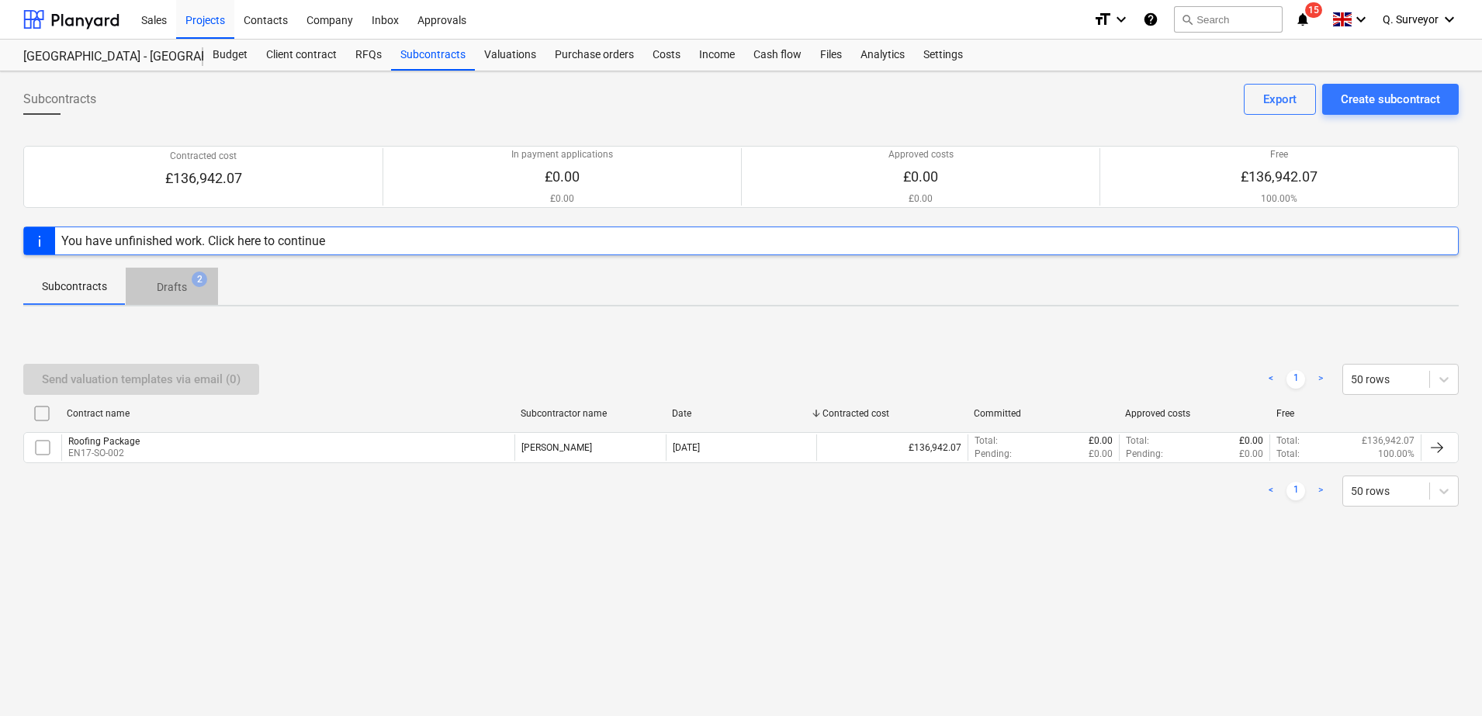
click at [165, 293] on p "Drafts" at bounding box center [172, 287] width 30 height 16
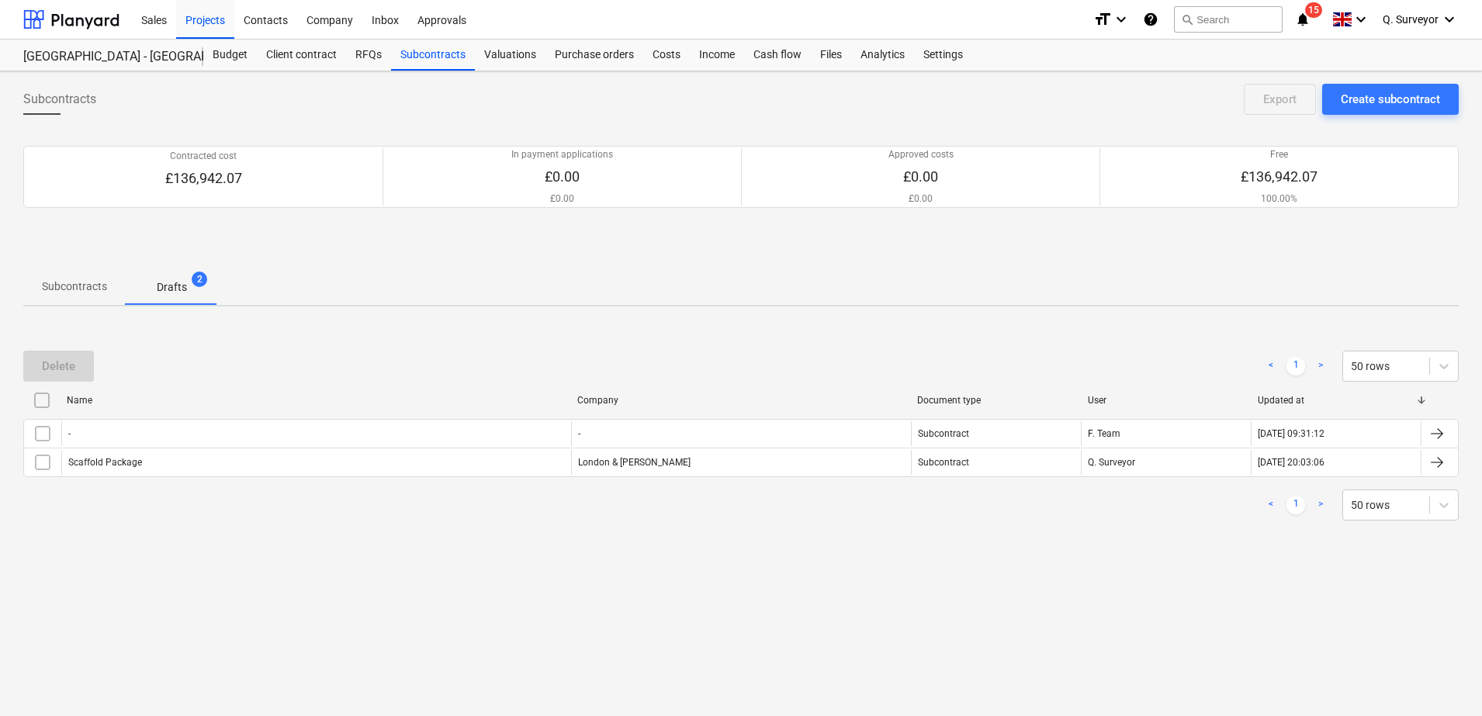
click at [92, 297] on span "Subcontracts" at bounding box center [74, 287] width 102 height 26
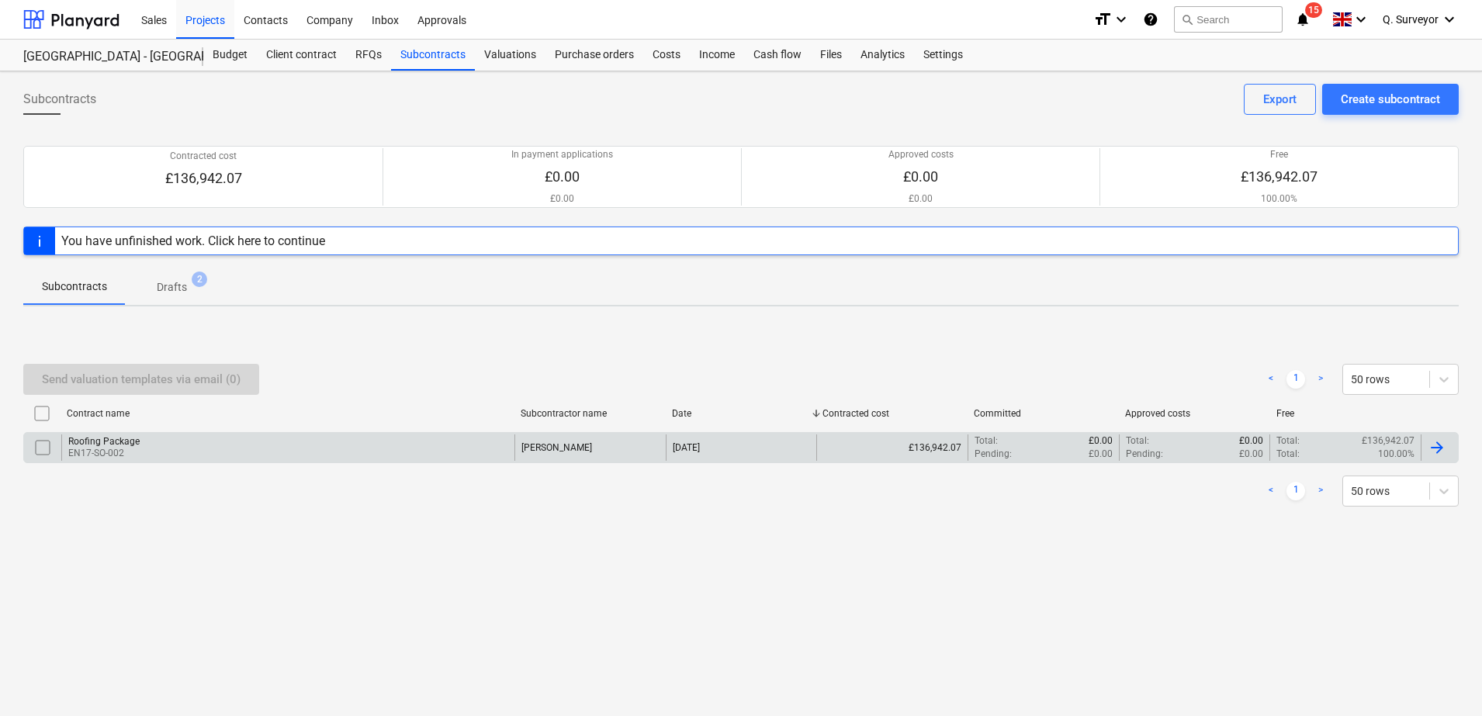
click at [99, 447] on p "EN17-SO-002" at bounding box center [103, 453] width 71 height 13
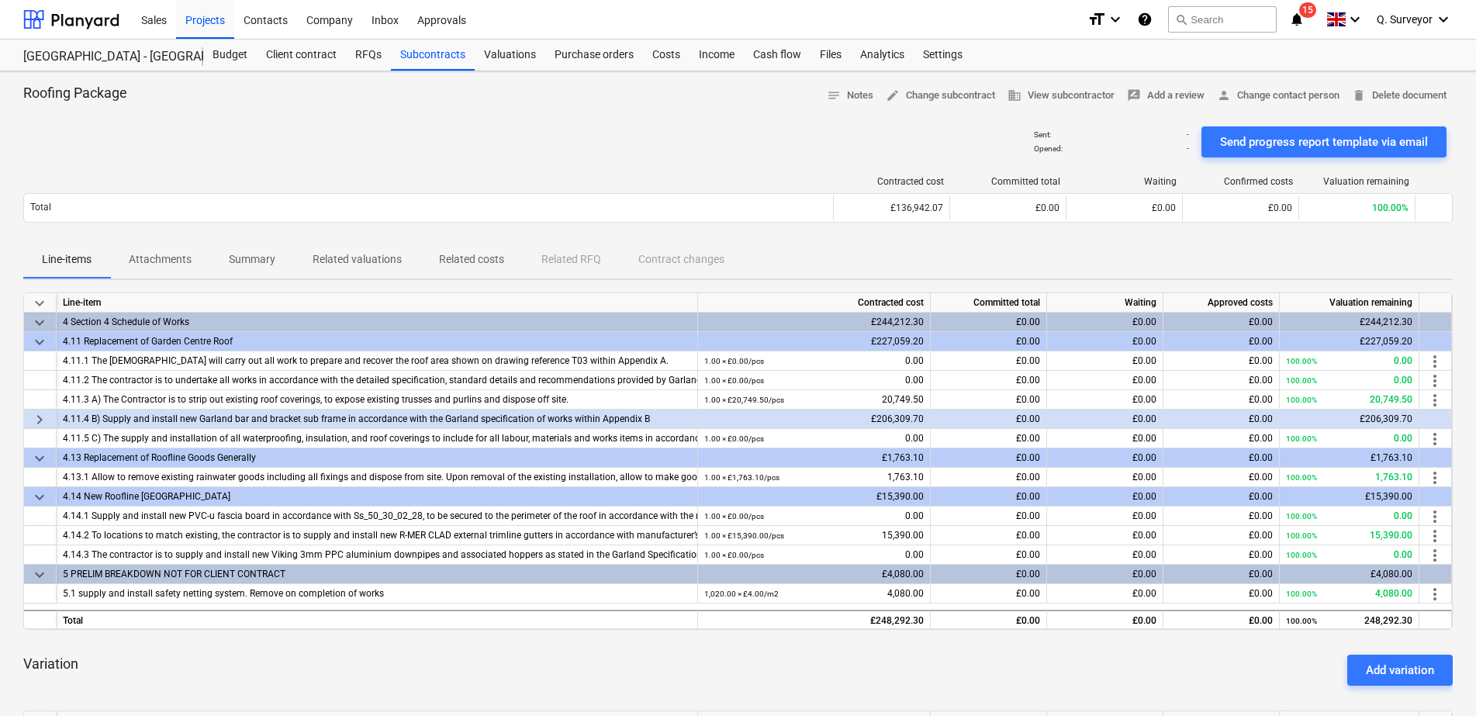
click at [465, 240] on div "Contracted cost Committed total Waiting Confirmed costs Valuation remaining Tot…" at bounding box center [738, 203] width 1430 height 78
click at [465, 250] on span "Related costs" at bounding box center [471, 260] width 102 height 26
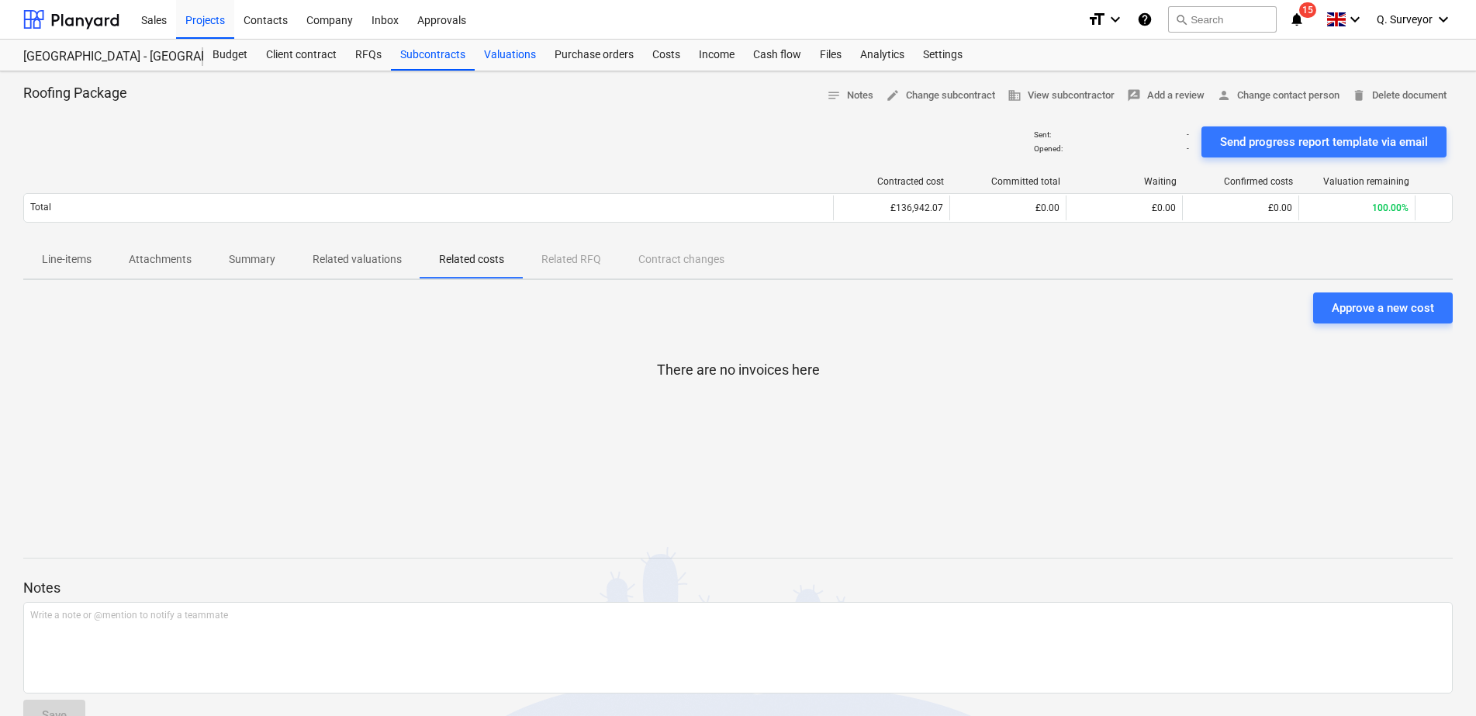
click at [517, 60] on div "Valuations" at bounding box center [510, 55] width 71 height 31
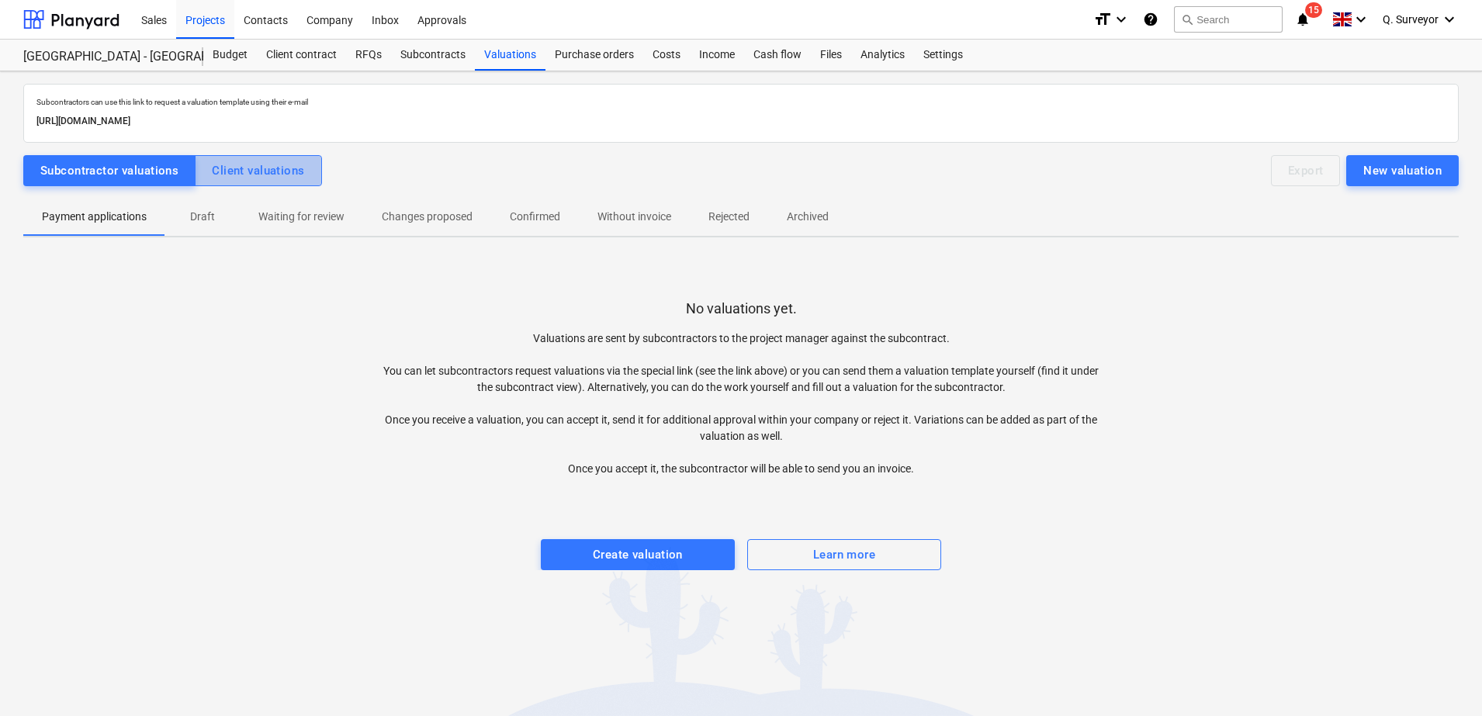
click at [234, 178] on div "Client valuations" at bounding box center [258, 171] width 92 height 20
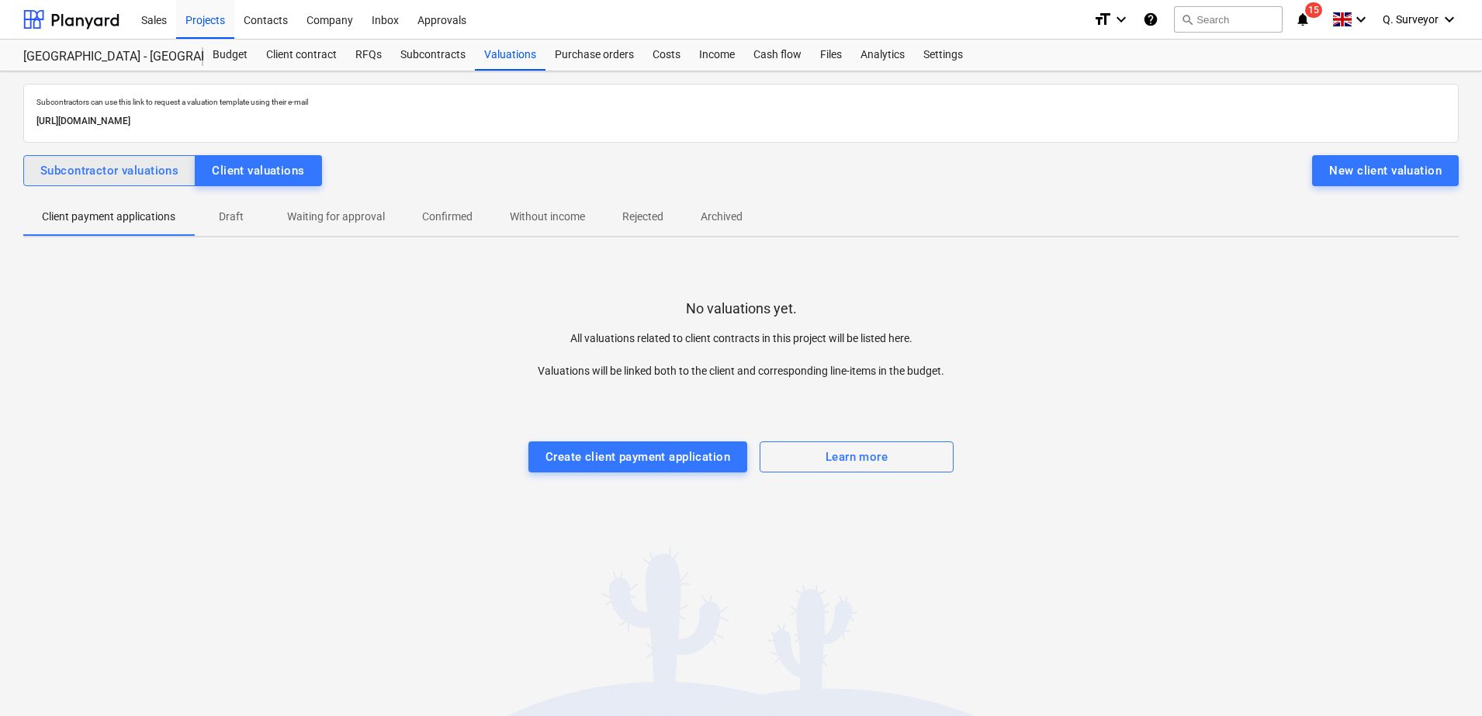
click at [126, 175] on div "Subcontractor valuations" at bounding box center [109, 171] width 138 height 20
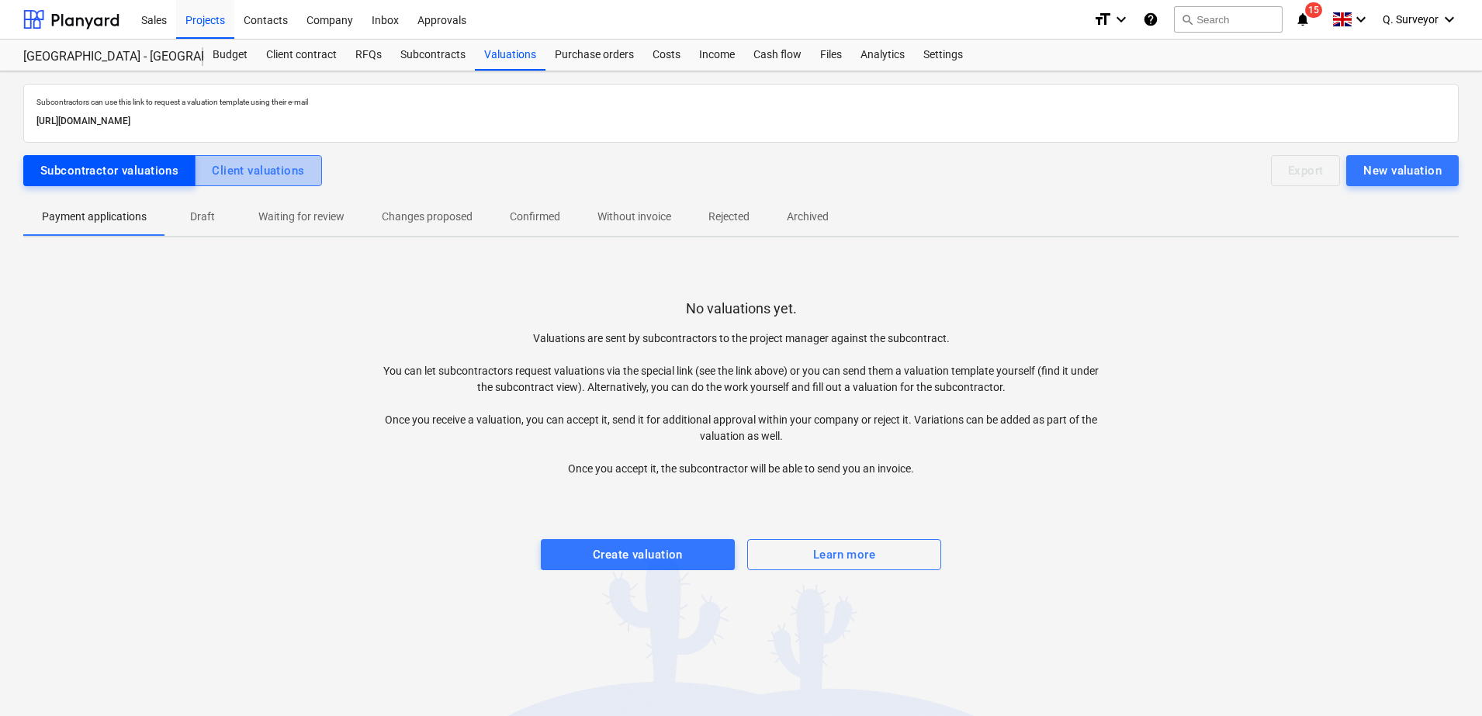
drag, startPoint x: 268, startPoint y: 174, endPoint x: 192, endPoint y: 178, distance: 76.1
click at [268, 174] on div "Client valuations" at bounding box center [258, 171] width 92 height 20
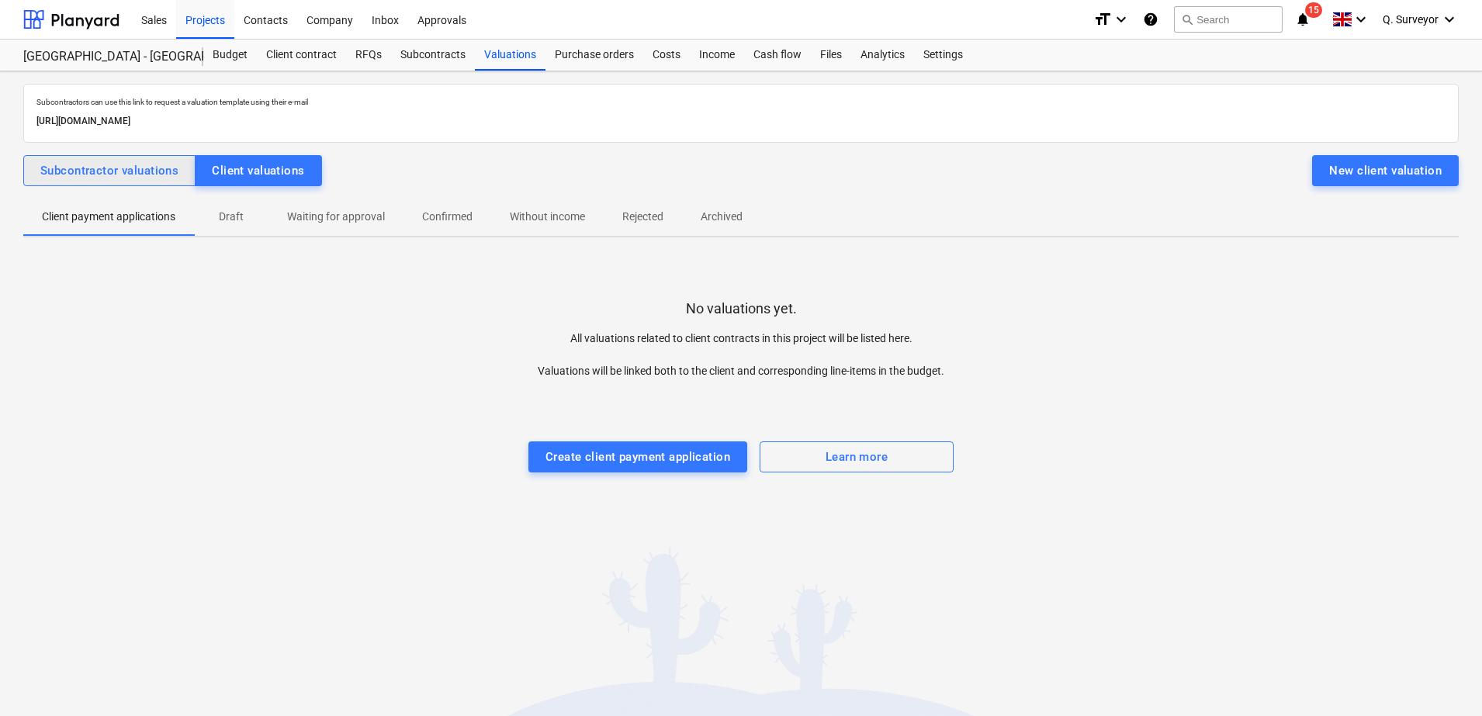
click at [87, 178] on div "Subcontractor valuations" at bounding box center [109, 171] width 138 height 20
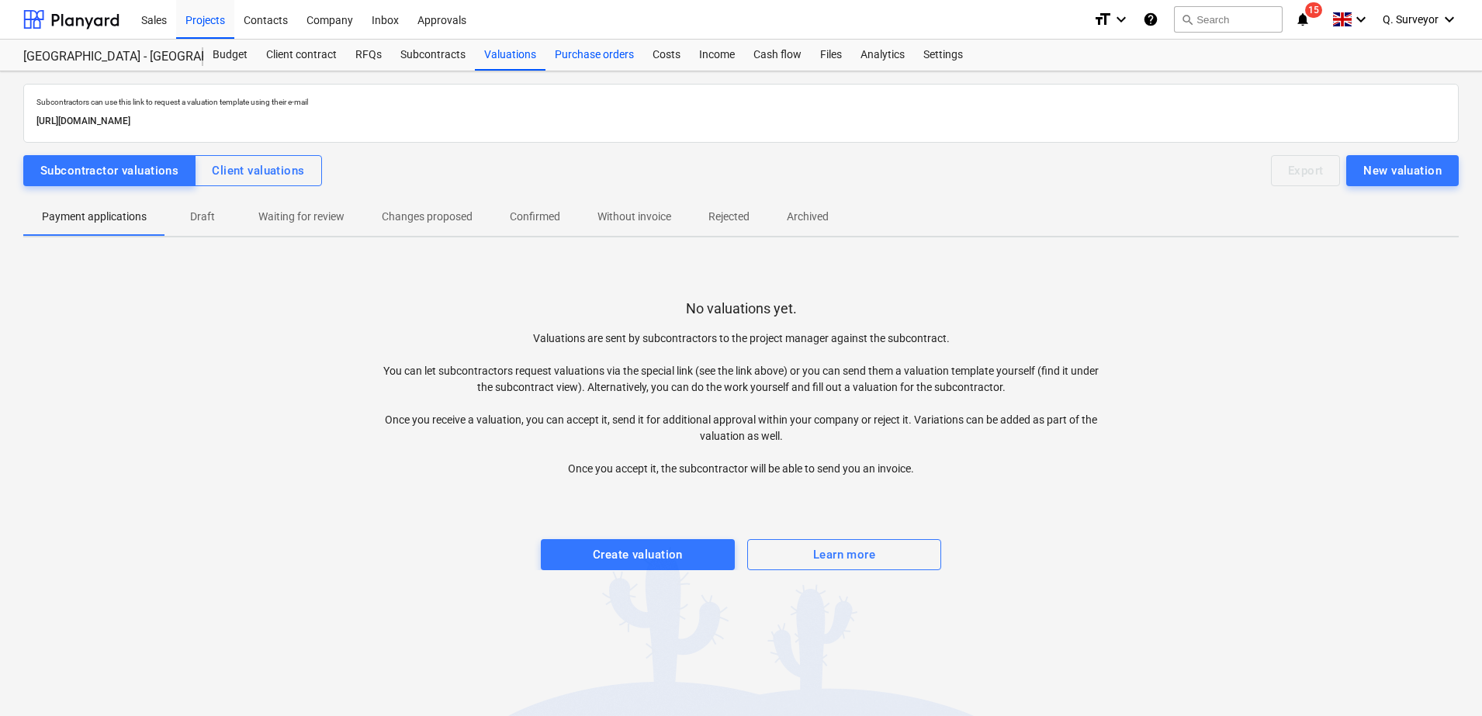
click at [580, 67] on div "Purchase orders" at bounding box center [594, 55] width 98 height 31
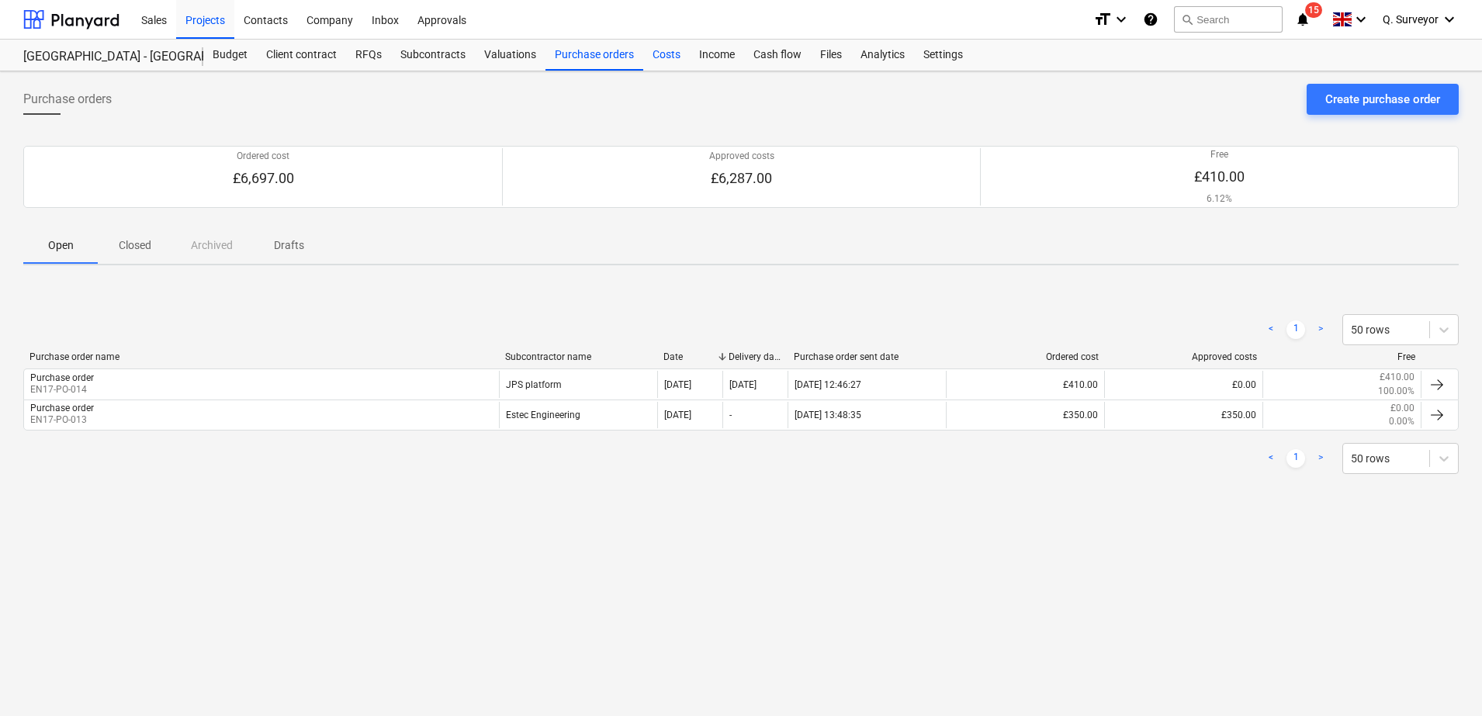
click at [660, 52] on div "Costs" at bounding box center [666, 55] width 47 height 31
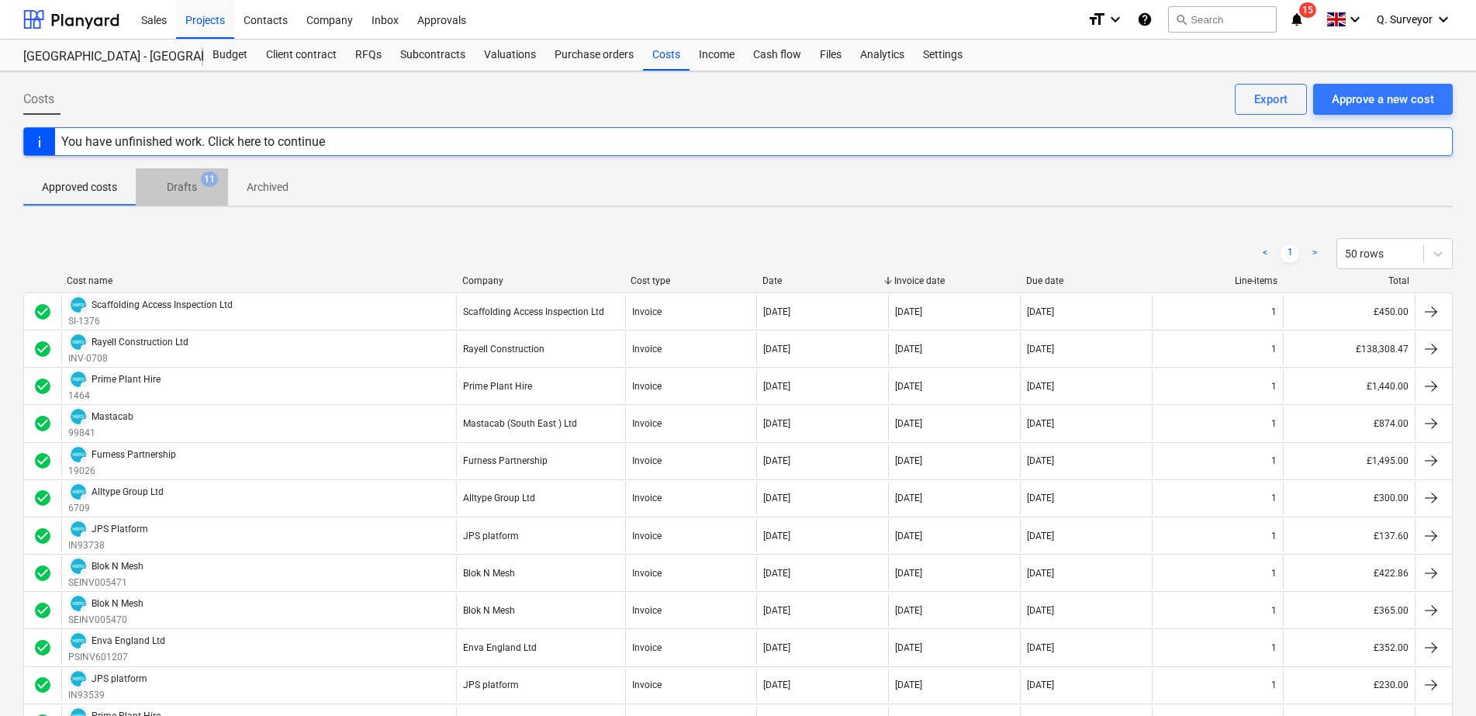
click at [206, 184] on span "11" at bounding box center [209, 179] width 17 height 16
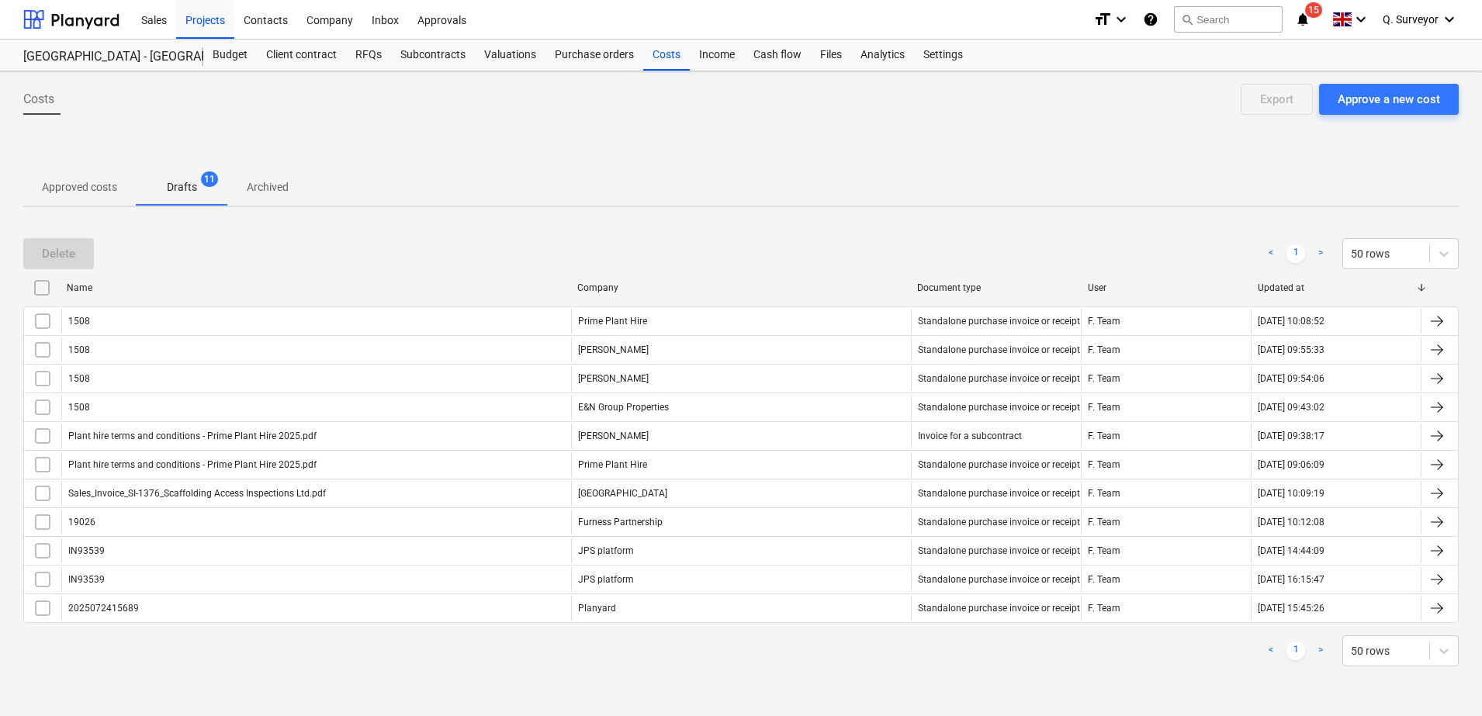
click at [95, 187] on p "Approved costs" at bounding box center [79, 187] width 75 height 16
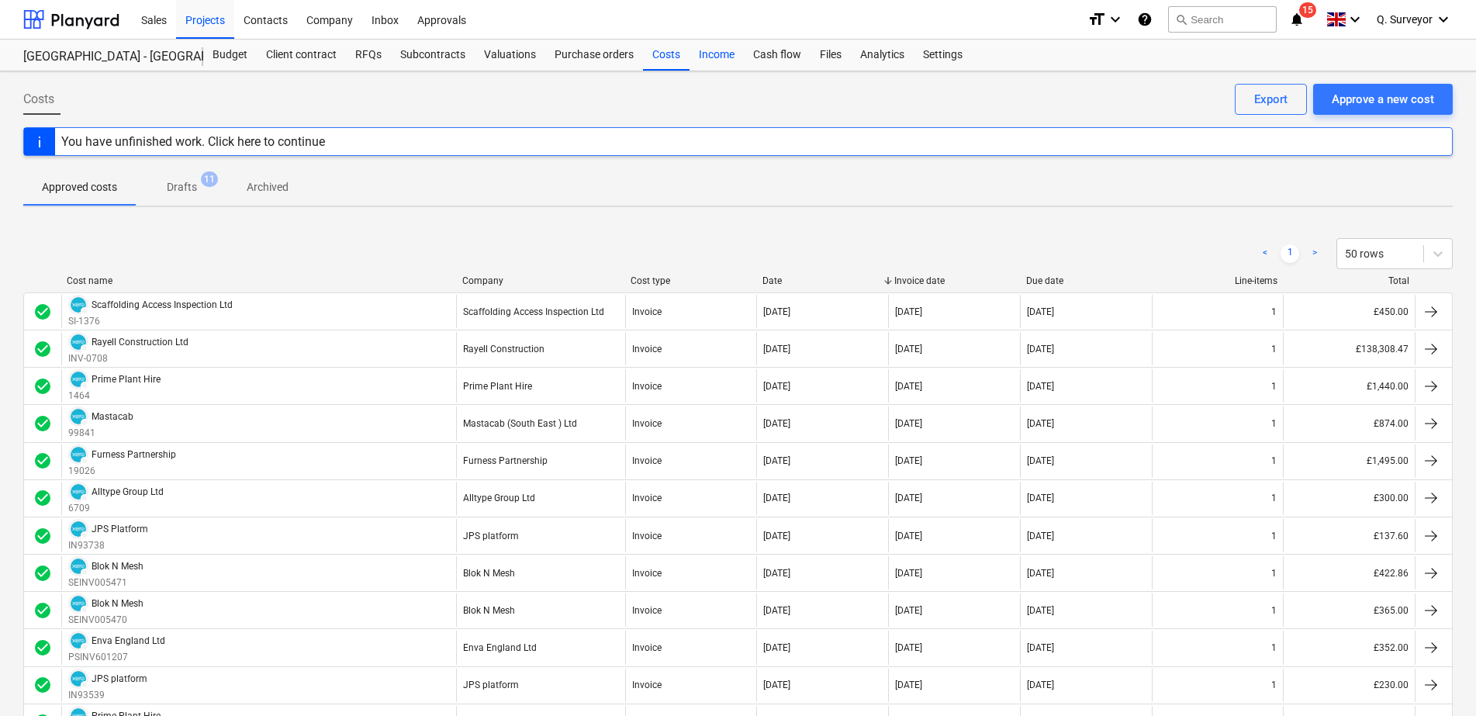
click at [713, 54] on div "Income" at bounding box center [717, 55] width 54 height 31
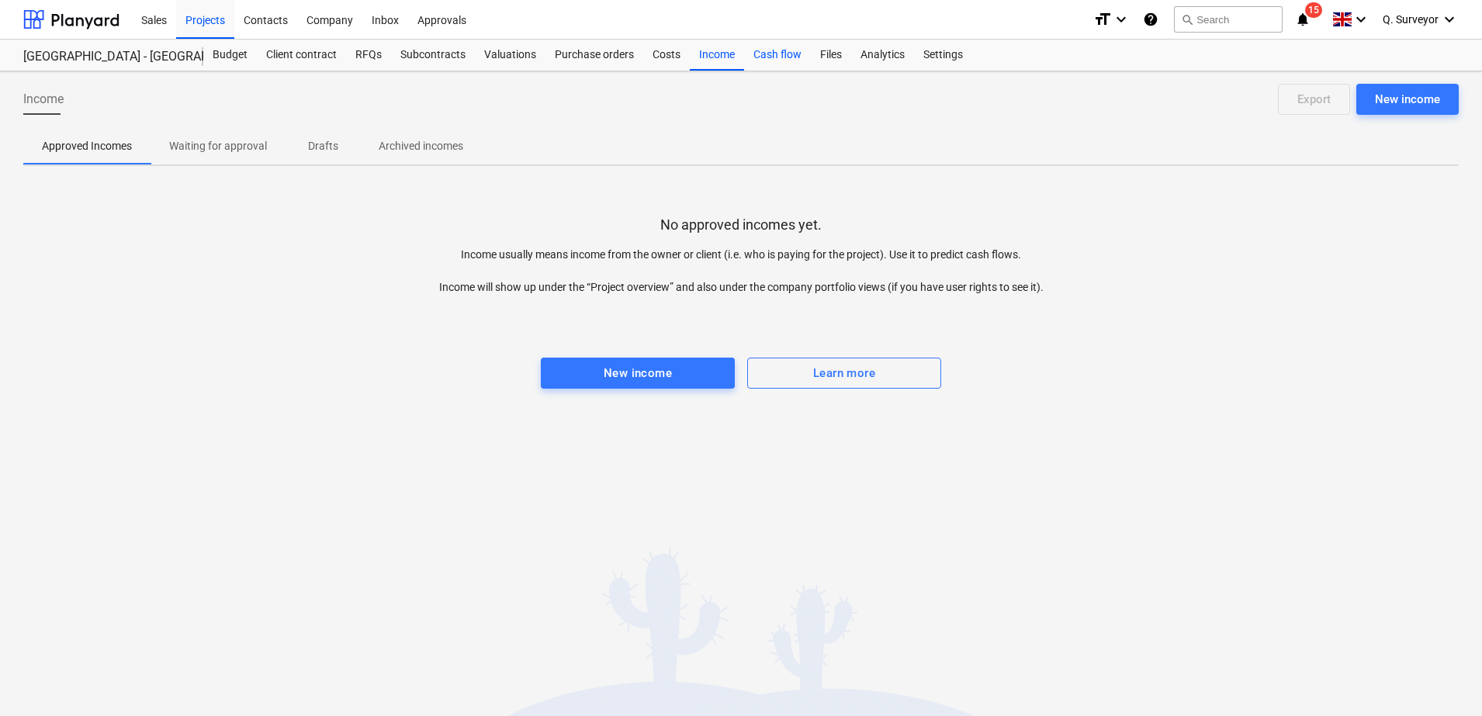
click at [773, 50] on div "Cash flow" at bounding box center [777, 55] width 67 height 31
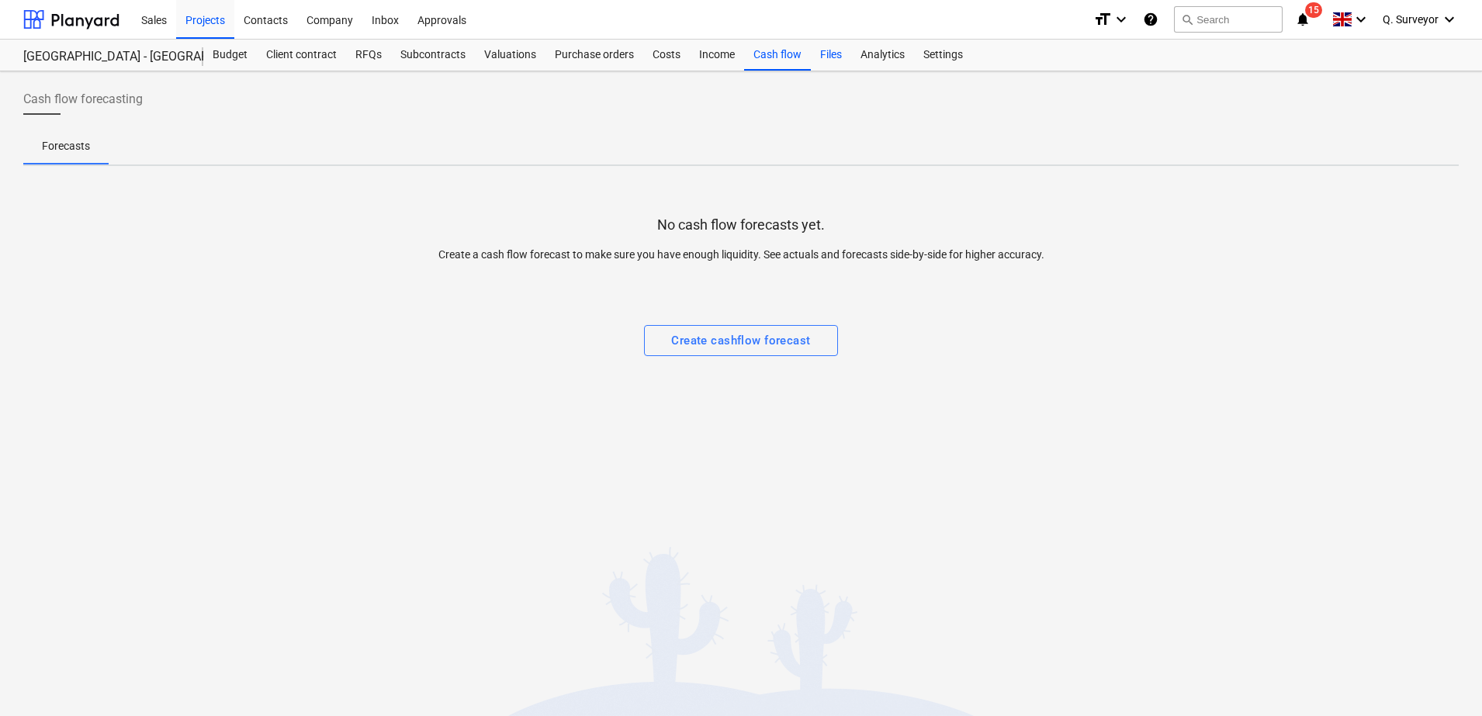
click at [815, 57] on div "Files" at bounding box center [831, 55] width 40 height 31
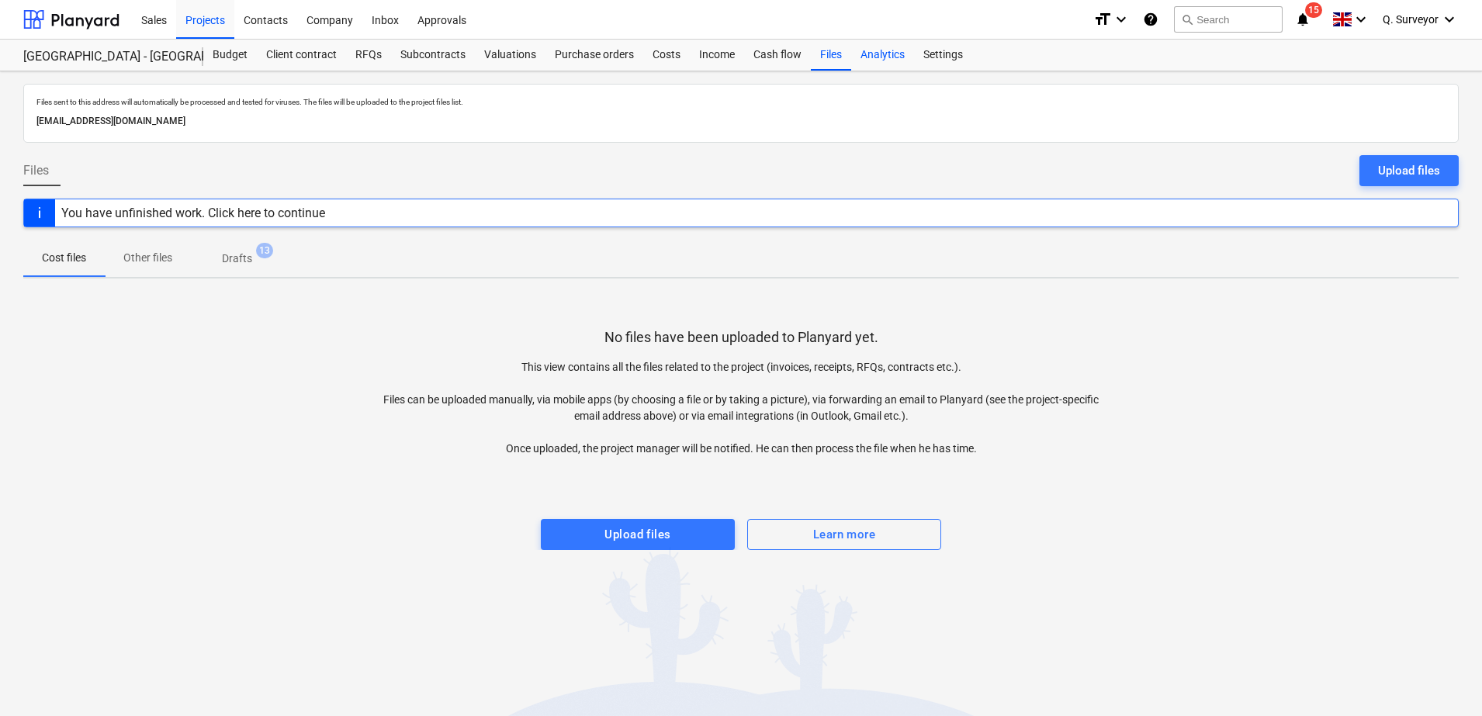
click at [884, 55] on div "Analytics" at bounding box center [882, 55] width 63 height 31
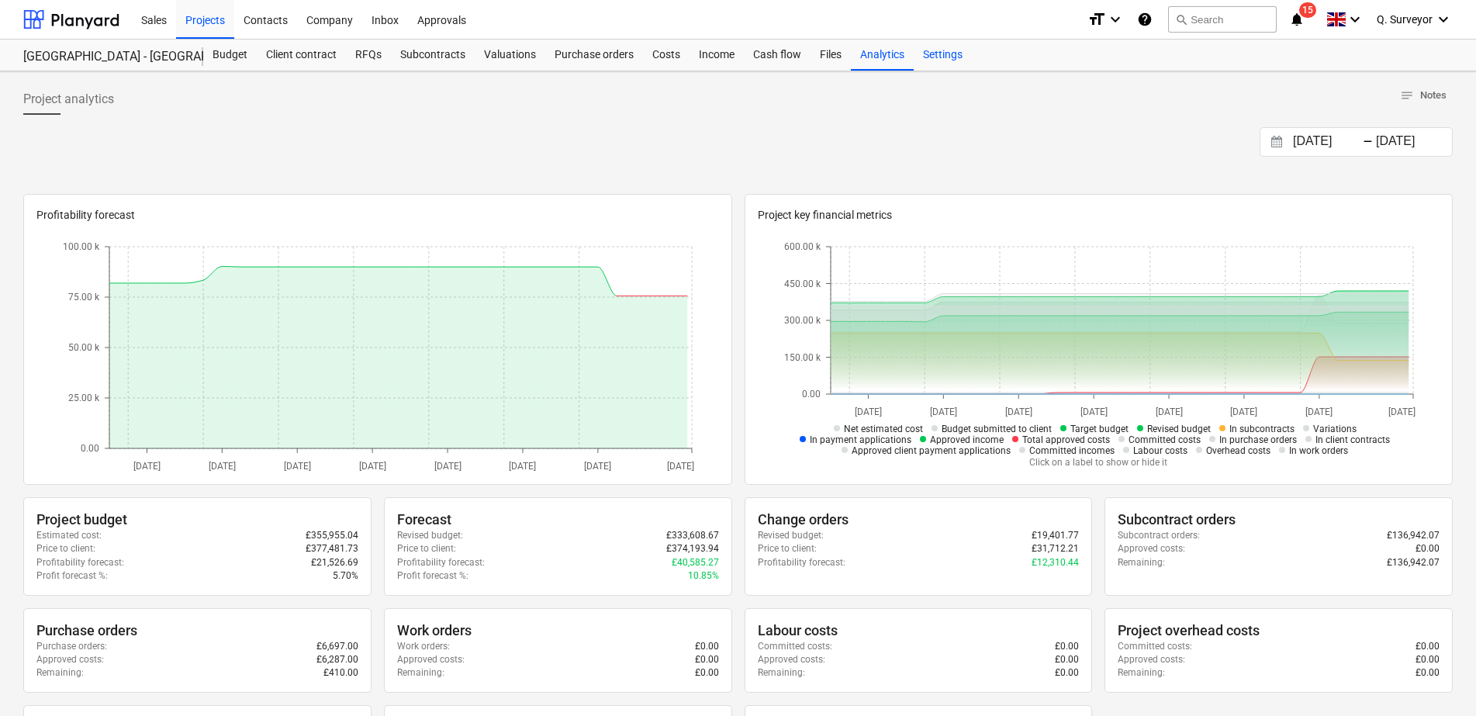
click at [939, 64] on div "Settings" at bounding box center [943, 55] width 58 height 31
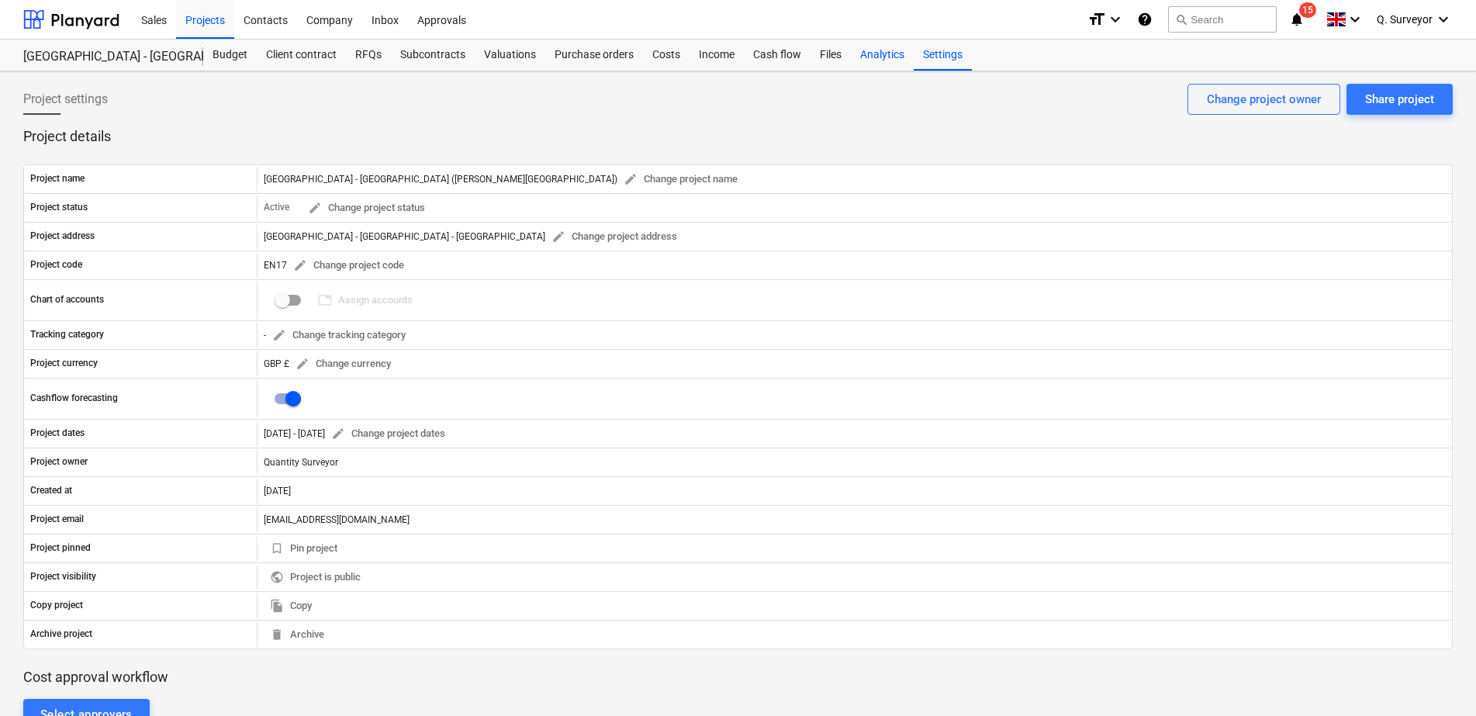
click at [891, 57] on div "Analytics" at bounding box center [882, 55] width 63 height 31
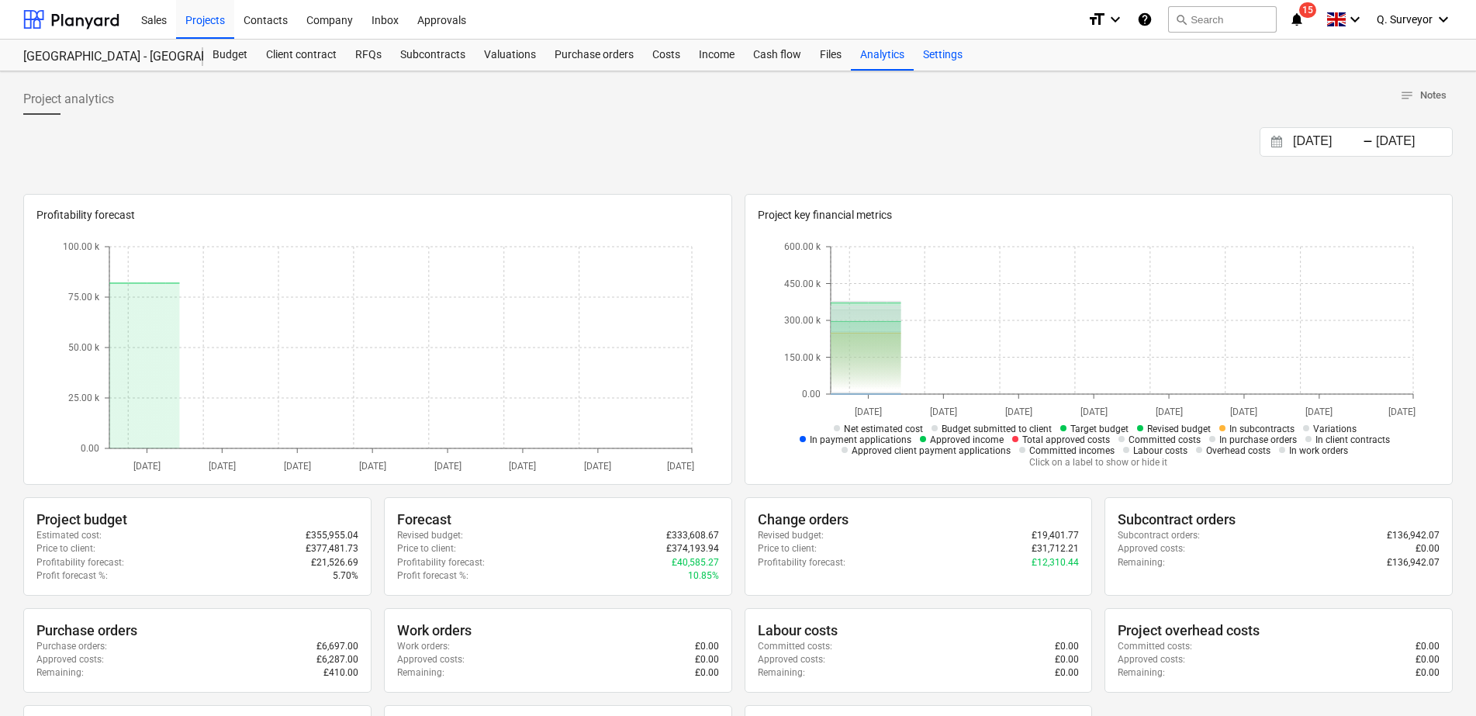
click at [915, 70] on div "Settings" at bounding box center [943, 55] width 58 height 31
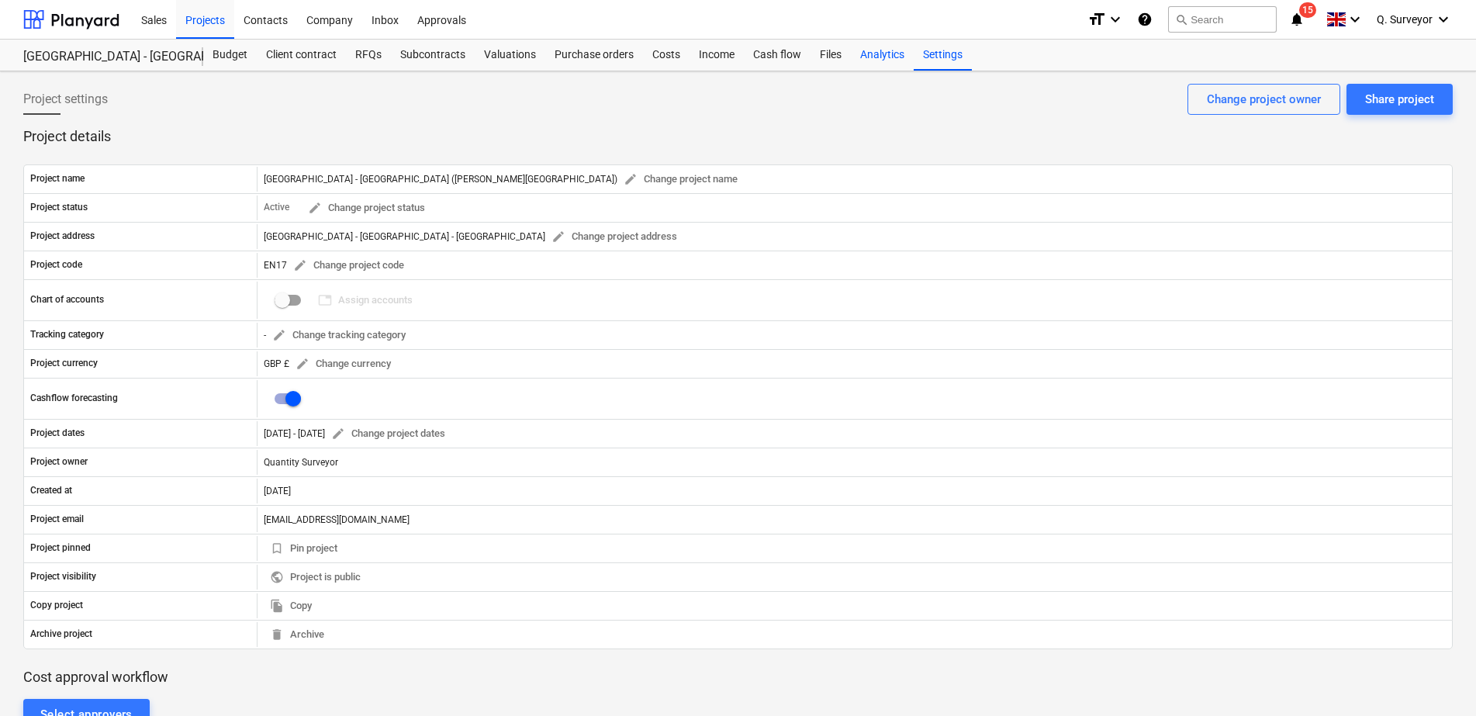
click at [864, 47] on div "Analytics" at bounding box center [882, 55] width 63 height 31
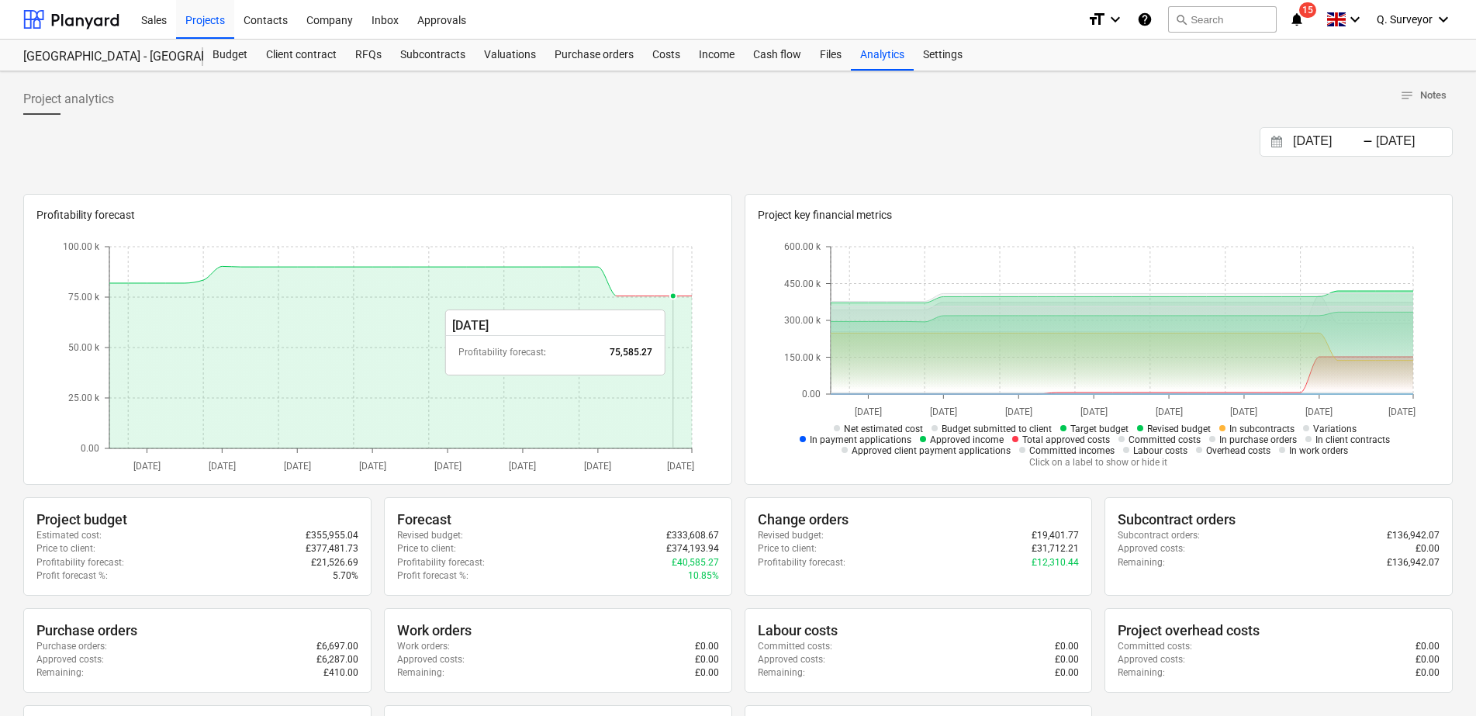
click at [681, 302] on icon at bounding box center [400, 358] width 583 height 182
click at [646, 299] on icon at bounding box center [400, 358] width 583 height 182
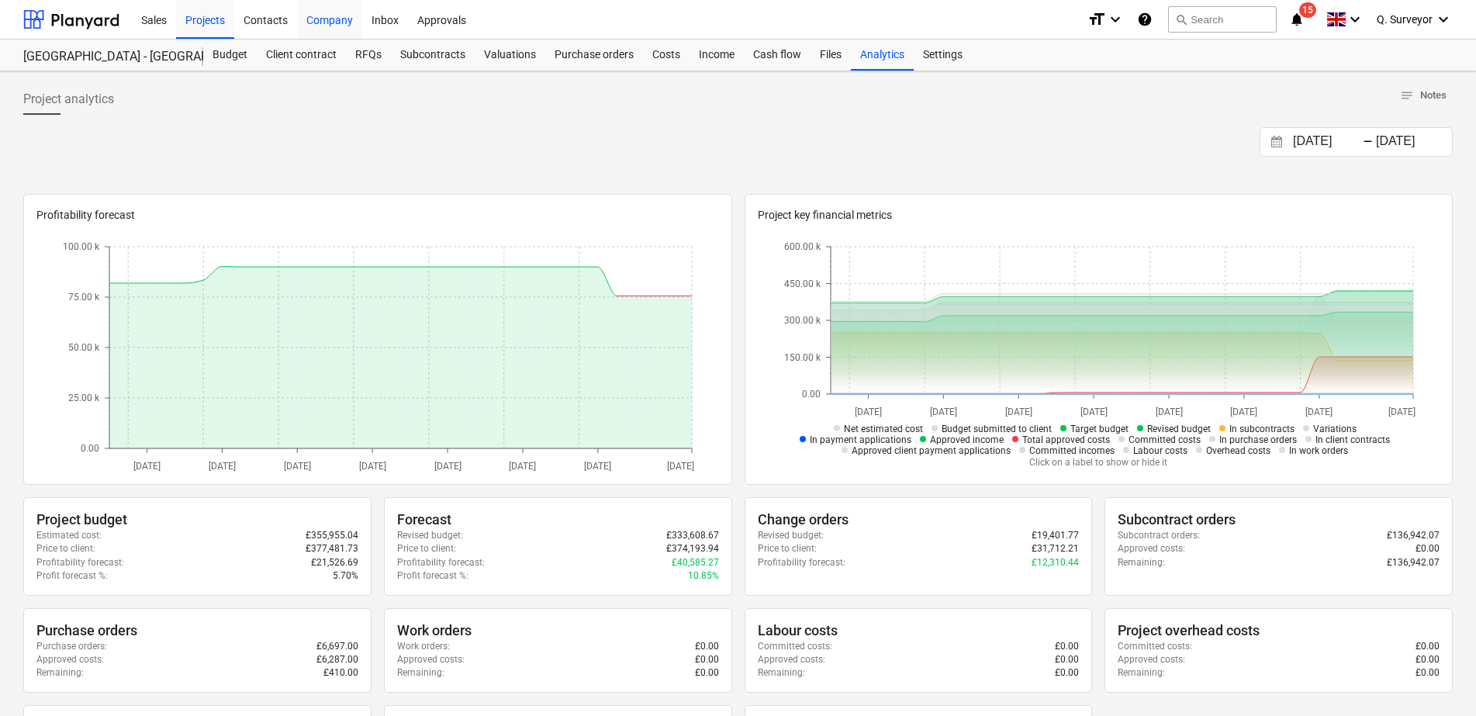
click at [331, 22] on div "Company" at bounding box center [329, 19] width 65 height 40
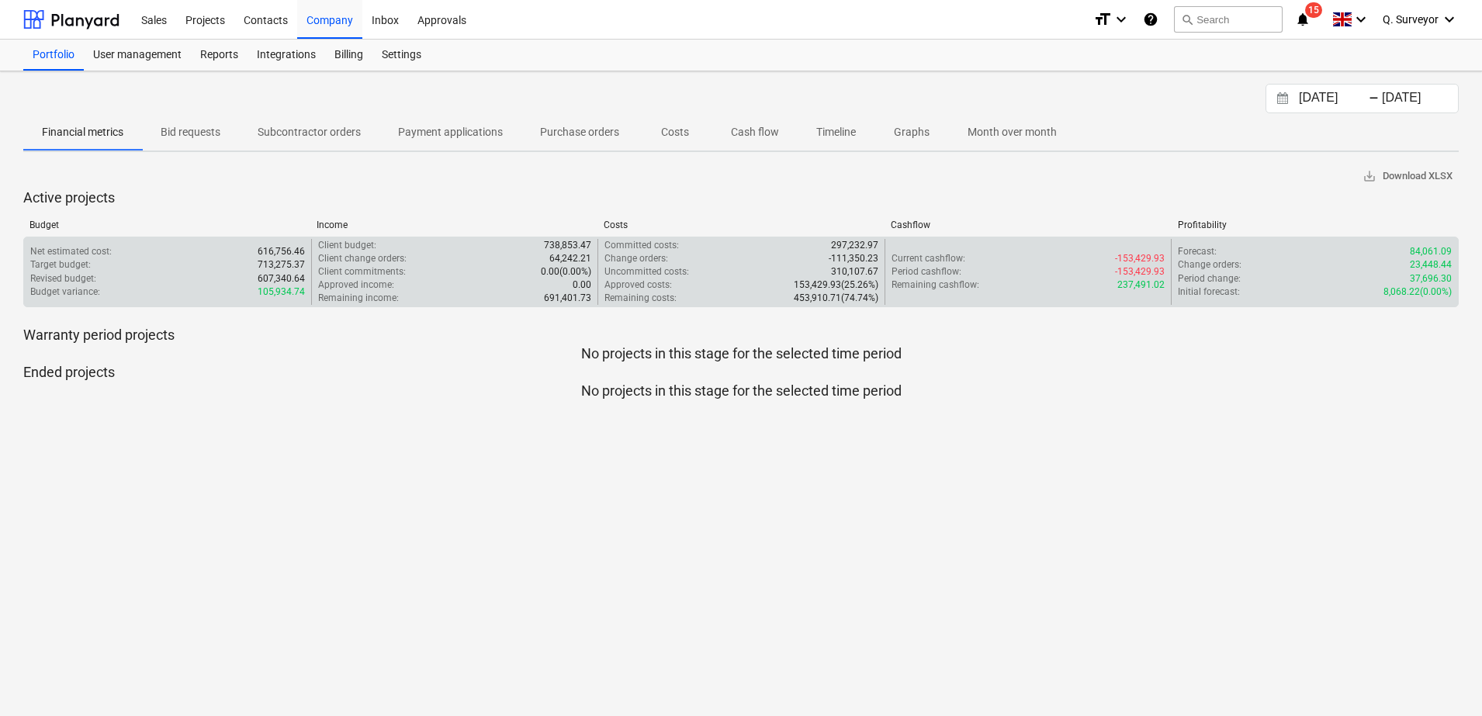
click at [126, 298] on div "Budget variance : 105,934.74" at bounding box center [167, 291] width 275 height 13
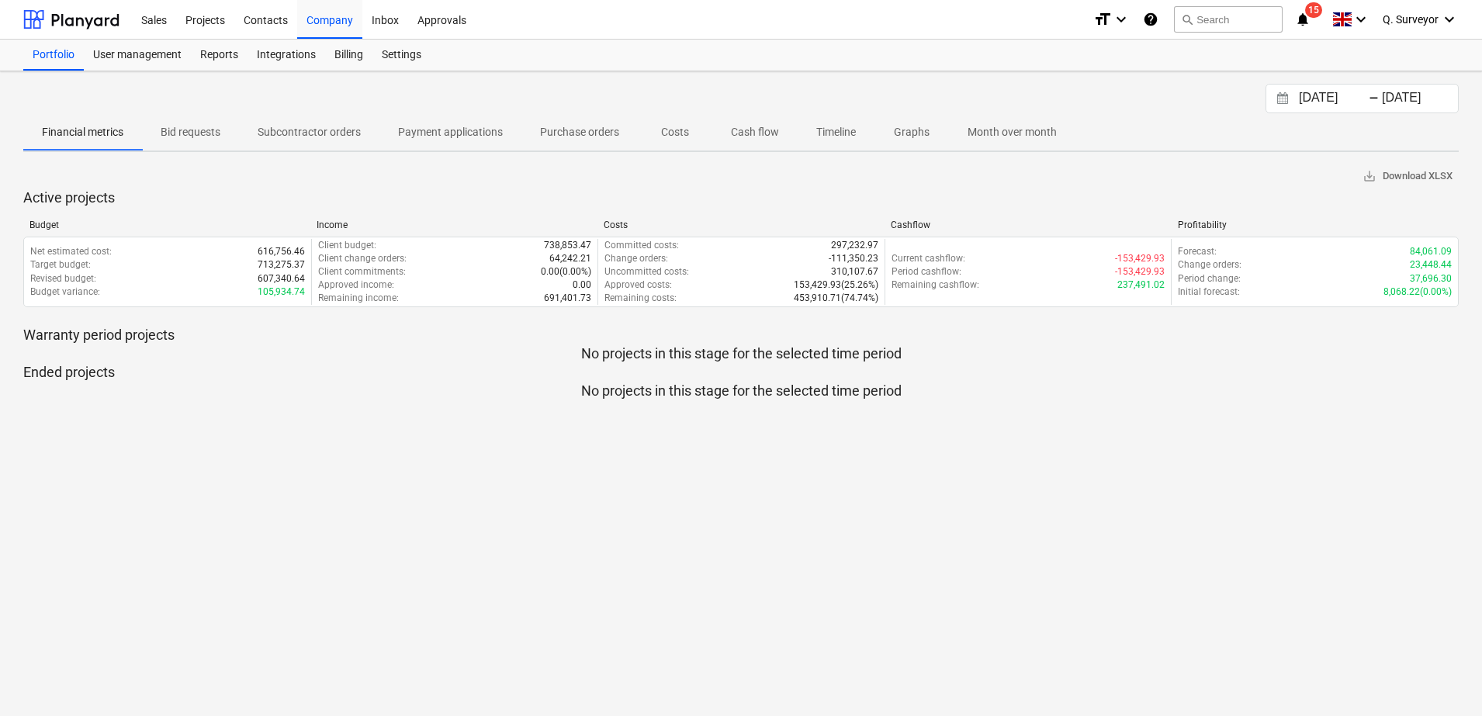
click at [208, 127] on p "Bid requests" at bounding box center [191, 132] width 60 height 16
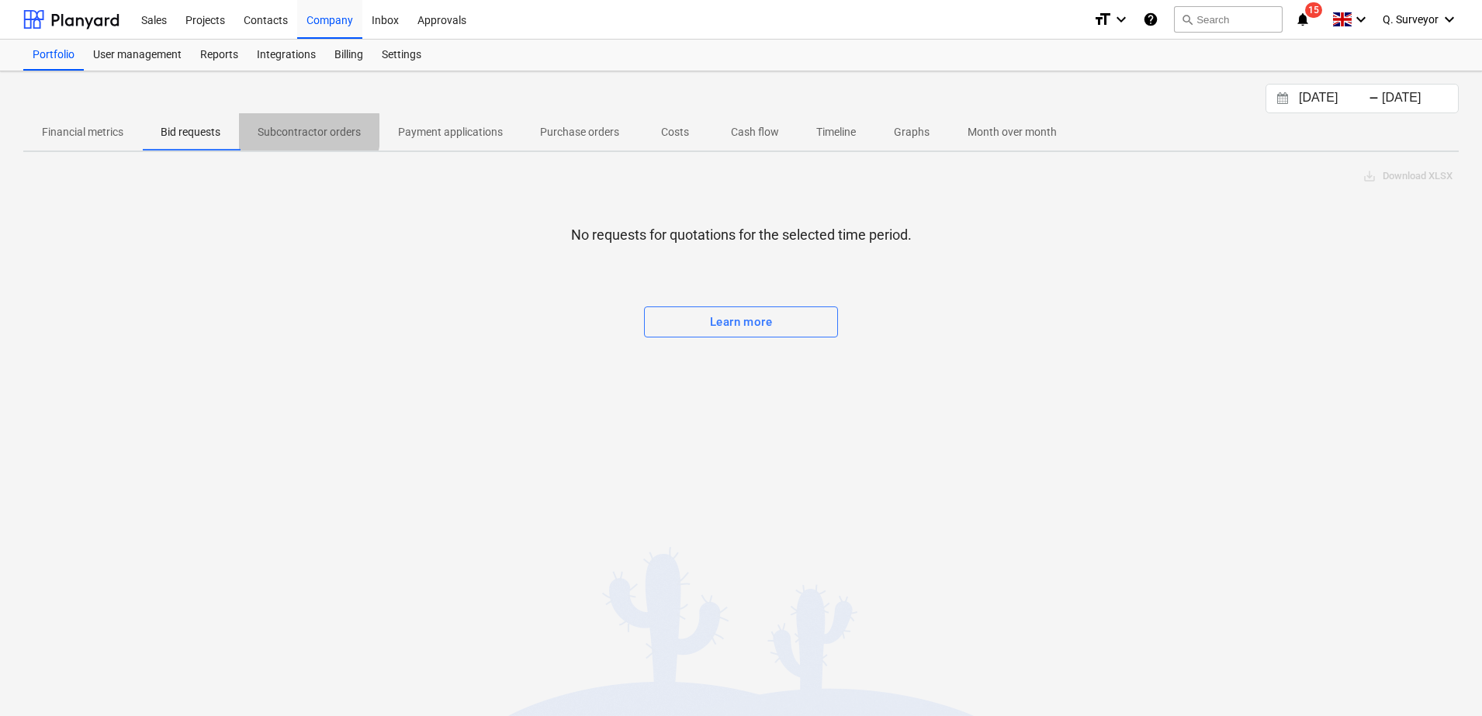
click at [297, 130] on p "Subcontractor orders" at bounding box center [309, 132] width 103 height 16
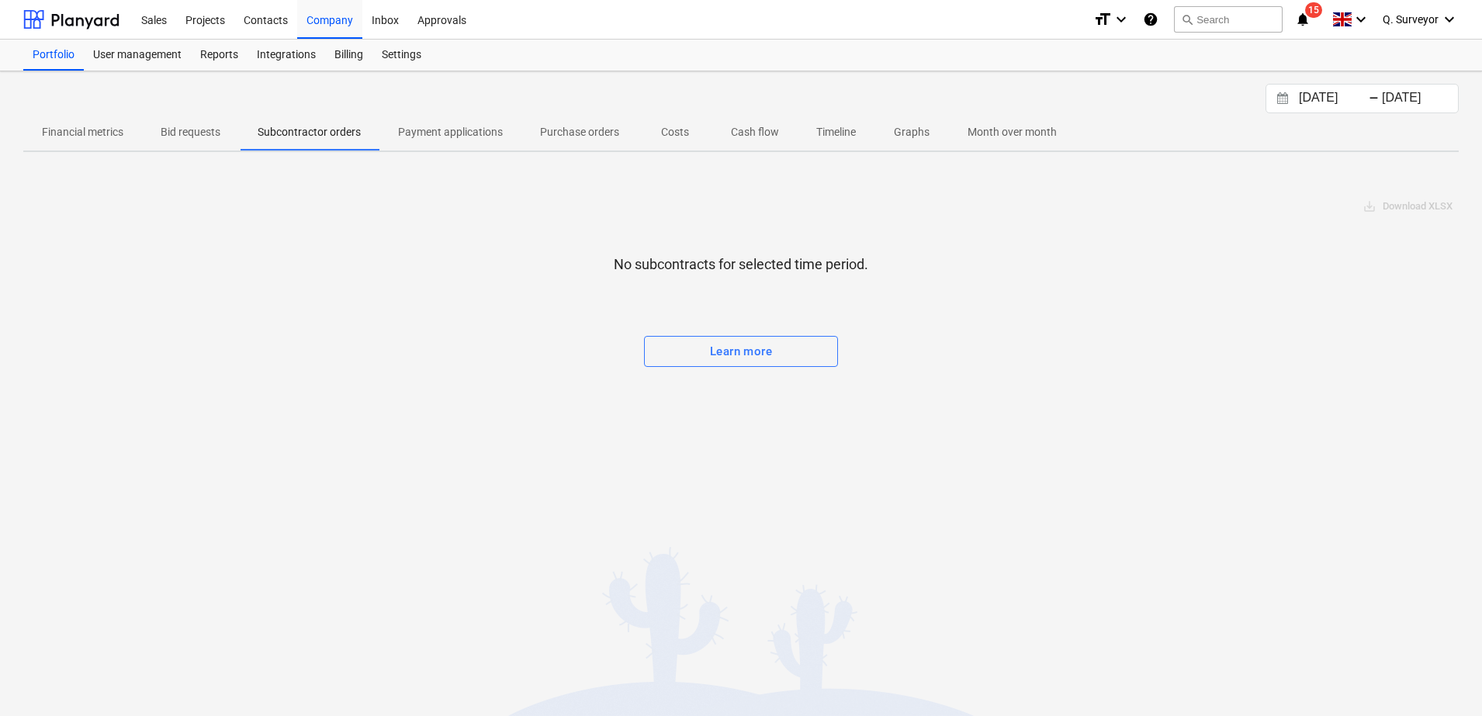
click at [422, 133] on p "Payment applications" at bounding box center [450, 132] width 105 height 16
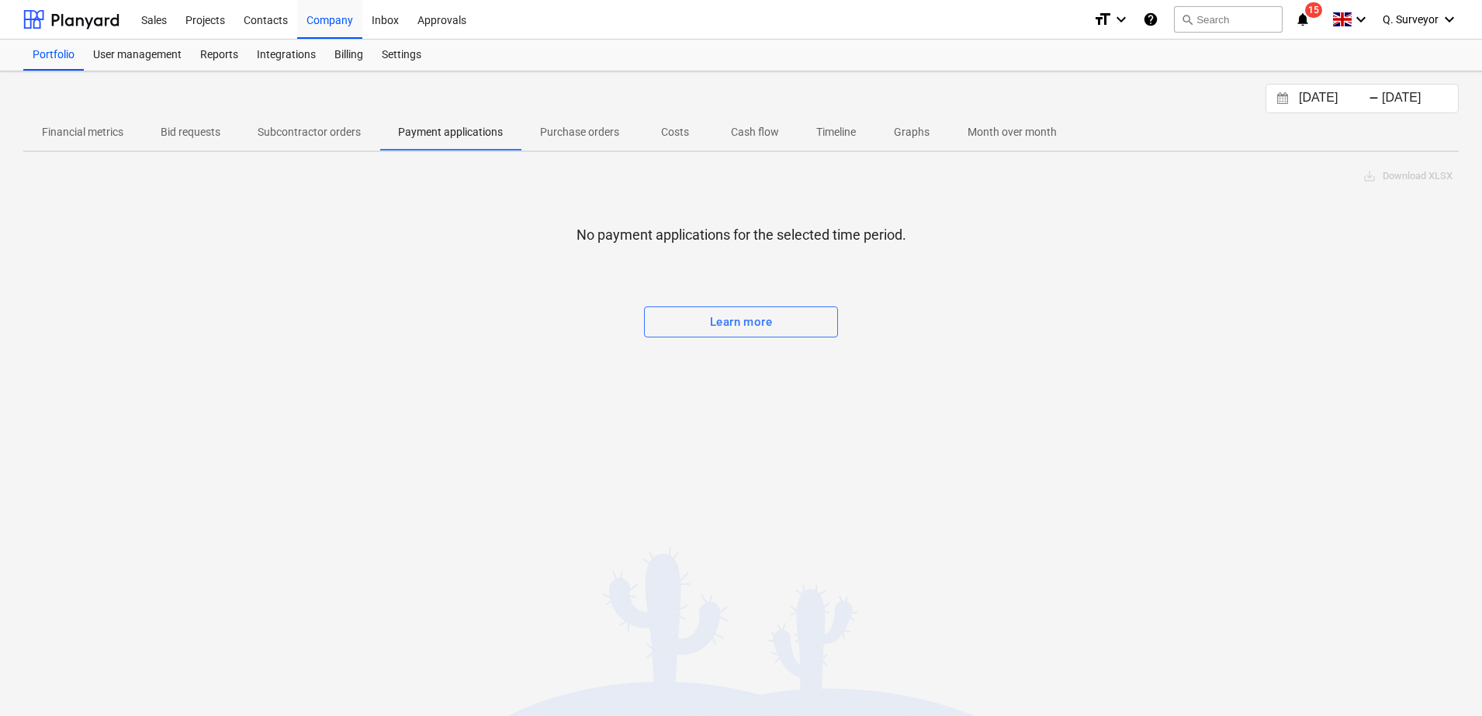
click at [1328, 109] on input "[DATE]" at bounding box center [1335, 99] width 79 height 22
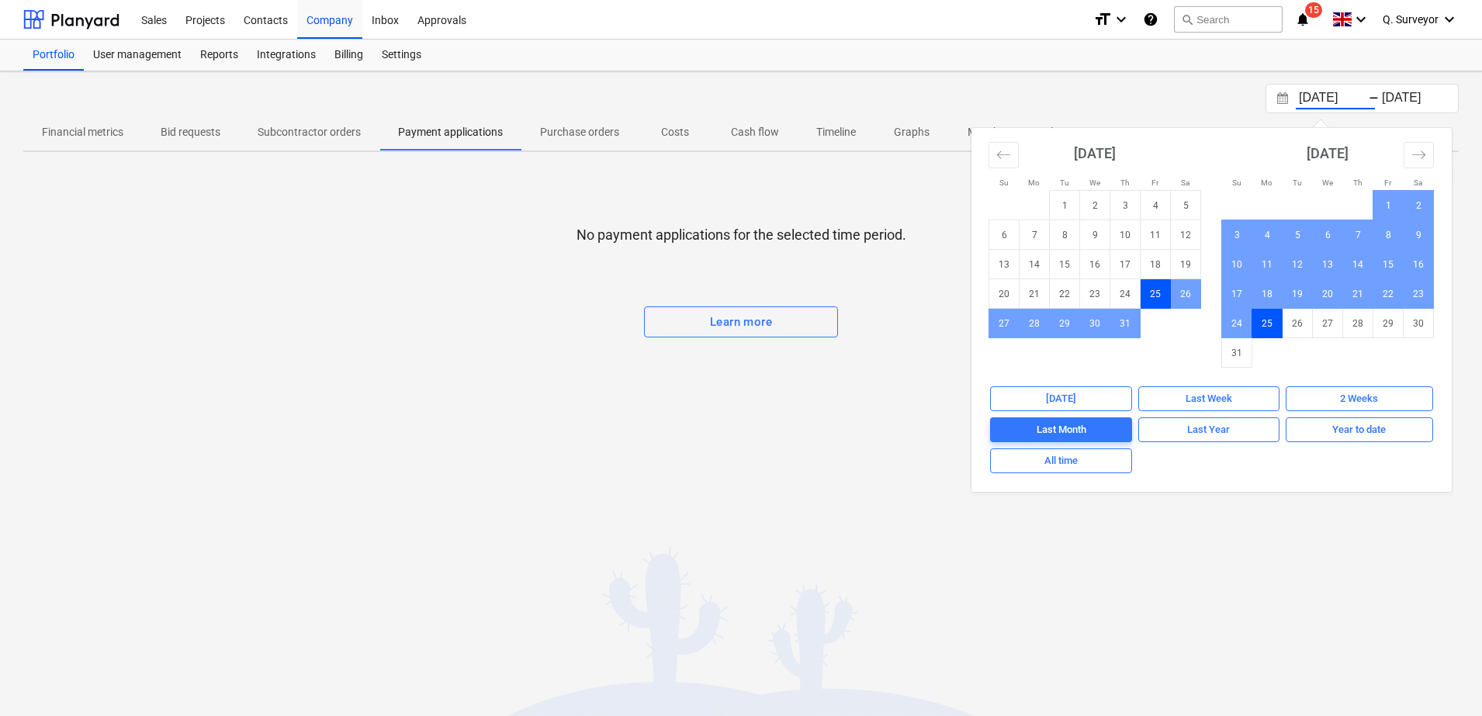
click at [499, 204] on div "No payment applications for the selected time period. Learn more" at bounding box center [740, 293] width 1435 height 209
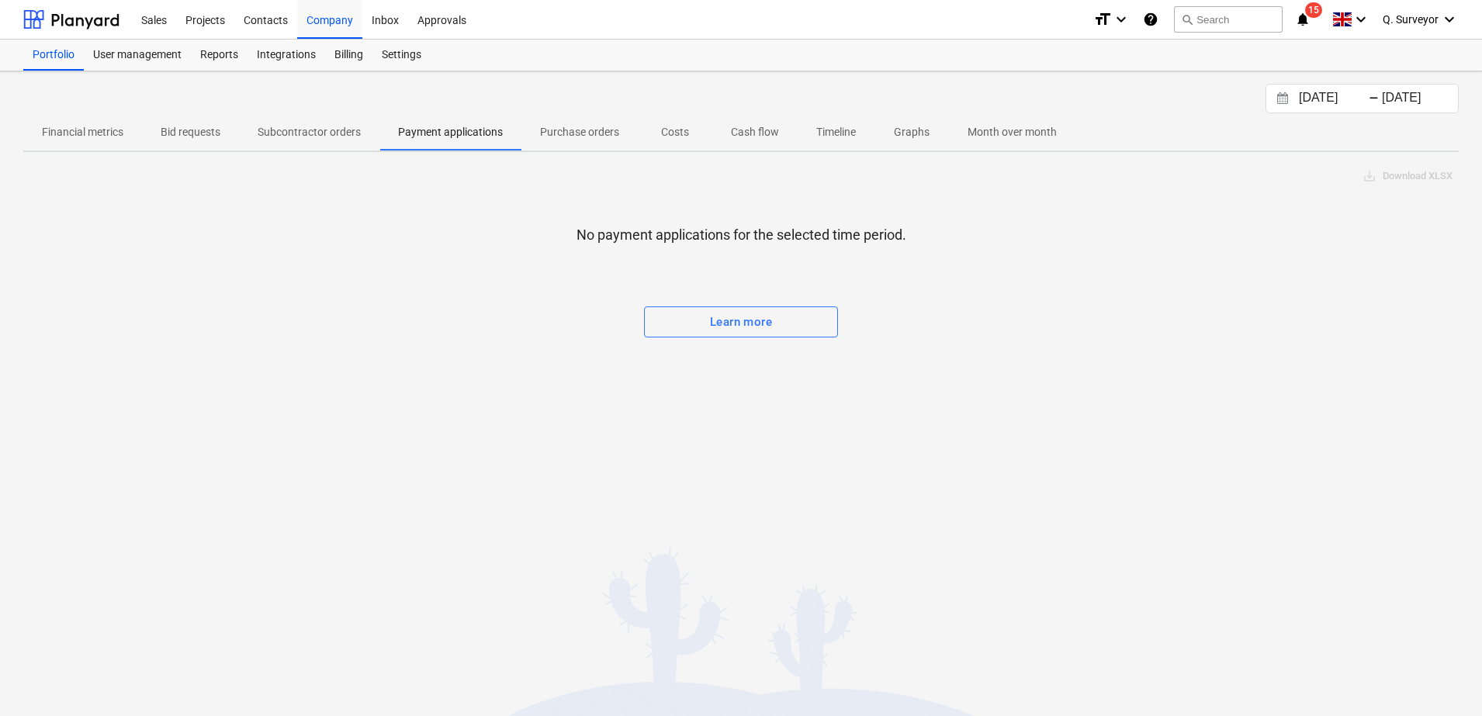
click at [569, 126] on p "Purchase orders" at bounding box center [579, 132] width 79 height 16
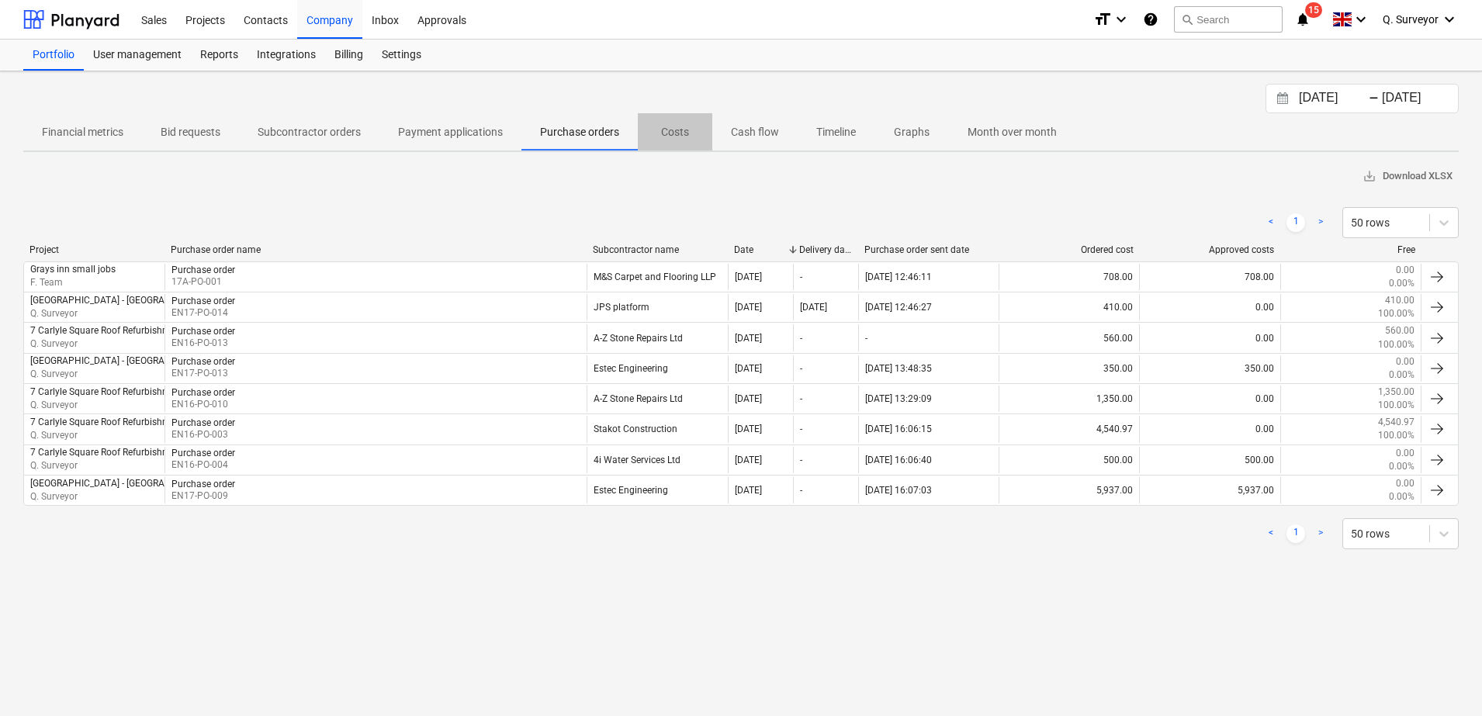
click at [681, 132] on p "Costs" at bounding box center [674, 132] width 37 height 16
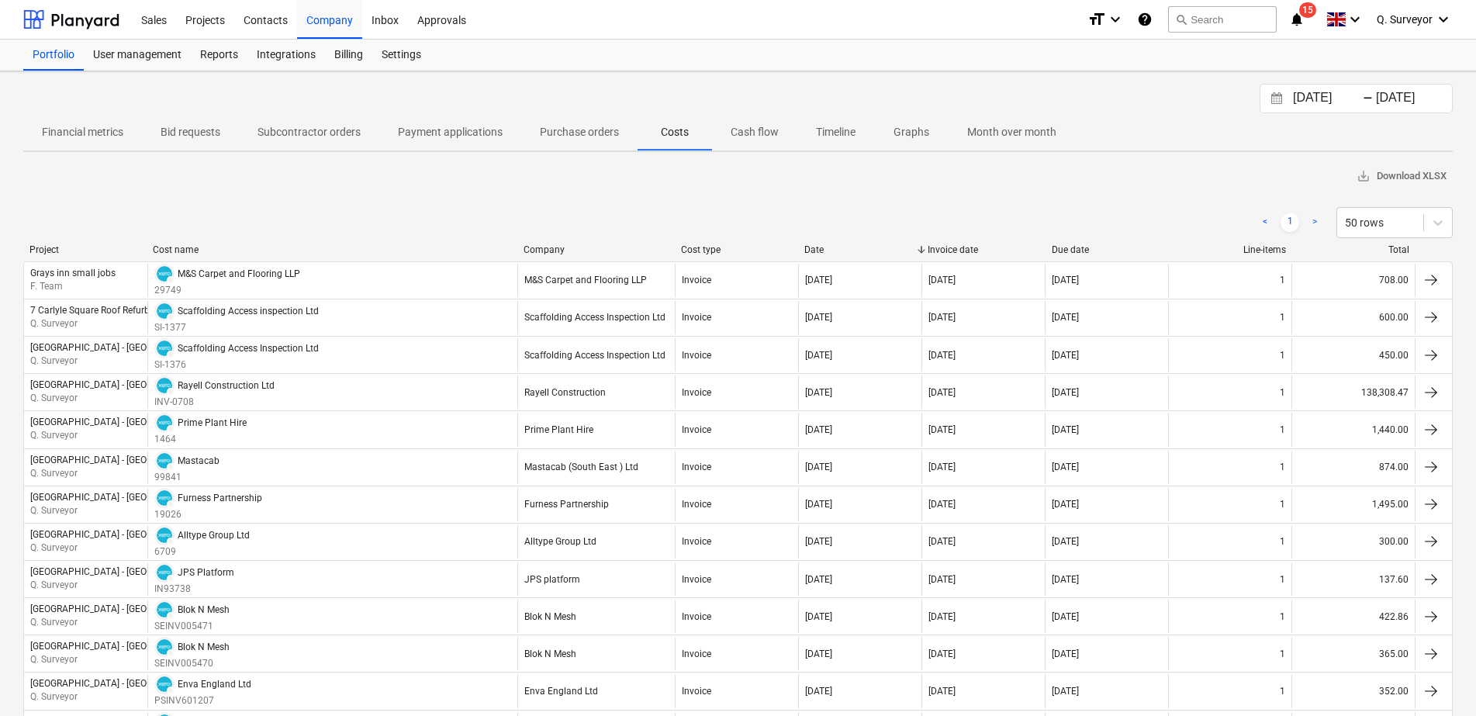
click at [756, 131] on p "Cash flow" at bounding box center [755, 132] width 48 height 16
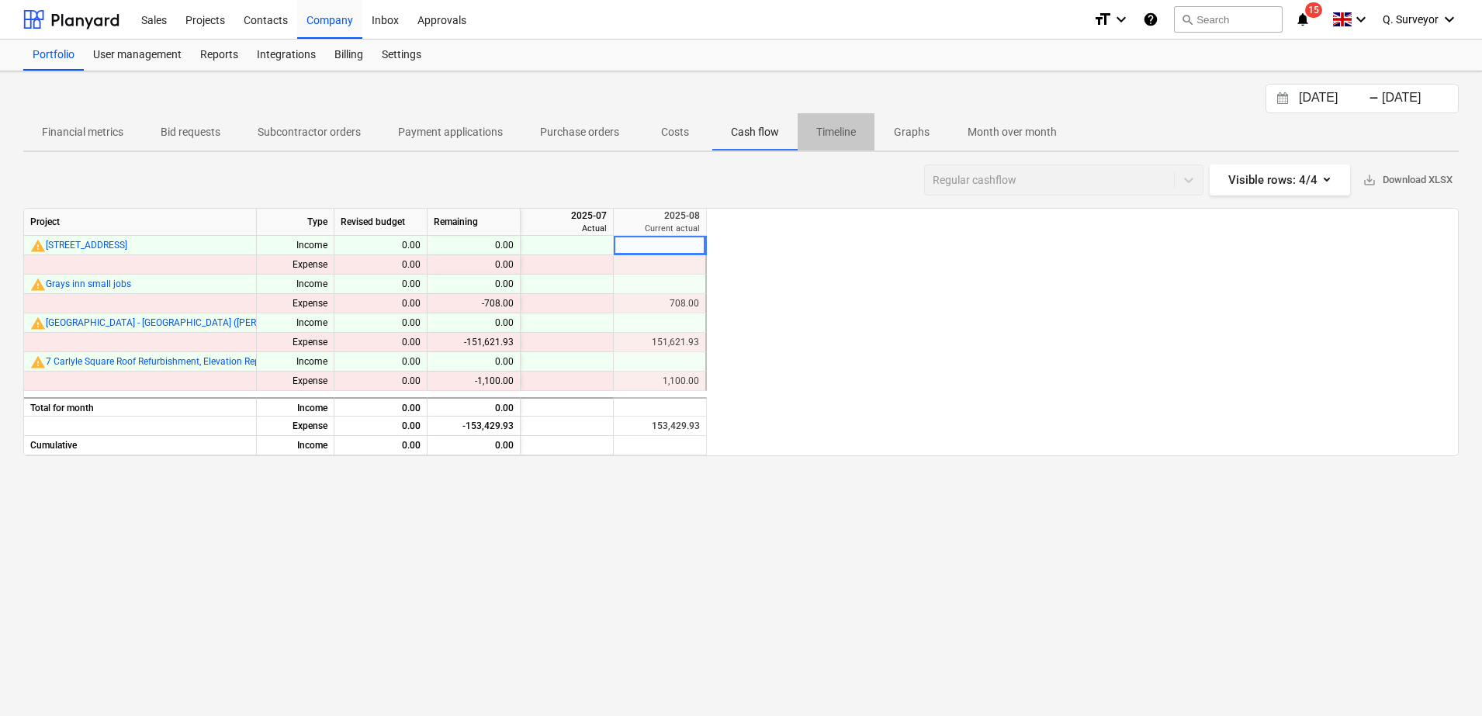
click at [841, 136] on p "Timeline" at bounding box center [836, 132] width 40 height 16
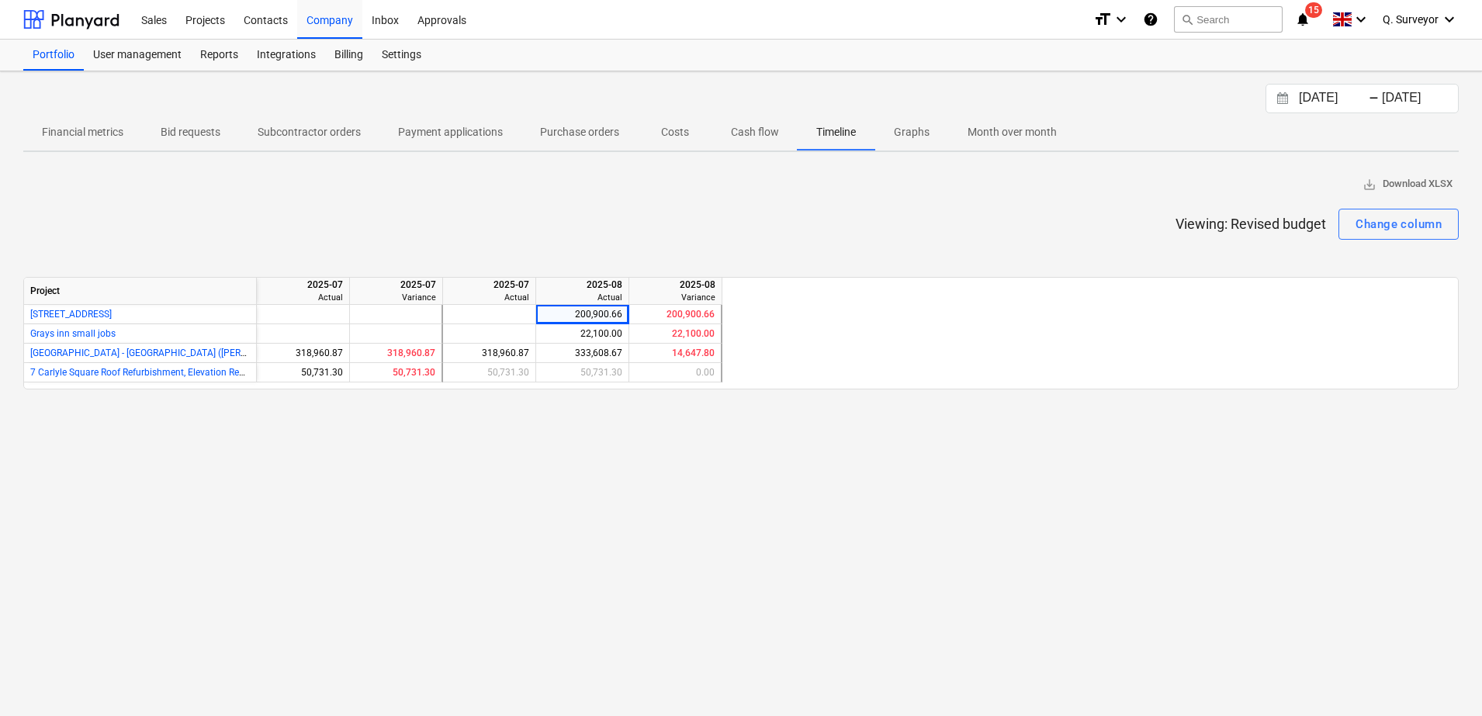
click at [905, 133] on p "Graphs" at bounding box center [911, 132] width 37 height 16
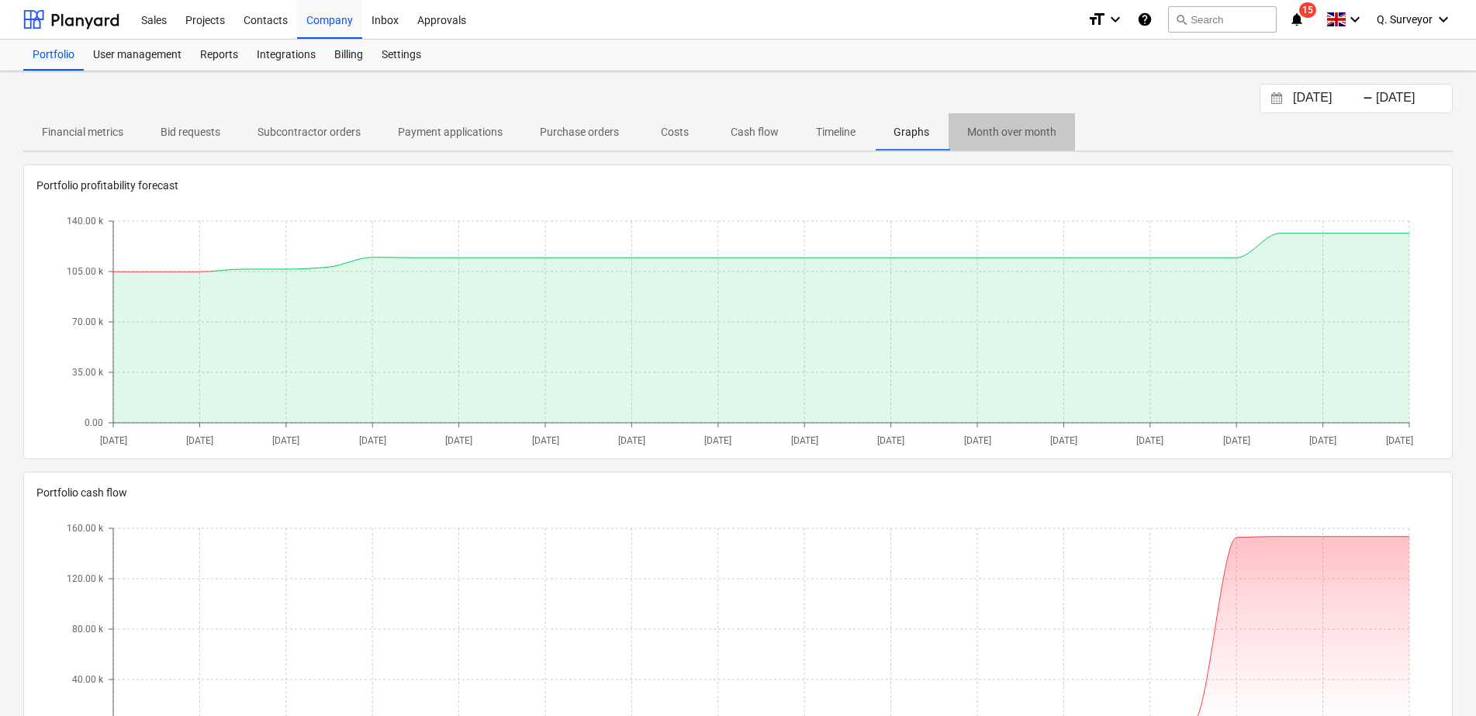
click at [1010, 133] on p "Month over month" at bounding box center [1011, 132] width 89 height 16
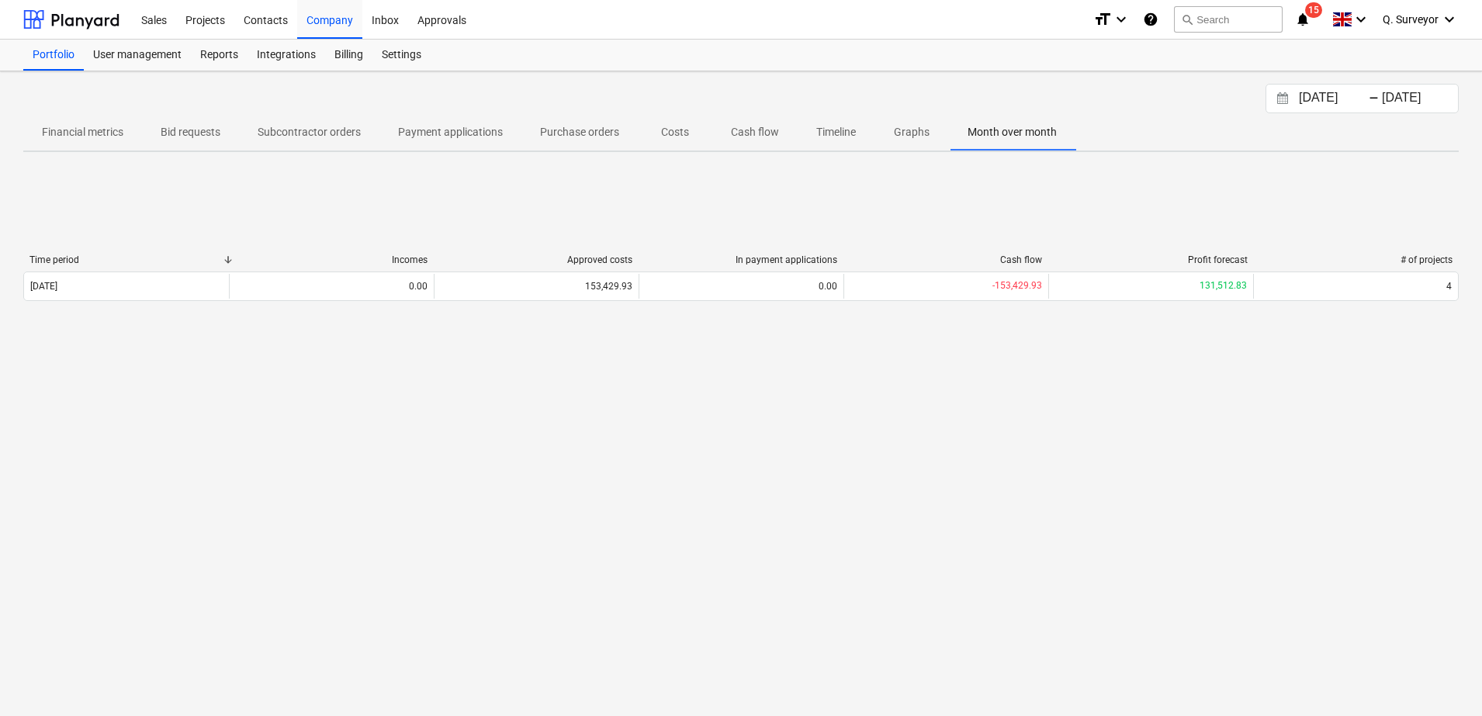
click at [93, 130] on p "Financial metrics" at bounding box center [82, 132] width 81 height 16
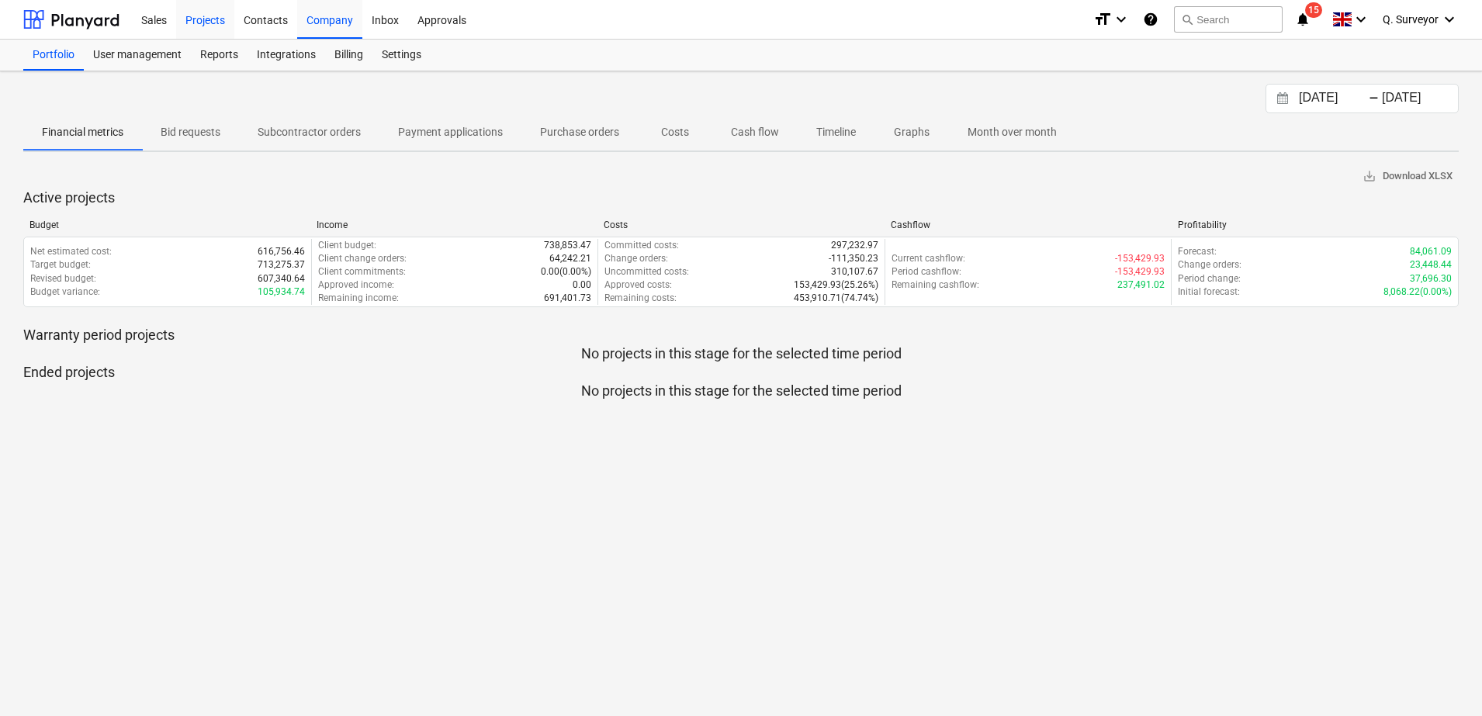
click at [203, 20] on div "Projects" at bounding box center [205, 19] width 58 height 40
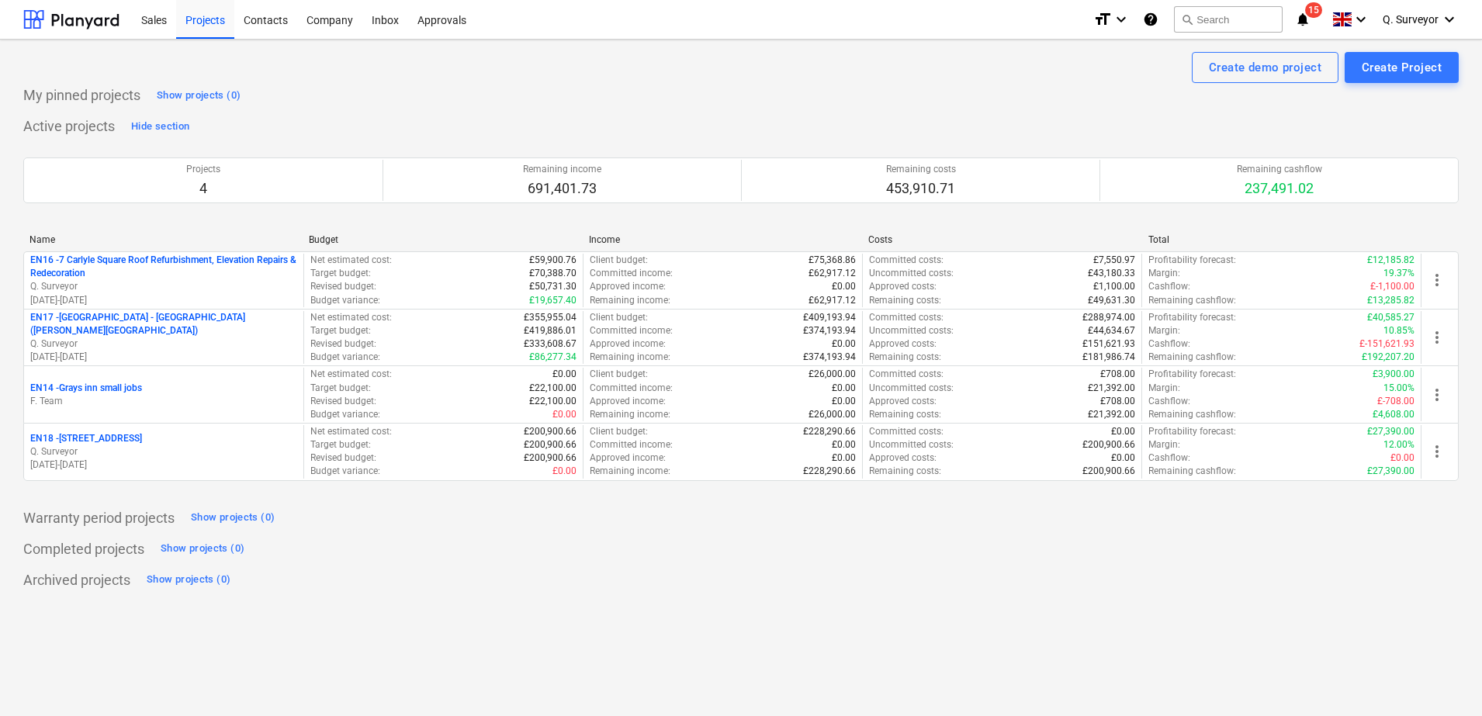
click at [33, 524] on p "Warranty period projects" at bounding box center [98, 518] width 151 height 19
click at [46, 576] on p "Archived projects" at bounding box center [76, 580] width 107 height 19
click at [143, 523] on p "Warranty period projects" at bounding box center [98, 518] width 151 height 19
click at [249, 514] on div "Show projects (0)" at bounding box center [233, 518] width 84 height 18
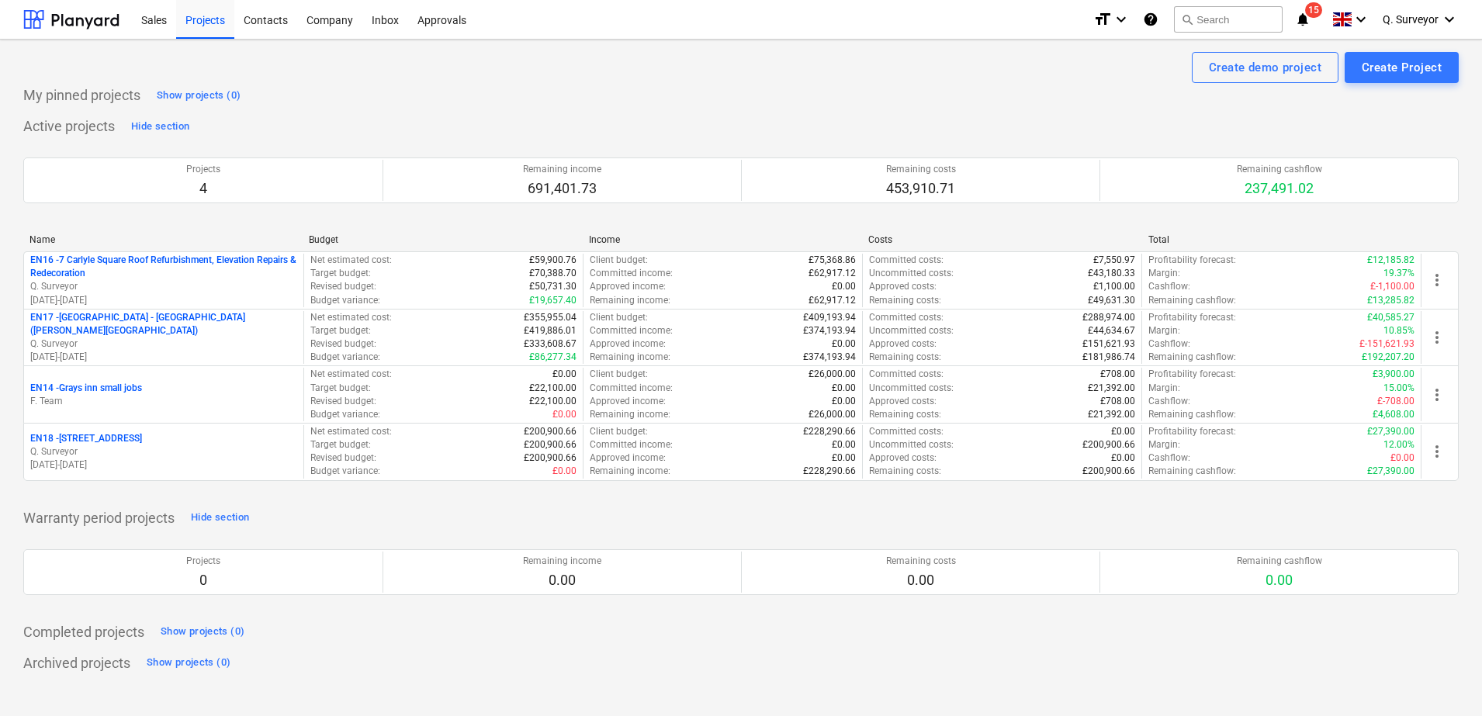
click at [154, 518] on p "Warranty period projects" at bounding box center [98, 518] width 151 height 19
click at [114, 631] on p "Completed projects" at bounding box center [83, 632] width 121 height 19
click at [318, 628] on div "Completed projects Show projects (0)" at bounding box center [740, 632] width 1435 height 25
click at [164, 27] on div "Sales" at bounding box center [154, 19] width 44 height 40
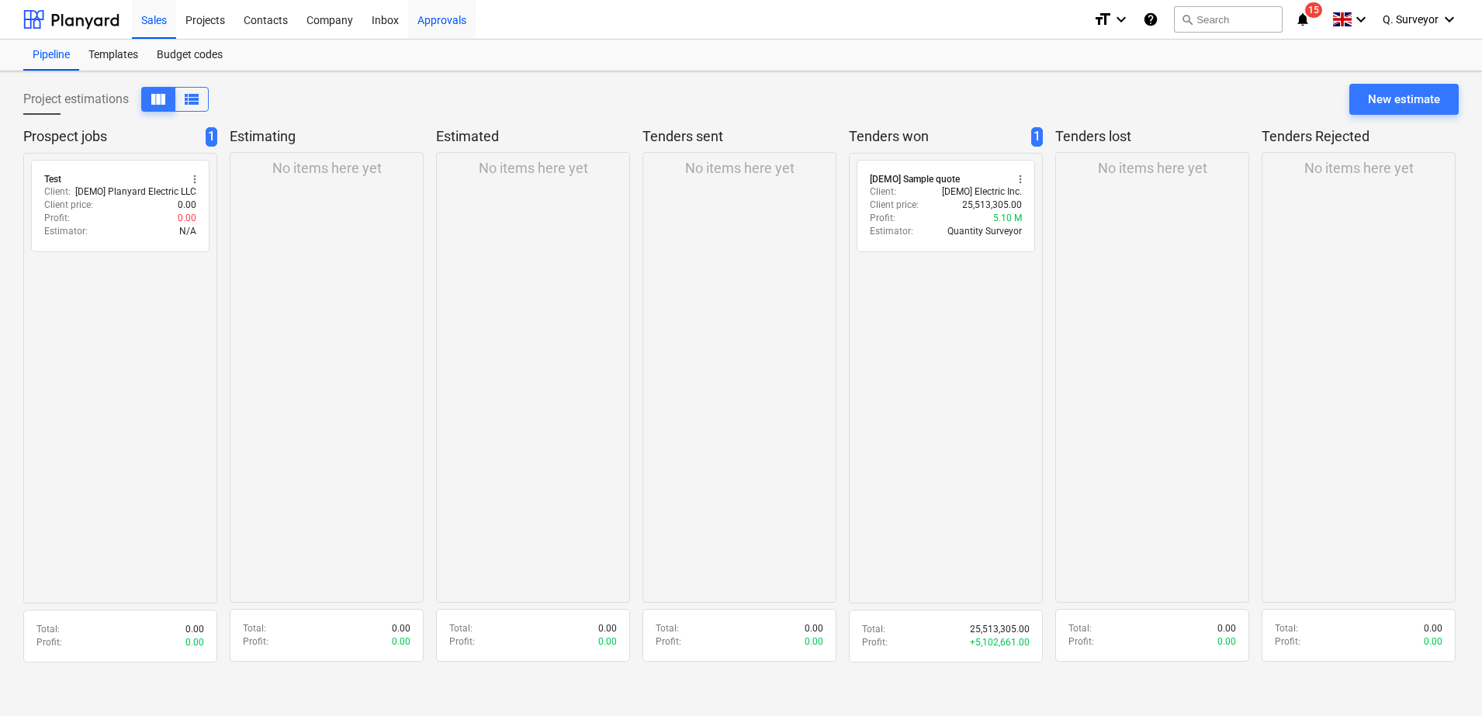
click at [458, 24] on div "Approvals" at bounding box center [441, 19] width 67 height 40
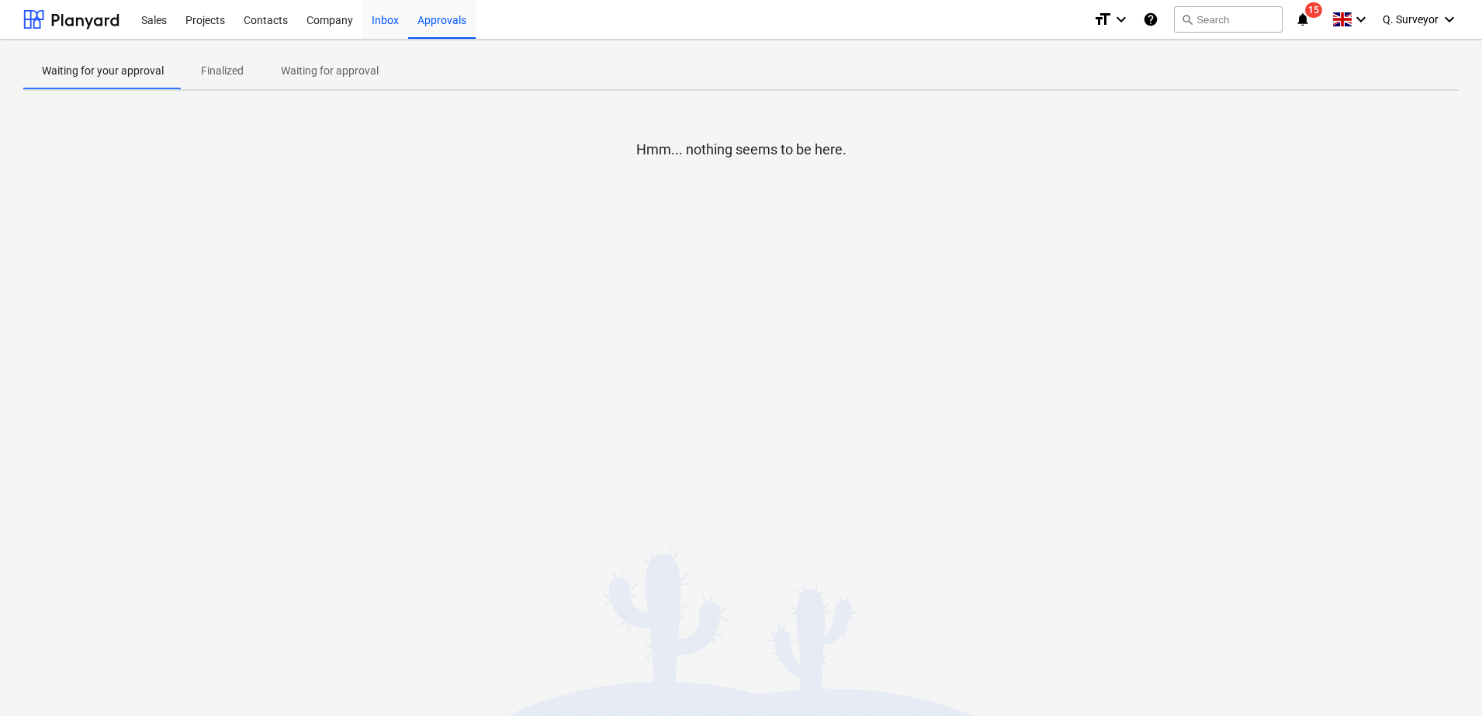
click at [377, 26] on div "Inbox" at bounding box center [385, 19] width 46 height 40
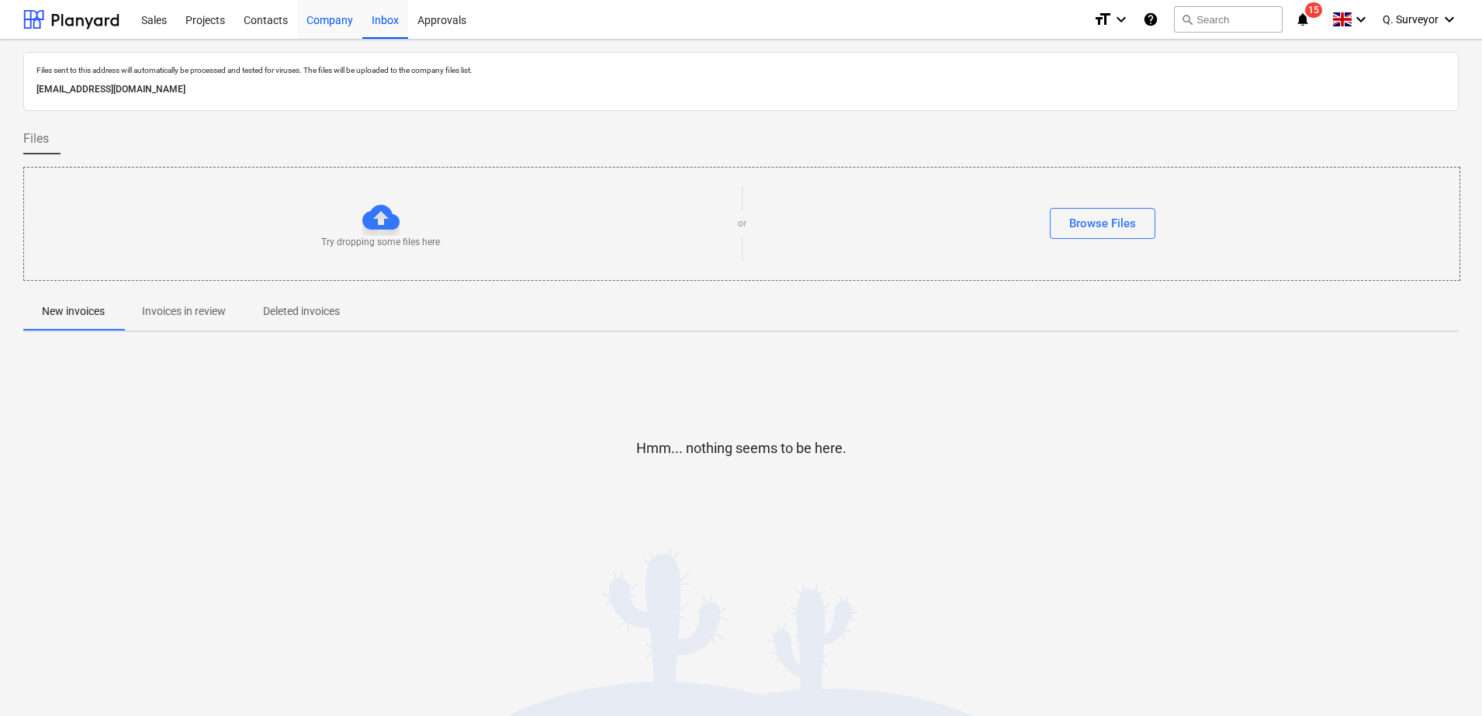
click at [355, 35] on div "Company" at bounding box center [329, 19] width 65 height 40
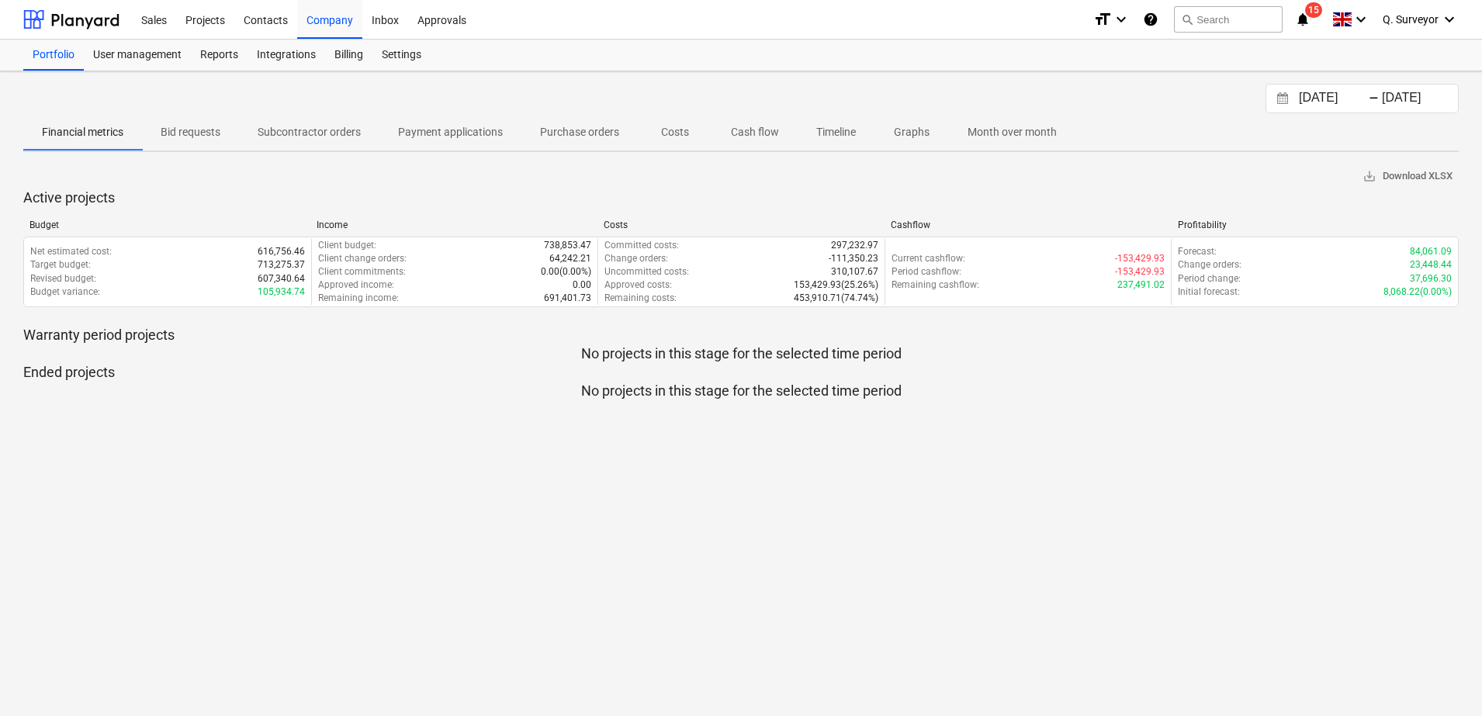
click at [1309, 26] on icon "notifications" at bounding box center [1303, 19] width 16 height 19
click at [392, 507] on div "25.07.2025 Press the down arrow key to interact with the calendar and select a …" at bounding box center [741, 393] width 1482 height 645
click at [362, 56] on div "Billing" at bounding box center [348, 55] width 47 height 31
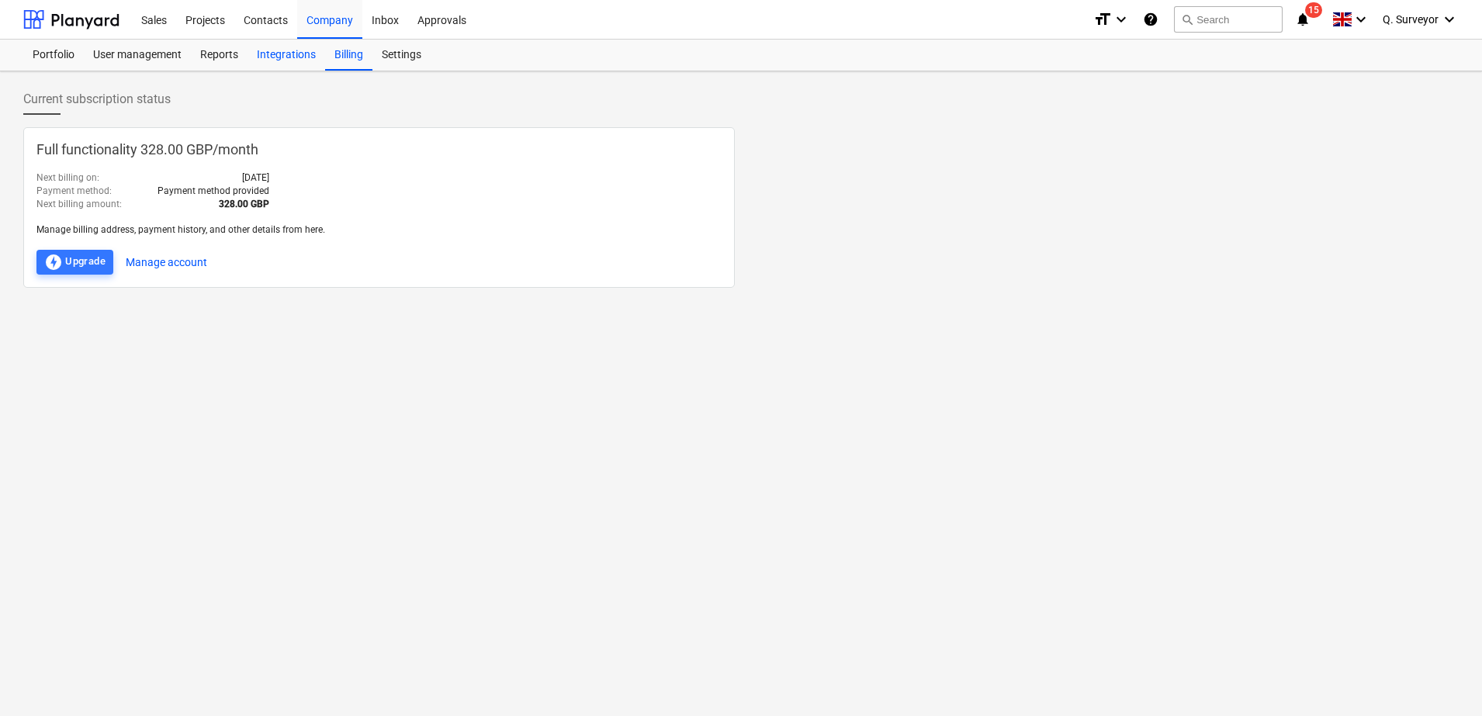
click at [281, 60] on div "Integrations" at bounding box center [286, 55] width 78 height 31
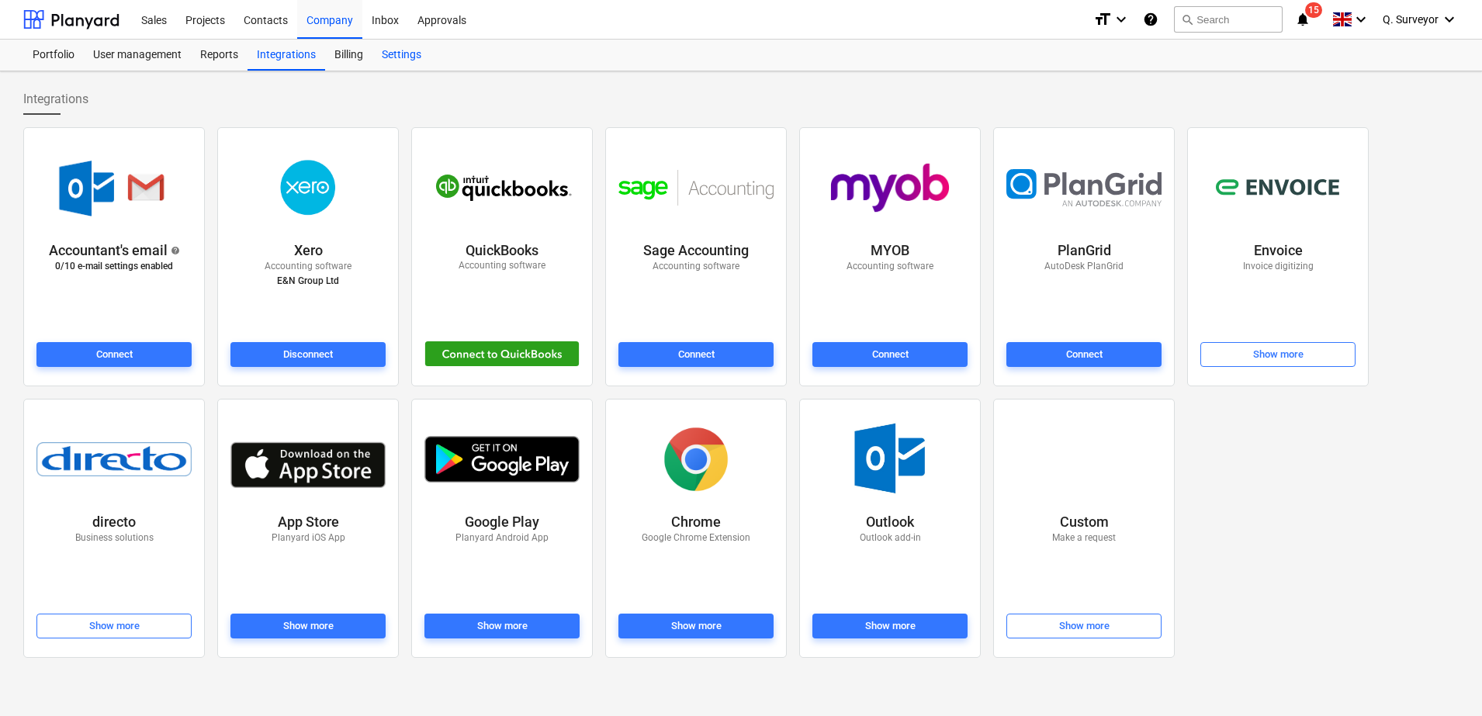
click at [403, 61] on div "Settings" at bounding box center [401, 55] width 58 height 31
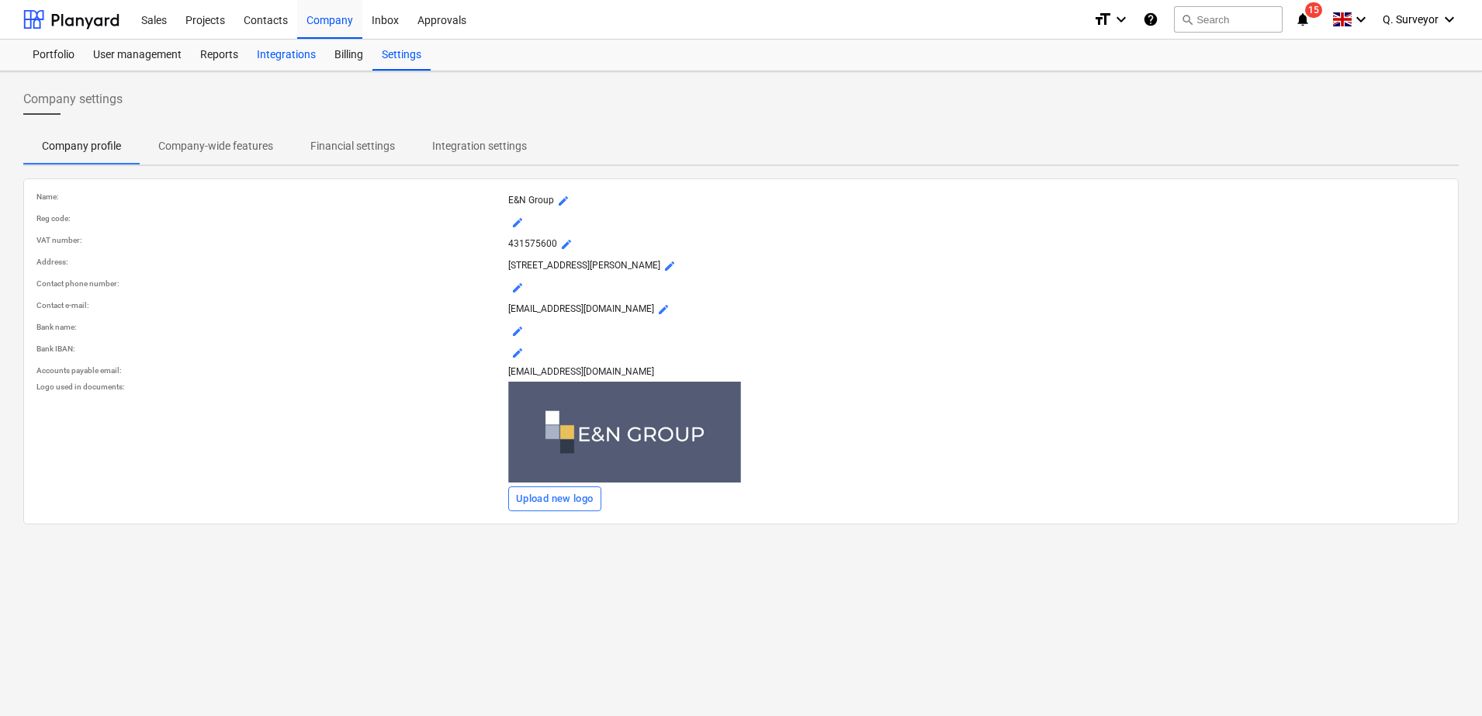
click at [289, 59] on div "Integrations" at bounding box center [286, 55] width 78 height 31
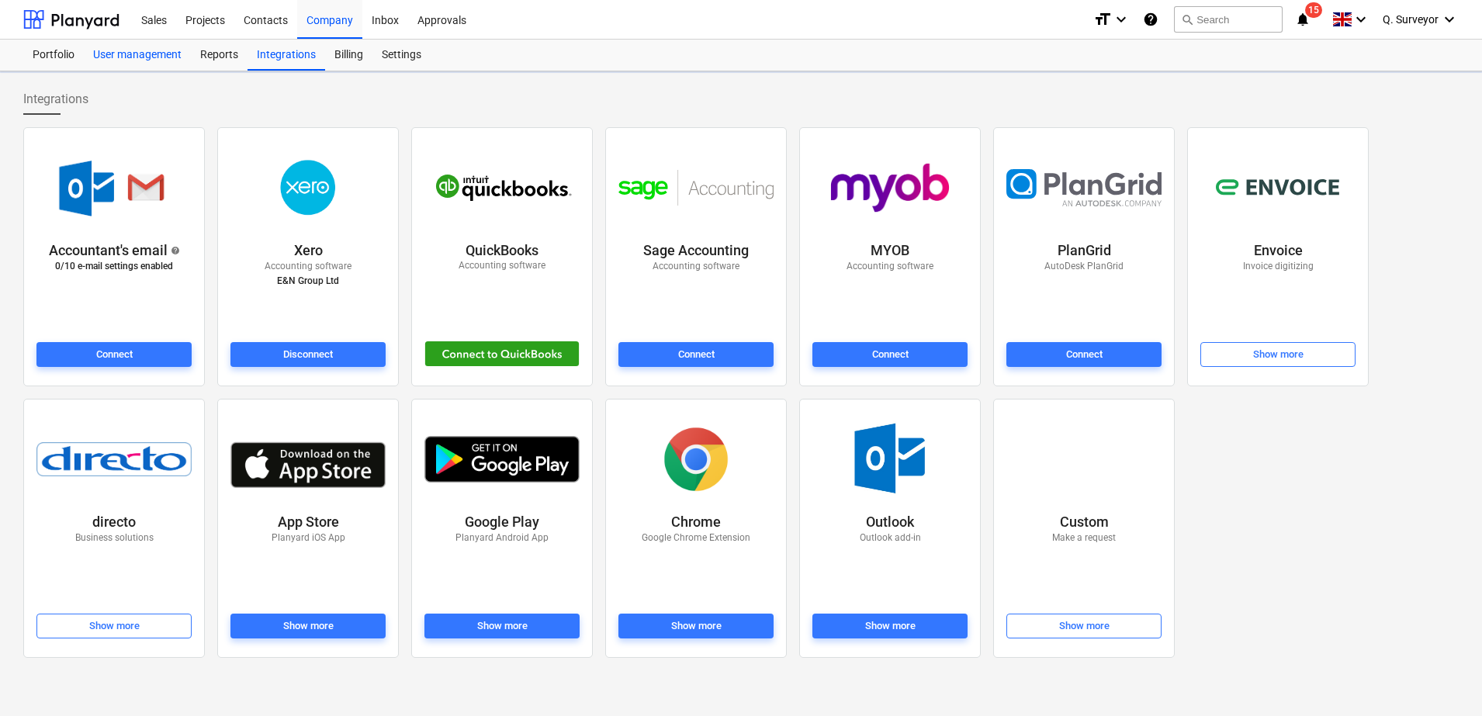
click at [94, 50] on div "User management" at bounding box center [137, 55] width 107 height 31
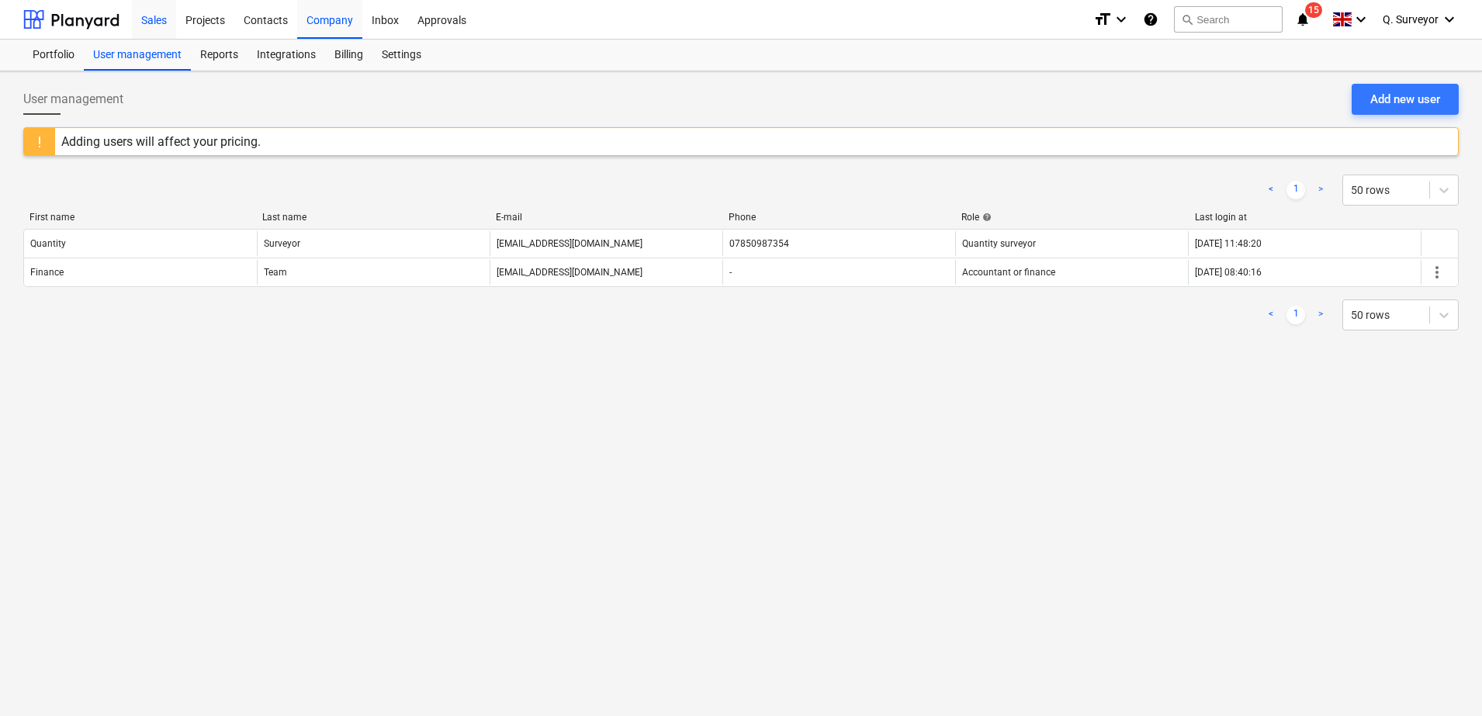
click at [155, 22] on div "Sales" at bounding box center [154, 19] width 44 height 40
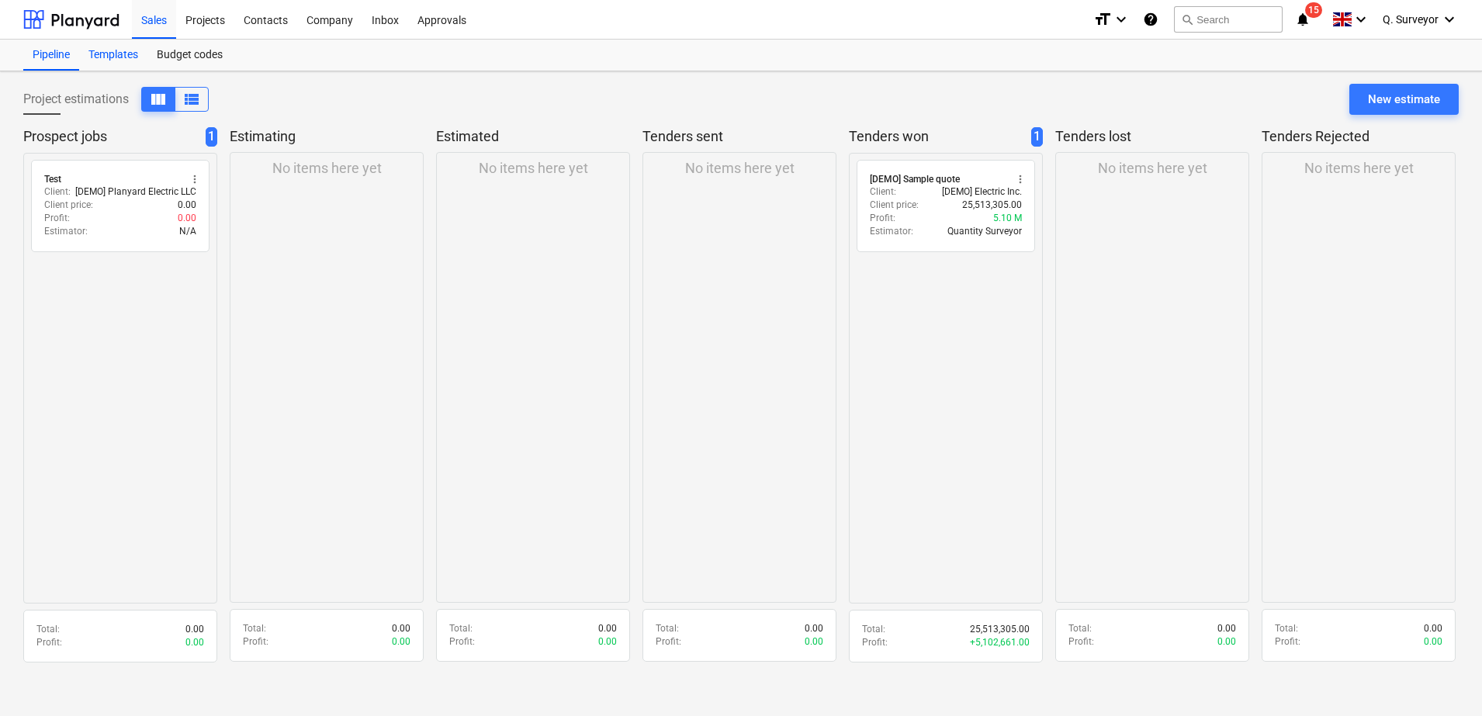
click at [126, 57] on div "Templates" at bounding box center [113, 55] width 68 height 31
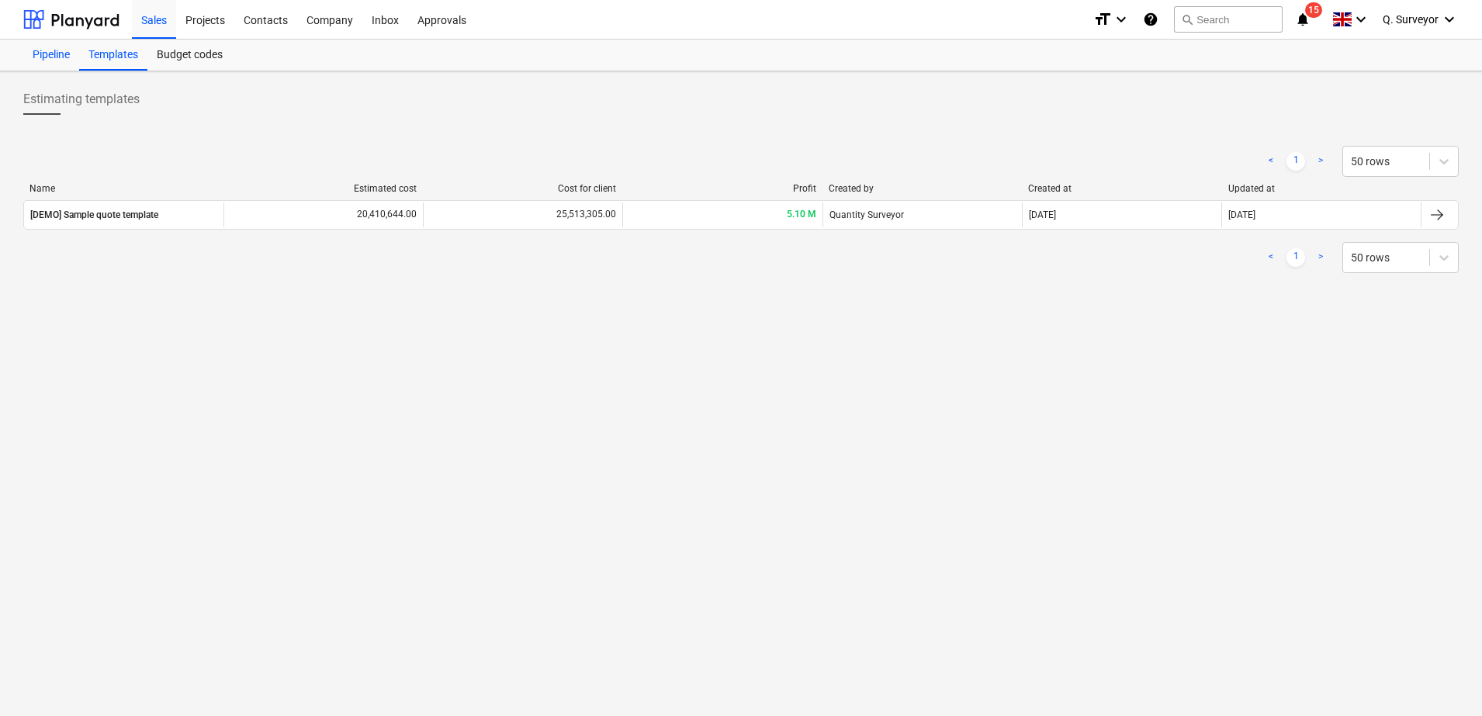
click at [43, 52] on div "Pipeline" at bounding box center [51, 55] width 56 height 31
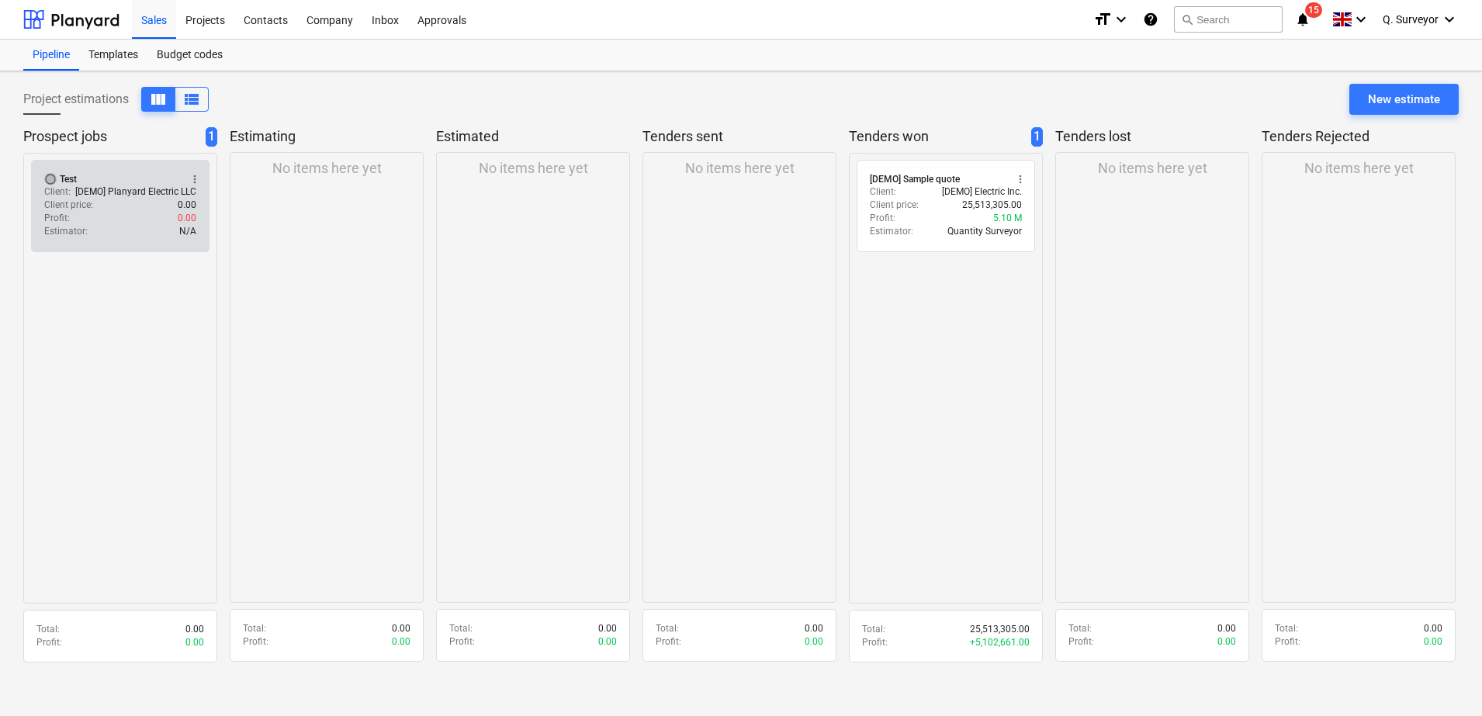
click at [51, 184] on span "radio_button_unchecked" at bounding box center [50, 179] width 12 height 12
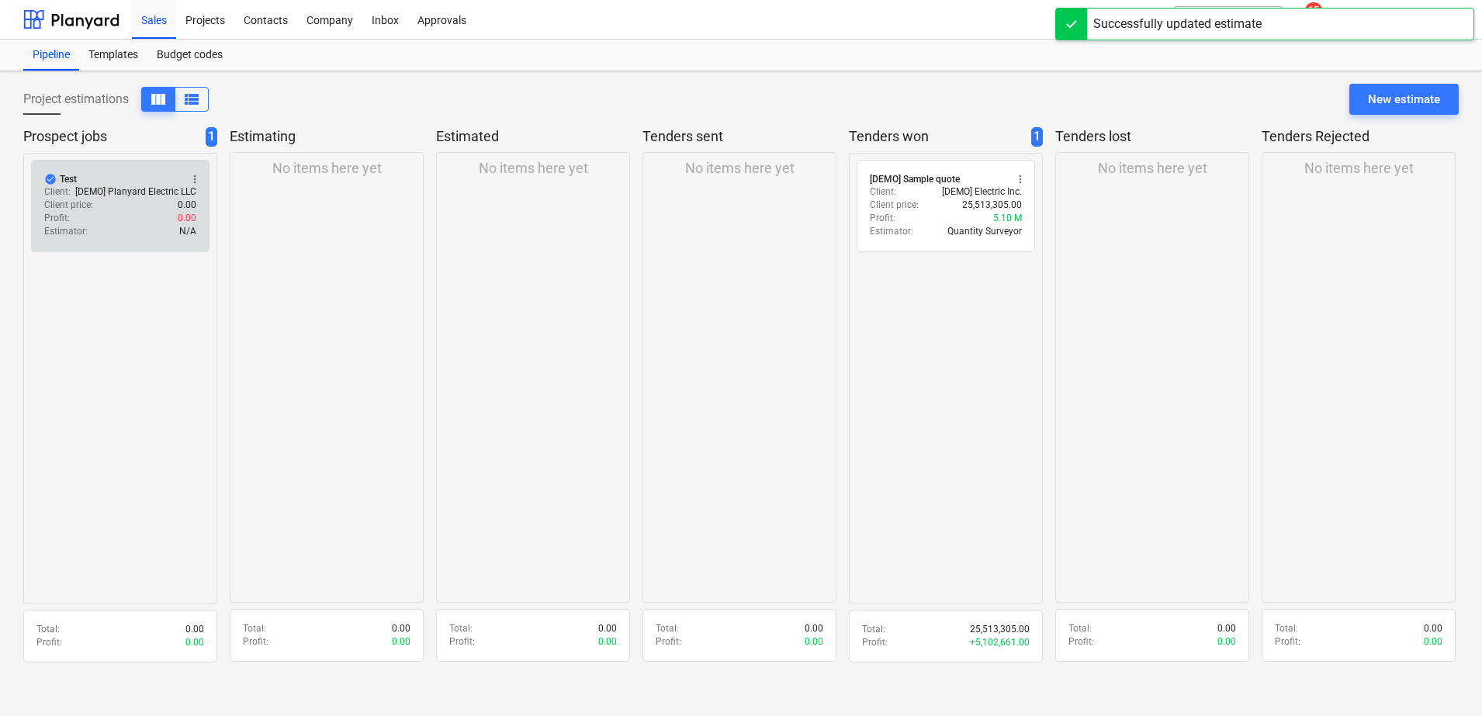
click at [54, 178] on span "check_circle" at bounding box center [50, 179] width 12 height 12
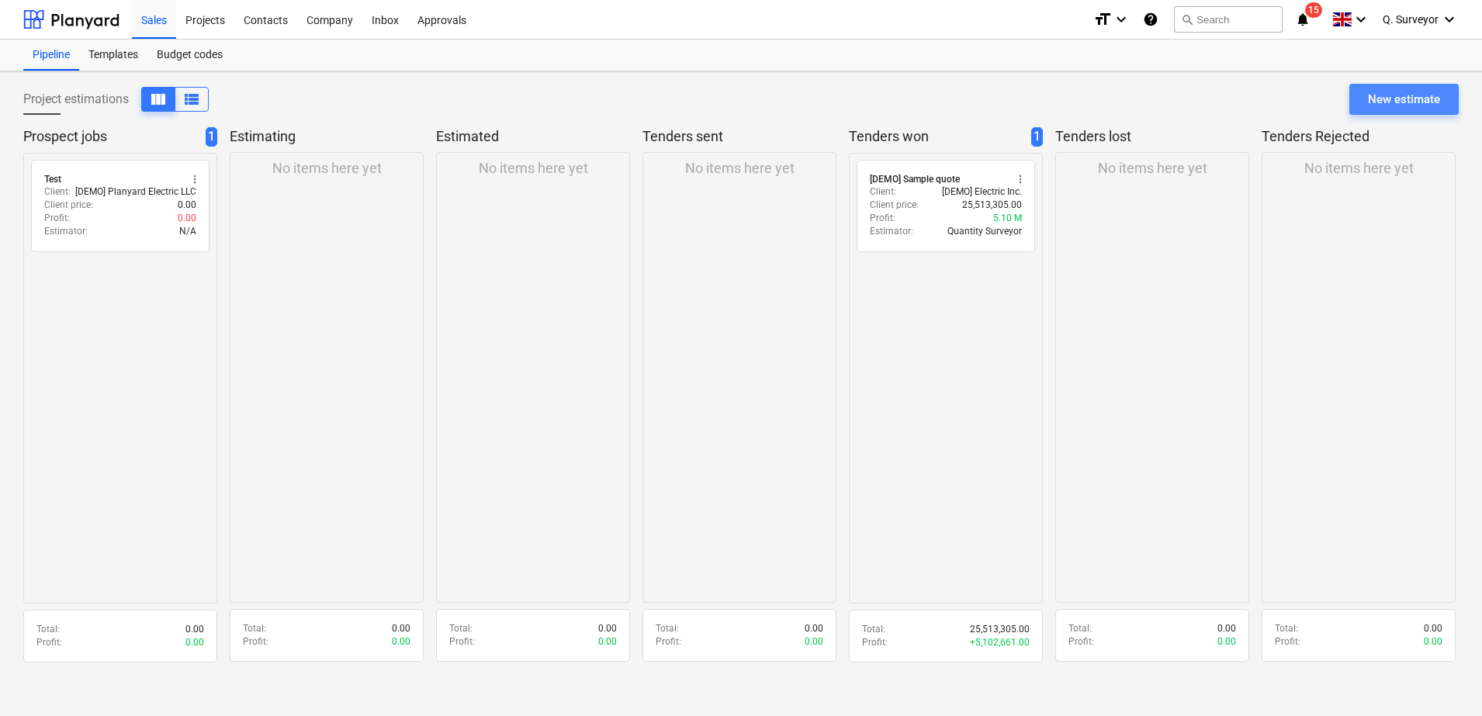
click at [1358, 99] on button "New estimate" at bounding box center [1403, 99] width 109 height 31
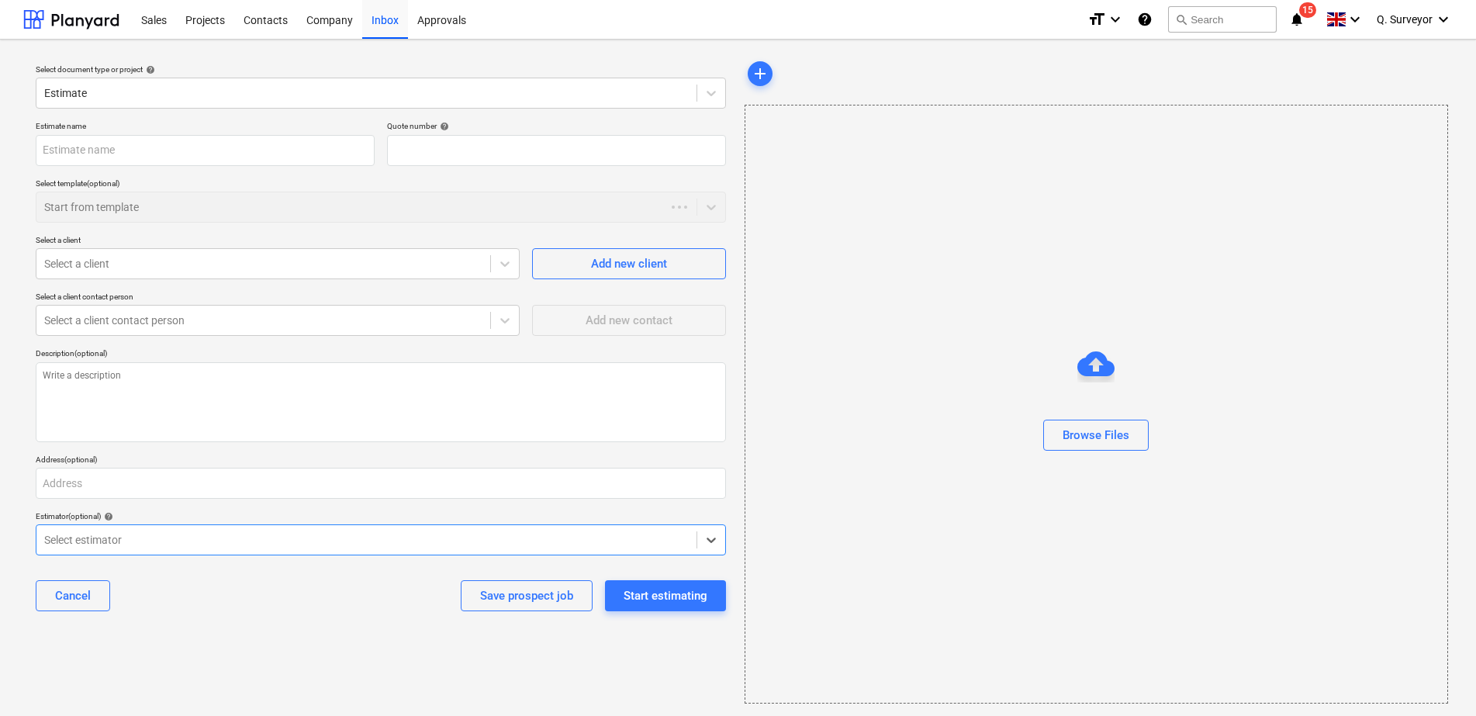
type textarea "x"
type input "QU-0005"
type textarea "x"
click at [153, 26] on div "Sales" at bounding box center [154, 19] width 44 height 40
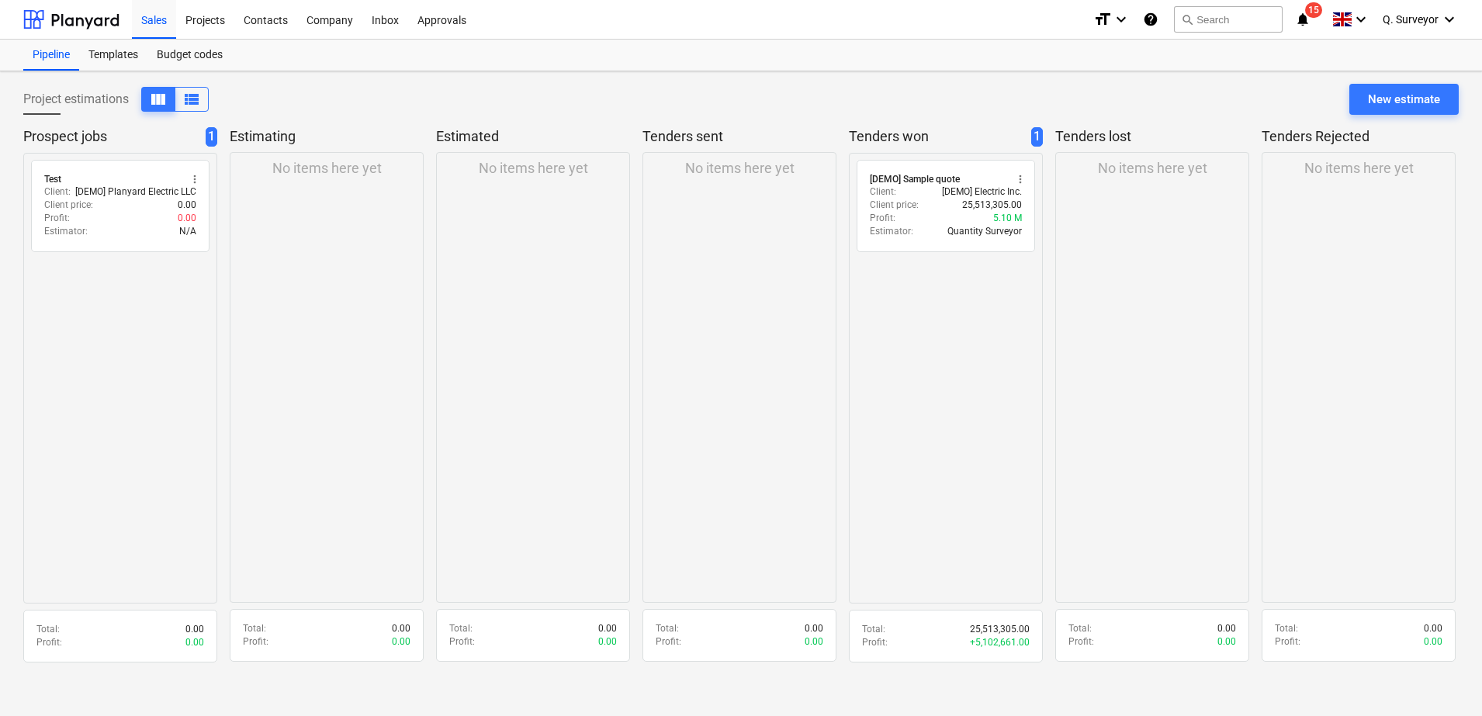
click at [360, 426] on div "No items here yet" at bounding box center [327, 377] width 194 height 451
click at [134, 69] on div "Templates" at bounding box center [113, 55] width 68 height 31
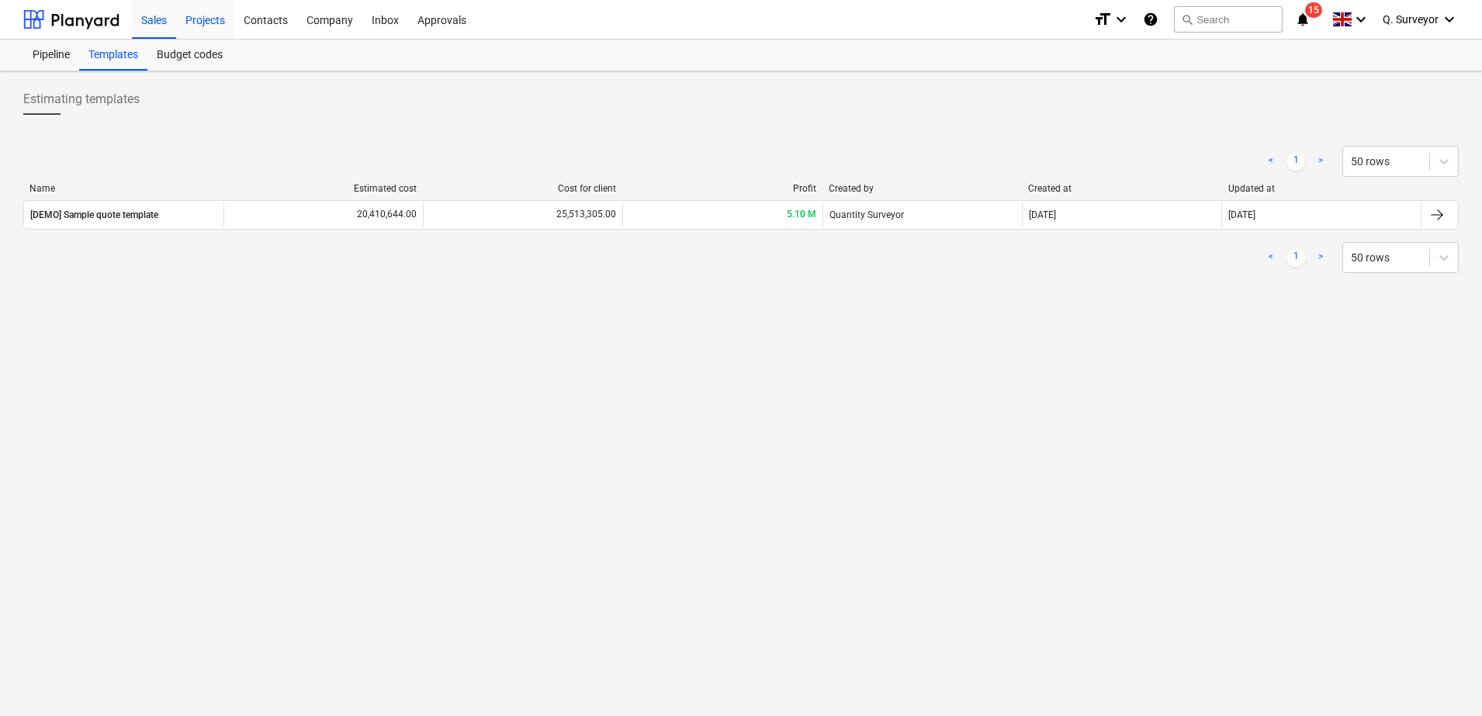
click at [216, 18] on div "Projects" at bounding box center [205, 19] width 58 height 40
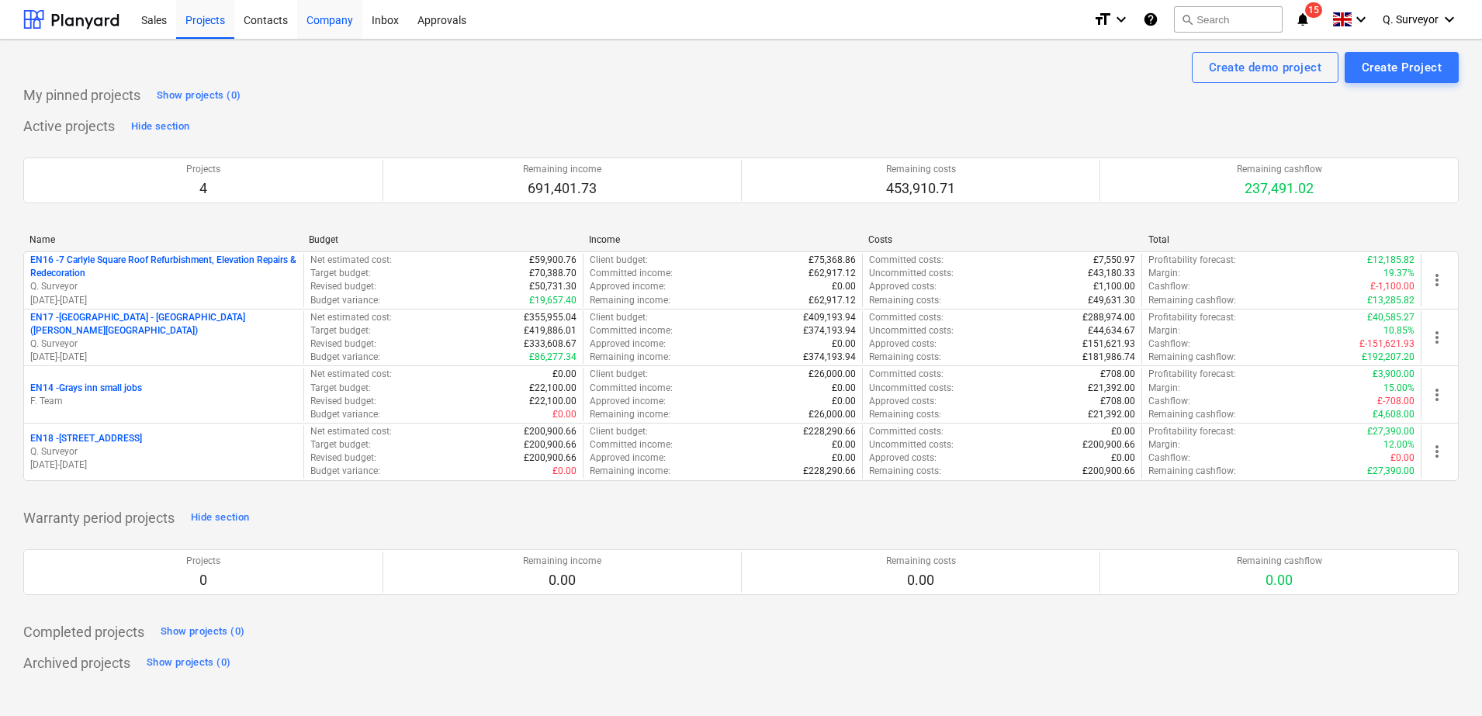
click at [343, 29] on div "Company" at bounding box center [329, 19] width 65 height 40
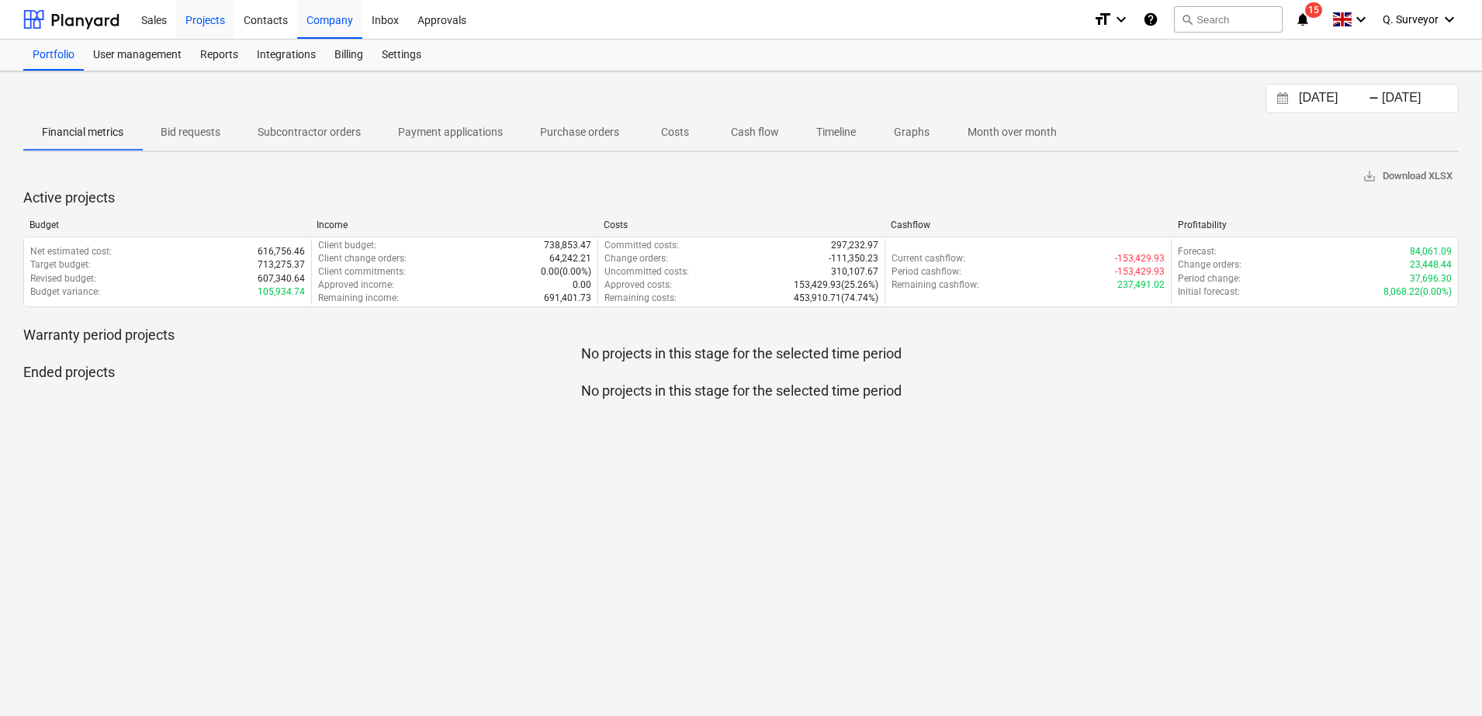
click at [192, 17] on div "Projects" at bounding box center [205, 19] width 58 height 40
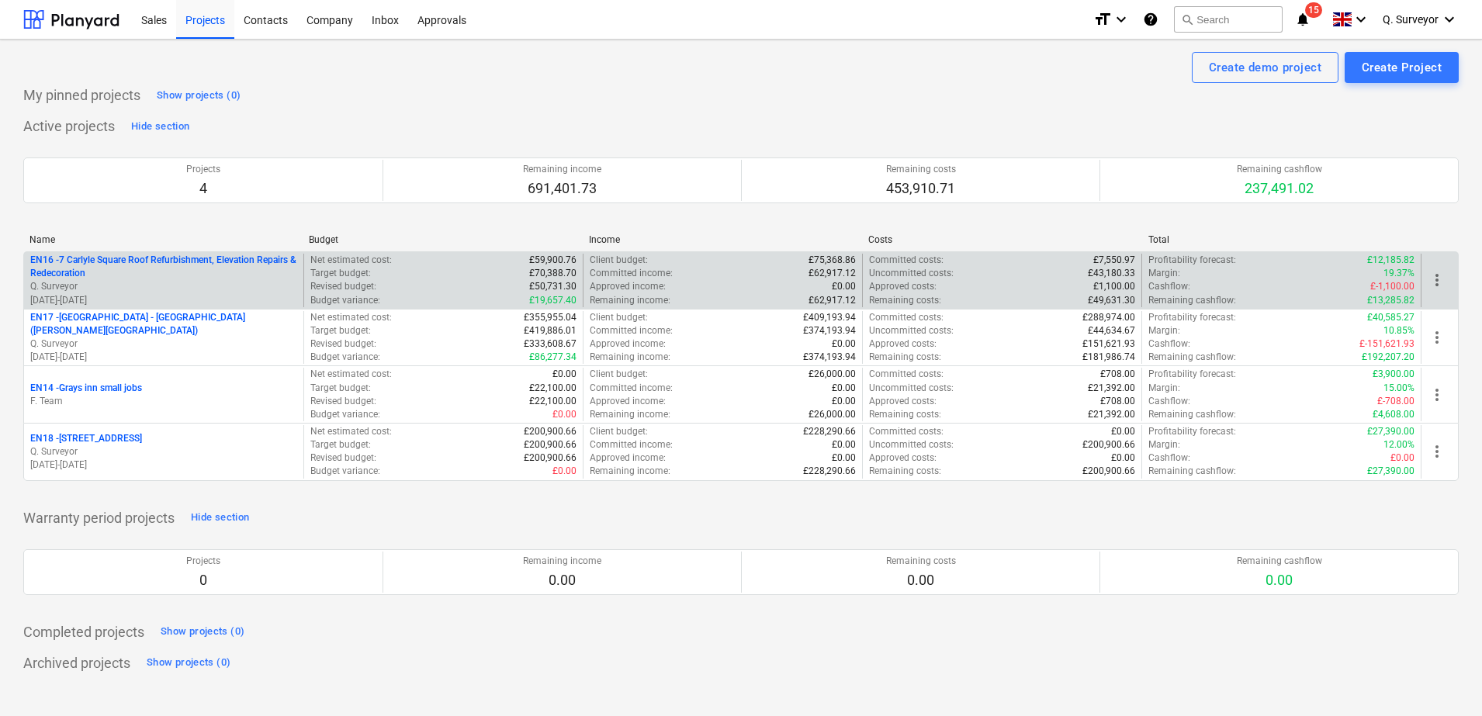
click at [134, 260] on p "EN16 - 7 Carlyle Square Roof Refurbishment, Elevation Repairs & Redecoration" at bounding box center [163, 267] width 267 height 26
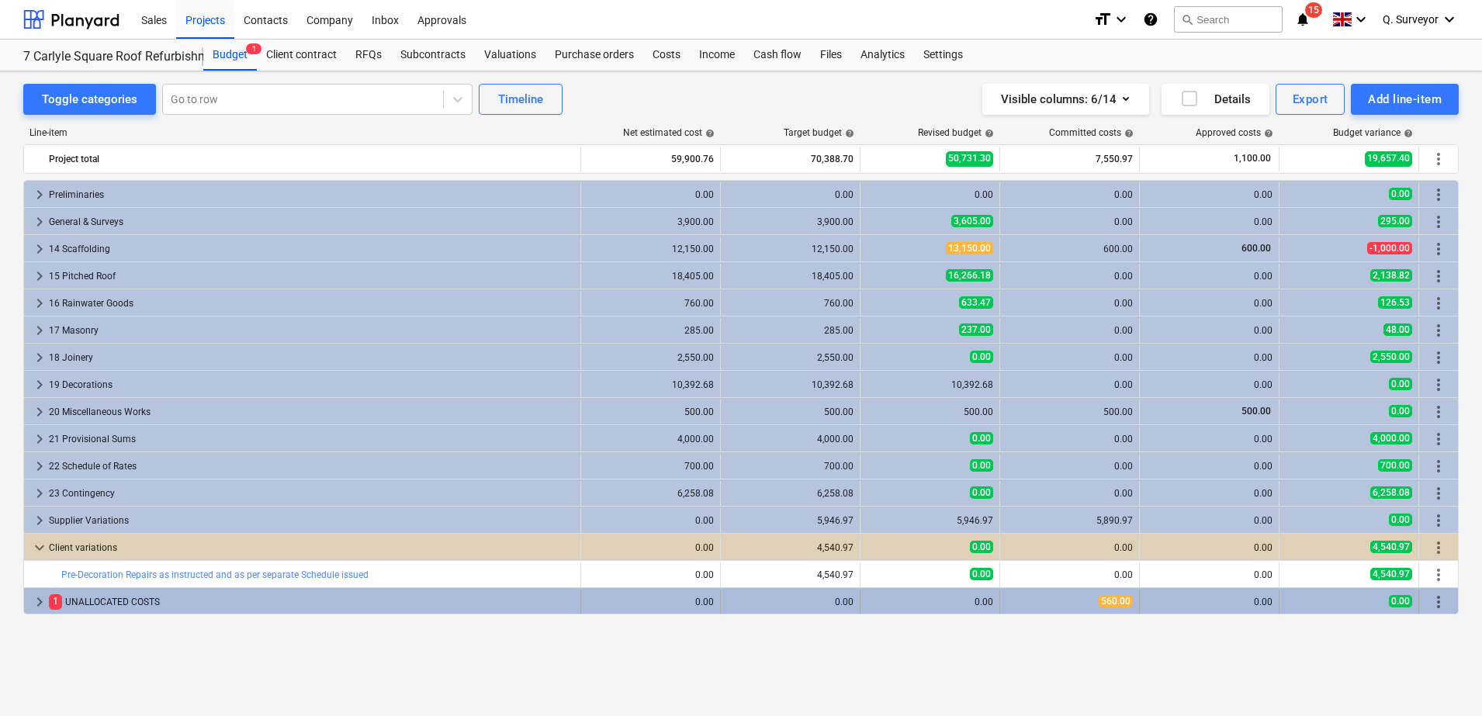
click at [90, 597] on div "1 UNALLOCATED COSTS" at bounding box center [311, 602] width 525 height 25
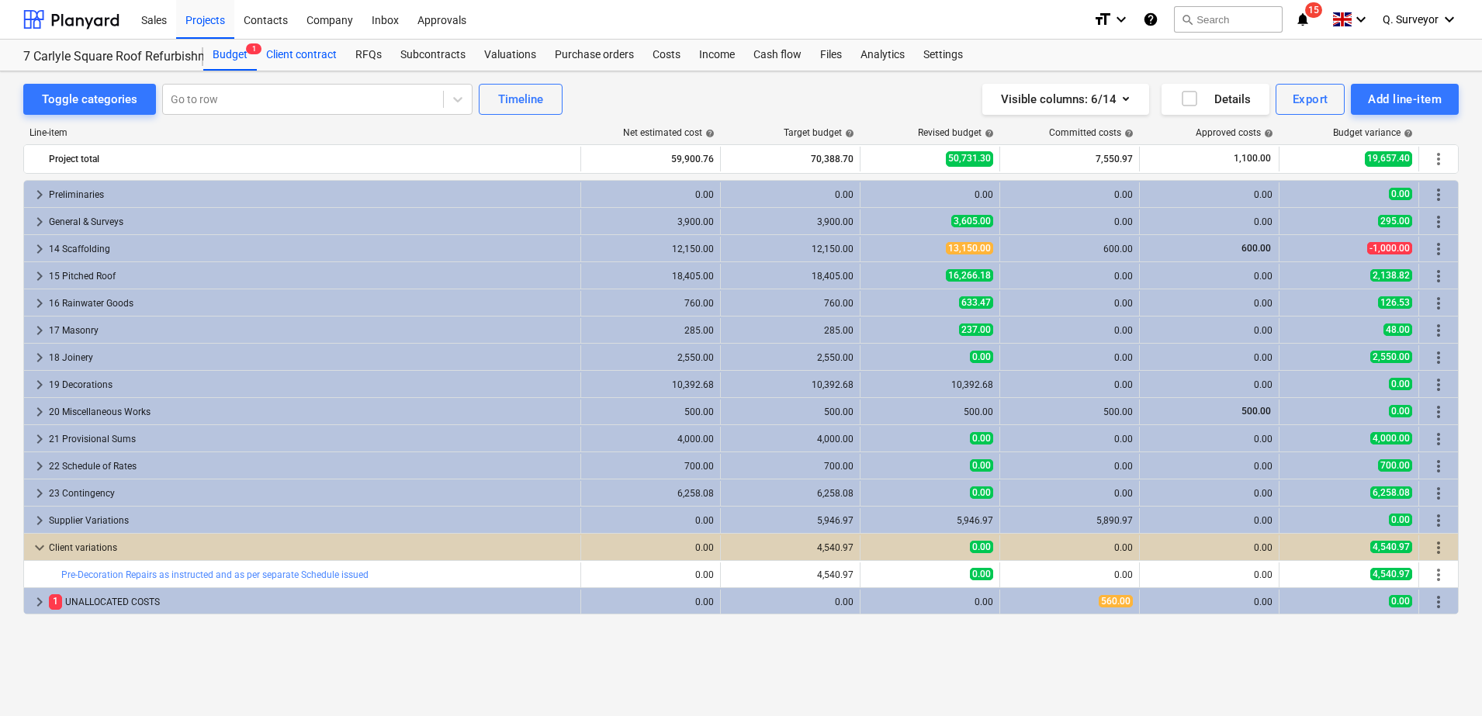
click at [296, 61] on div "Client contract" at bounding box center [301, 55] width 89 height 31
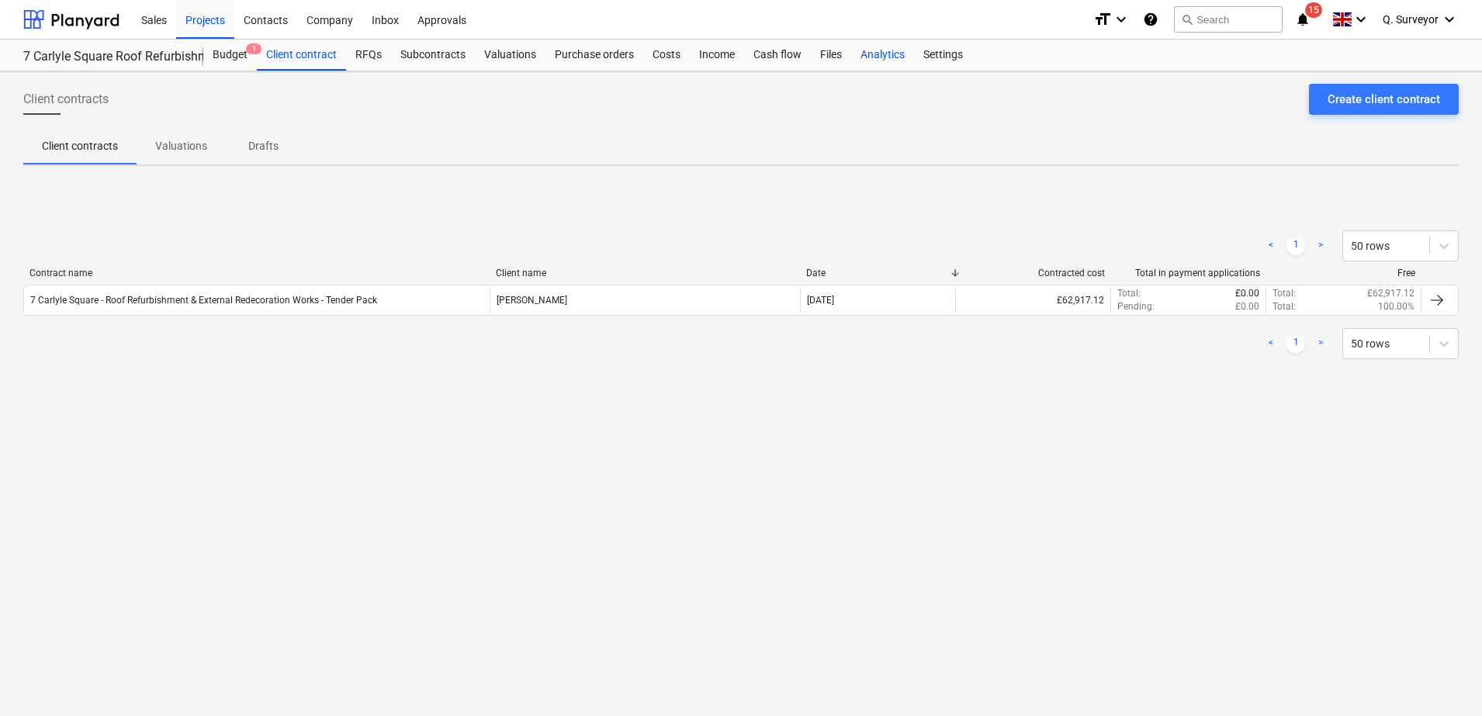
click at [889, 59] on div "Analytics" at bounding box center [882, 55] width 63 height 31
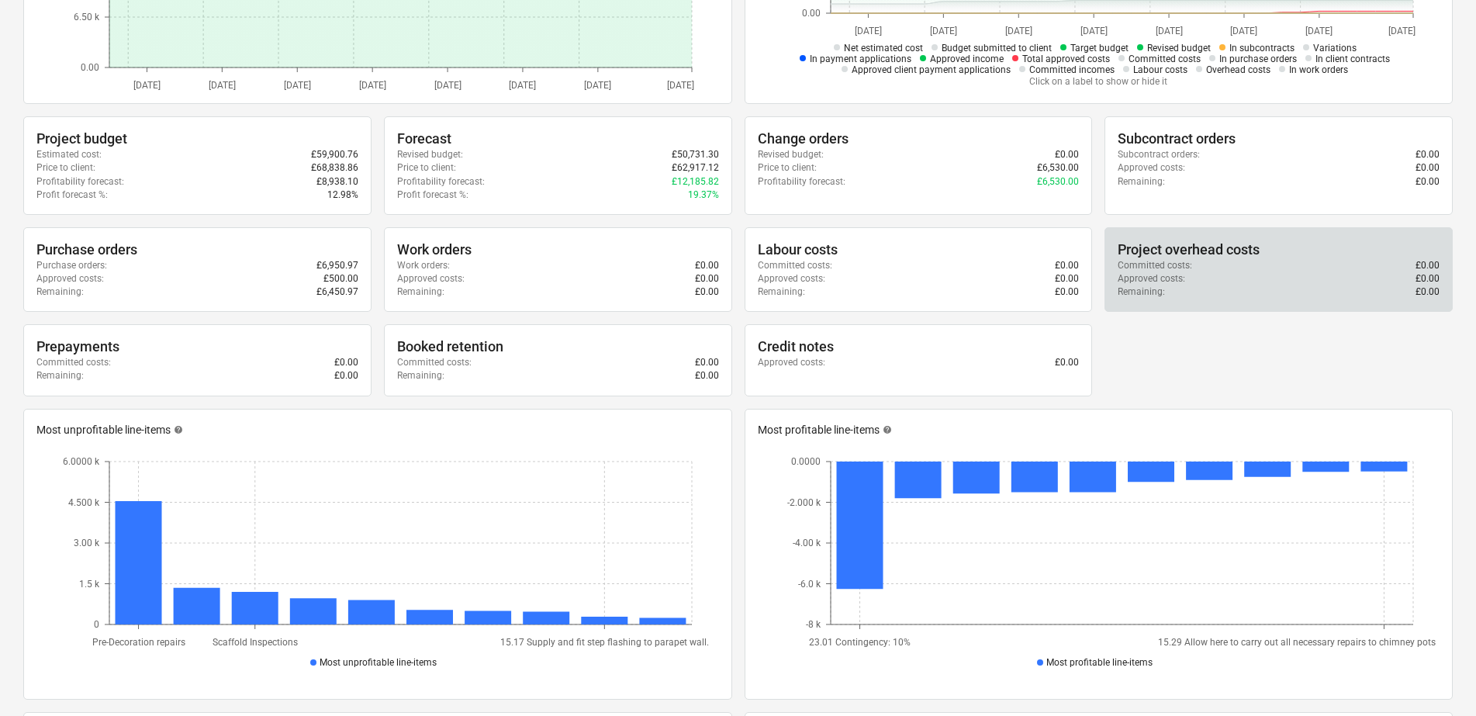
scroll to position [388, 0]
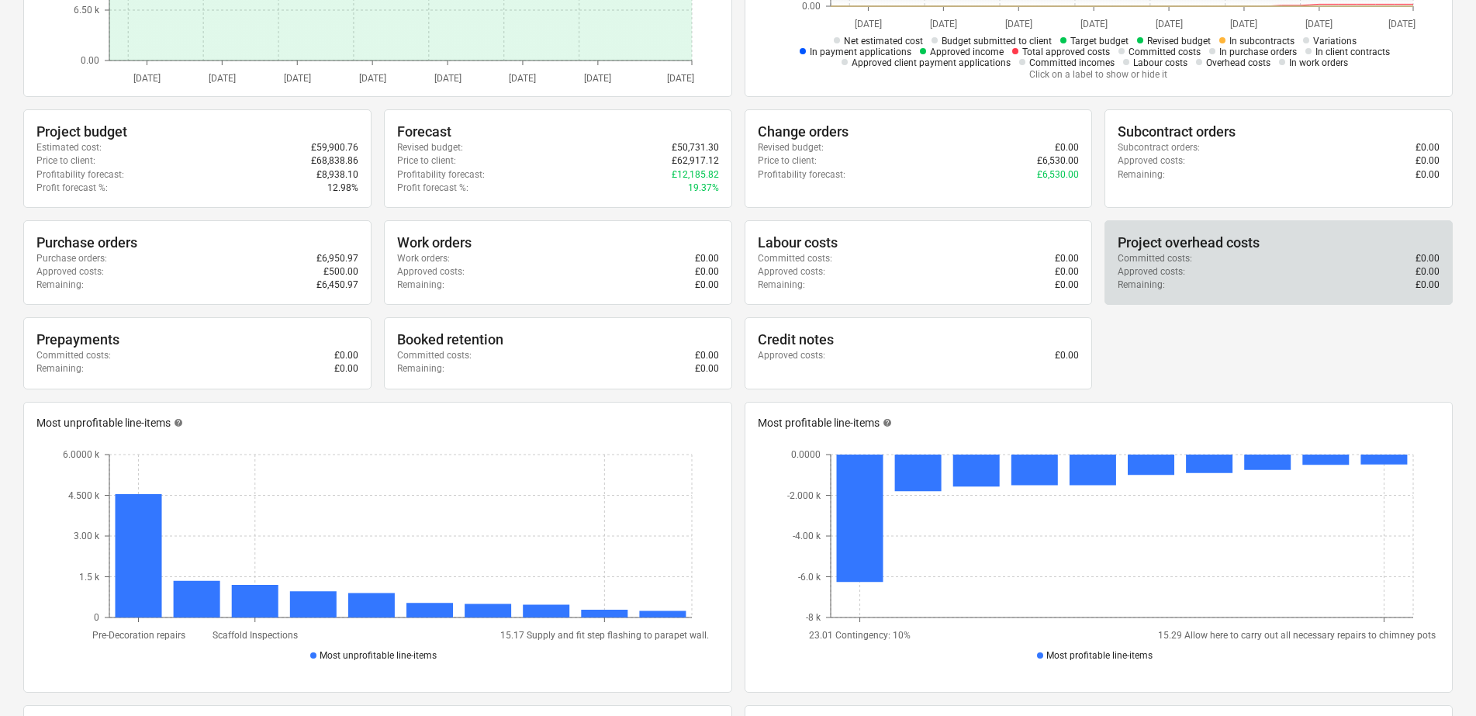
click at [1230, 258] on div "Committed costs : £0.00" at bounding box center [1279, 258] width 322 height 13
click at [1140, 249] on div "Project overhead costs" at bounding box center [1279, 243] width 322 height 19
drag, startPoint x: 1140, startPoint y: 249, endPoint x: 1149, endPoint y: 267, distance: 19.8
click at [1149, 267] on p "Approved costs :" at bounding box center [1151, 271] width 67 height 13
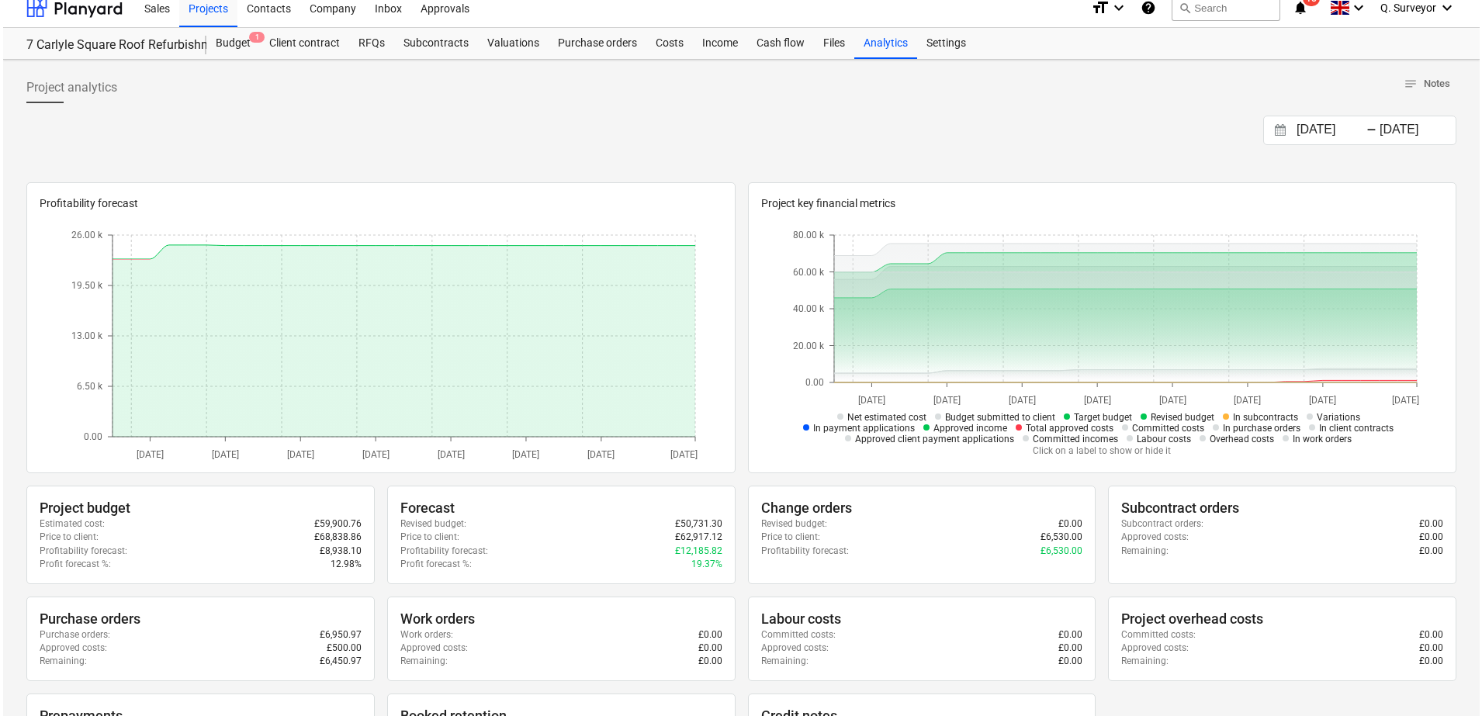
scroll to position [0, 0]
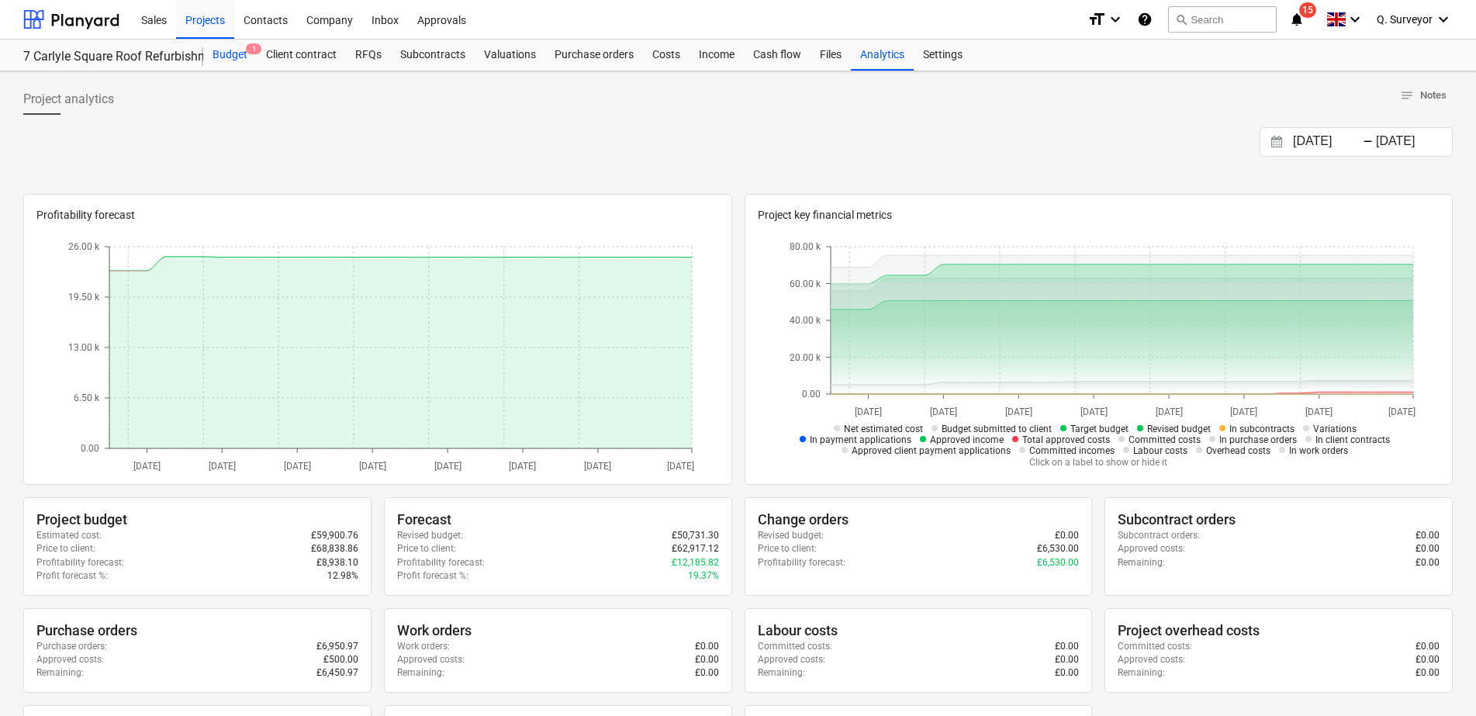
click at [223, 62] on div "Budget 1" at bounding box center [230, 55] width 54 height 31
